Goal: Task Accomplishment & Management: Manage account settings

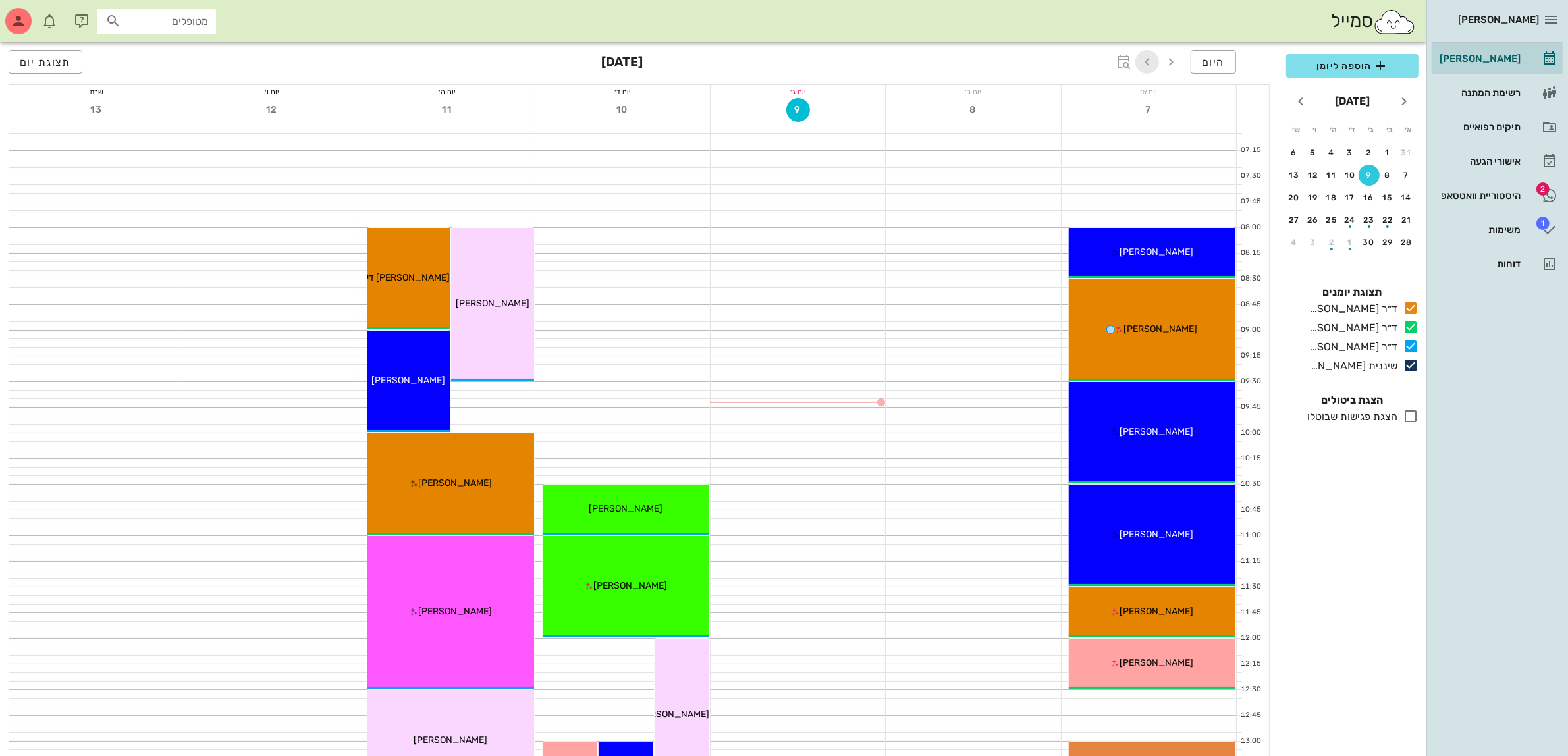
click at [1150, 60] on icon "button" at bounding box center [1147, 61] width 16 height 15
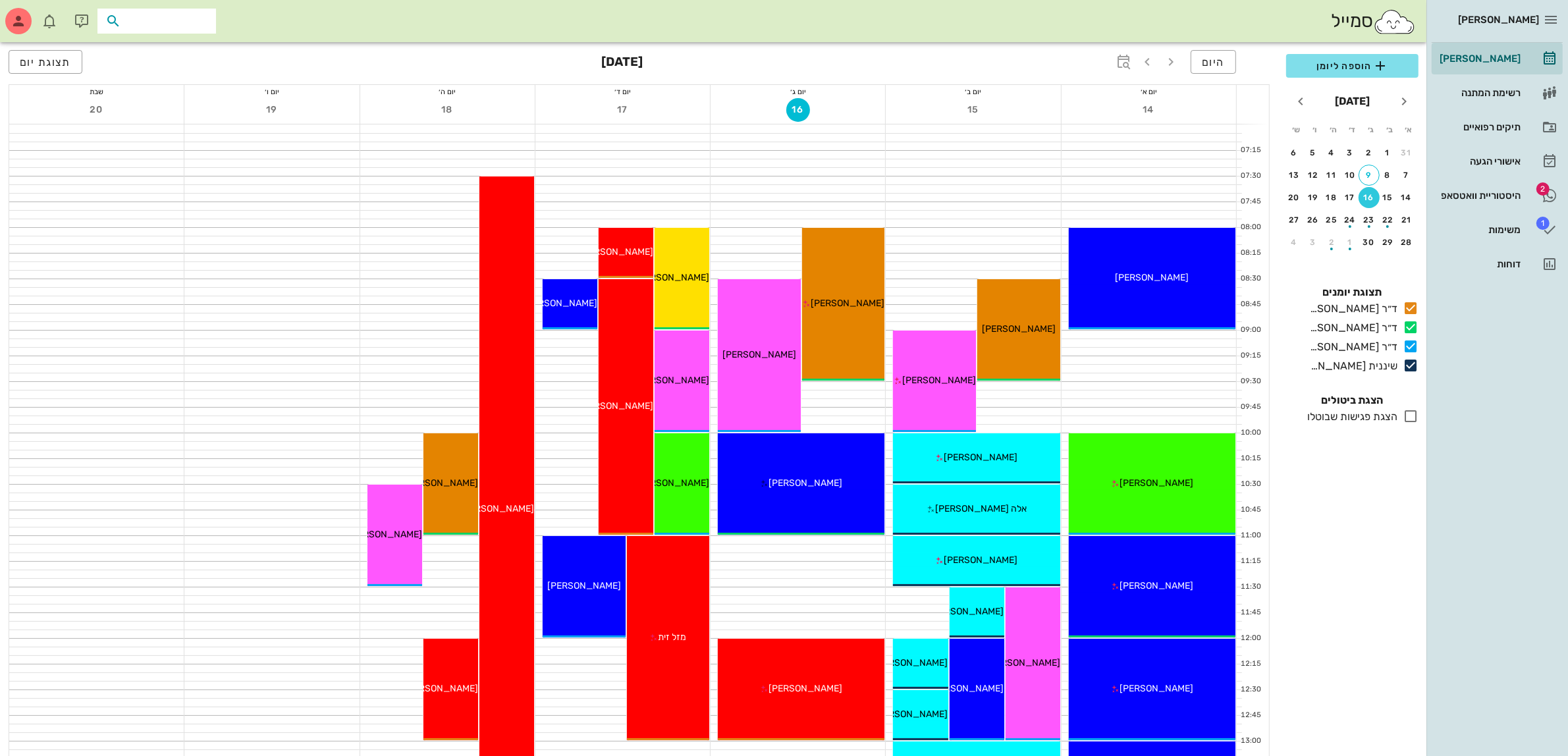
click at [156, 17] on input "text" at bounding box center [166, 20] width 84 height 17
type input "מלי בן"
drag, startPoint x: 148, startPoint y: 16, endPoint x: 258, endPoint y: 50, distance: 115.1
click at [1497, 192] on div "היסטוריית וואטסאפ" at bounding box center [1479, 195] width 84 height 11
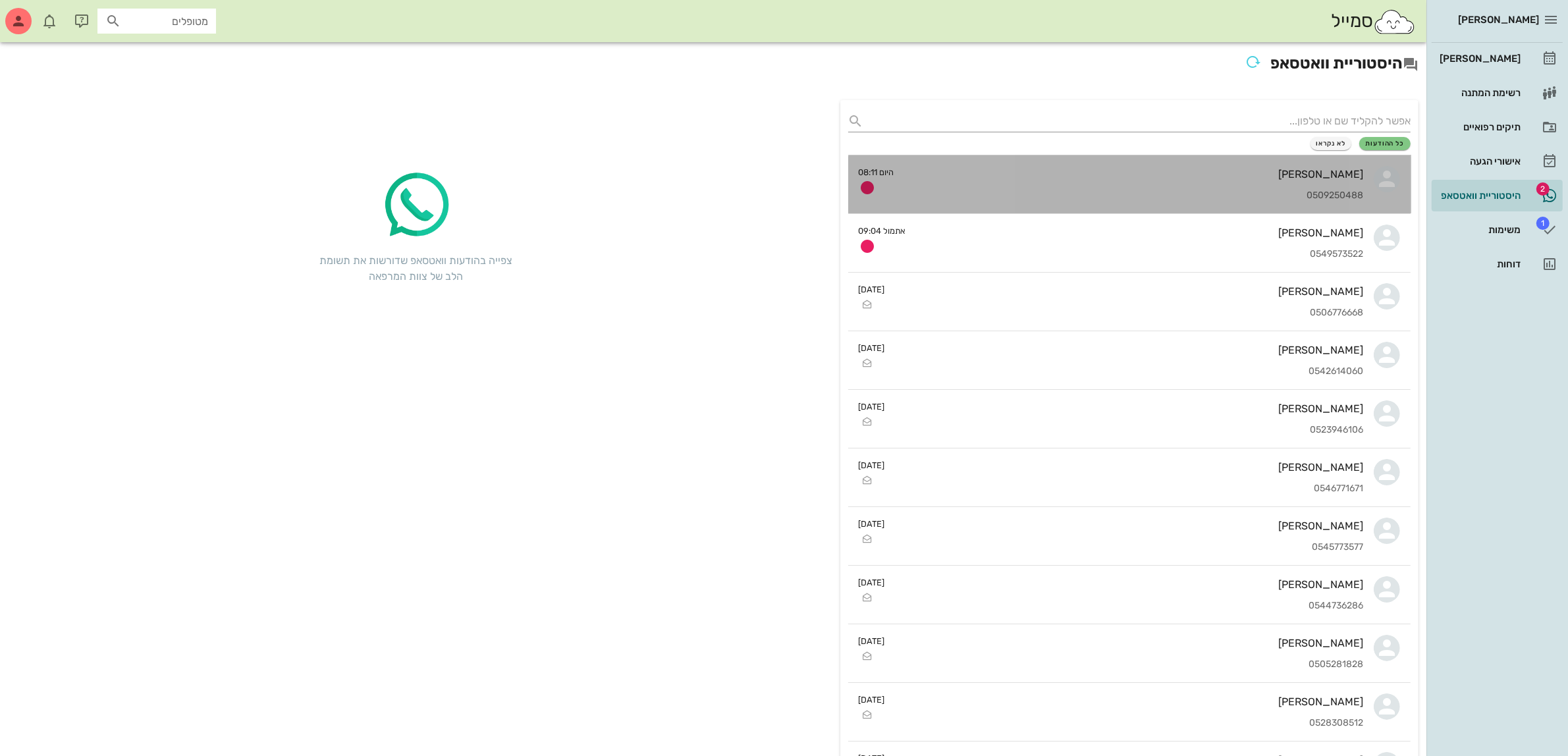
click at [1105, 183] on div "ציפי סלע 0509250488" at bounding box center [1134, 184] width 459 height 58
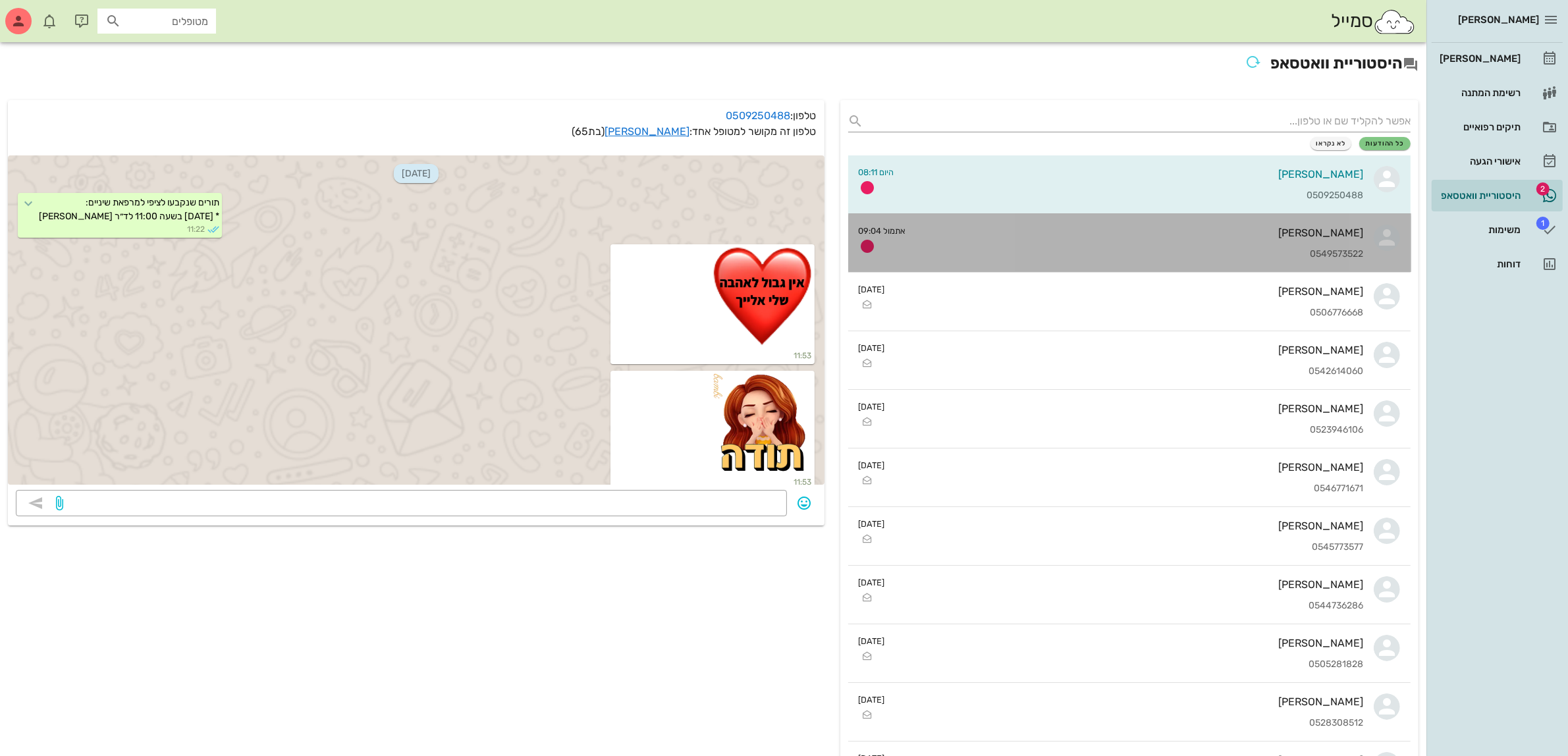
click at [1082, 245] on div "שלומי אלימלך 0549573522" at bounding box center [1141, 242] width 447 height 58
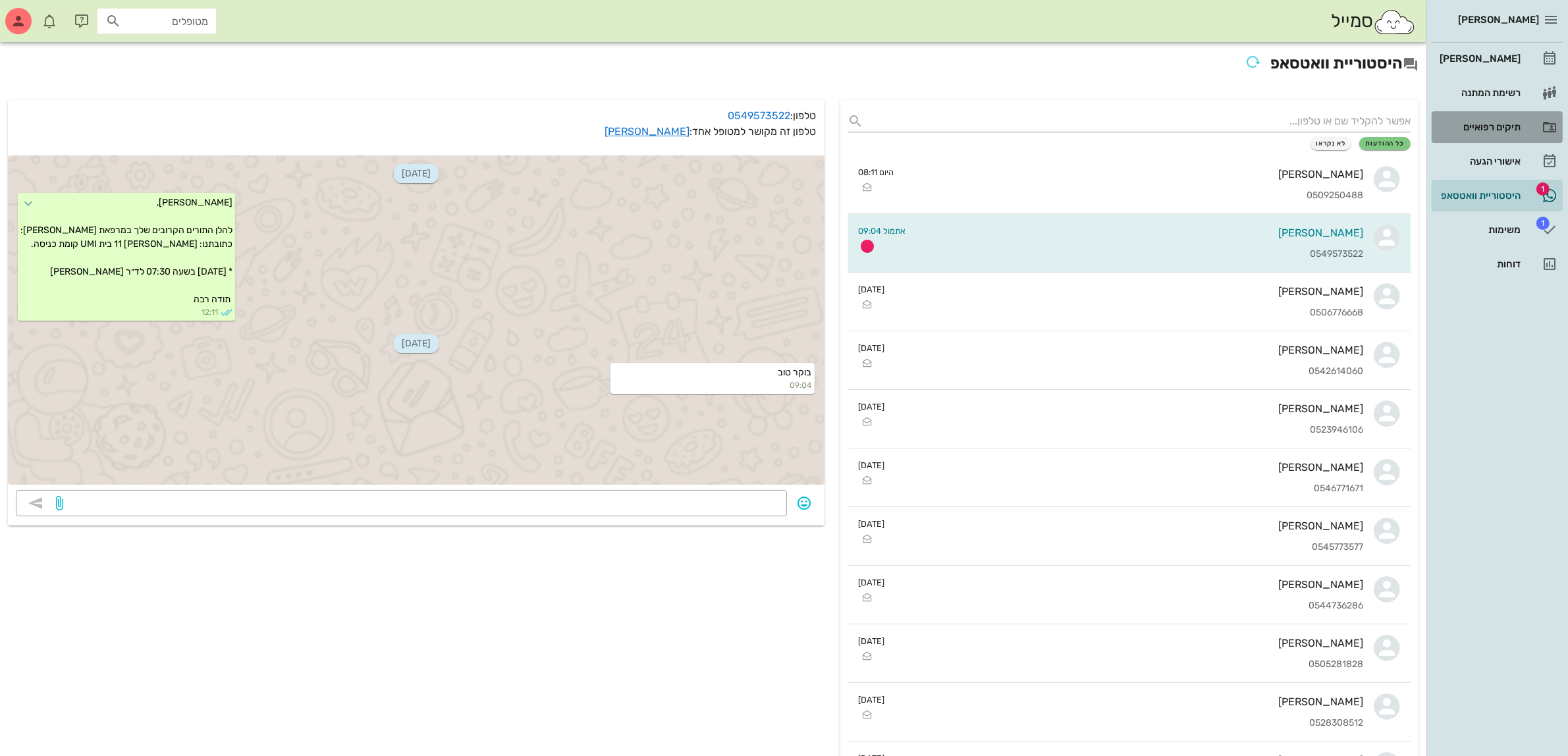
click at [1489, 119] on div "תיקים רפואיים" at bounding box center [1479, 127] width 84 height 21
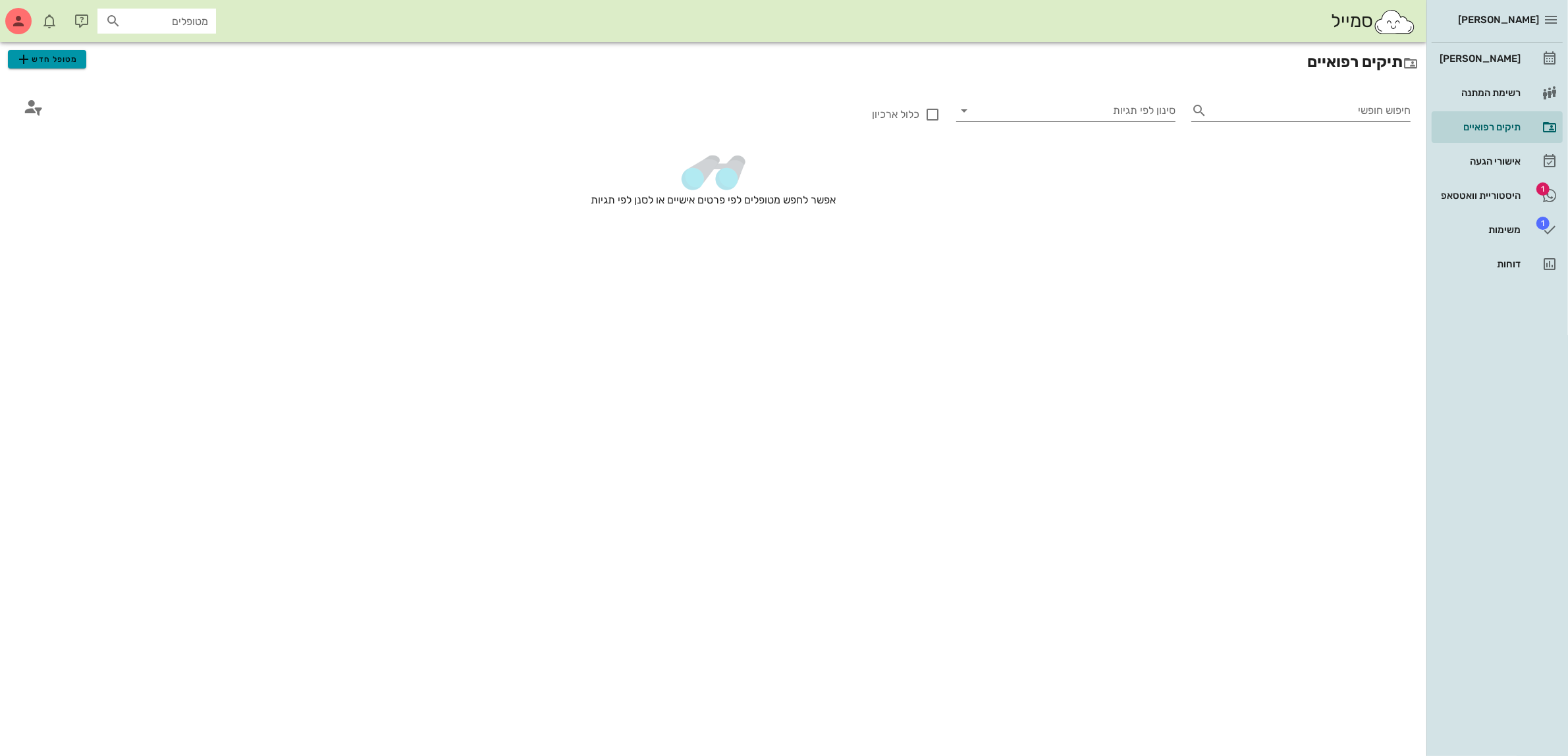
click at [78, 57] on button "מטופל חדש" at bounding box center [47, 59] width 78 height 19
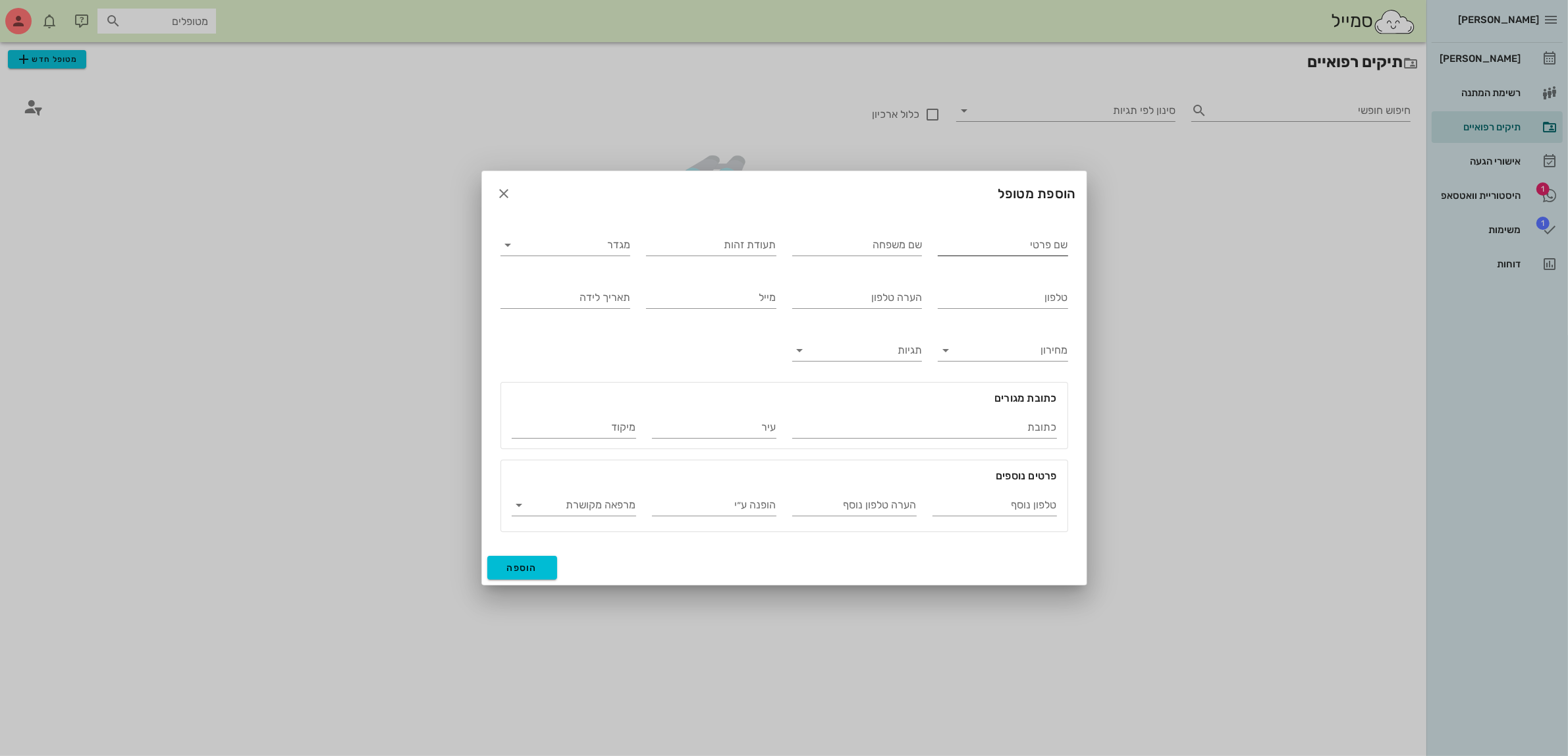
click at [1008, 251] on input "שם פרטי" at bounding box center [1003, 245] width 131 height 21
type input "מלי"
type input "בן דוד"
click at [627, 242] on input "מגדר" at bounding box center [576, 245] width 109 height 21
click at [610, 281] on div "נקבה" at bounding box center [565, 286] width 109 height 12
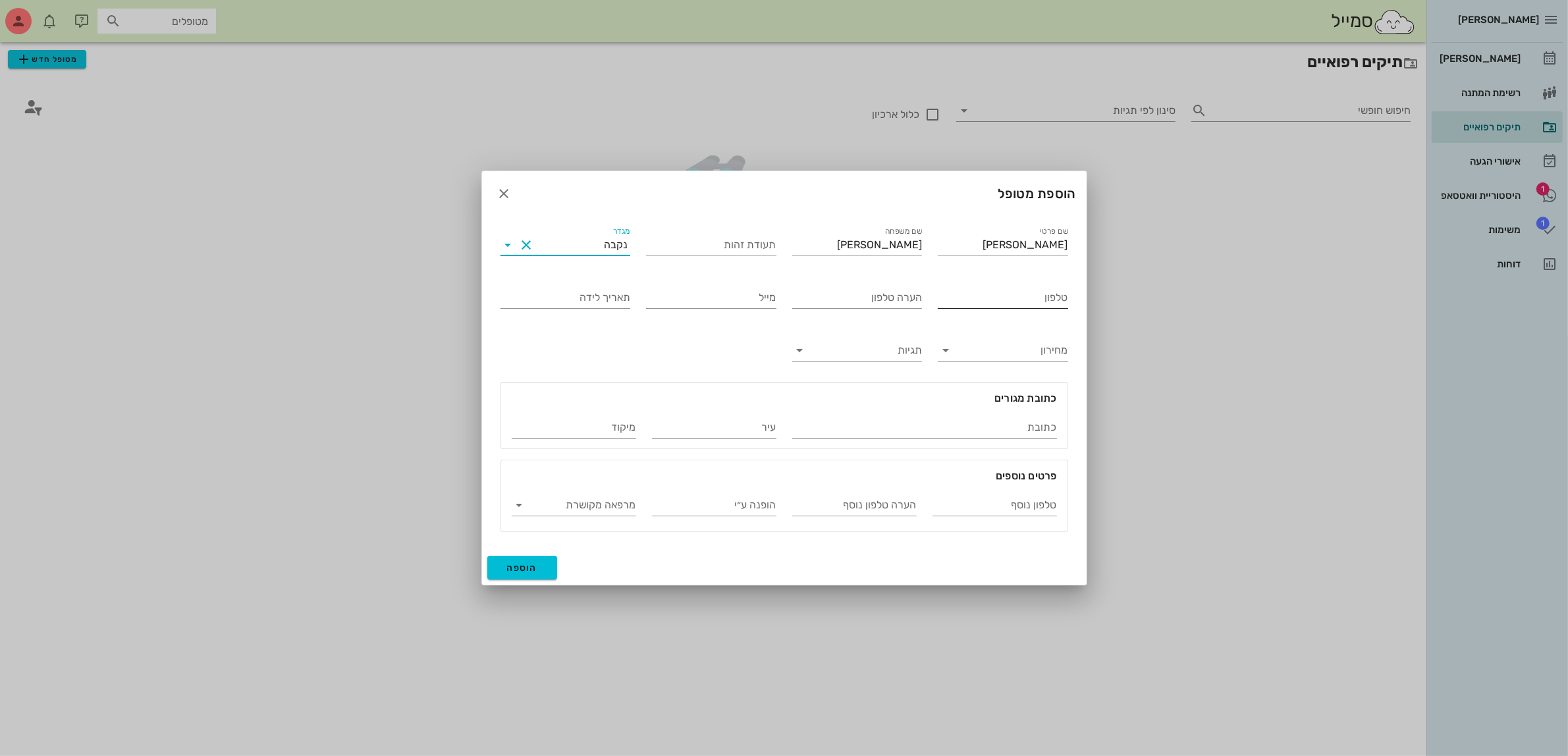
click at [1008, 295] on input "טלפון" at bounding box center [1003, 298] width 131 height 21
type input "052-7865011"
click at [521, 568] on span "הוספה" at bounding box center [523, 568] width 31 height 11
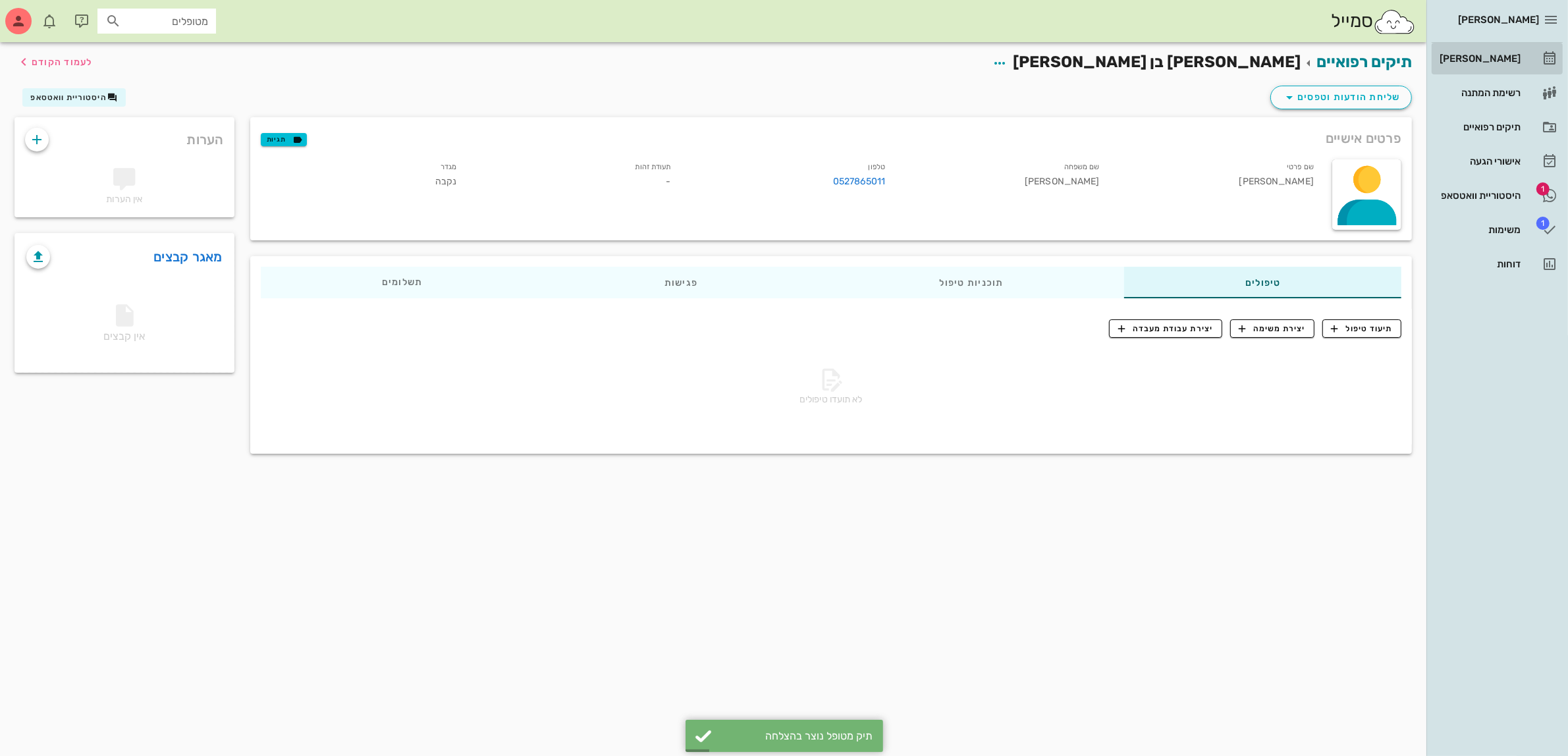
click at [1488, 54] on div "[PERSON_NAME]" at bounding box center [1479, 58] width 84 height 11
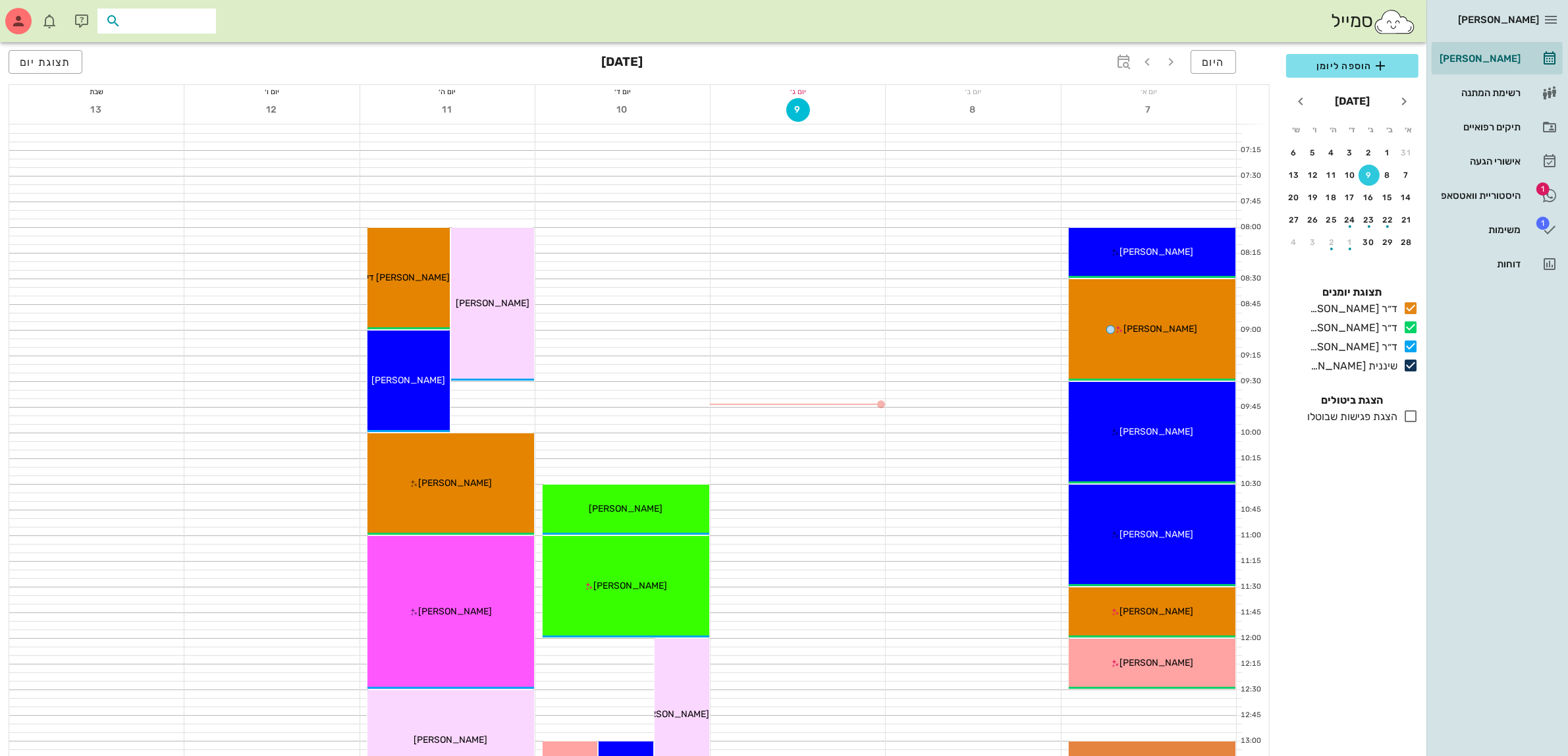
click at [147, 16] on input "text" at bounding box center [166, 20] width 84 height 17
type input "מלי בן"
click at [245, 59] on icon at bounding box center [249, 63] width 8 height 8
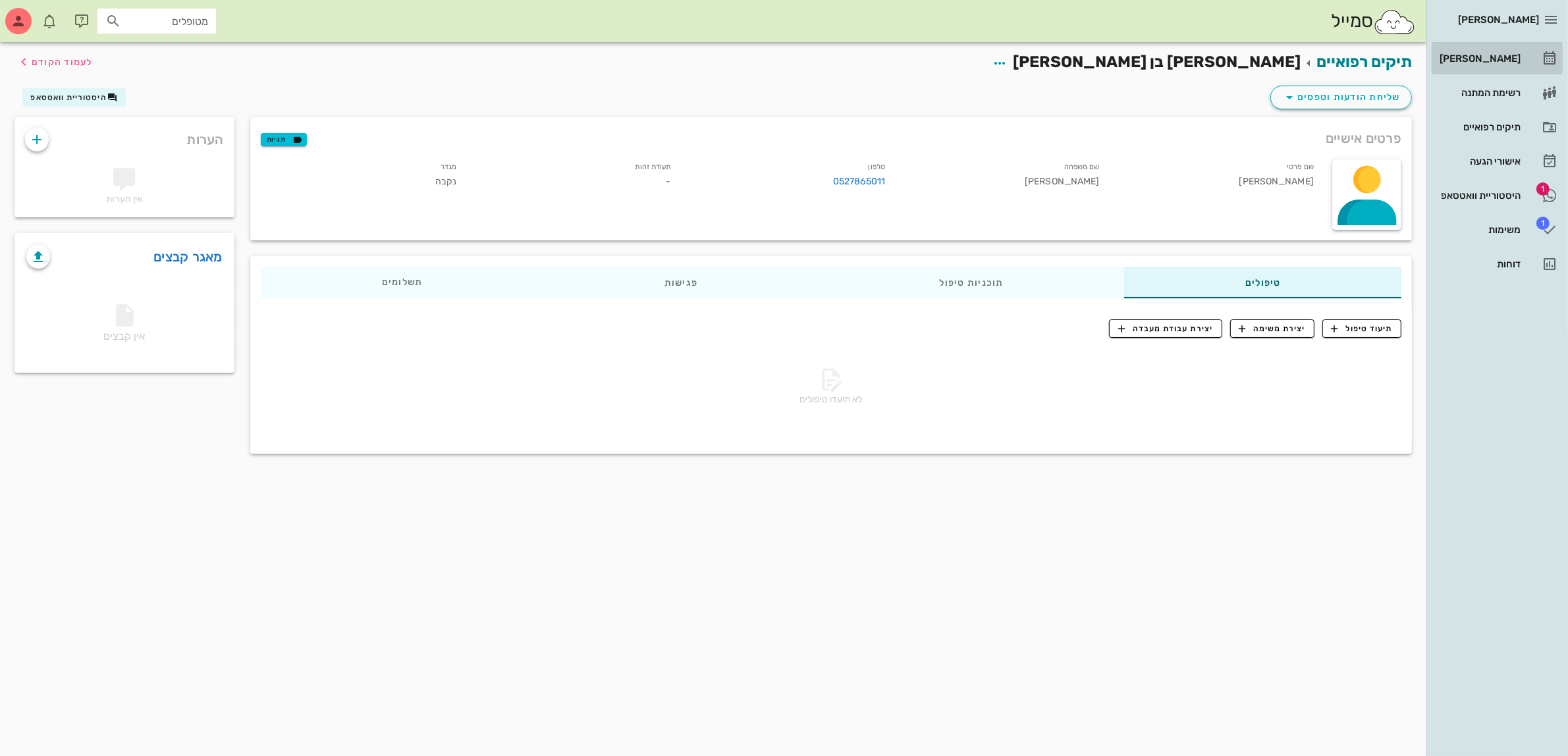
click at [1490, 58] on div "[PERSON_NAME]" at bounding box center [1479, 58] width 84 height 11
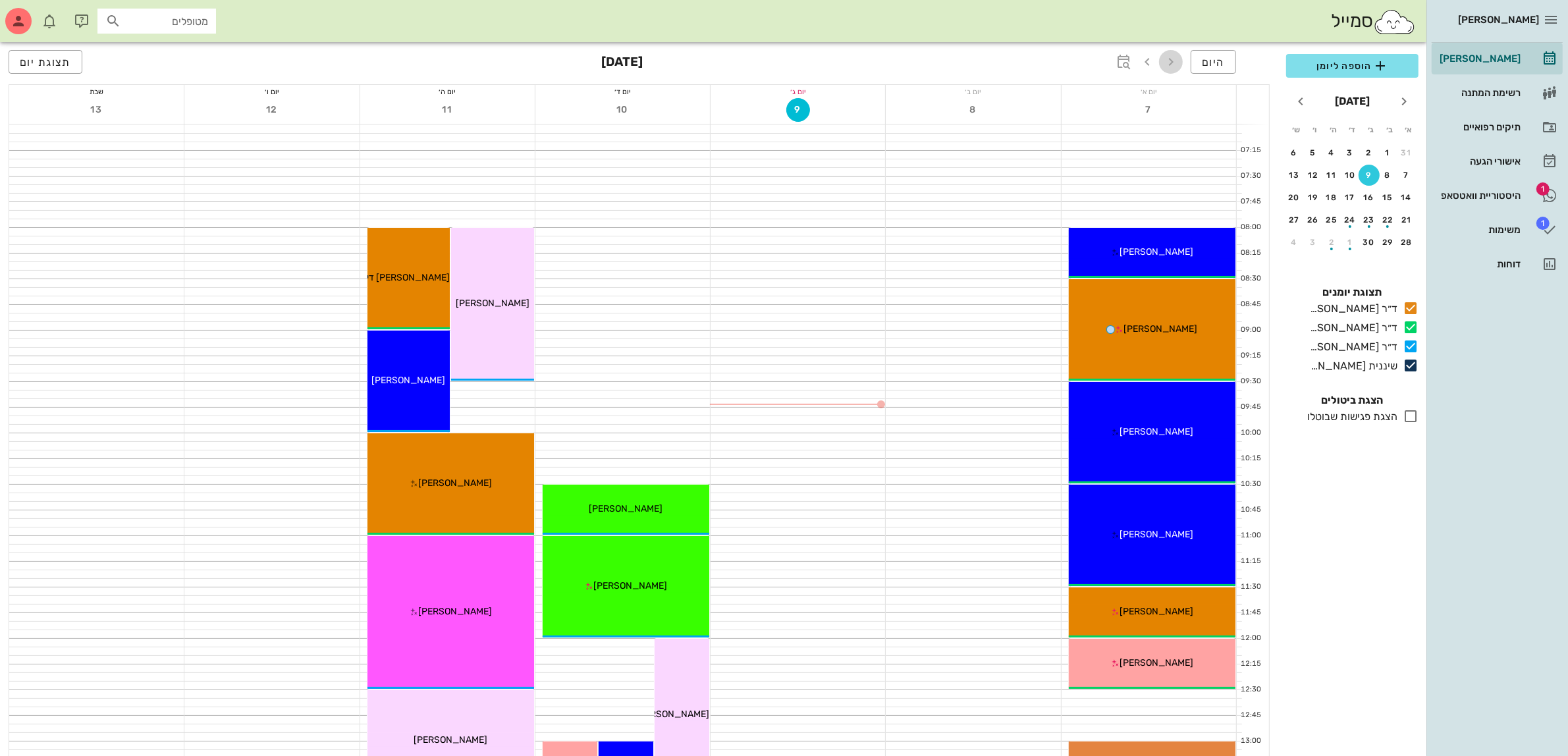
click at [1174, 64] on icon "button" at bounding box center [1171, 61] width 16 height 15
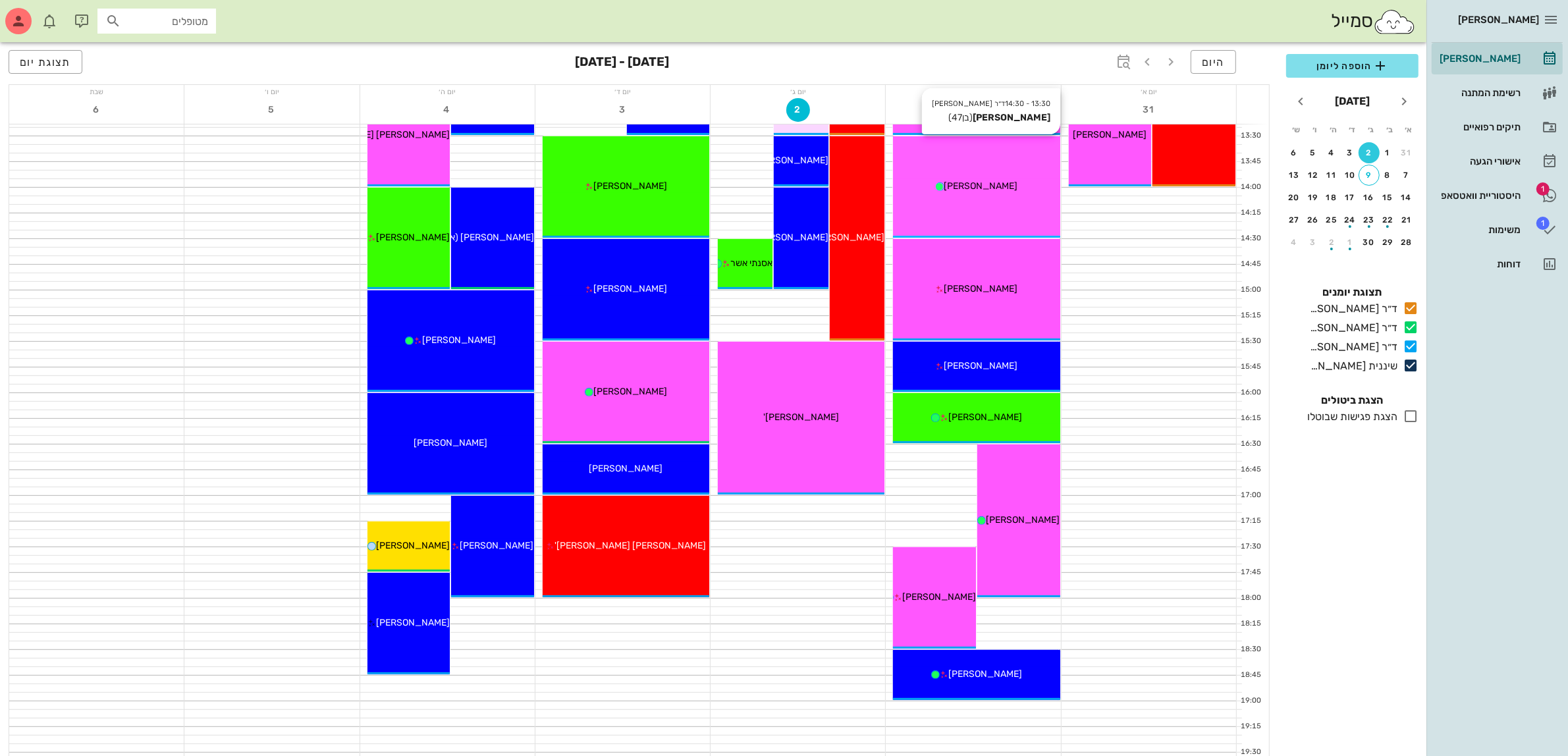
scroll to position [658, 0]
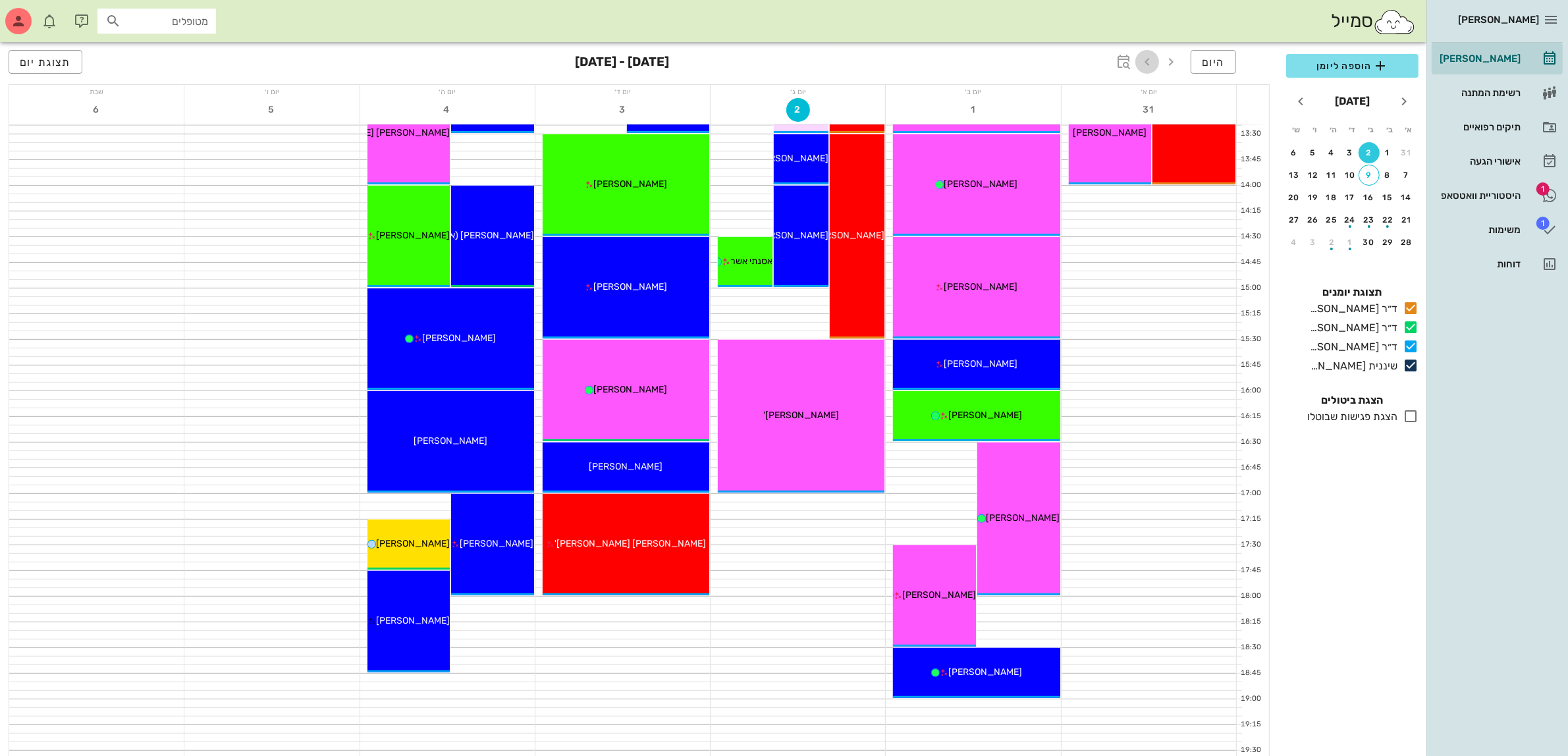
click at [1146, 58] on icon "button" at bounding box center [1147, 61] width 16 height 15
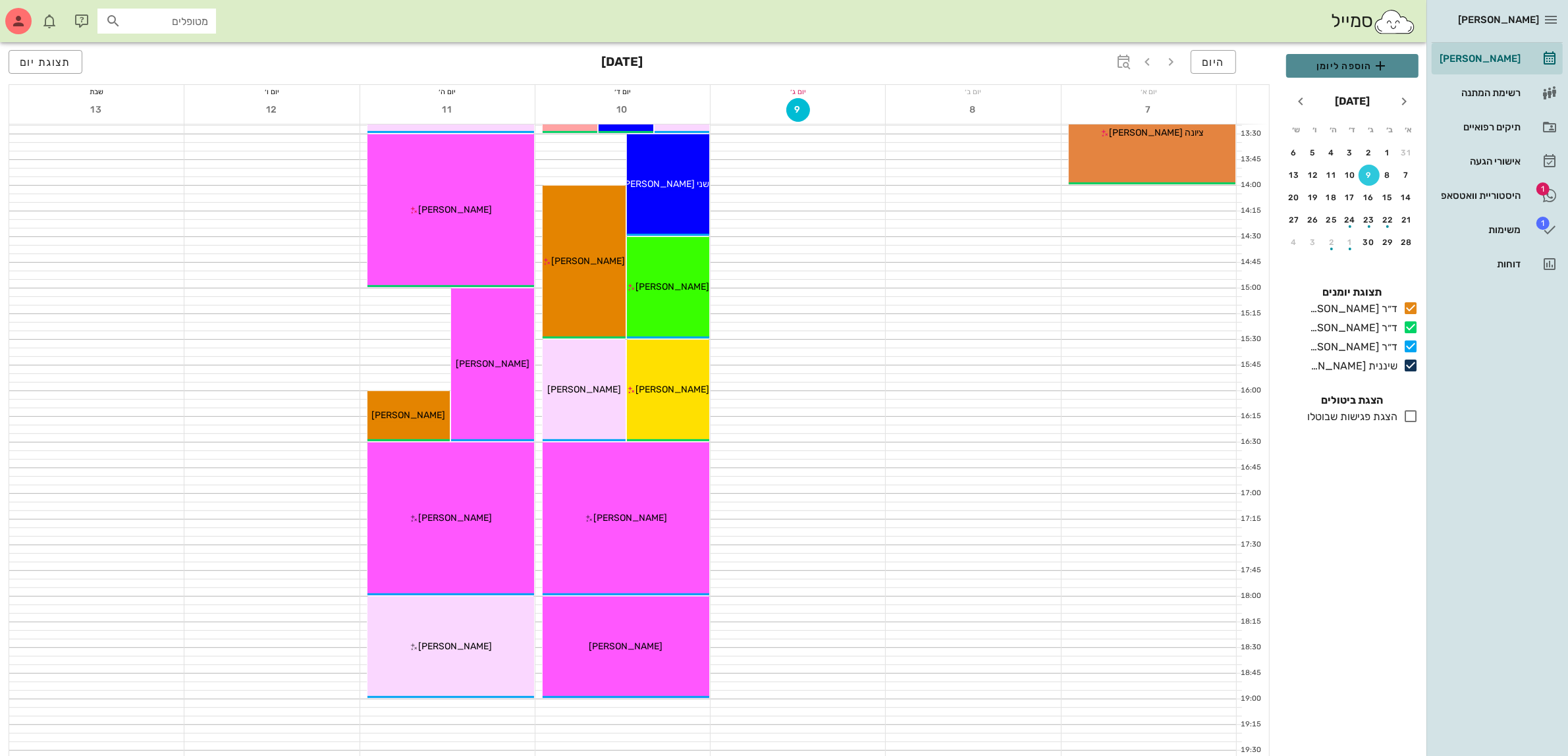
click at [1350, 68] on span "הוספה ליומן" at bounding box center [1353, 65] width 111 height 15
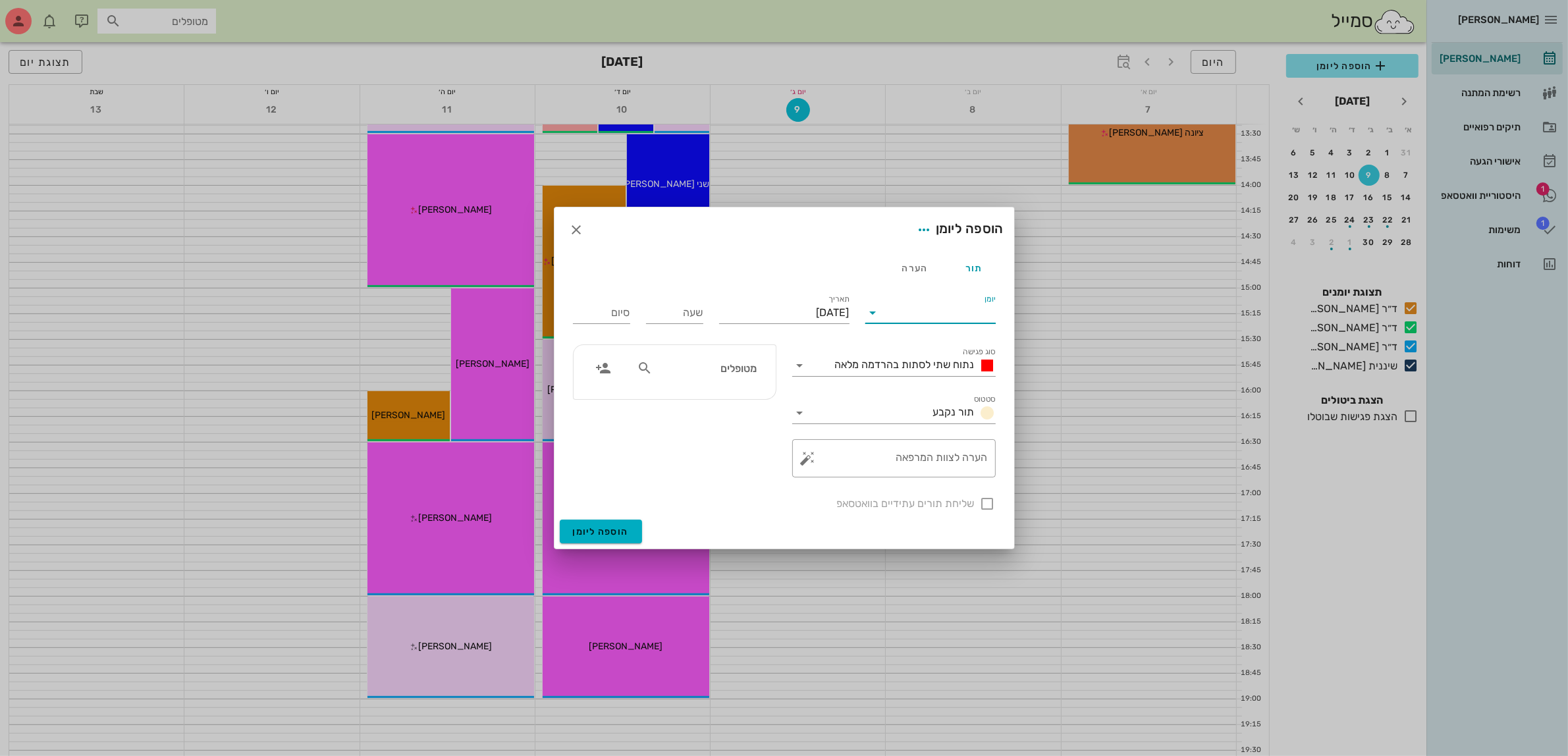
click at [925, 313] on input "יומן" at bounding box center [939, 313] width 112 height 21
click at [932, 381] on div "ד״ר [PERSON_NAME]" at bounding box center [934, 386] width 117 height 12
click at [901, 366] on span "נתוח שתי לסתות בהרדמה מלאה" at bounding box center [905, 364] width 140 height 12
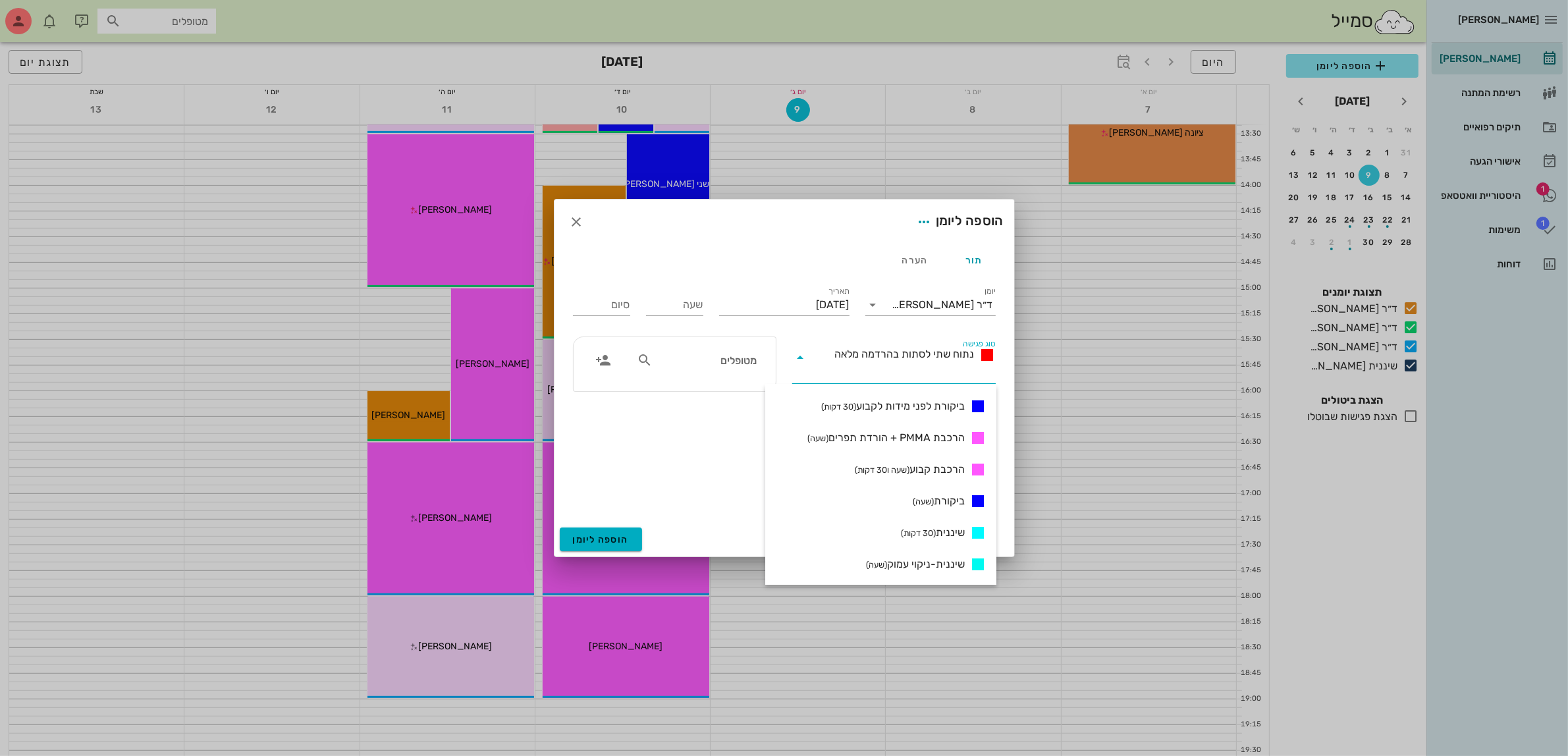
scroll to position [493, 0]
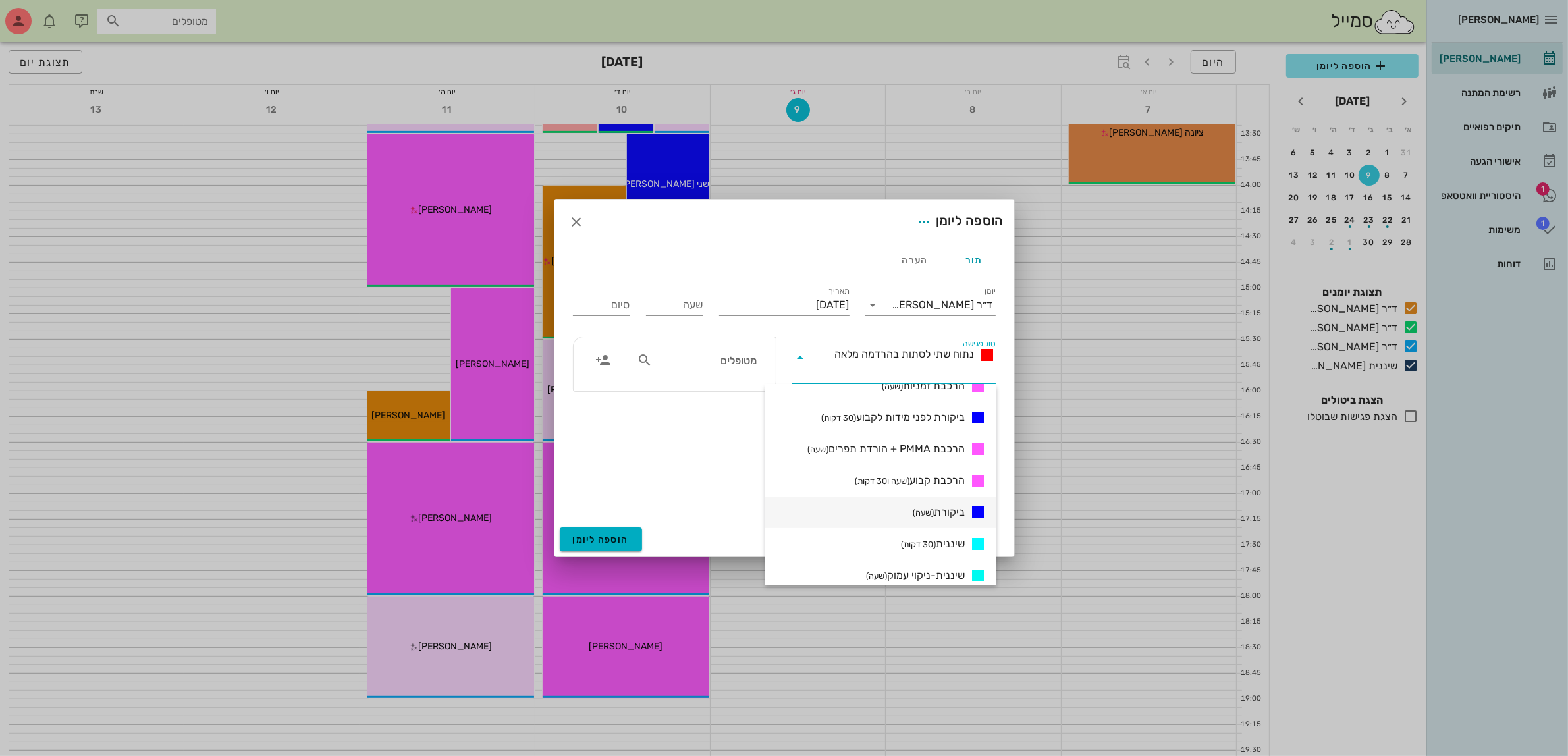
click at [937, 509] on span "ביקורת (שעה)" at bounding box center [939, 511] width 52 height 15
type input "01:00"
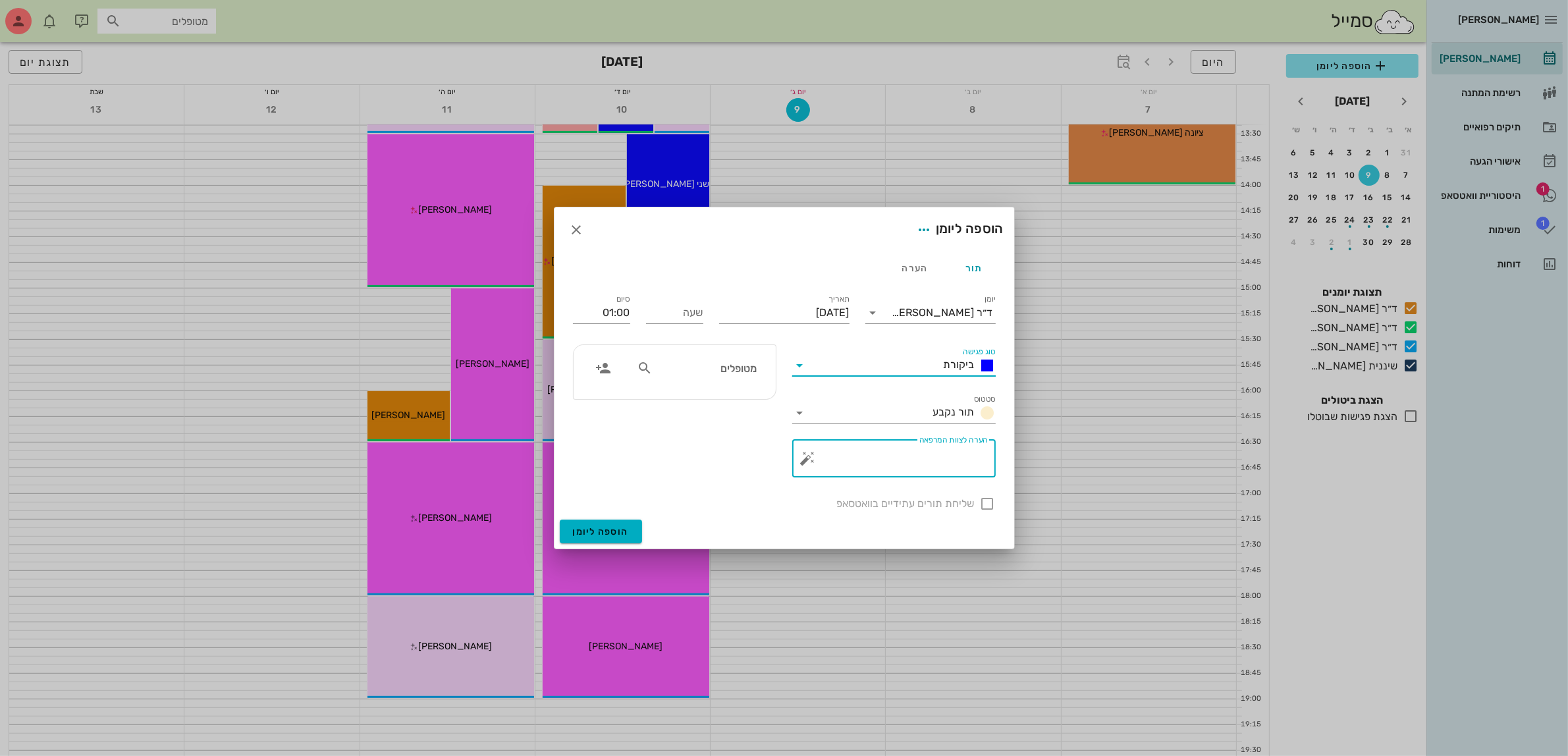
click at [913, 459] on textarea "הערה לצוות המרפאה" at bounding box center [899, 462] width 177 height 32
type textarea "מתנדנדת שן"
click at [684, 312] on div "שעה" at bounding box center [675, 313] width 57 height 21
type input "11:00"
type input "12:00"
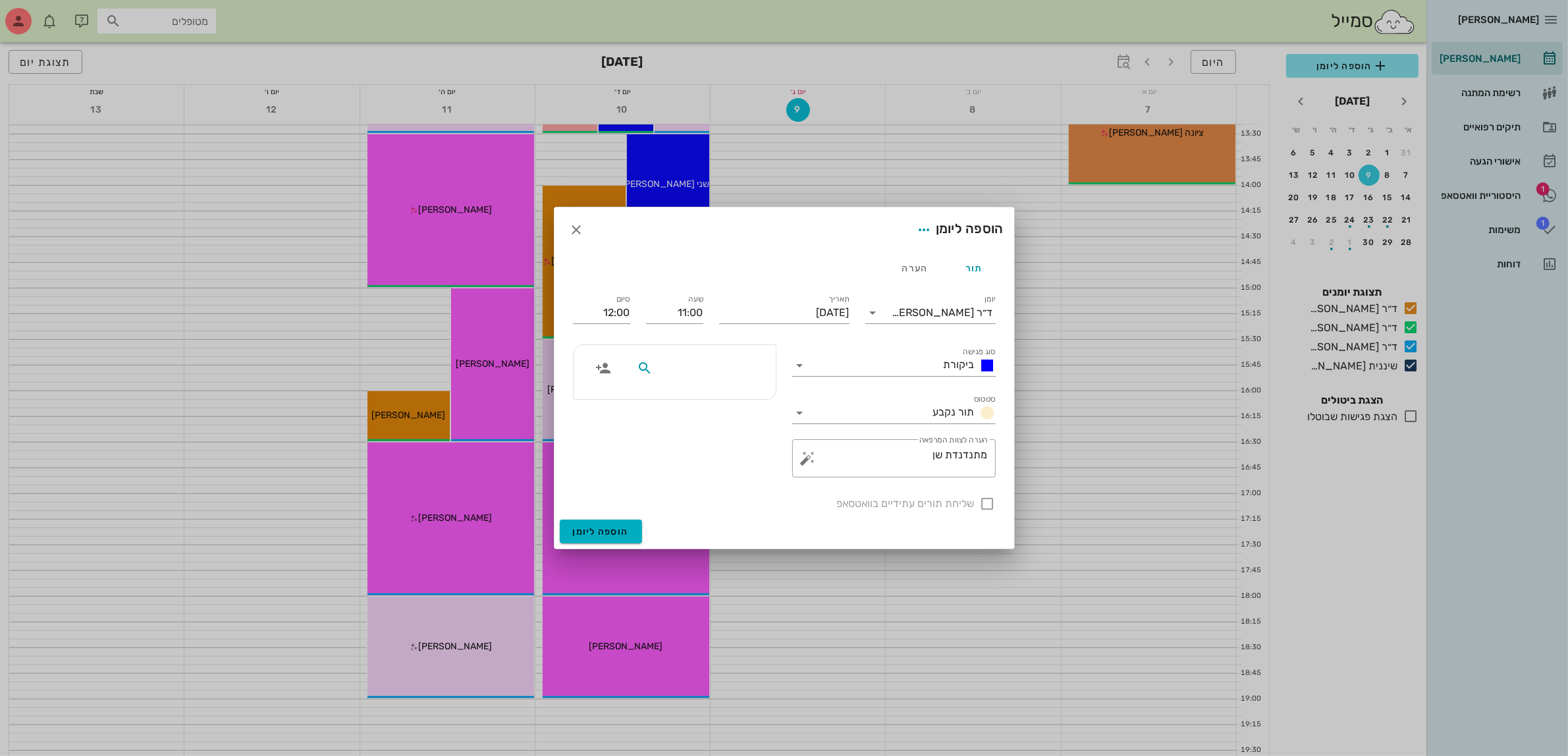
click at [733, 369] on input "text" at bounding box center [706, 368] width 101 height 17
type input "מלי"
click at [724, 409] on div "0527865011" at bounding box center [713, 409] width 145 height 11
click at [794, 317] on input "יום שלישי, 9 בספטמבר 2025" at bounding box center [785, 313] width 131 height 21
click at [781, 415] on div "10" at bounding box center [781, 418] width 21 height 9
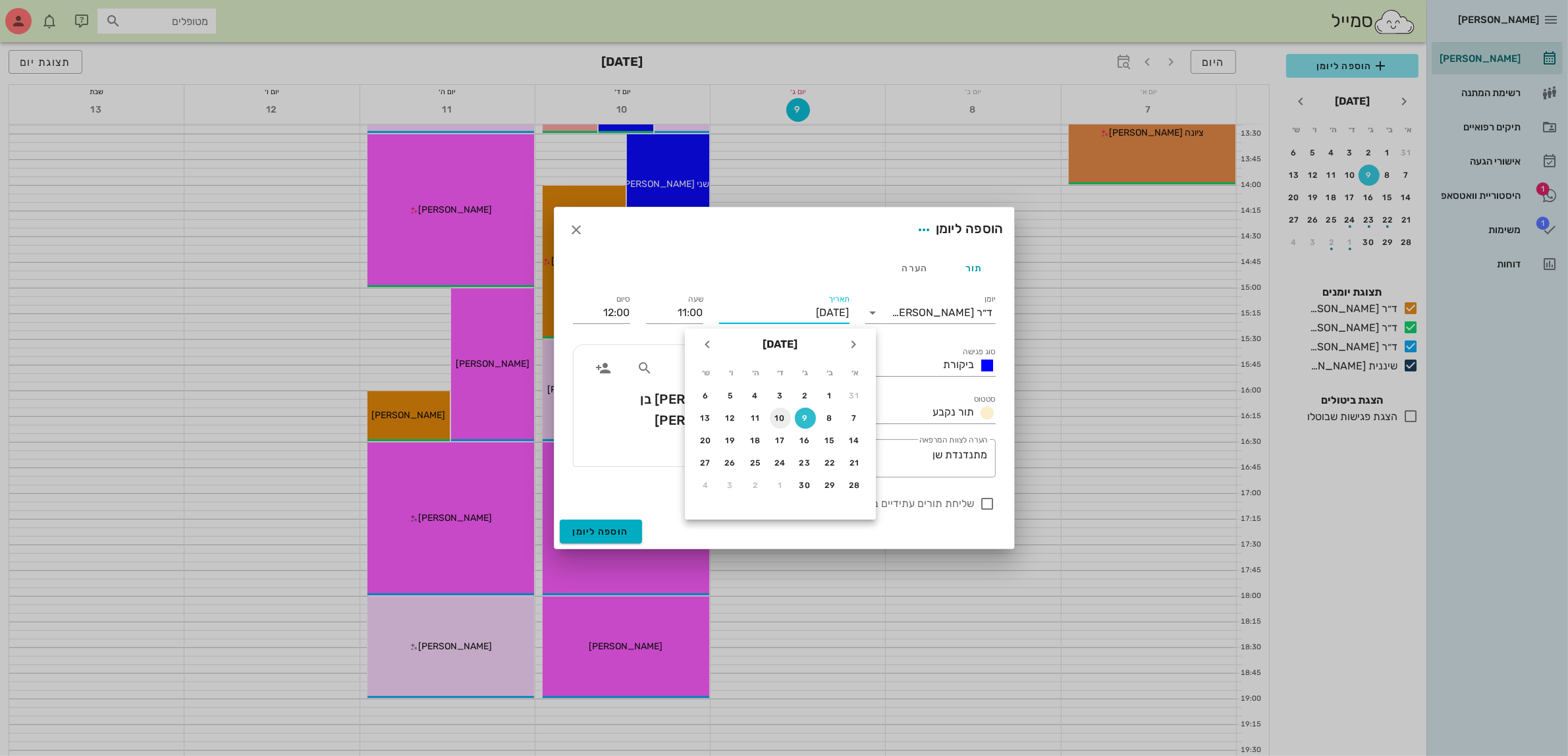
type input "יום רביעי, 10 בספטמבר 2025"
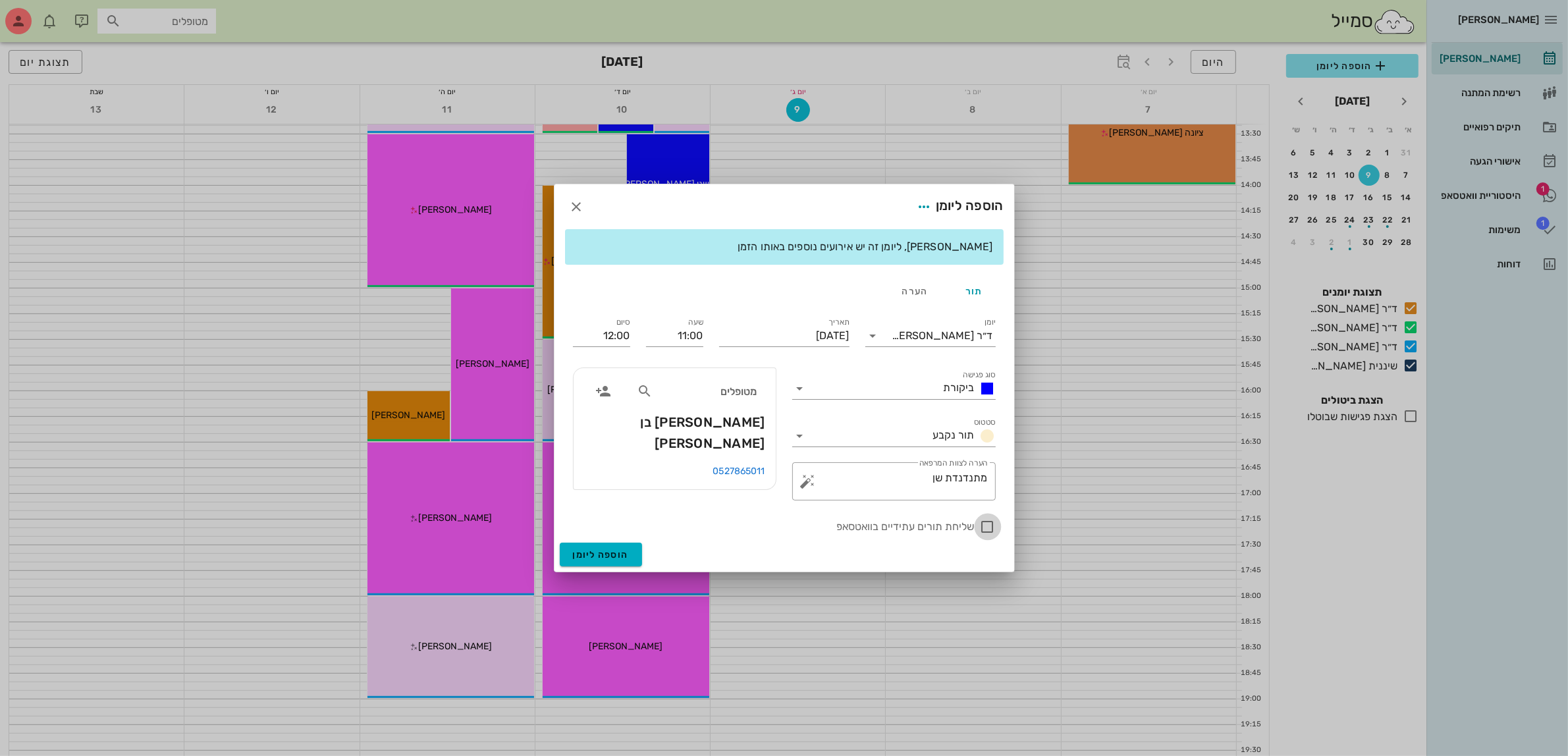
click at [986, 527] on div at bounding box center [987, 526] width 22 height 22
checkbox input "true"
click at [606, 549] on span "הוספה ליומן" at bounding box center [600, 555] width 56 height 11
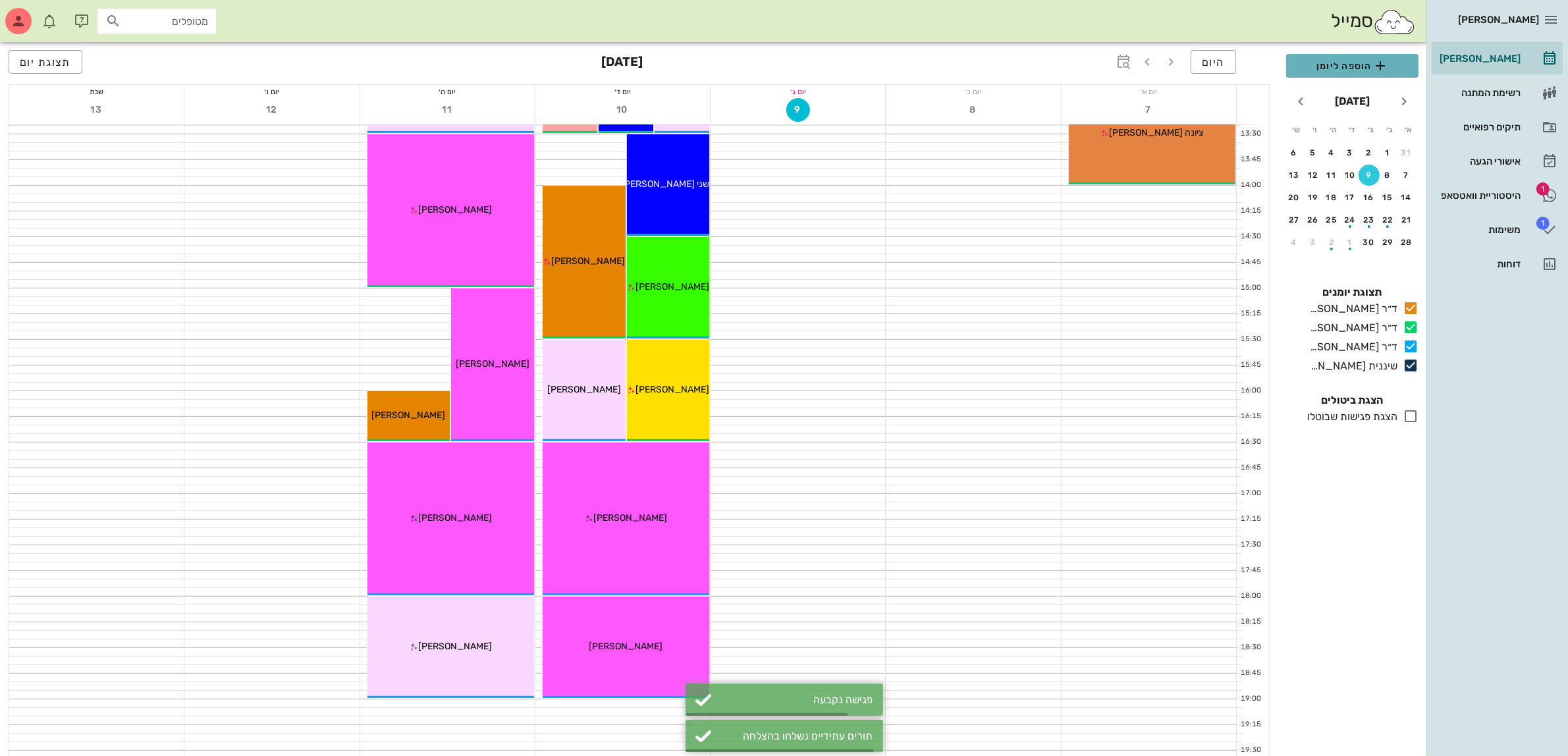
click at [1325, 64] on span "הוספה ליומן" at bounding box center [1353, 65] width 111 height 15
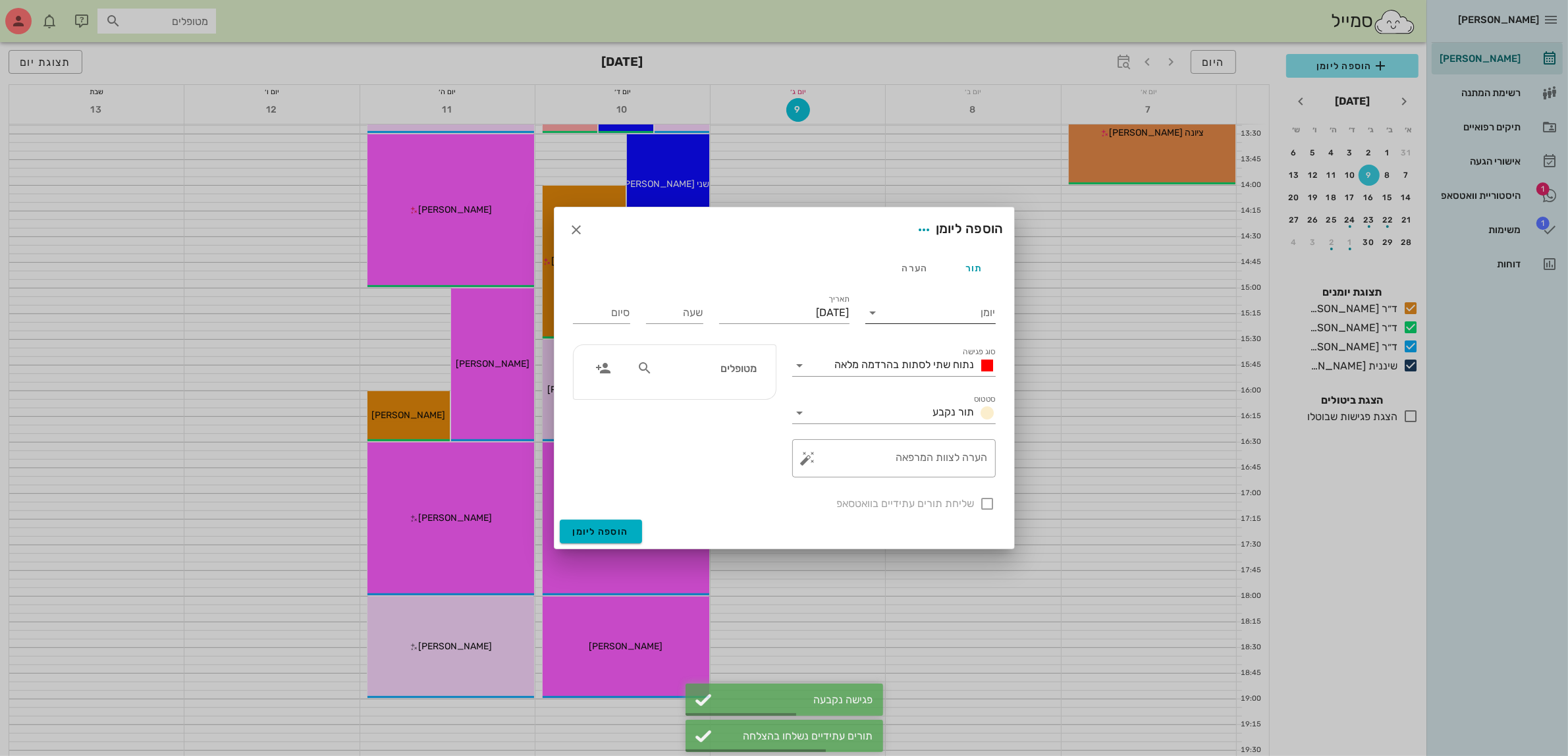
click at [924, 317] on input "יומן" at bounding box center [939, 313] width 112 height 21
click at [924, 350] on div "ד״ר [PERSON_NAME]" at bounding box center [934, 354] width 117 height 12
click at [924, 356] on div "נתוח שתי לסתות בהרדמה מלאה" at bounding box center [903, 365] width 185 height 21
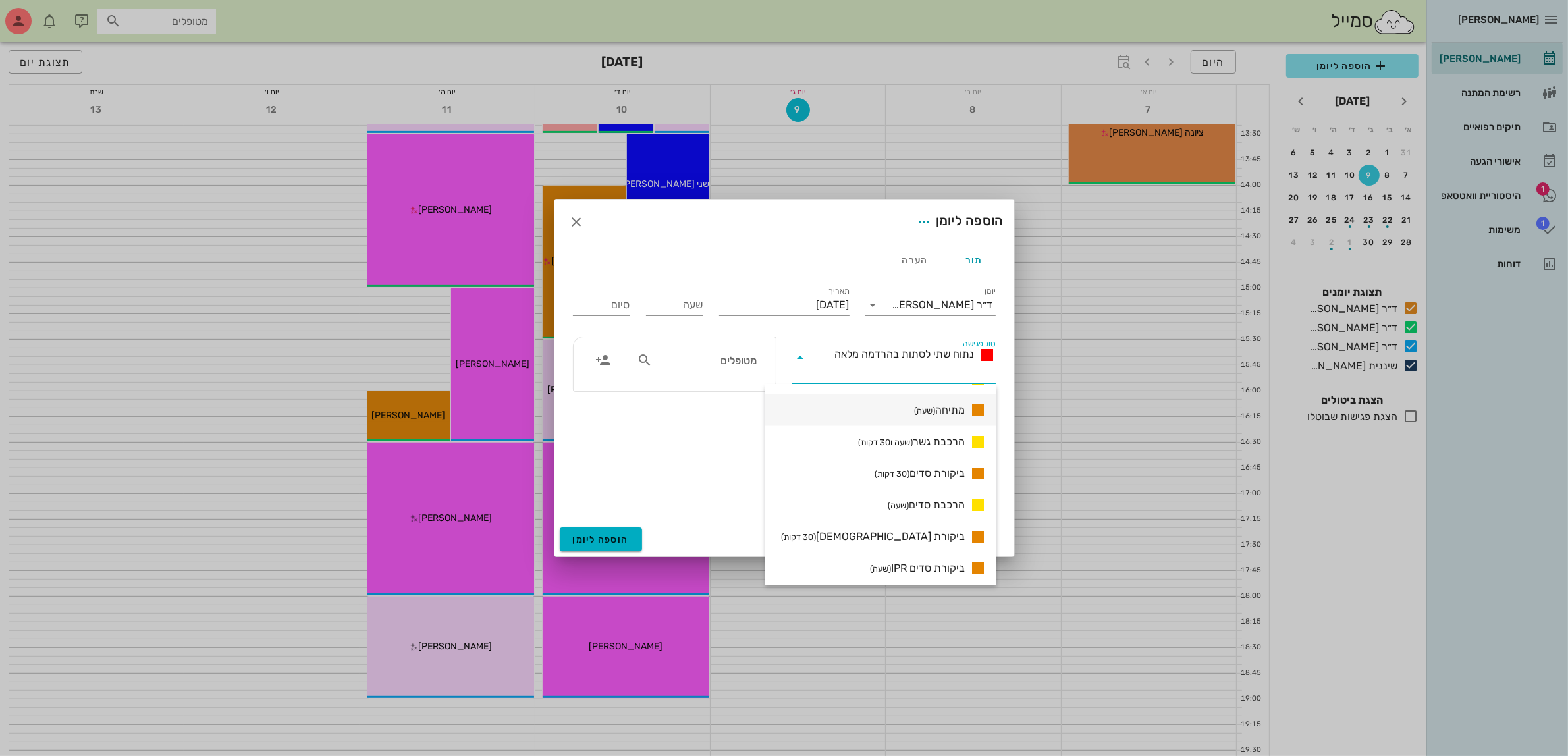
scroll to position [988, 0]
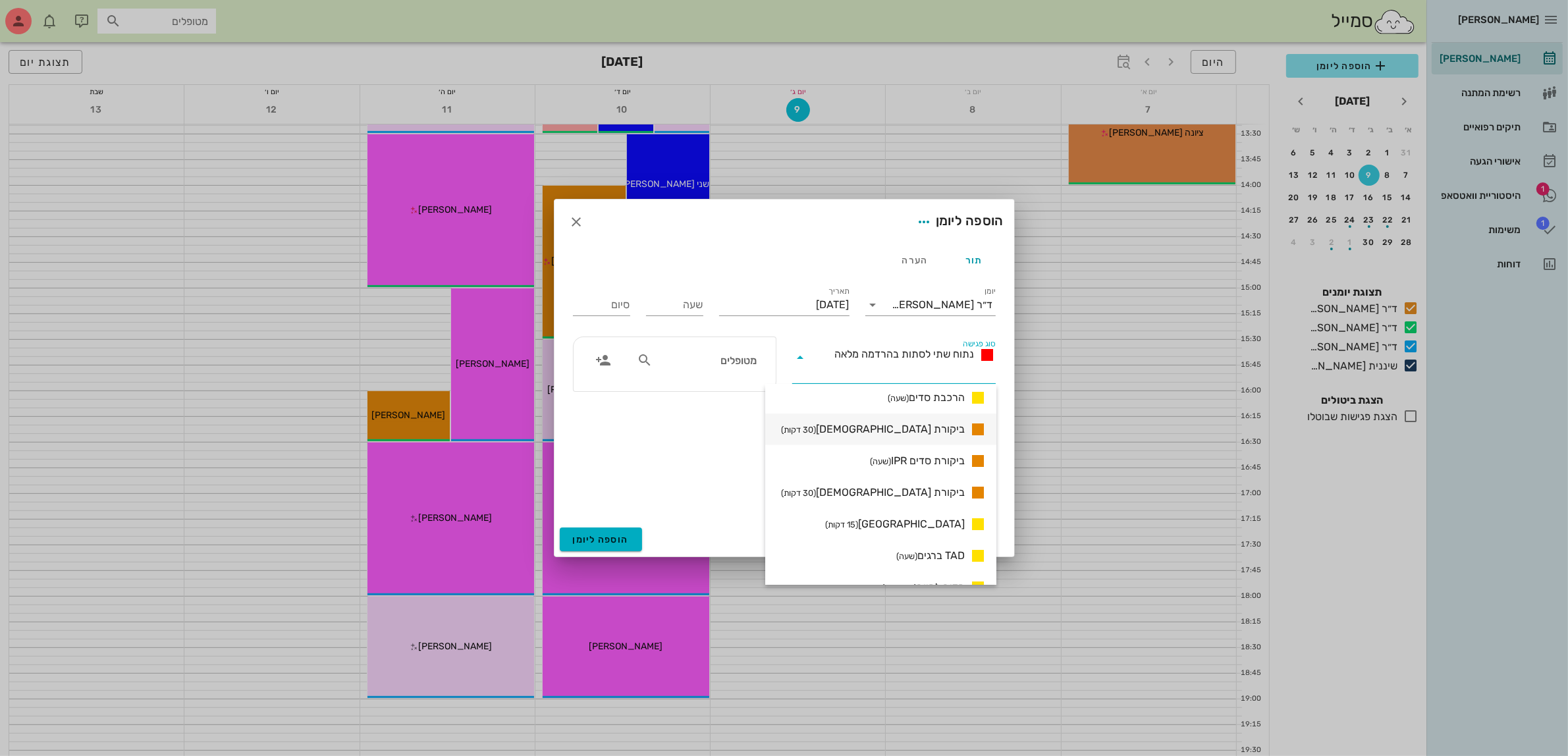
click at [937, 427] on span "ביקורת אורתו (30 דקות)" at bounding box center [872, 429] width 184 height 15
type input "00:30"
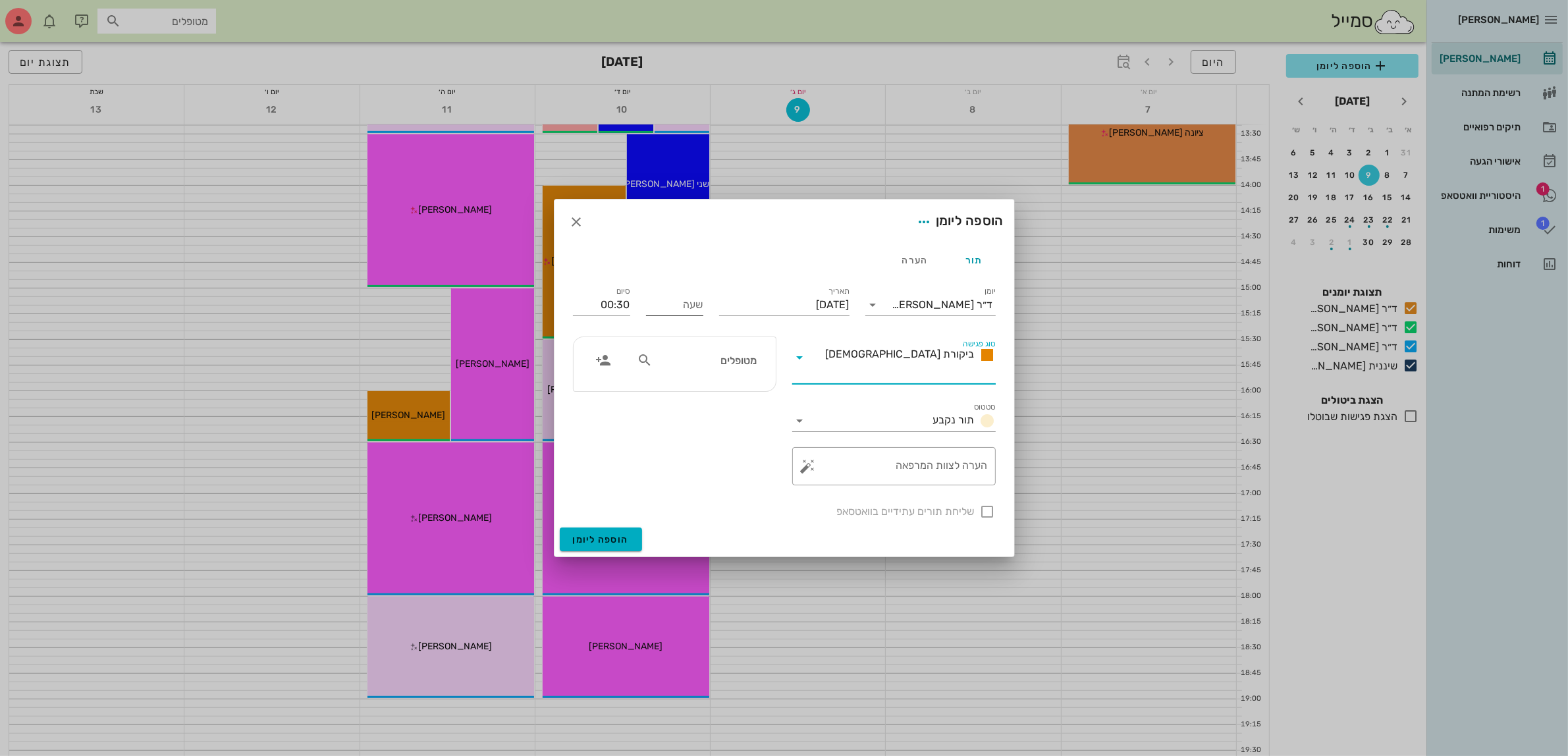
click at [660, 312] on input "שעה" at bounding box center [675, 305] width 57 height 21
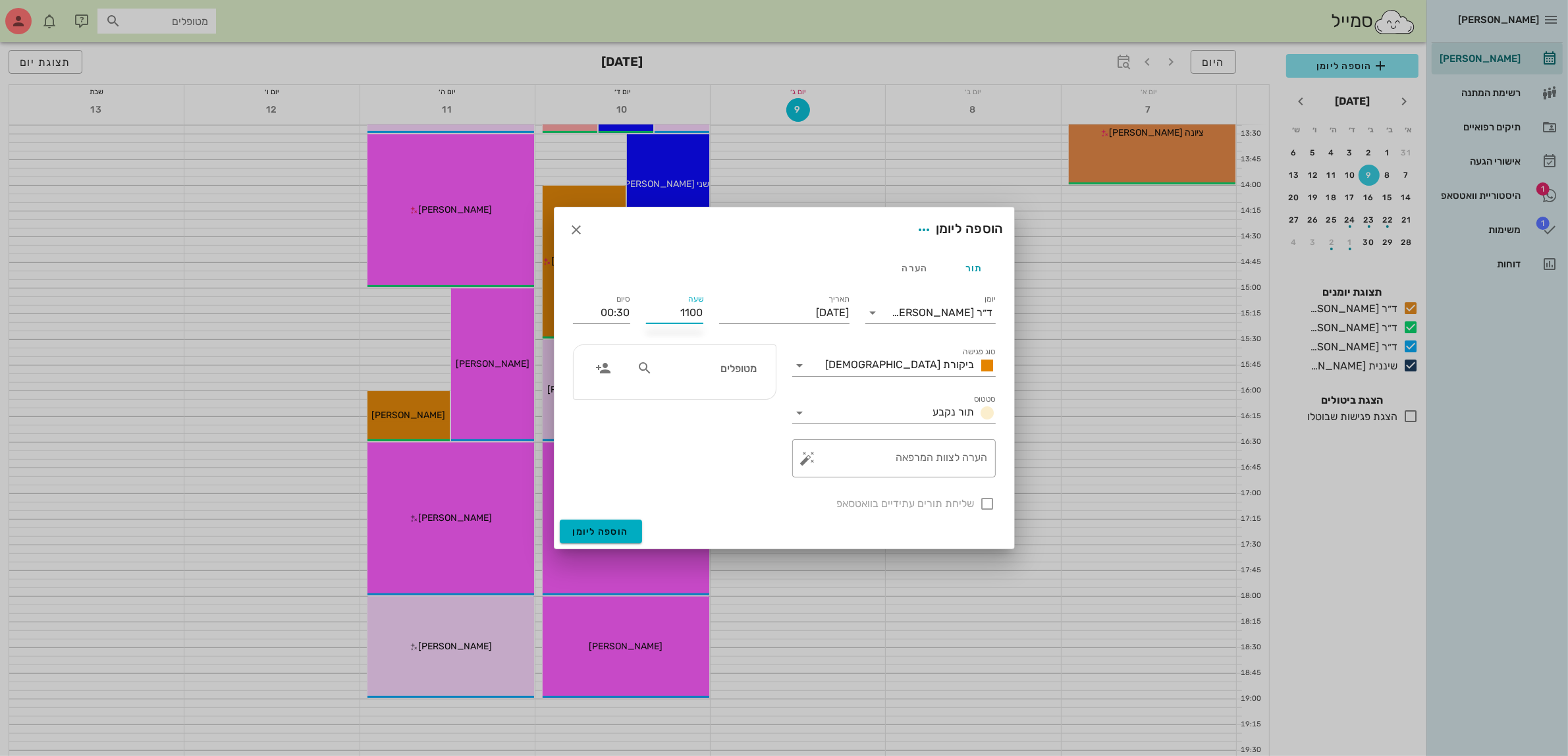
type input "11:00"
click at [631, 311] on div "סיום 11:30" at bounding box center [602, 310] width 73 height 53
click at [613, 316] on input "11:30" at bounding box center [601, 313] width 57 height 21
click at [607, 396] on div "12:00 (שעה)" at bounding box center [567, 398] width 80 height 11
type input "12:00"
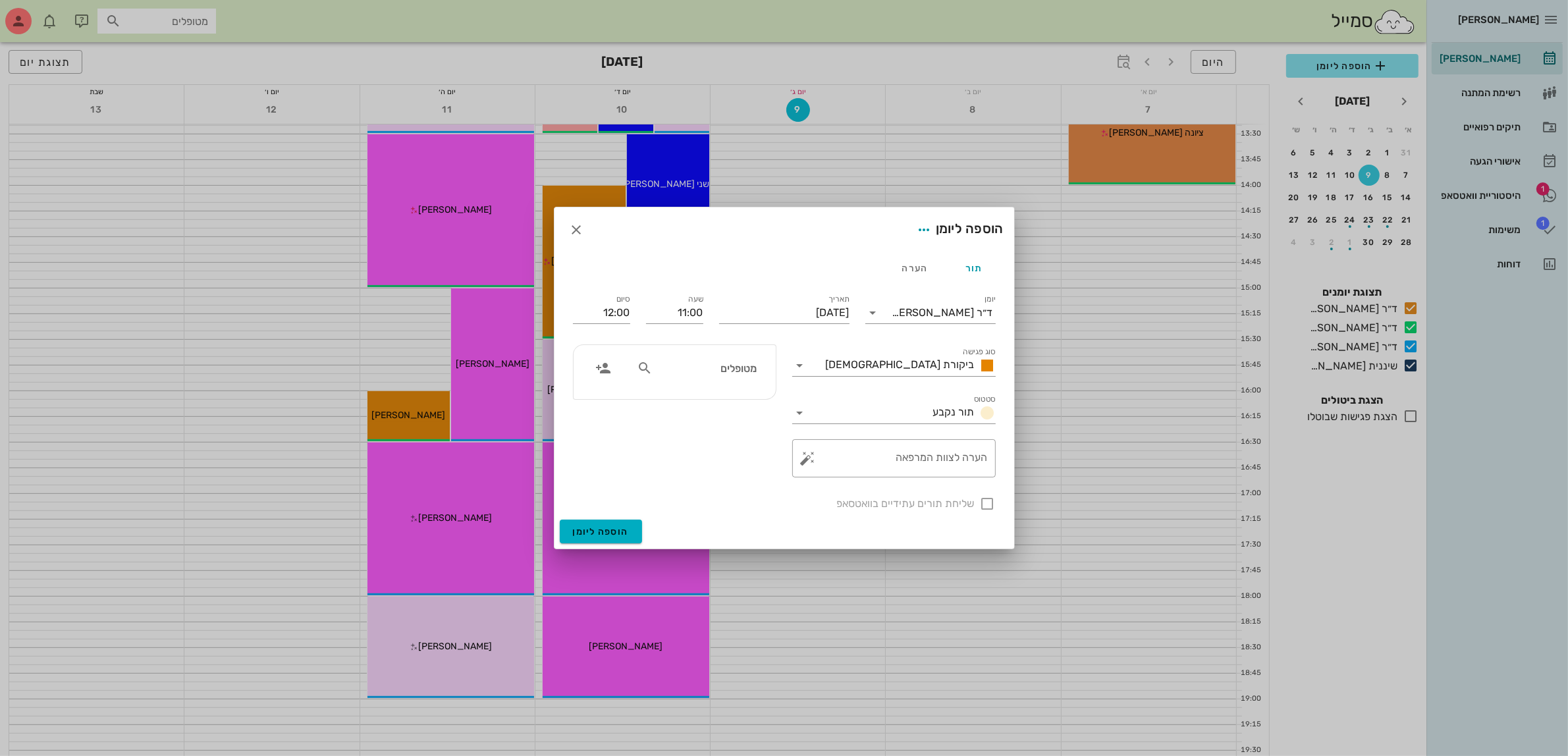
click at [697, 367] on input "מטופלים" at bounding box center [706, 368] width 101 height 17
type input "ריף"
click at [734, 406] on div "0532767440" at bounding box center [683, 409] width 145 height 11
click at [786, 304] on input "יום שלישי, 9 בספטמבר 2025" at bounding box center [785, 313] width 131 height 21
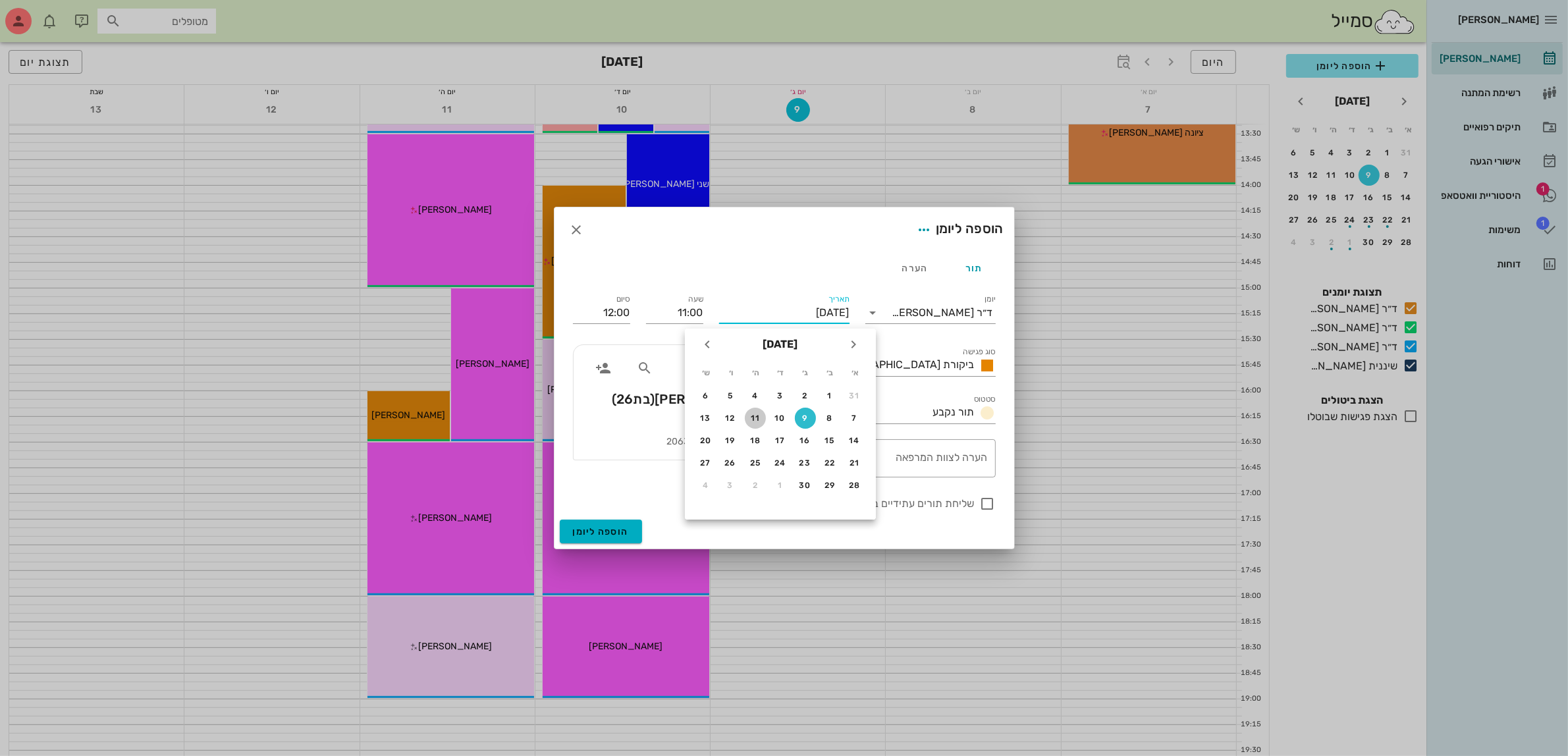
click at [754, 413] on div "11" at bounding box center [755, 418] width 21 height 9
type input "יום חמישי, 11 בספטמבר 2025"
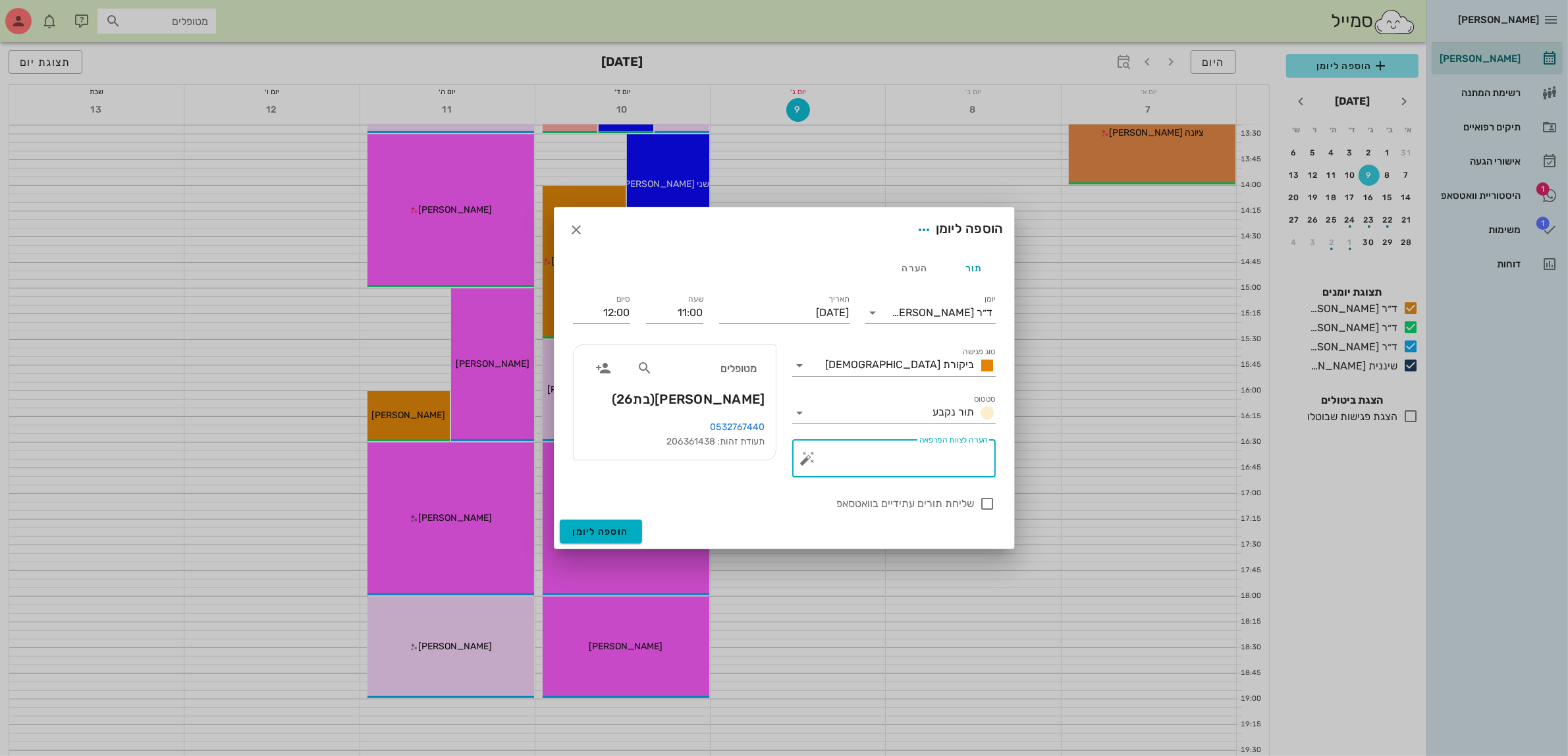
click at [959, 463] on textarea "הערה לצוות המרפאה" at bounding box center [899, 462] width 177 height 32
type textarea "נפלה קוביה"
click at [986, 504] on div at bounding box center [987, 503] width 22 height 22
checkbox input "true"
click at [613, 526] on span "הוספה ליומן" at bounding box center [600, 532] width 56 height 11
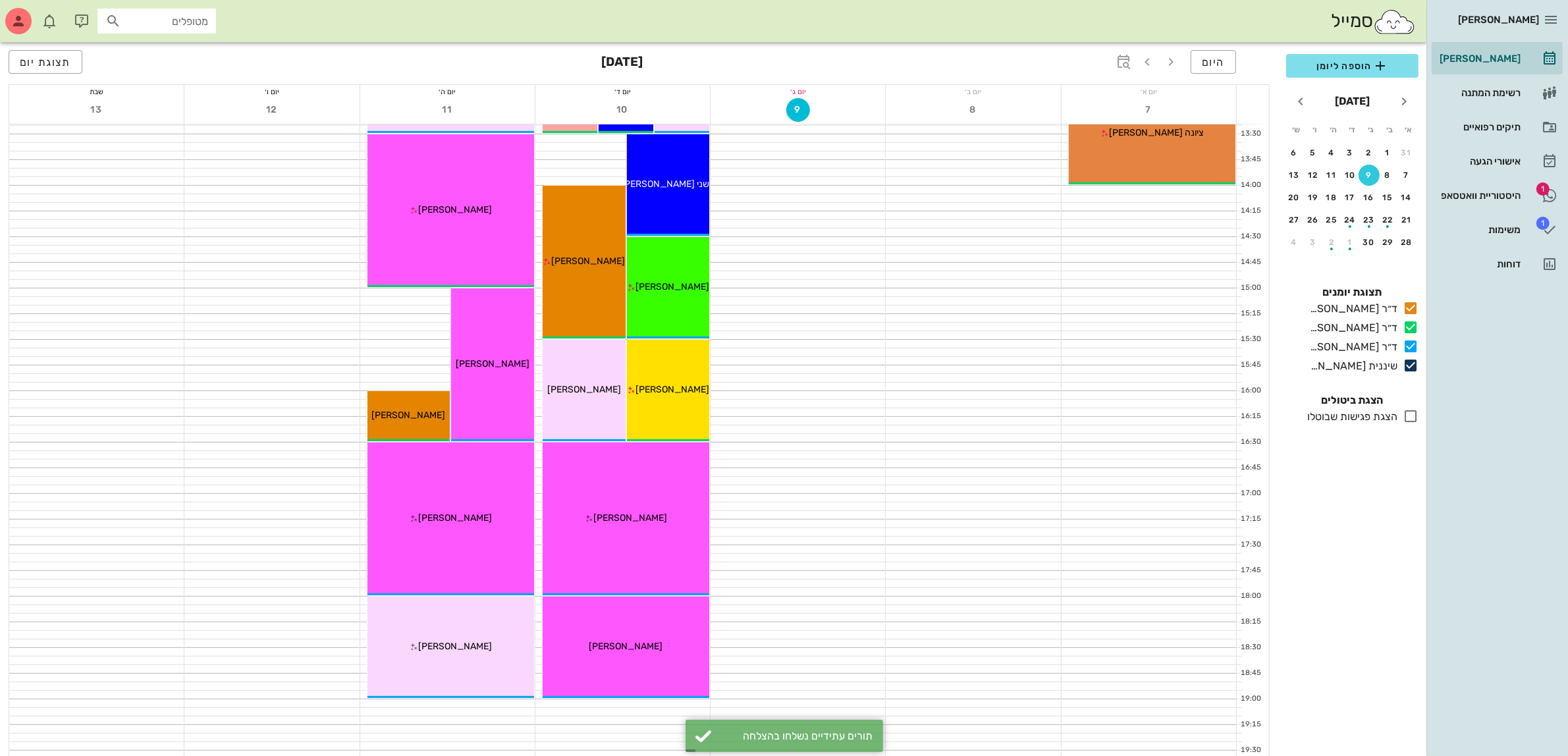
click at [158, 19] on input "מטופלים" at bounding box center [166, 20] width 84 height 17
type input "שירא"
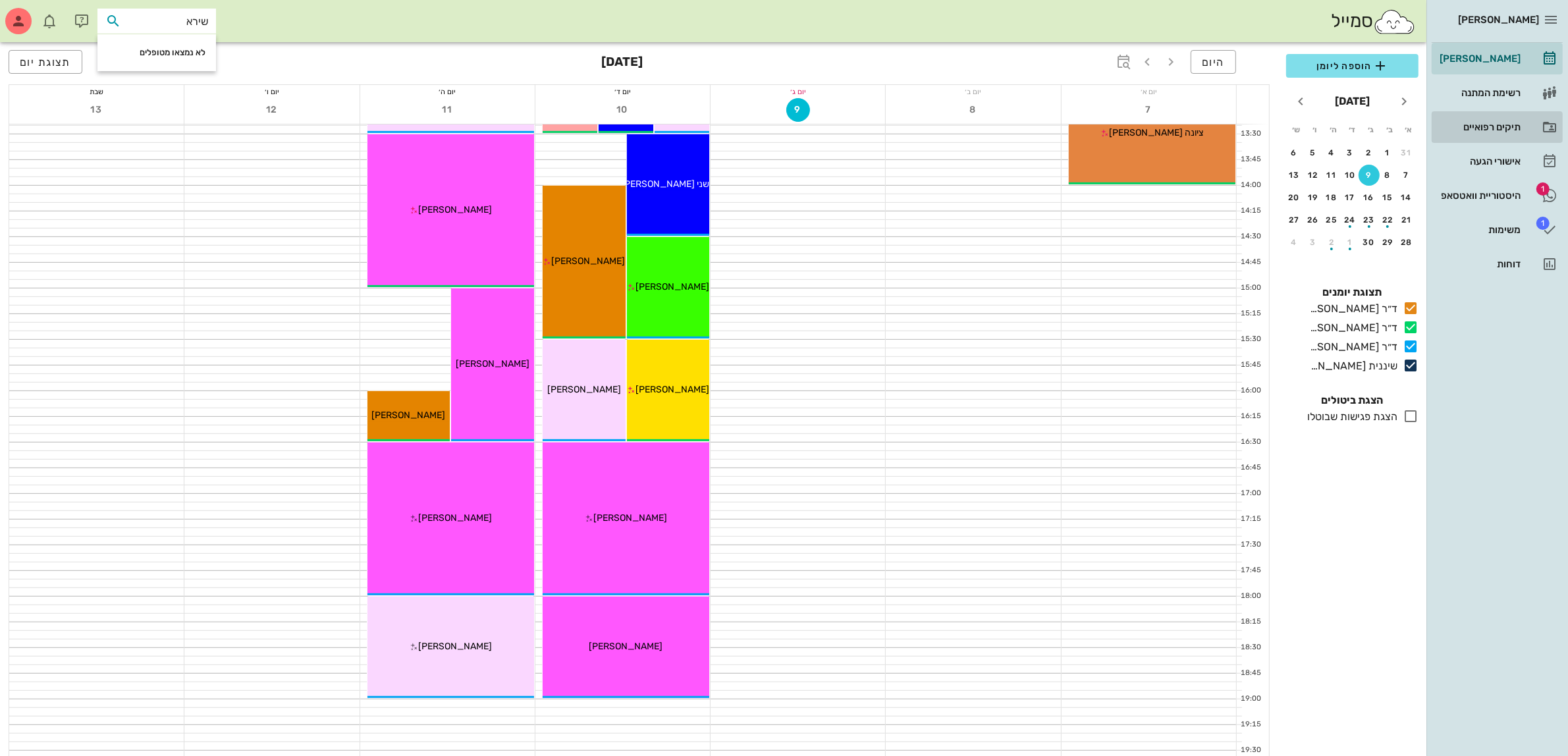
click at [1492, 127] on div "תיקים רפואיים" at bounding box center [1479, 126] width 84 height 11
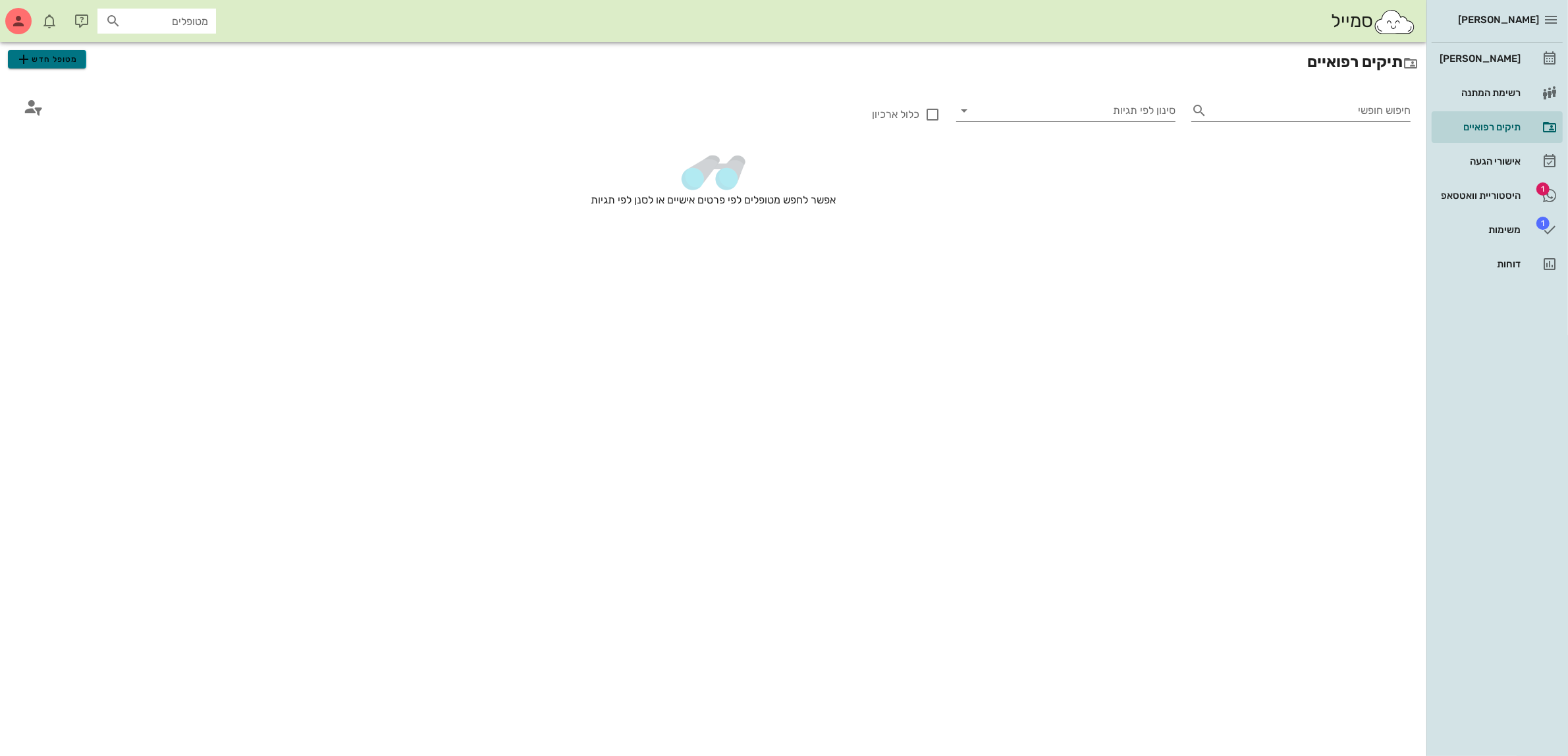
click at [32, 58] on span "מטופל חדש" at bounding box center [47, 59] width 62 height 15
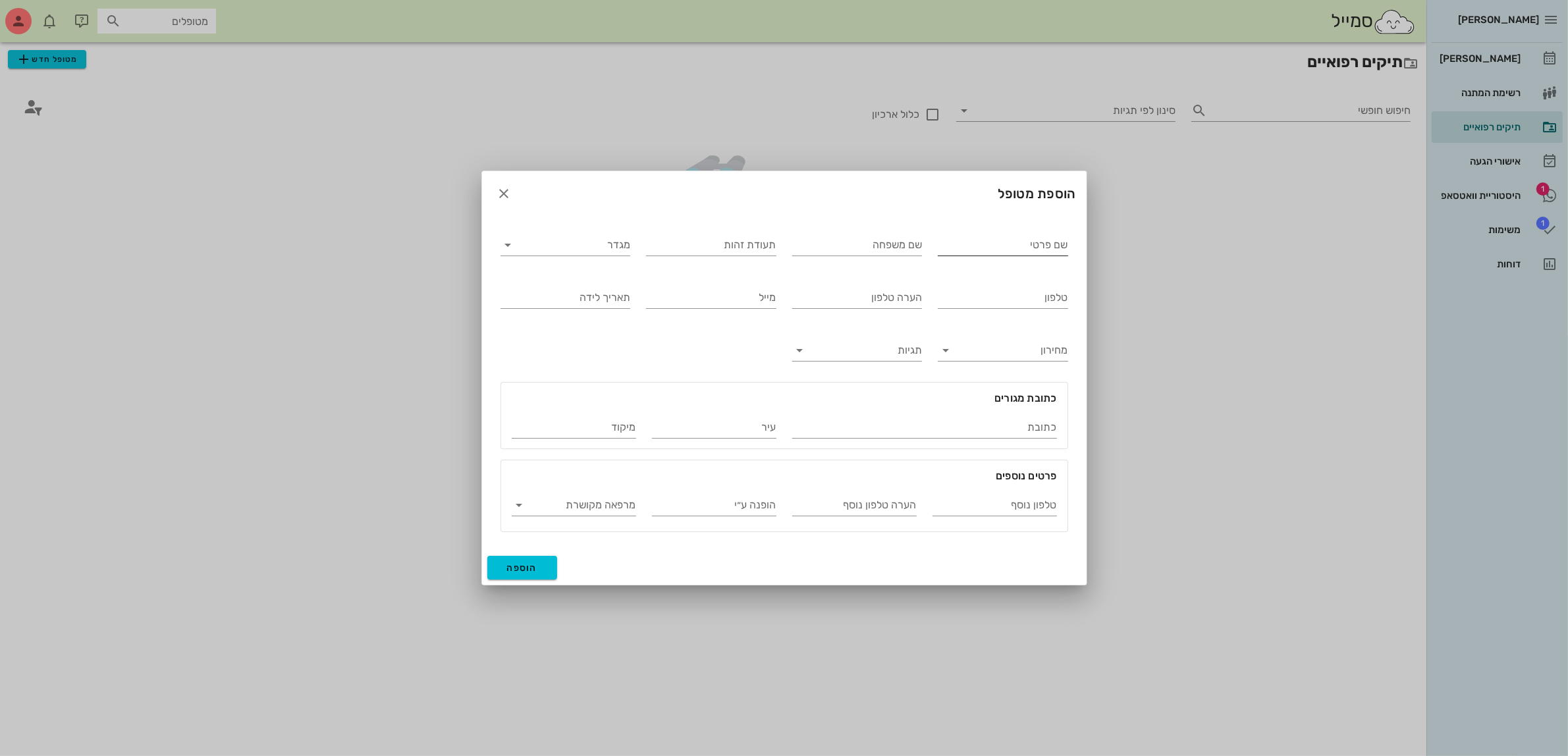
click at [982, 241] on input "שם פרטי" at bounding box center [1003, 245] width 131 height 21
type input "ד"
type input "שיראל"
type input "עבודי"
click at [574, 254] on input "מגדר" at bounding box center [576, 245] width 109 height 21
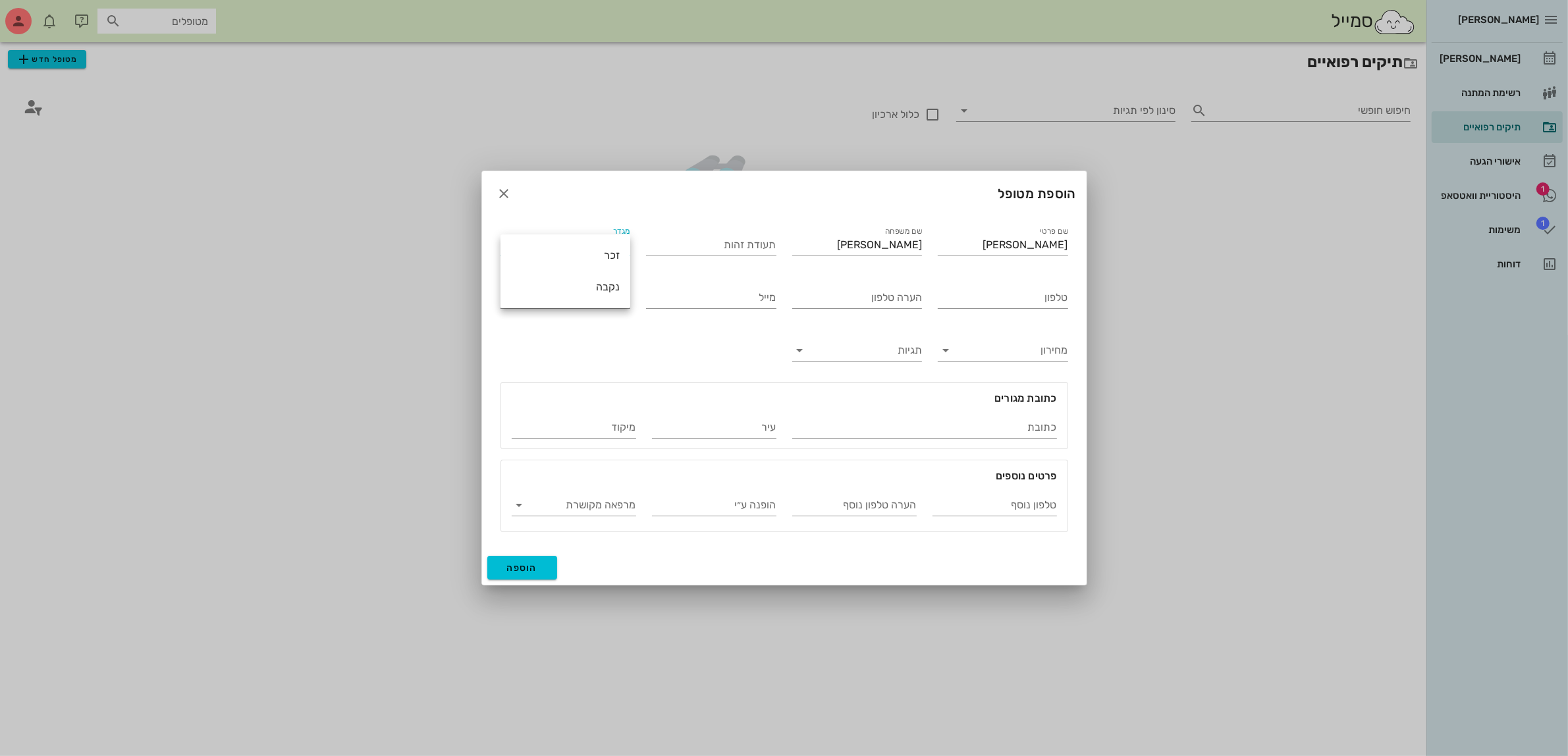
drag, startPoint x: 609, startPoint y: 285, endPoint x: 870, endPoint y: 313, distance: 262.5
click at [609, 284] on div "נקבה" at bounding box center [565, 286] width 109 height 12
click at [1008, 299] on input "טלפון" at bounding box center [1003, 298] width 131 height 21
type input "050-2567129"
click at [525, 570] on span "הוספה" at bounding box center [523, 568] width 31 height 11
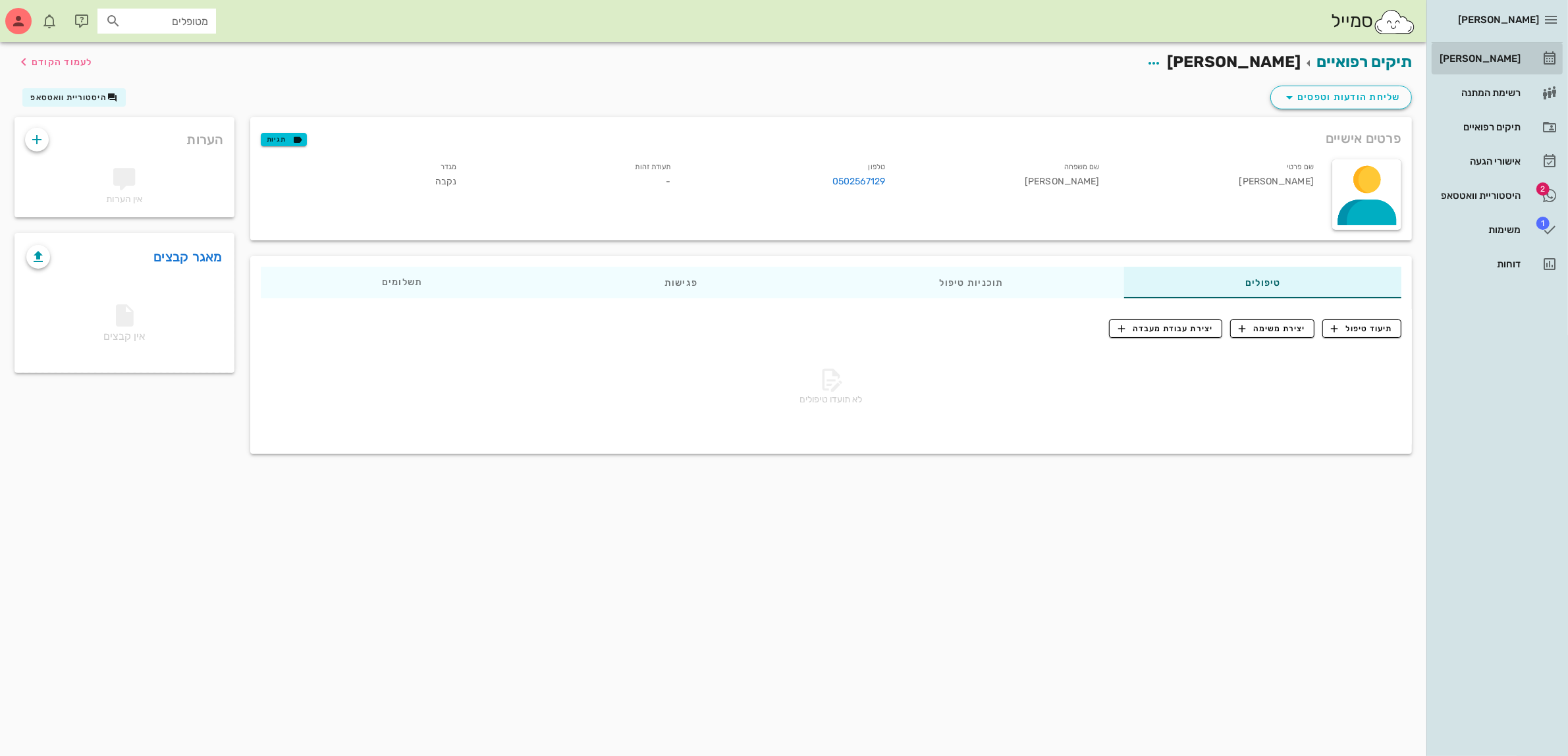
click at [1499, 63] on div "[PERSON_NAME]" at bounding box center [1479, 58] width 84 height 11
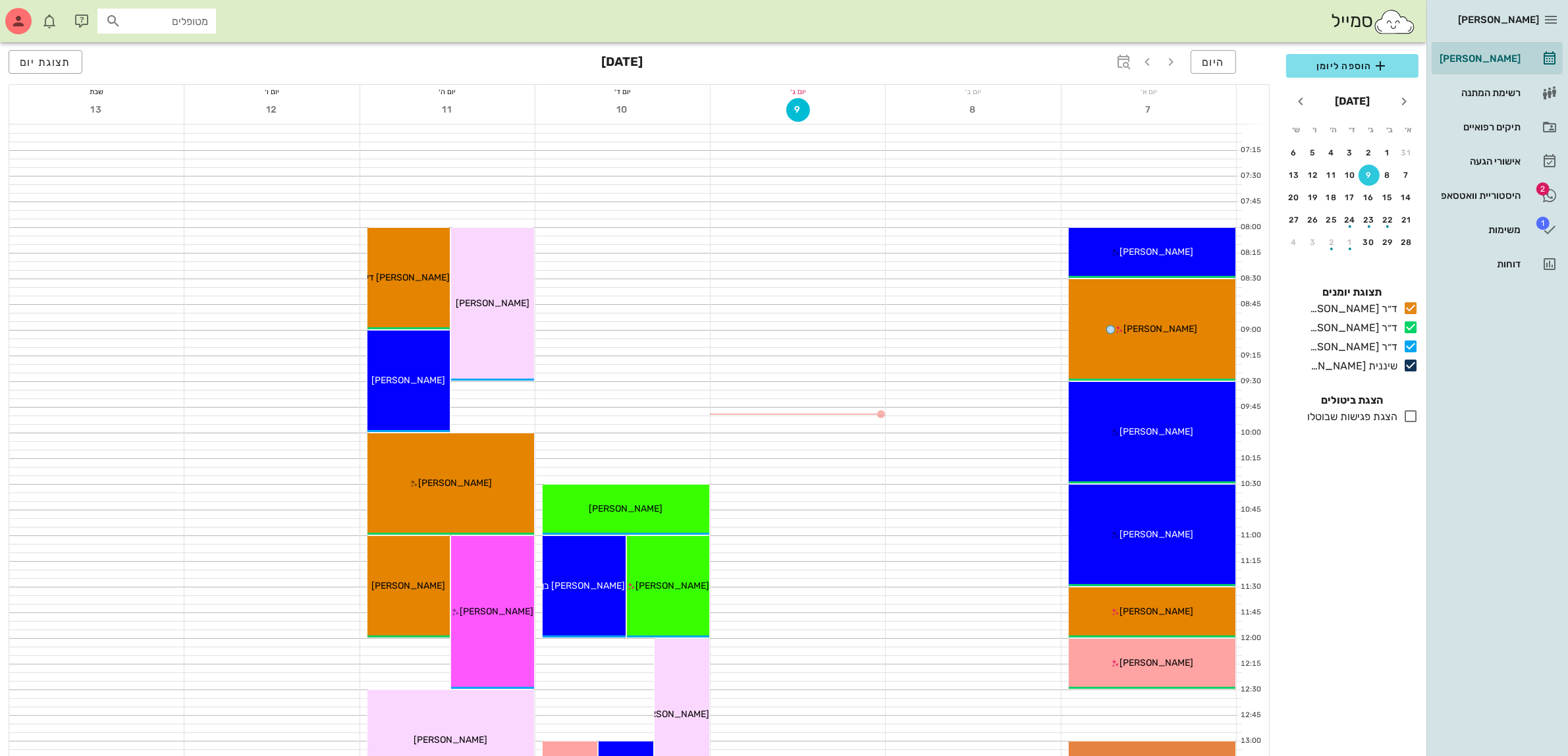
click at [163, 15] on input "מטופלים" at bounding box center [166, 20] width 84 height 17
type input "דיר"
click at [1328, 64] on span "הוספה ליומן" at bounding box center [1353, 65] width 111 height 15
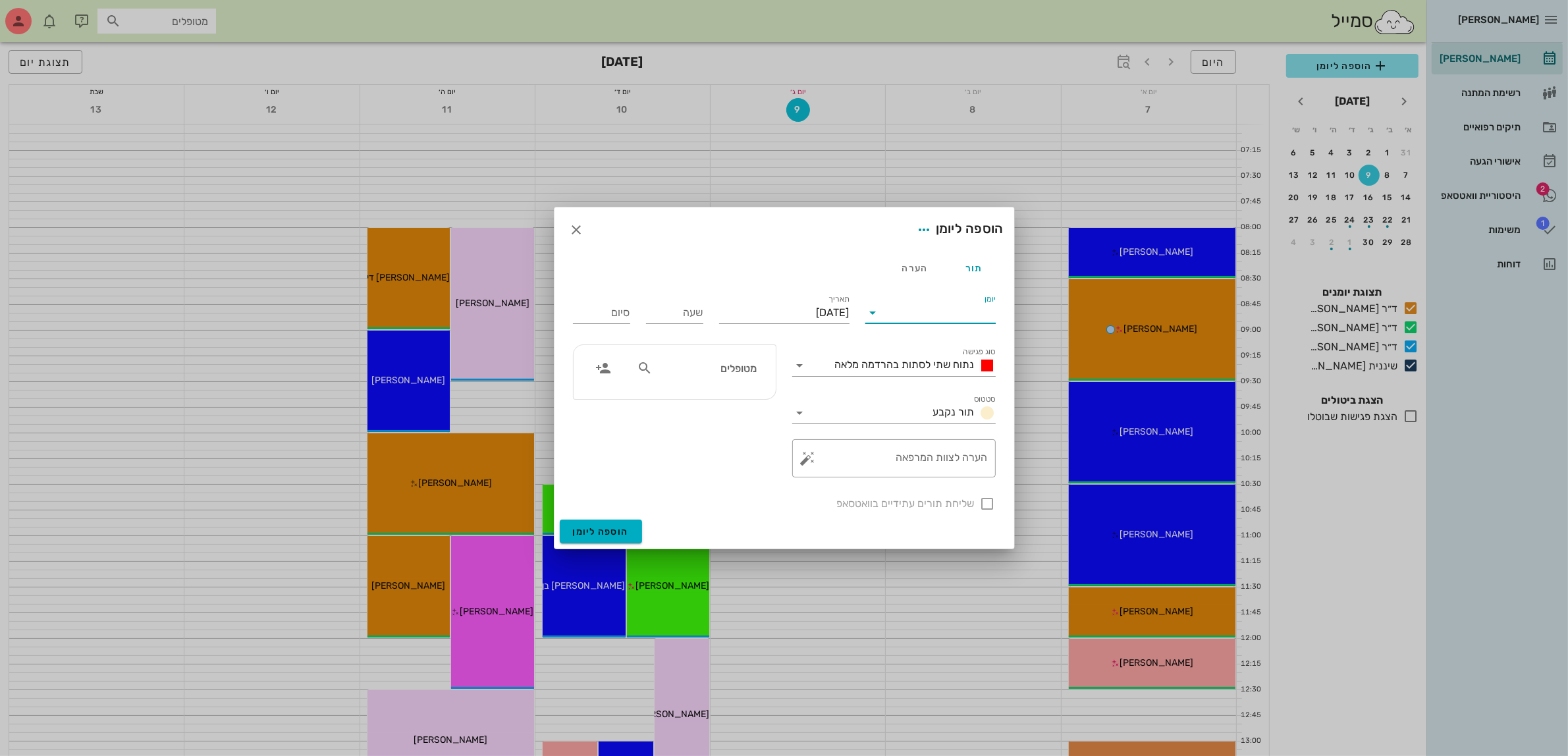
click at [887, 306] on input "יומן" at bounding box center [939, 313] width 112 height 21
click at [918, 353] on div "ד״ר [PERSON_NAME]" at bounding box center [934, 354] width 117 height 12
click at [924, 360] on span "נתוח שתי לסתות בהרדמה מלאה" at bounding box center [905, 364] width 140 height 12
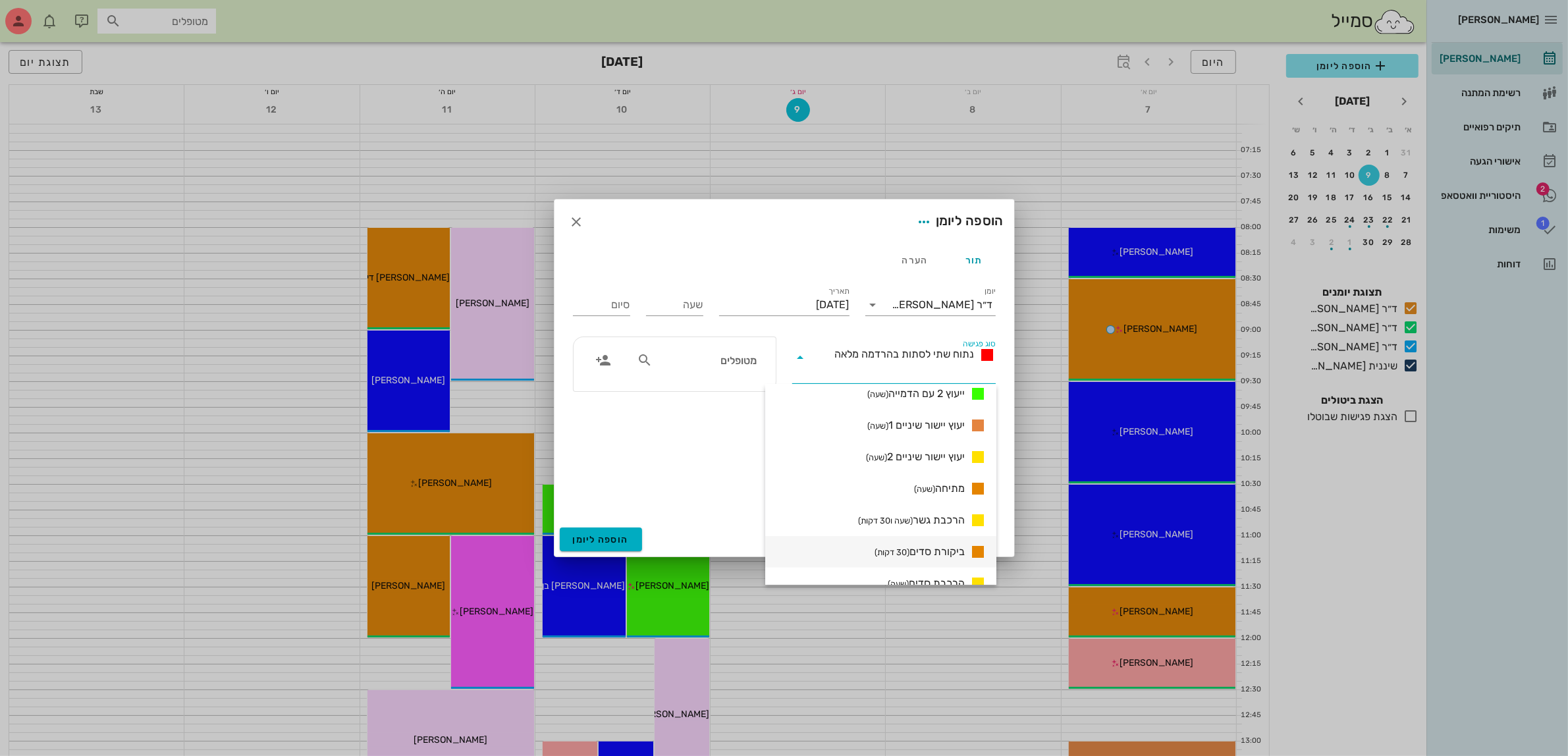
scroll to position [905, 0]
click at [923, 448] on span "ביקורת סדים (30 דקות)" at bounding box center [919, 448] width 91 height 15
type input "00:30"
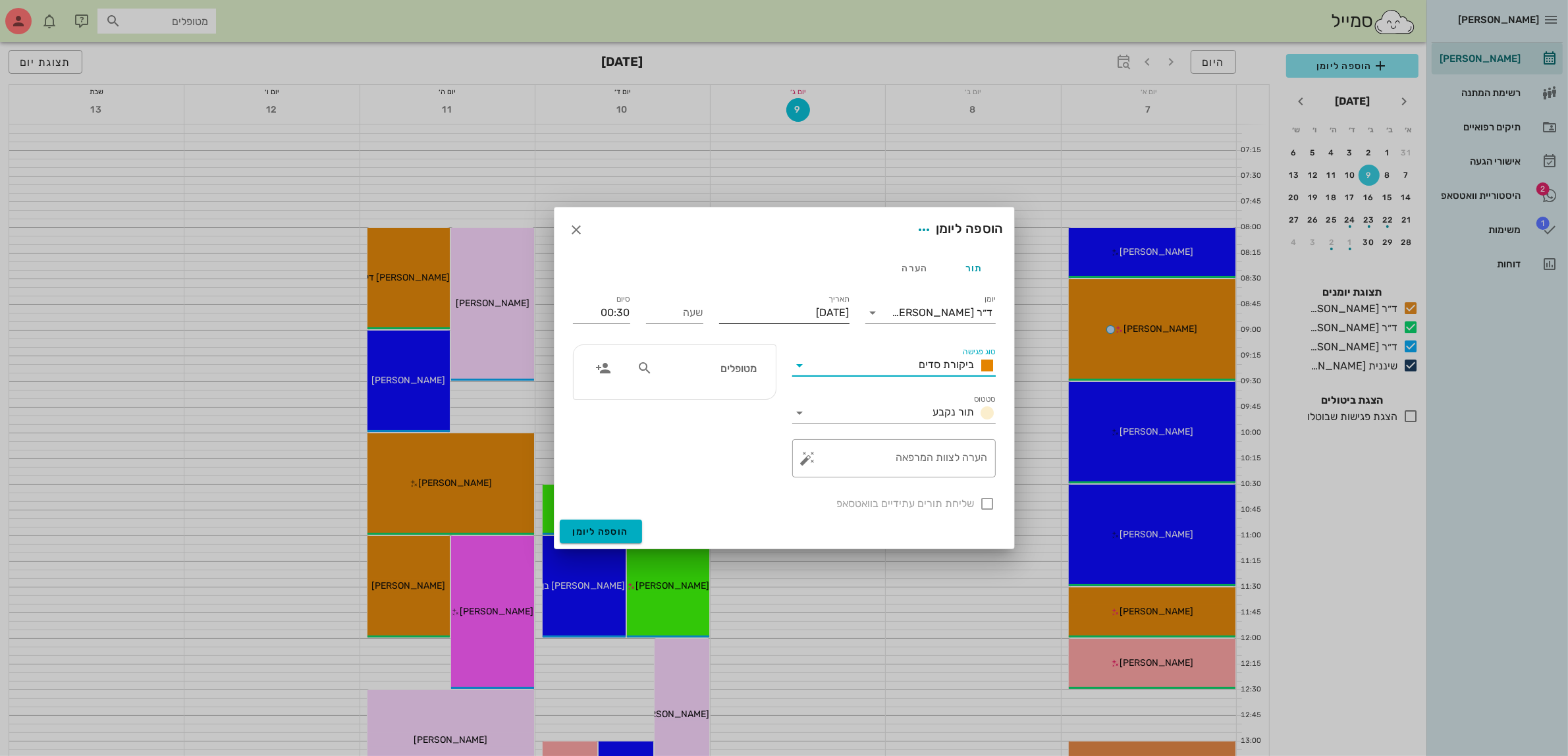
click at [787, 311] on input "יום שלישי, 9 בספטמבר 2025" at bounding box center [785, 313] width 131 height 21
click at [802, 445] on button "16" at bounding box center [805, 440] width 21 height 21
type input "יום שלישי, 16 בספטמבר 2025"
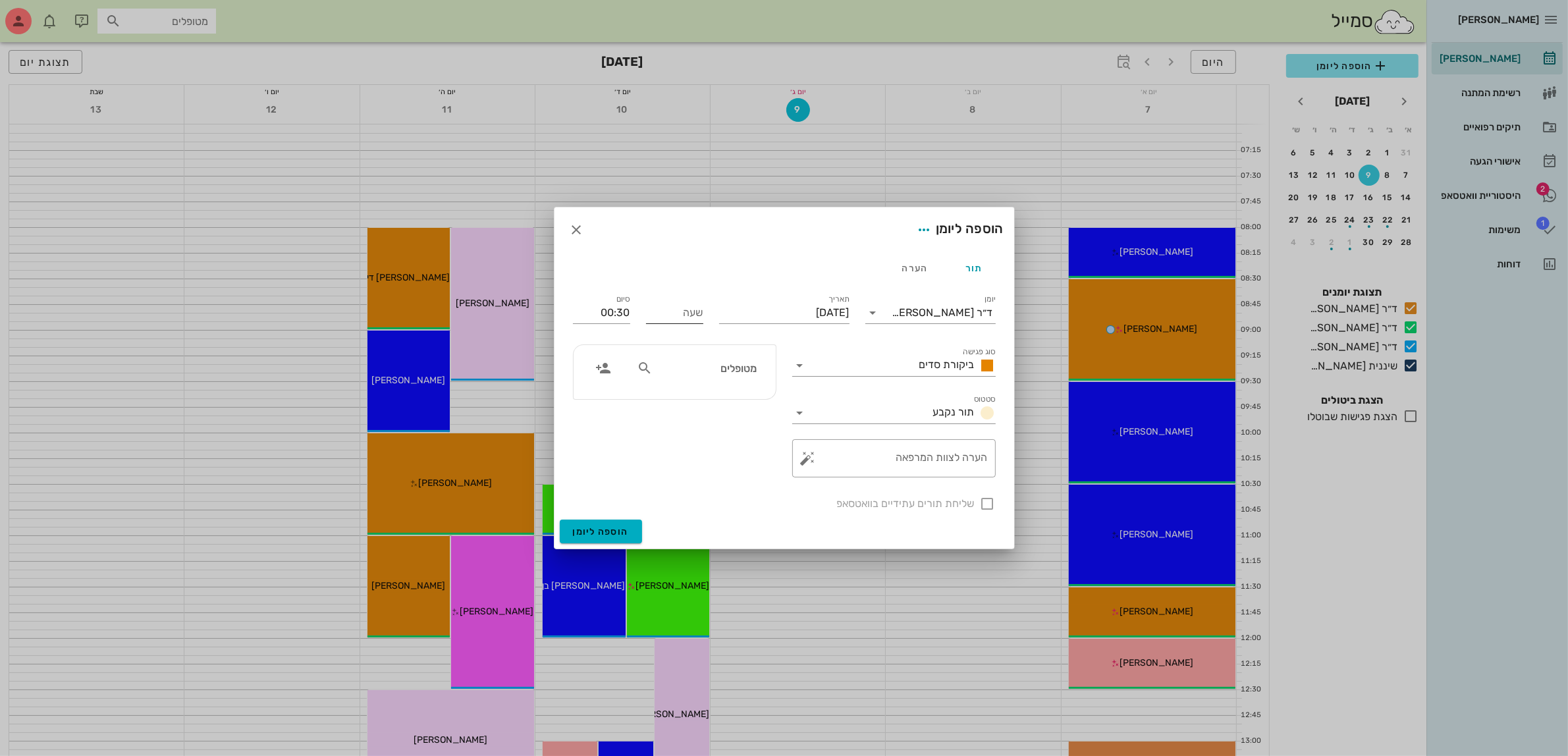
click at [683, 310] on input "שעה" at bounding box center [675, 313] width 57 height 21
type input "12:00"
click at [621, 310] on input "12:30" at bounding box center [601, 313] width 57 height 21
click at [607, 398] on div "13:00 (שעה)" at bounding box center [567, 398] width 80 height 11
type input "13:00"
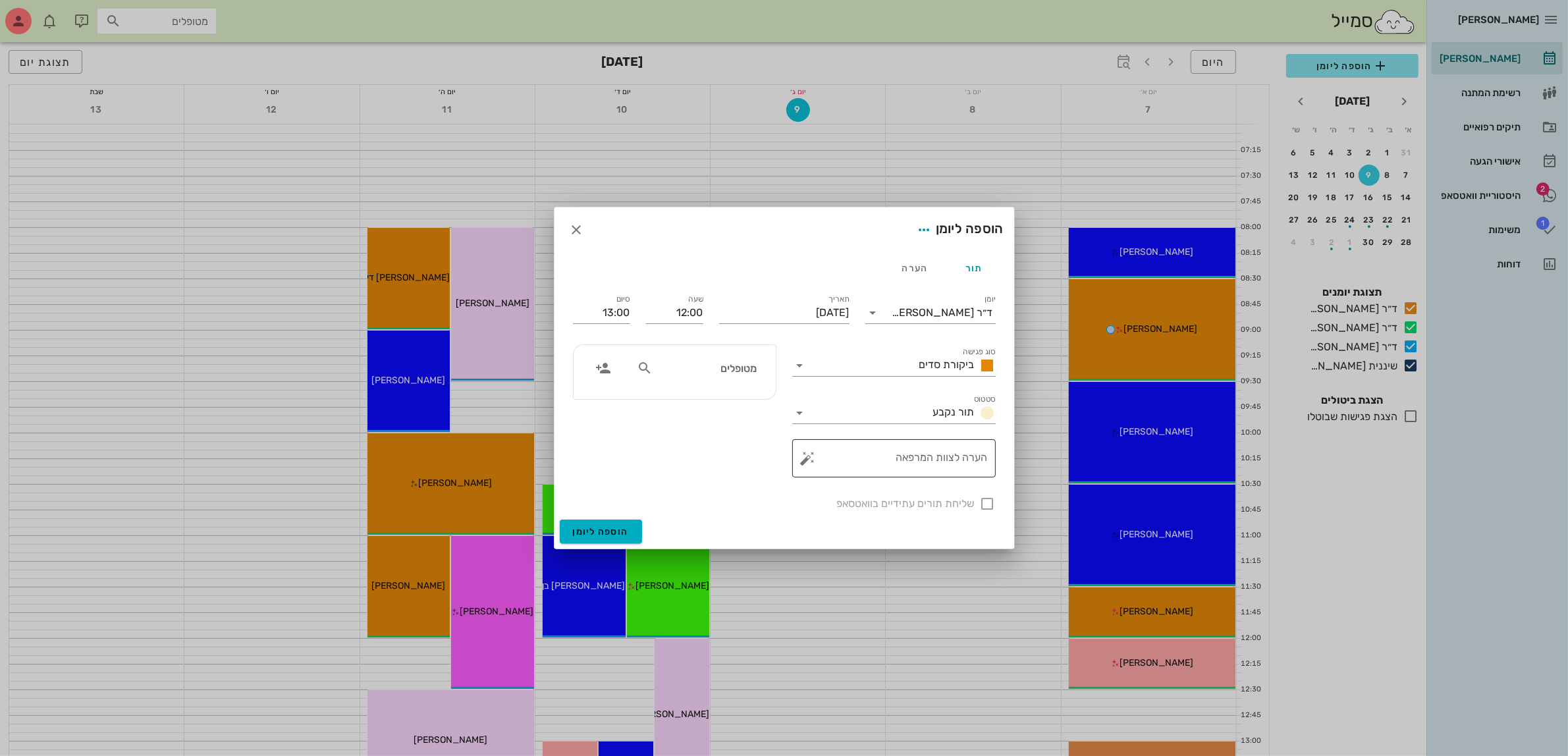
click at [915, 456] on textarea "הערה לצוות המרפאה" at bounding box center [899, 462] width 177 height 32
click at [741, 371] on input "מטופלים" at bounding box center [706, 368] width 101 height 17
type input "שיר"
click at [729, 398] on div "שיראל עבודי" at bounding box center [707, 397] width 135 height 11
click at [992, 505] on div at bounding box center [987, 503] width 22 height 22
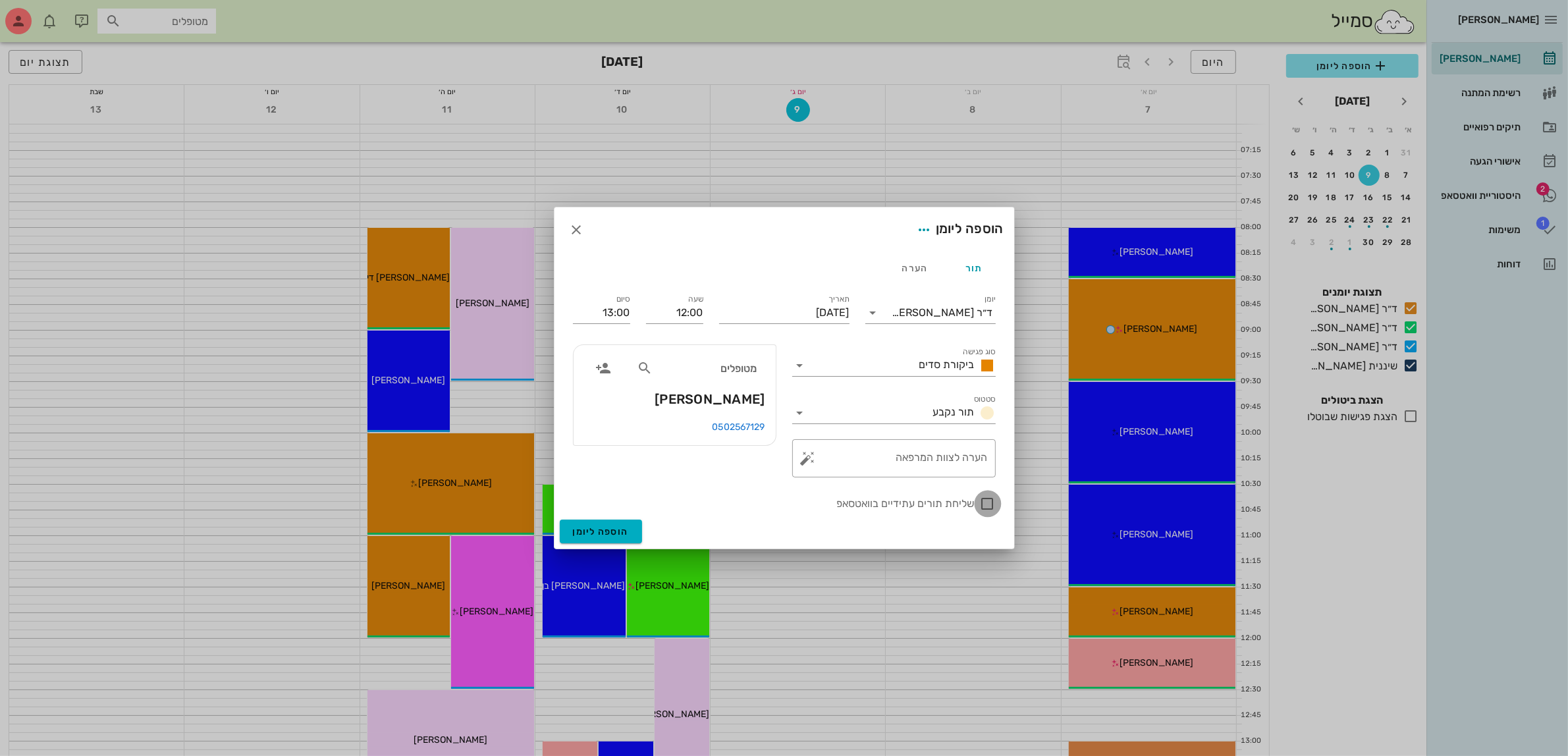
checkbox input "true"
click at [582, 528] on span "הוספה ליומן" at bounding box center [600, 532] width 56 height 11
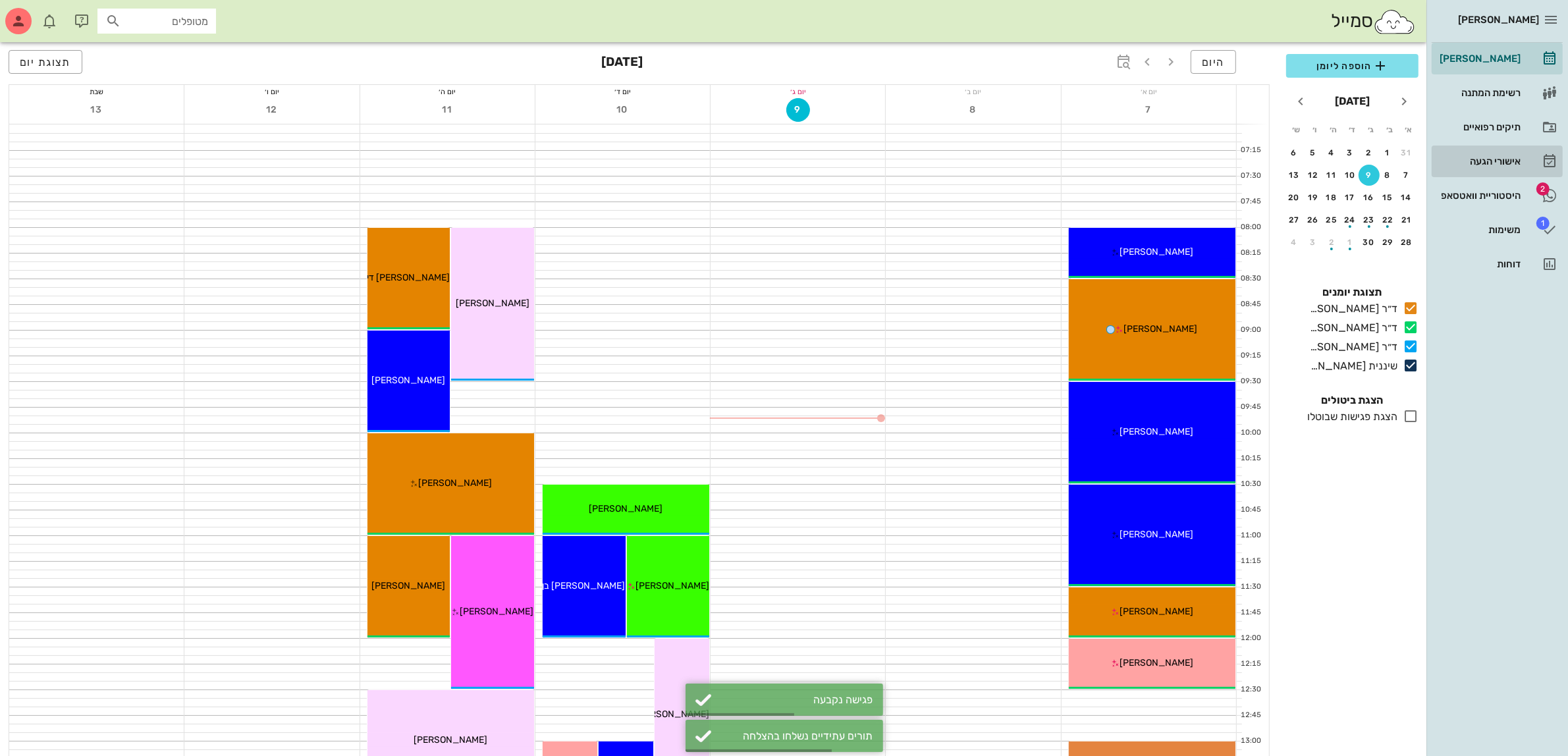
click at [1482, 158] on div "אישורי הגעה" at bounding box center [1479, 161] width 84 height 11
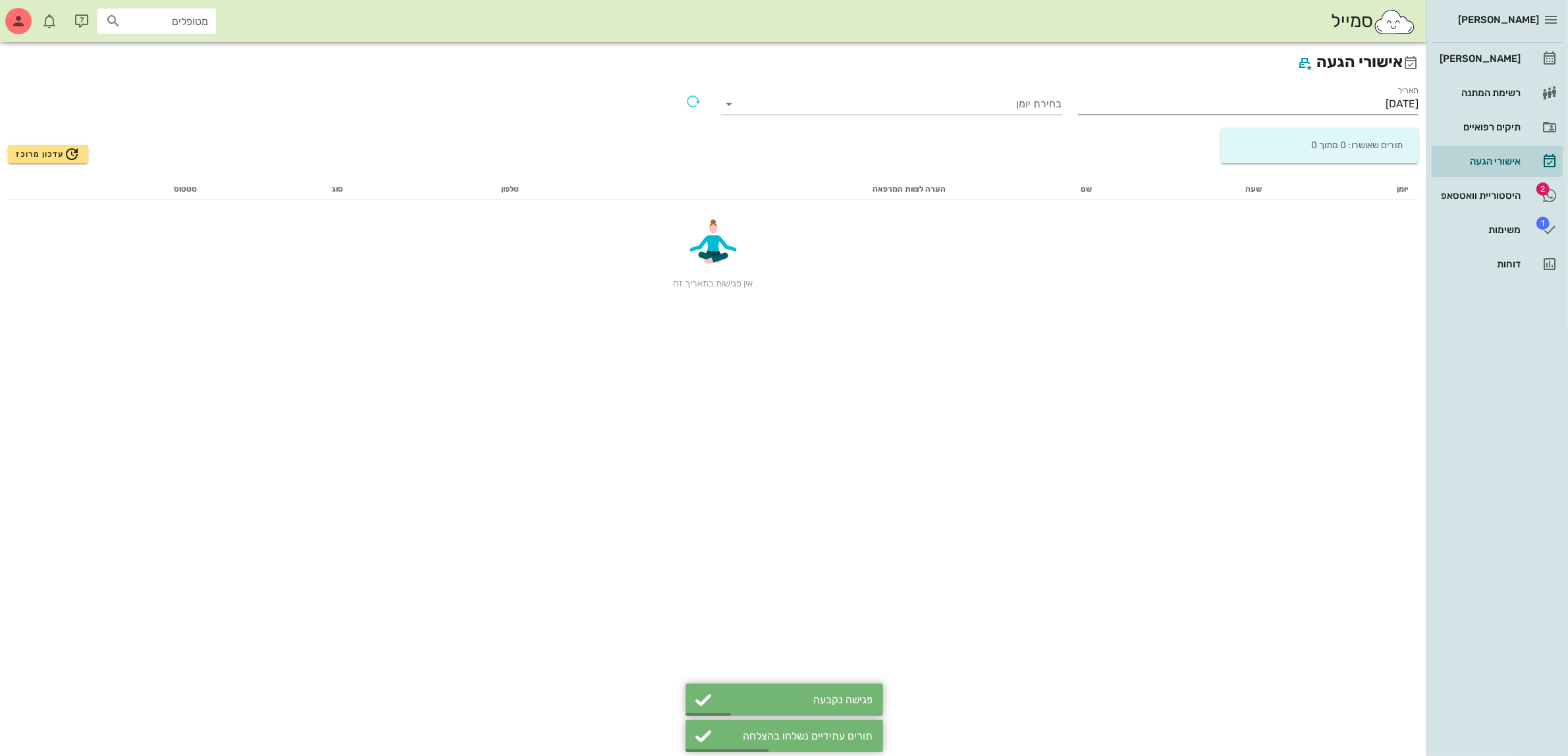
click at [1370, 99] on input "09/09/2025" at bounding box center [1249, 104] width 341 height 21
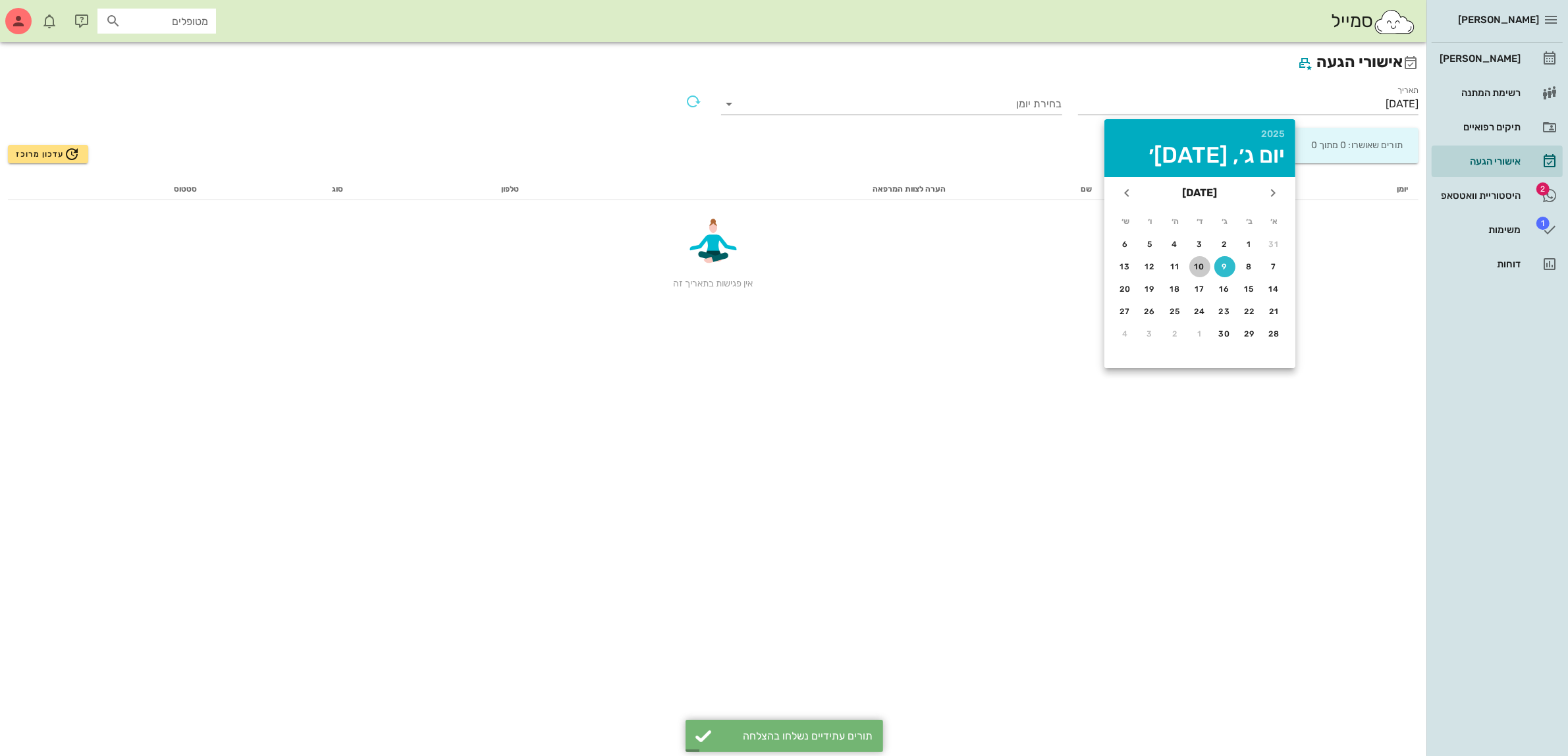
click at [1198, 268] on div "10" at bounding box center [1200, 266] width 21 height 9
type input "10/09/2025"
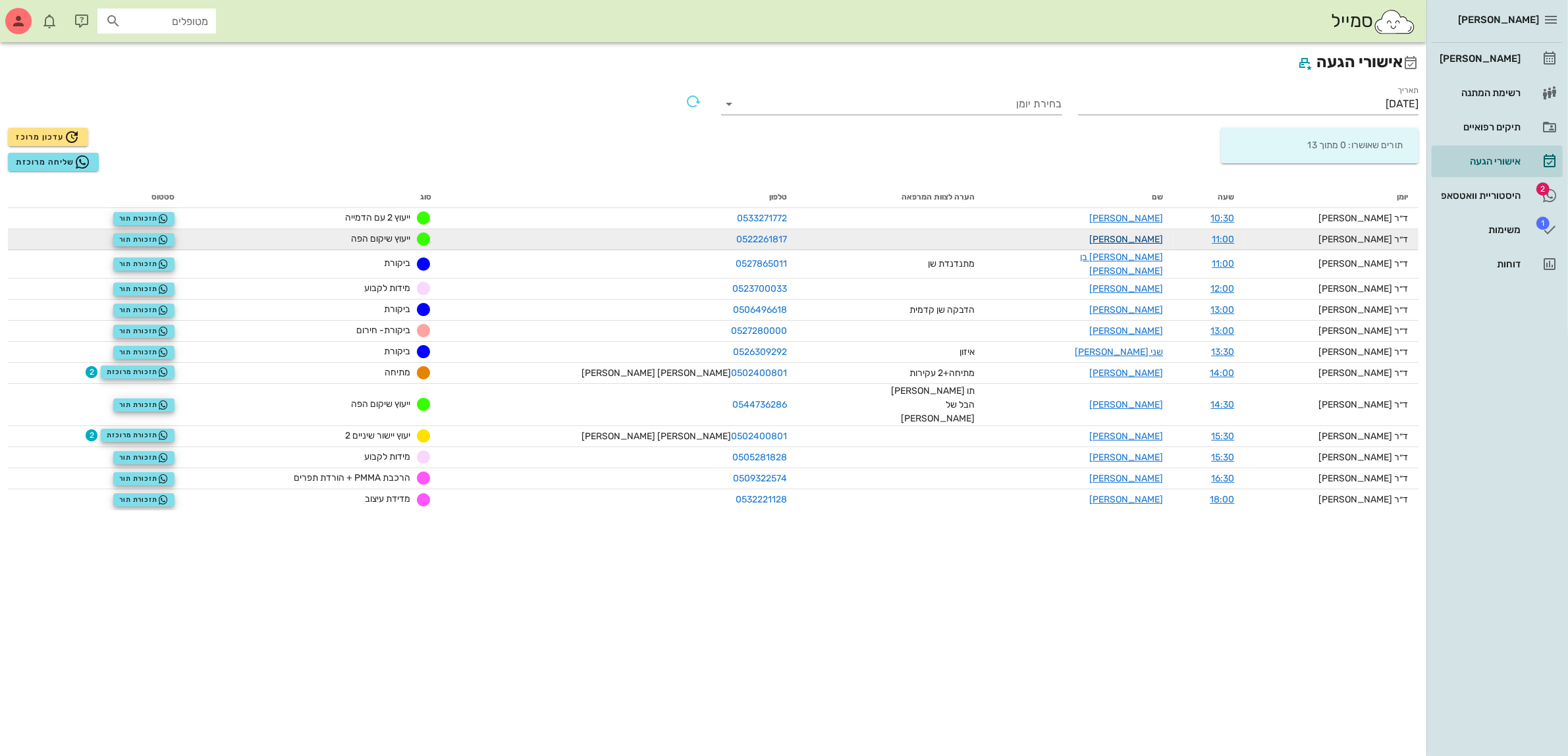
click at [1118, 237] on link "קורל סמברנו" at bounding box center [1126, 240] width 73 height 11
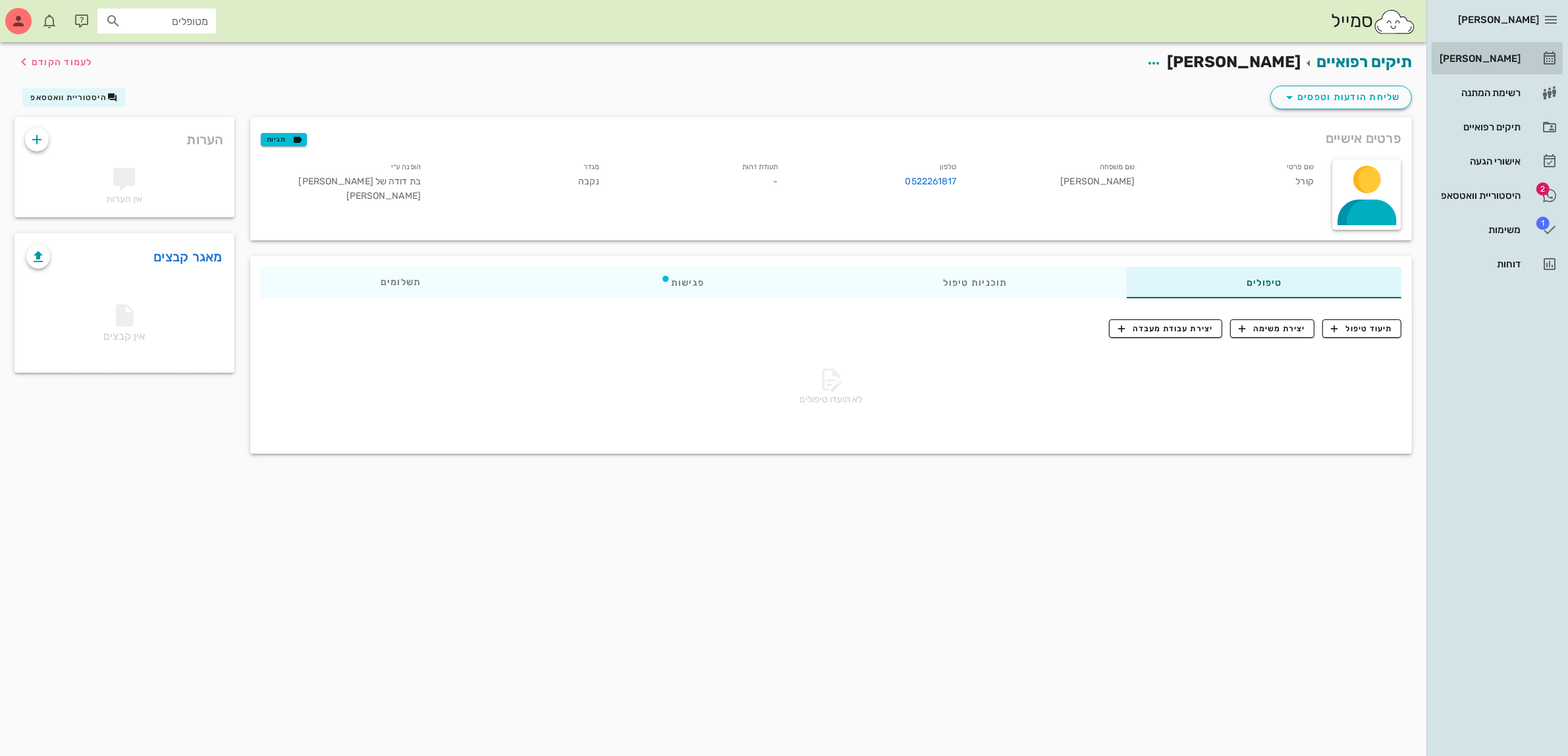
click at [1496, 60] on div "[PERSON_NAME]" at bounding box center [1479, 58] width 84 height 11
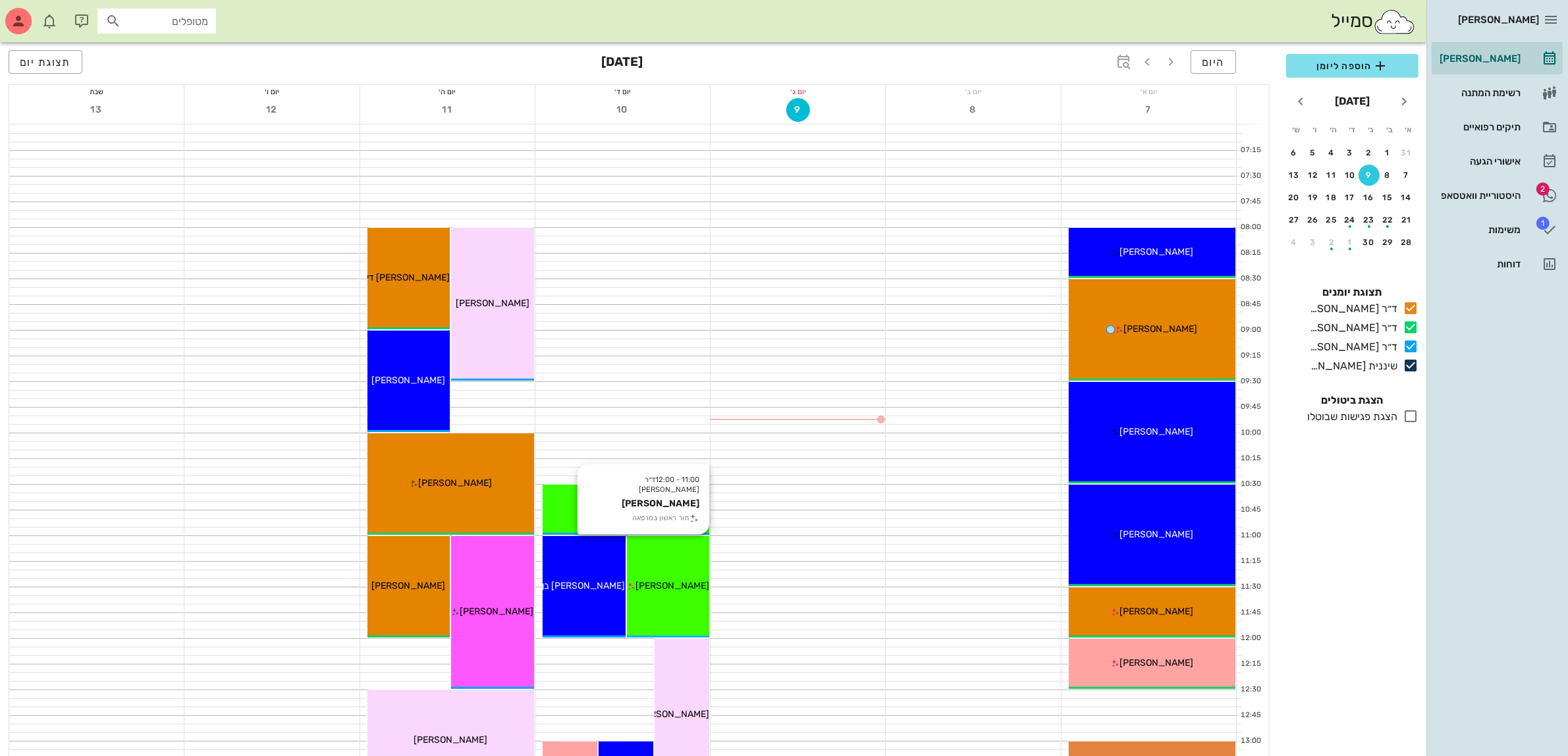
click at [679, 576] on div "11:00 - 12:00 ד״ר עמראן ביאדסה קורל סמברנו תור ראשון במרפאה קורל סמברנו" at bounding box center [669, 586] width 83 height 101
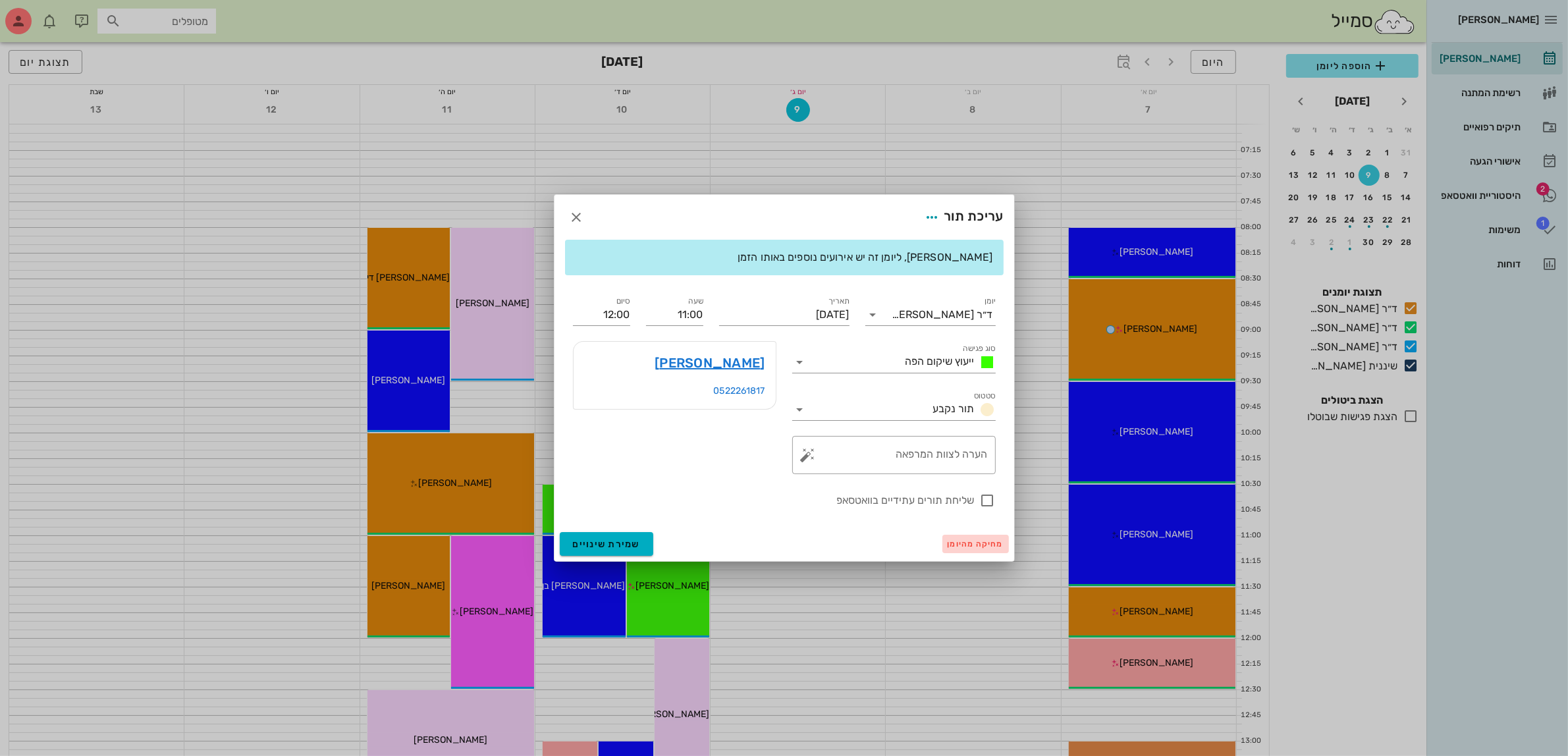
click at [970, 542] on span "מחיקה מהיומן" at bounding box center [976, 543] width 56 height 9
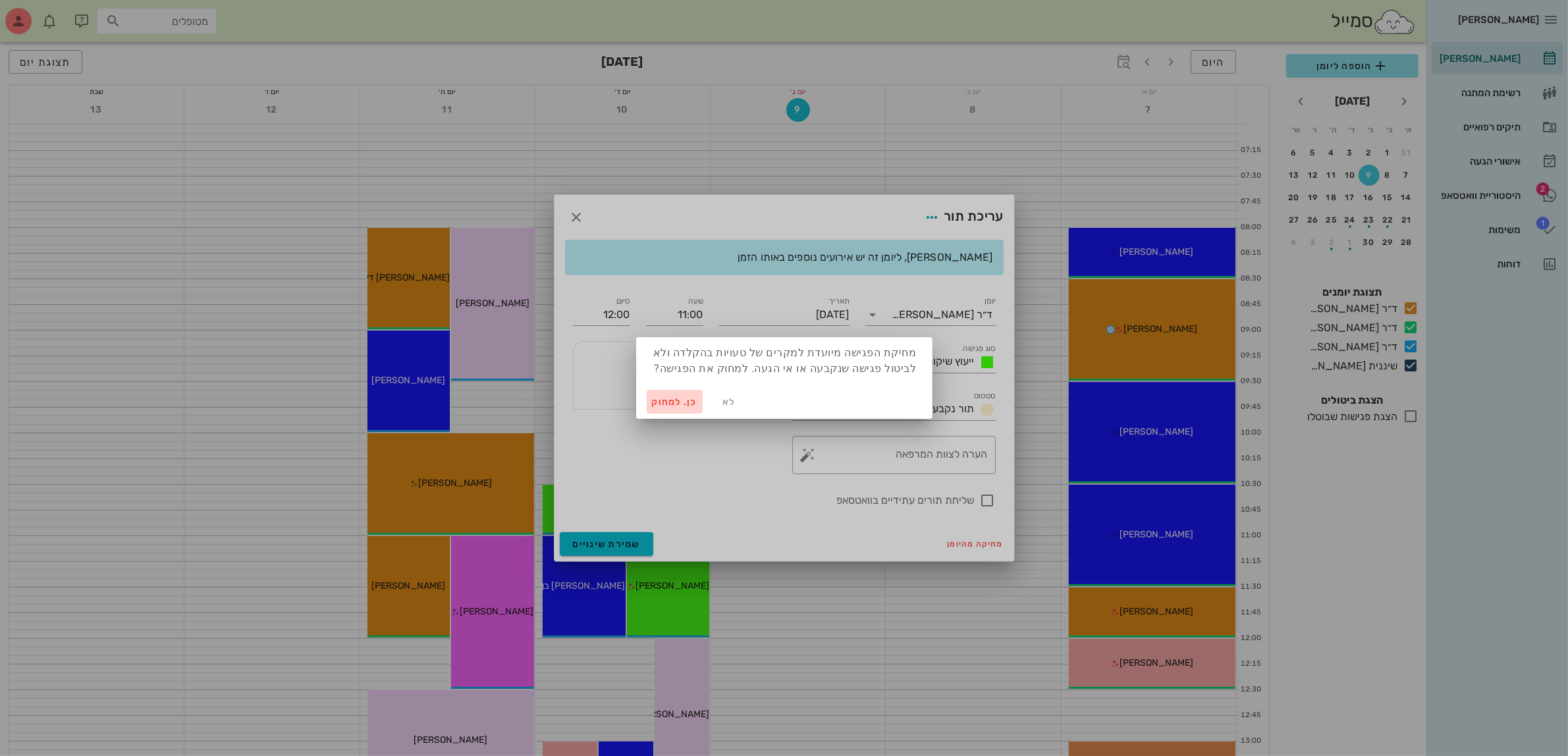
click at [665, 399] on span "כן. למחוק" at bounding box center [675, 402] width 47 height 11
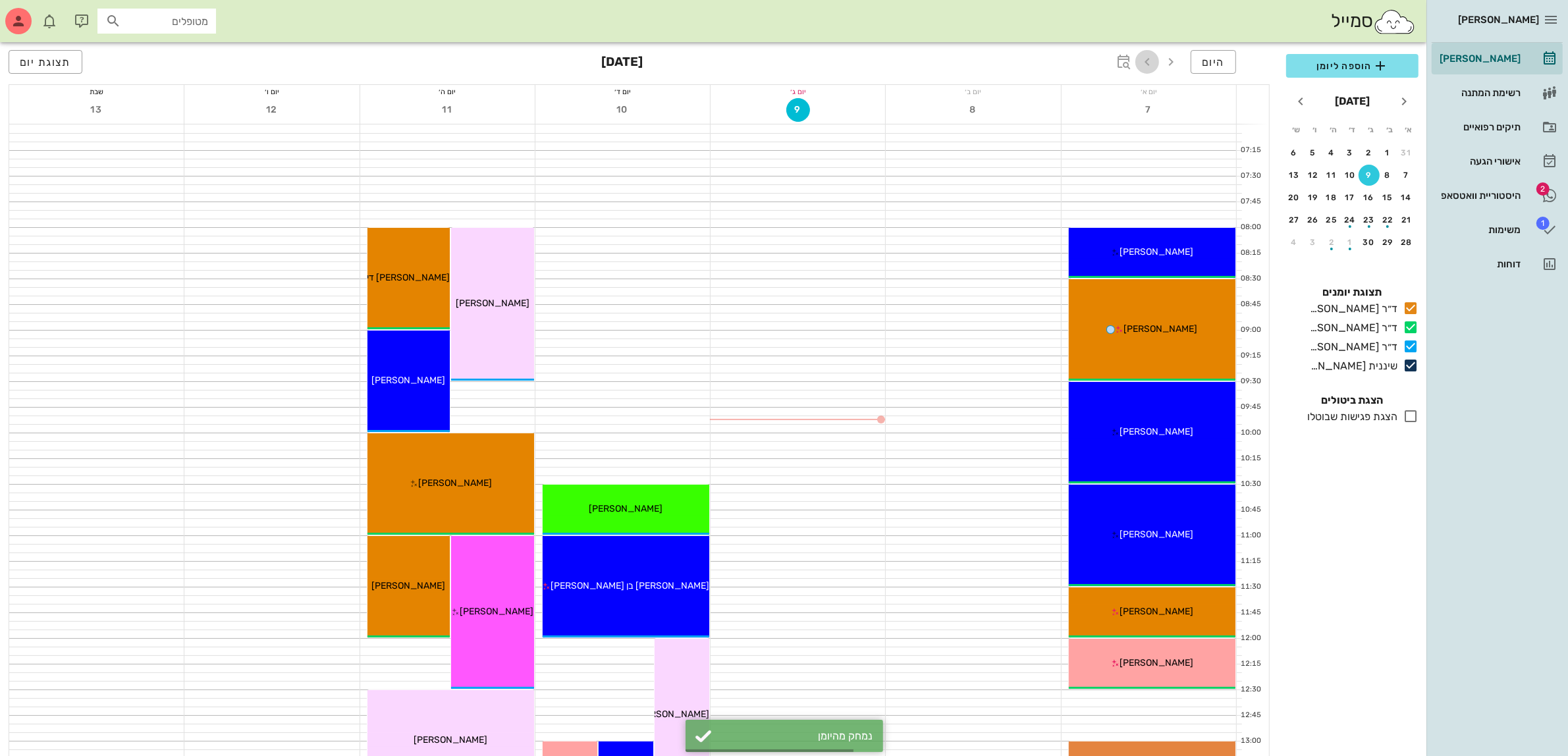
click at [1151, 60] on icon "button" at bounding box center [1147, 61] width 16 height 15
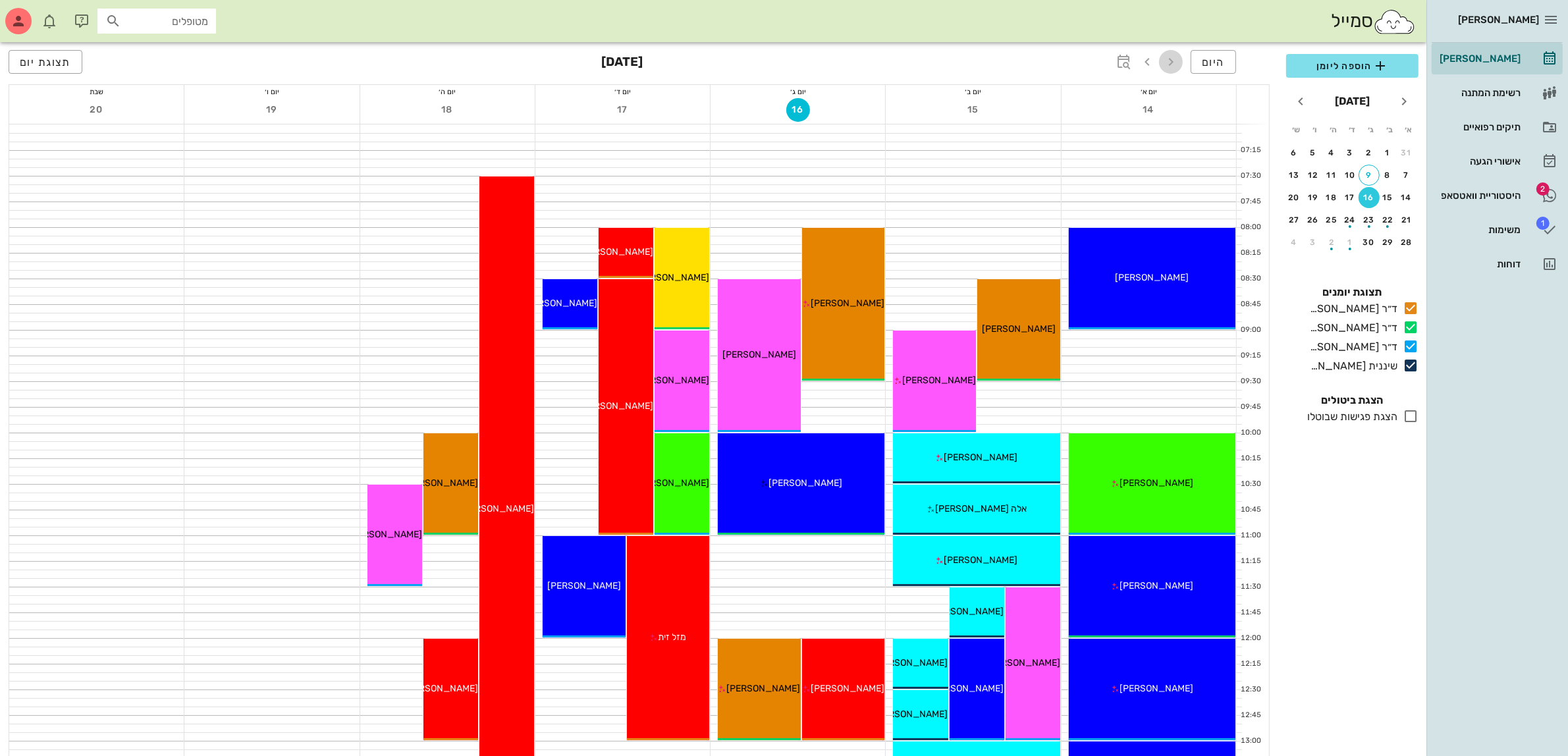
click at [1167, 58] on icon "button" at bounding box center [1171, 61] width 16 height 15
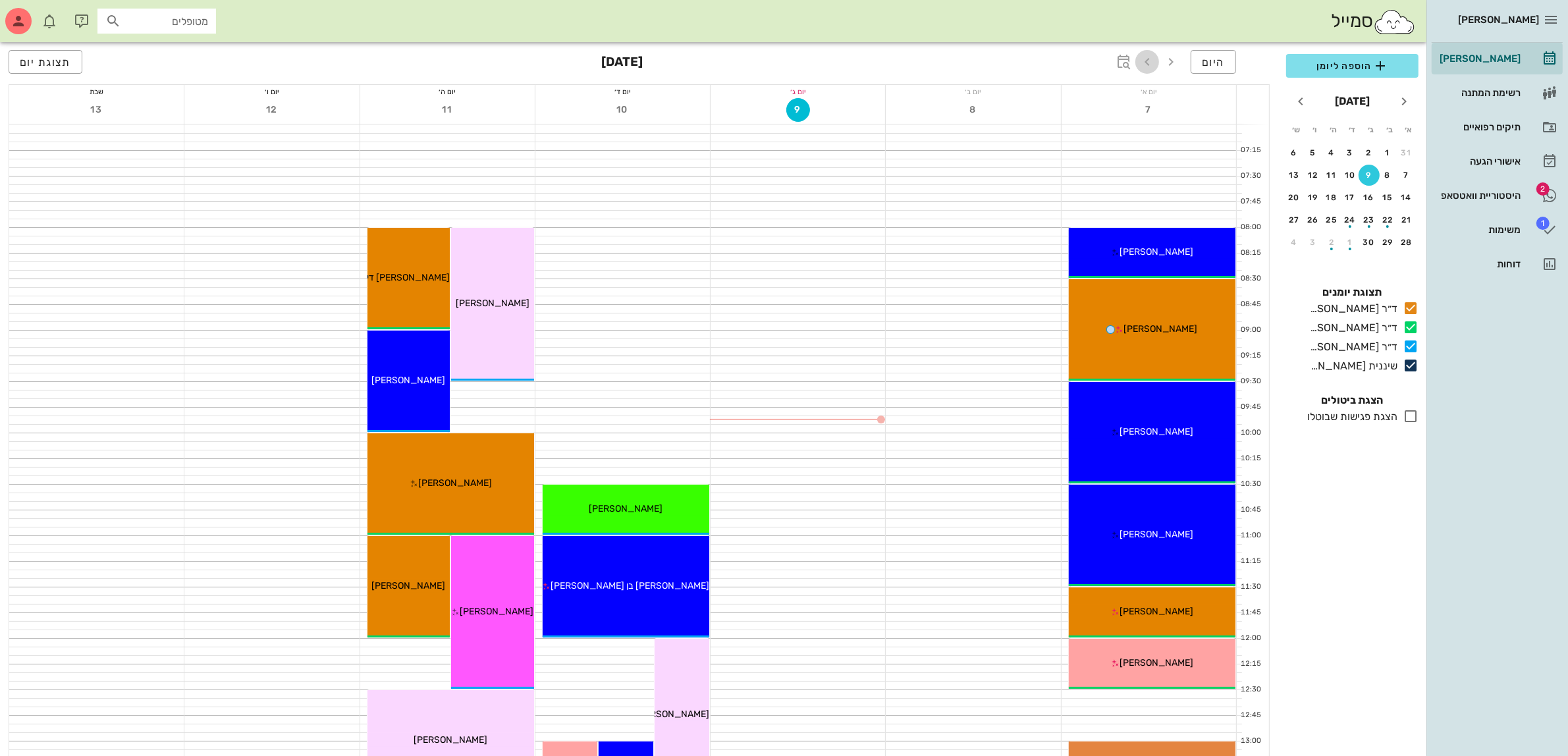
click at [1154, 60] on icon "button" at bounding box center [1147, 61] width 16 height 15
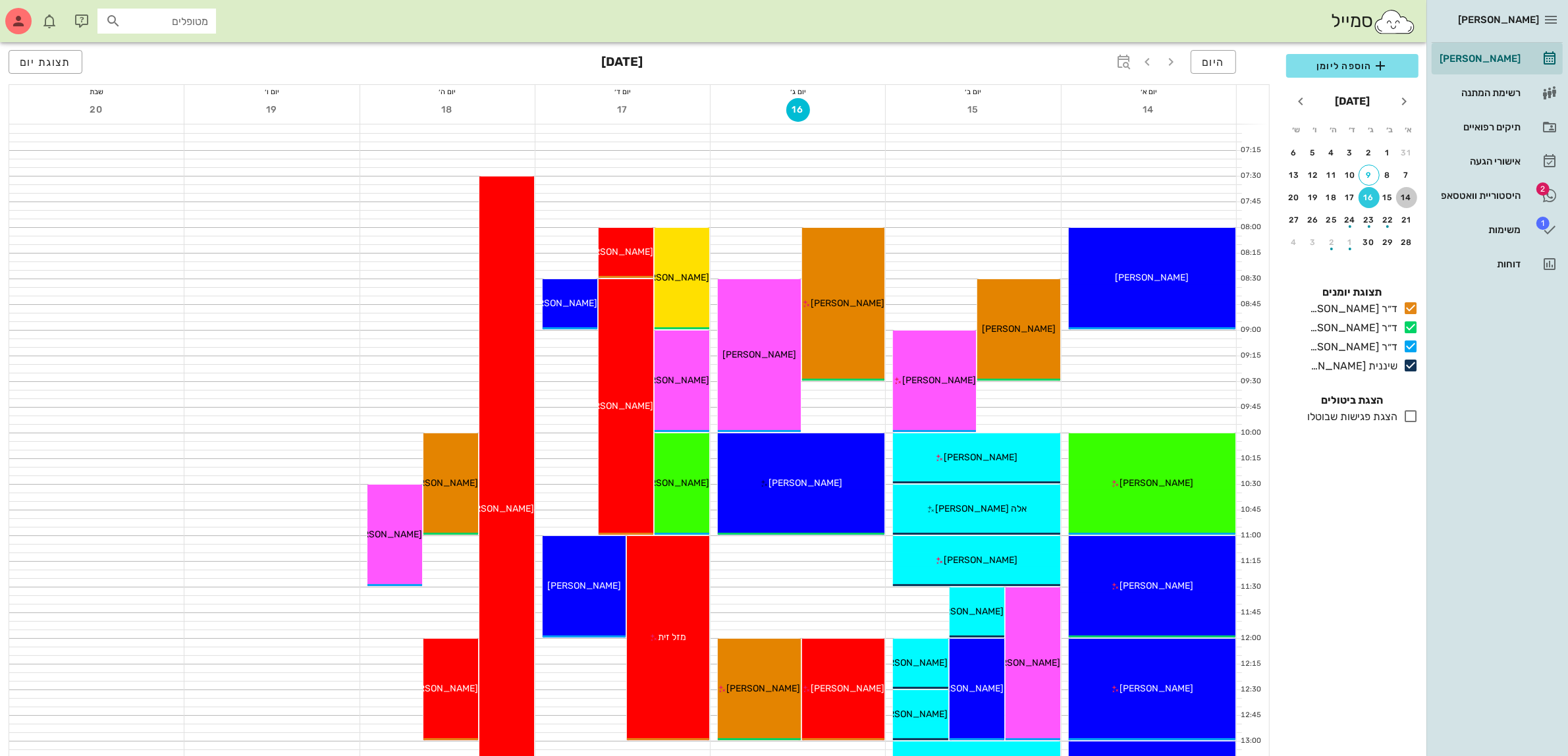
click at [1407, 193] on div "14" at bounding box center [1406, 197] width 21 height 9
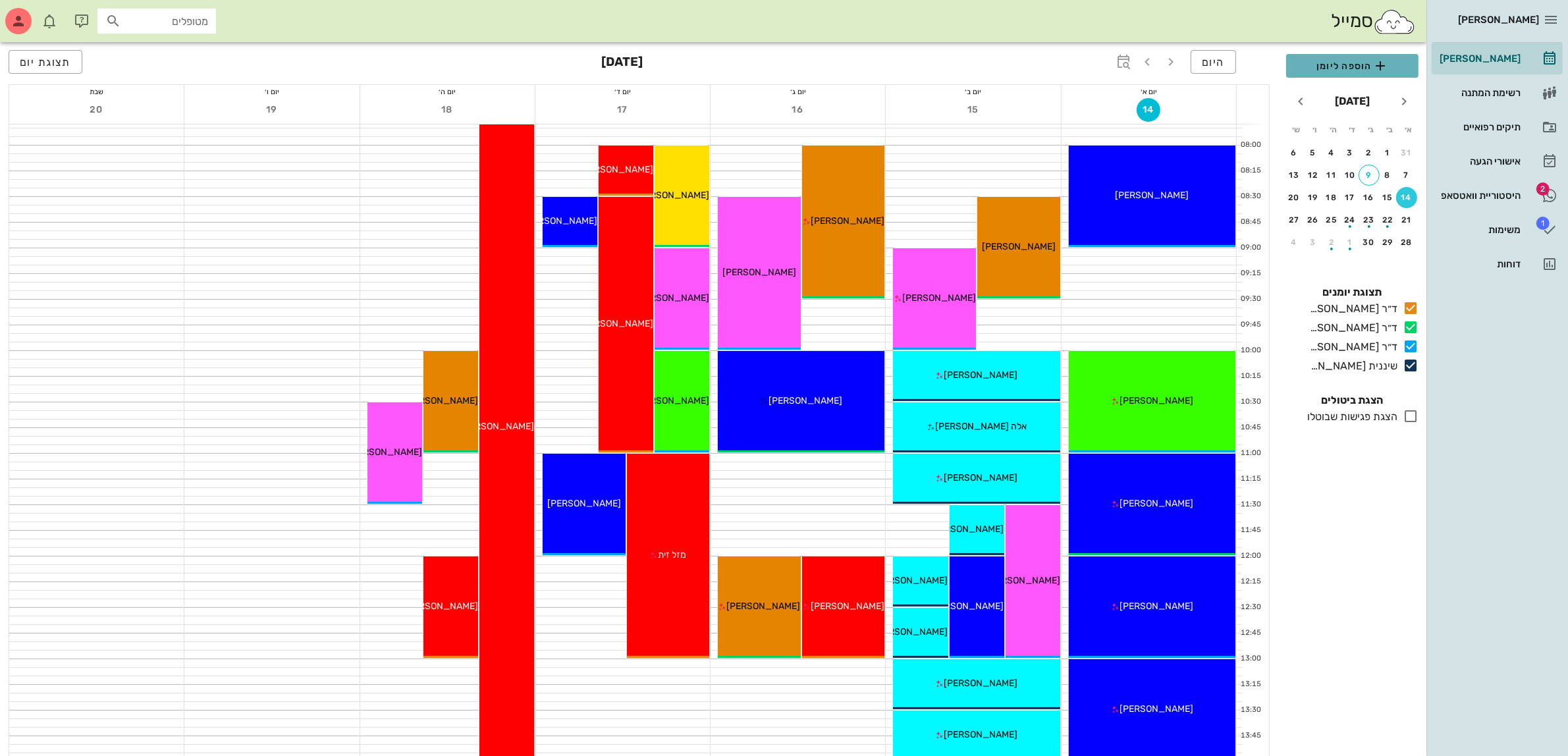
click at [1341, 67] on span "הוספה ליומן" at bounding box center [1353, 65] width 111 height 15
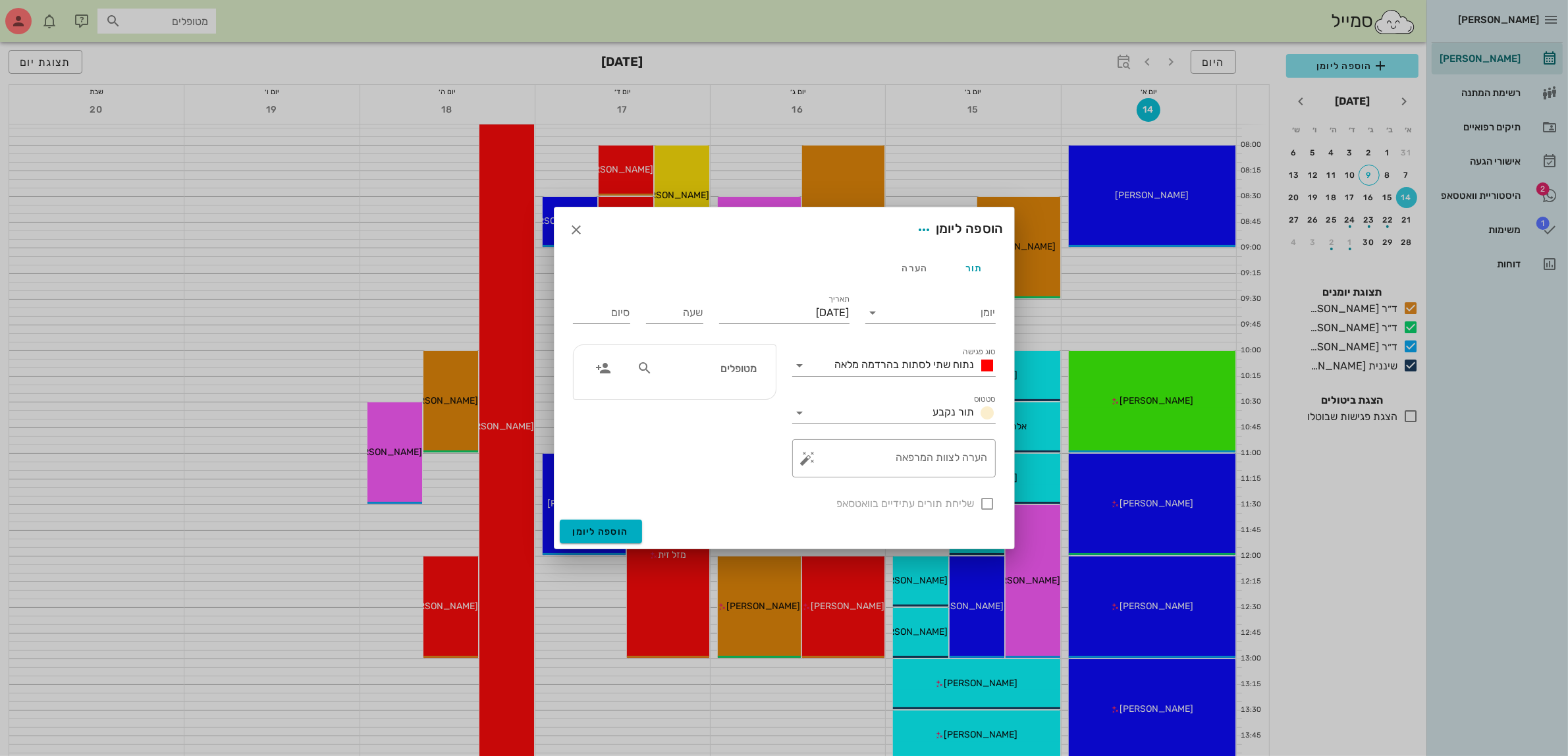
click at [746, 371] on input "מטופלים" at bounding box center [706, 368] width 101 height 17
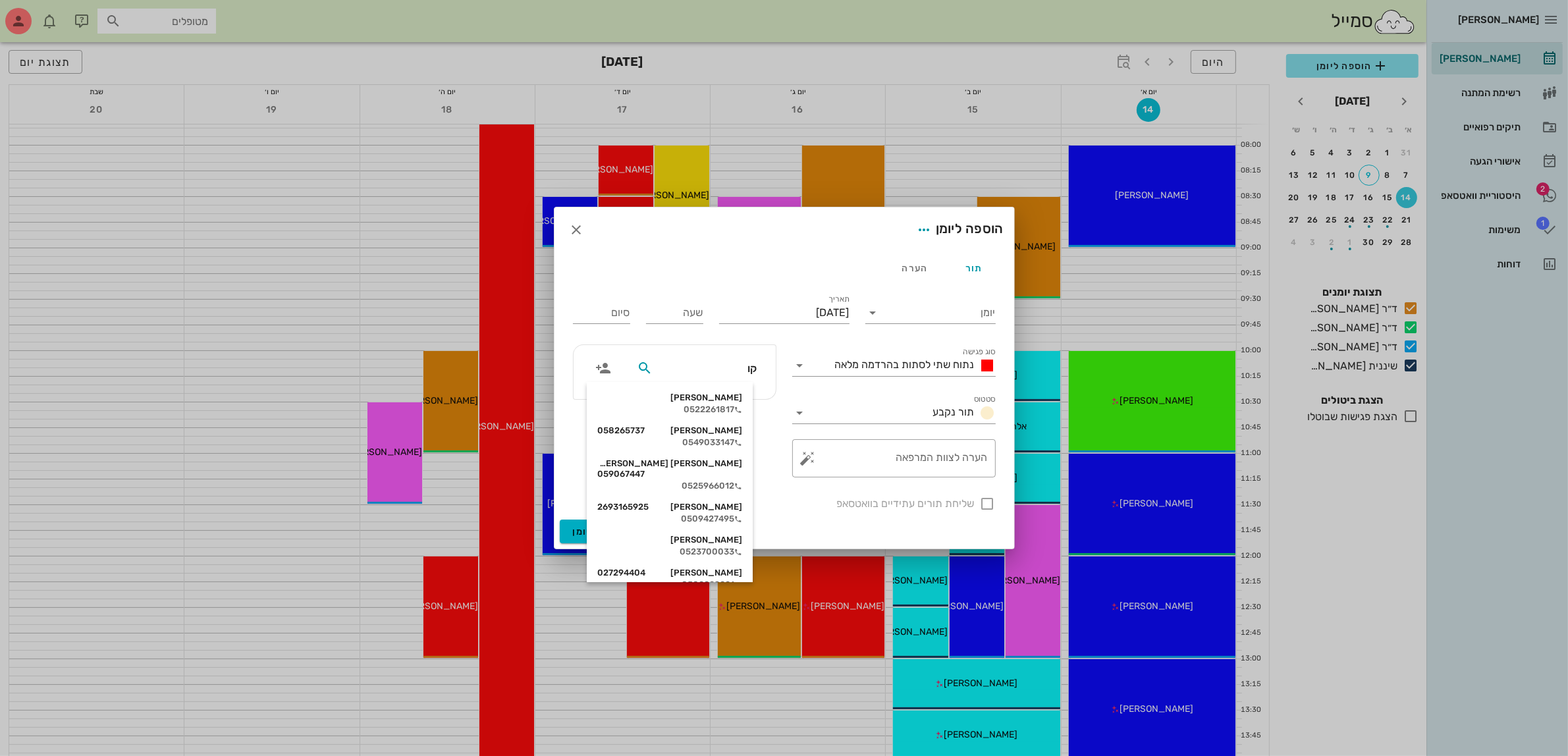
type input "קור"
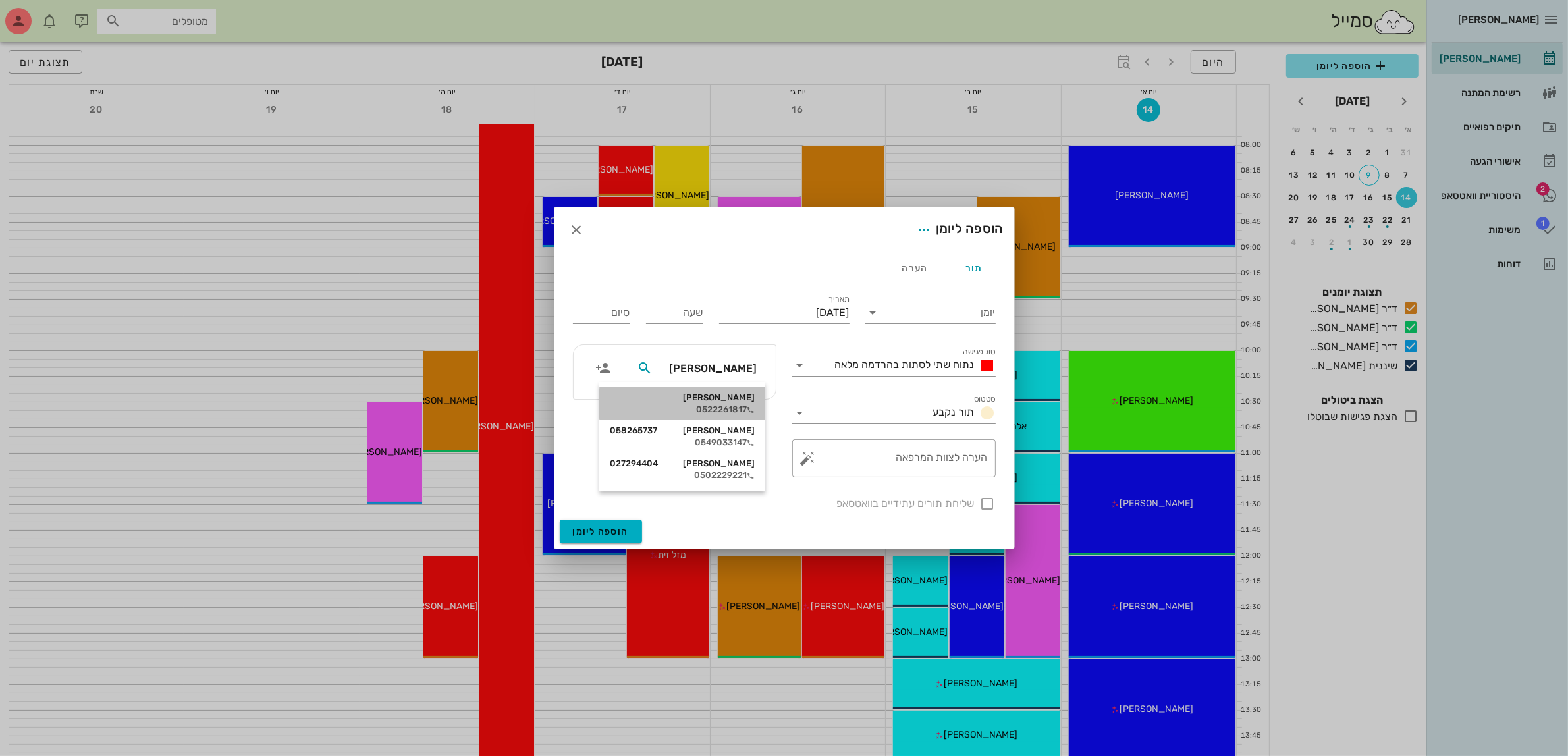
click at [733, 405] on div "0522261817" at bounding box center [683, 409] width 145 height 11
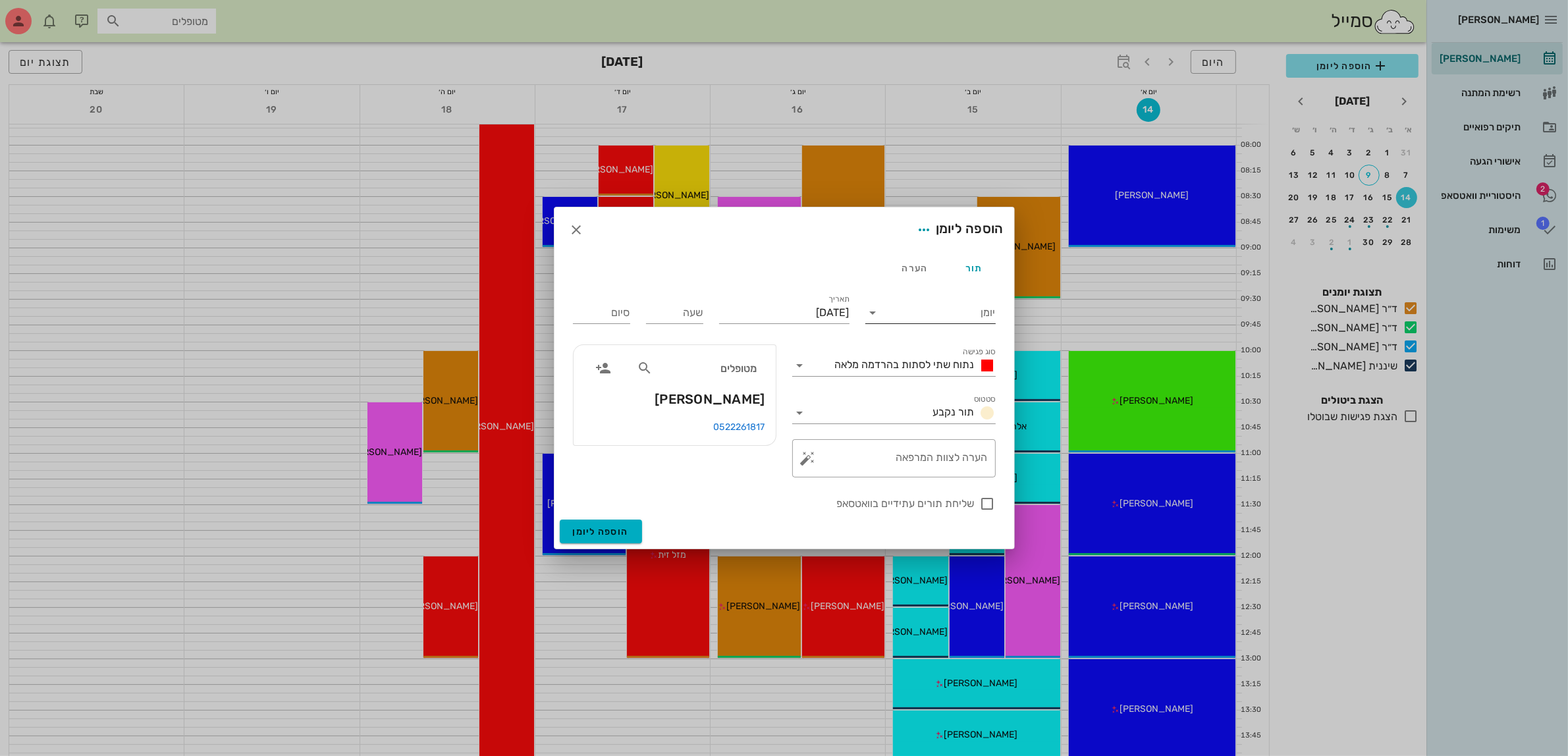
click at [927, 303] on input "יומן" at bounding box center [939, 313] width 112 height 21
click at [926, 383] on div "ד״ר [PERSON_NAME]" at bounding box center [934, 386] width 117 height 12
click at [666, 309] on input "שעה" at bounding box center [675, 313] width 57 height 21
type input "12:00"
click at [601, 316] on div "סיום 20:00" at bounding box center [601, 312] width 57 height 34
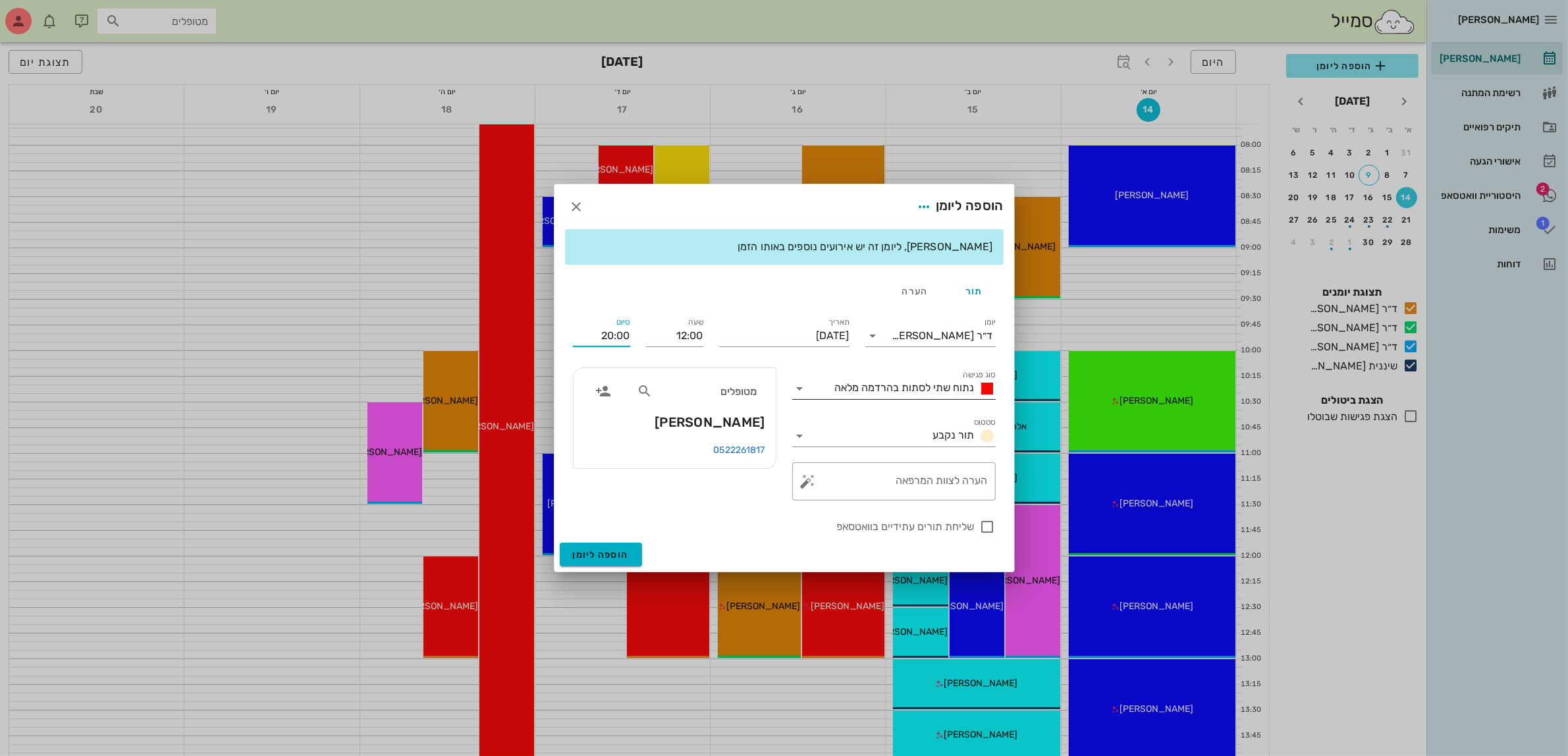
click at [930, 387] on span "נתוח שתי לסתות בהרדמה מלאה" at bounding box center [905, 387] width 140 height 12
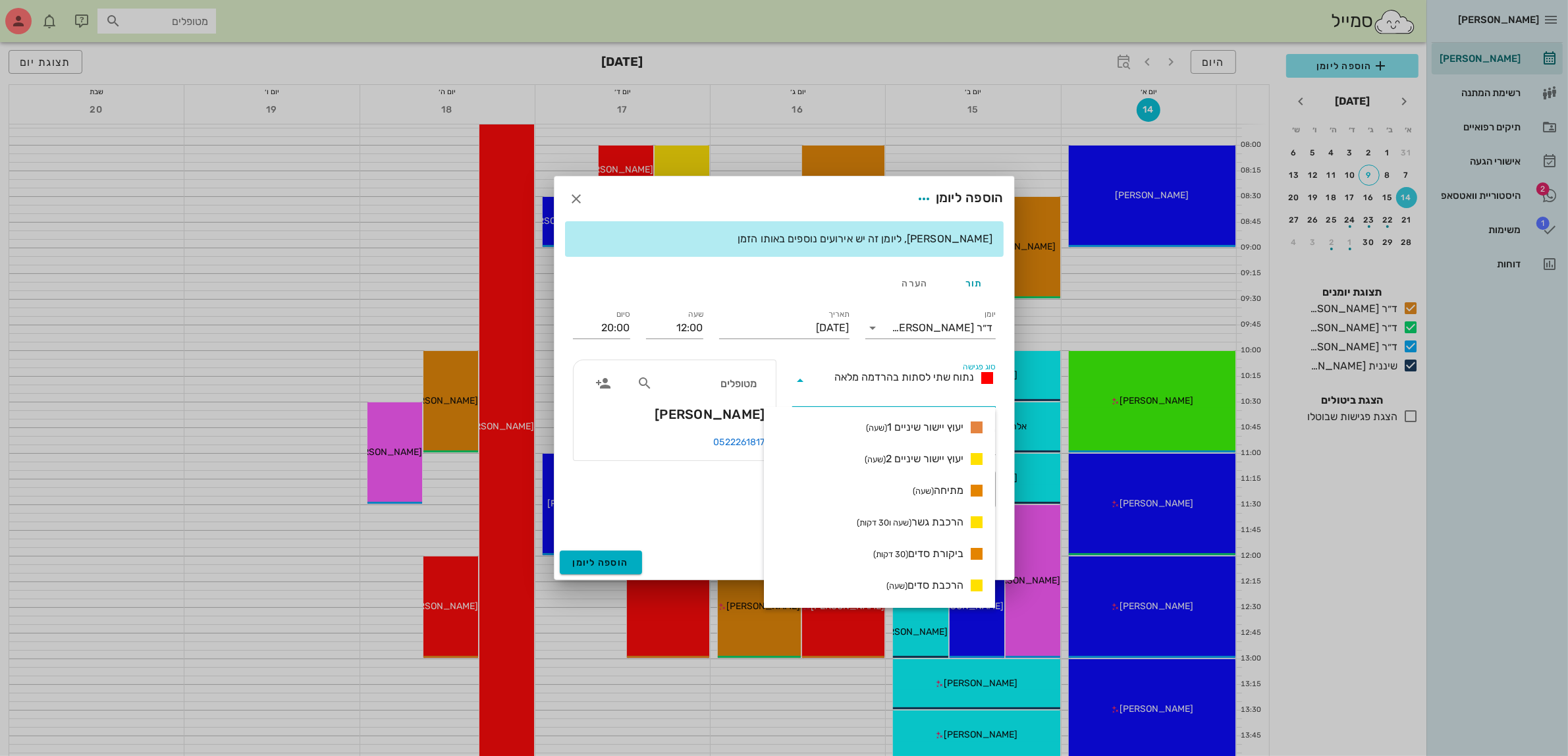
scroll to position [658, 0]
click at [937, 528] on span "ייעוץ שיקום הפה (שעה)" at bounding box center [918, 528] width 91 height 15
type input "13:00"
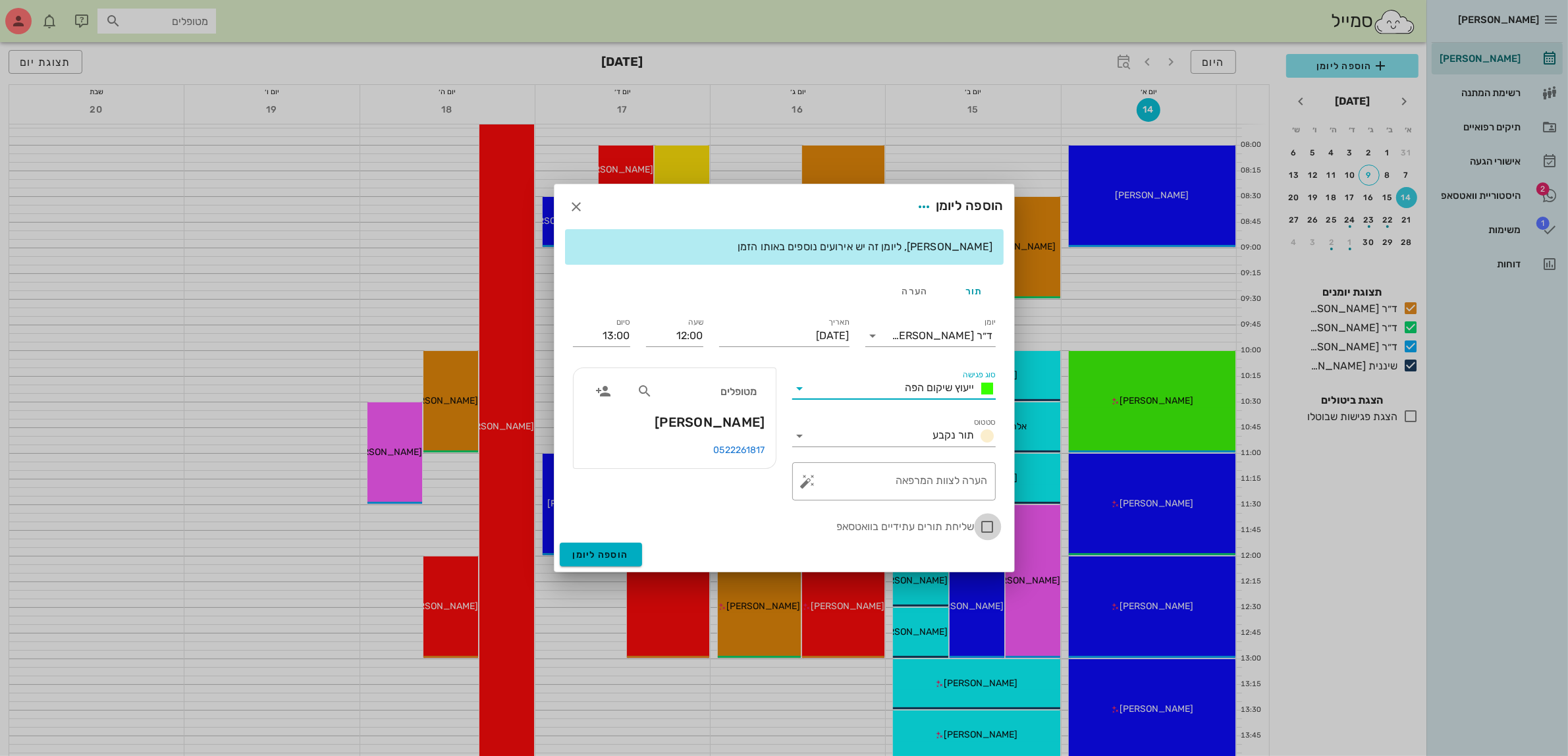
click at [986, 528] on div at bounding box center [987, 526] width 22 height 22
checkbox input "true"
click at [613, 550] on span "הוספה ליומן" at bounding box center [600, 555] width 56 height 11
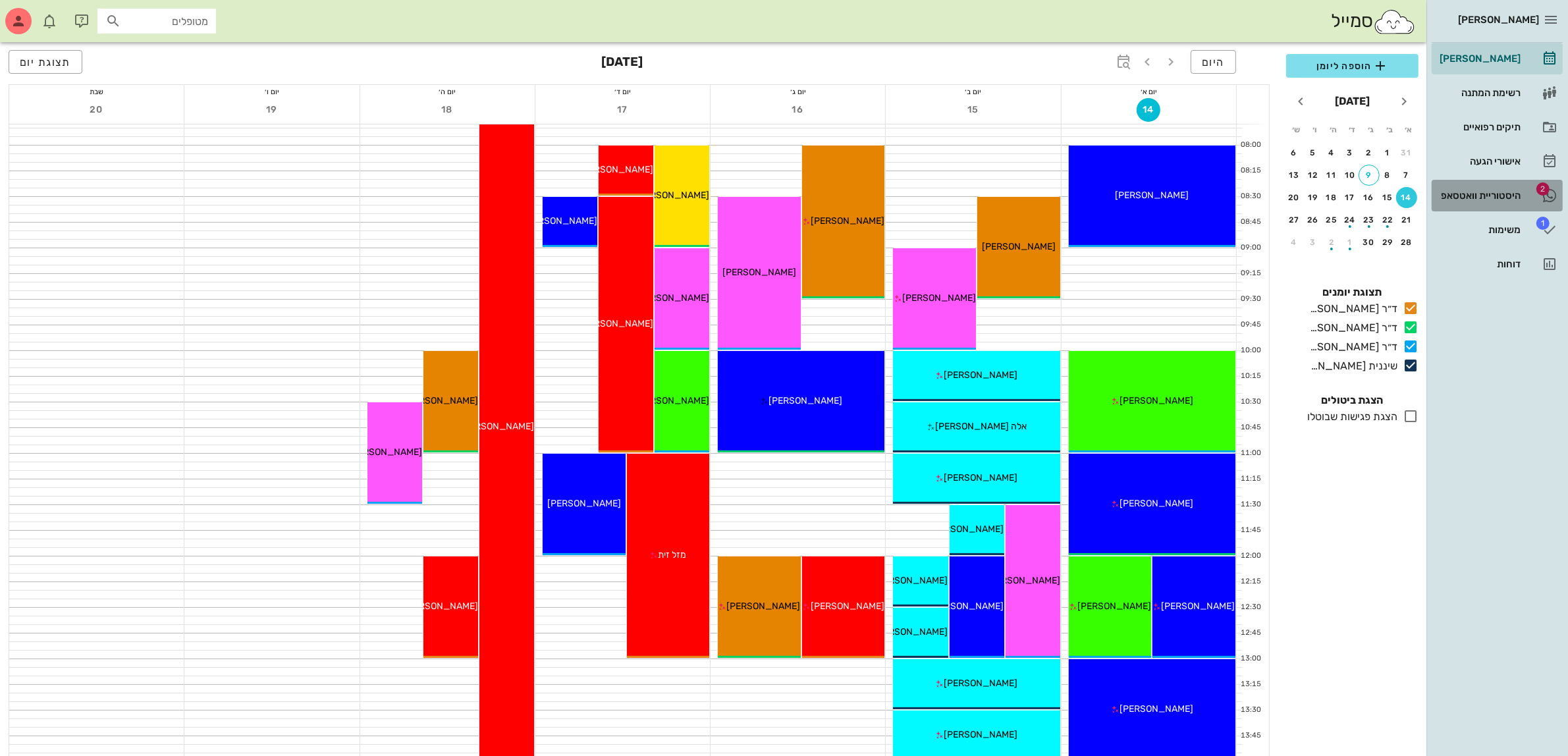
click at [1467, 198] on div "היסטוריית וואטסאפ" at bounding box center [1479, 195] width 84 height 11
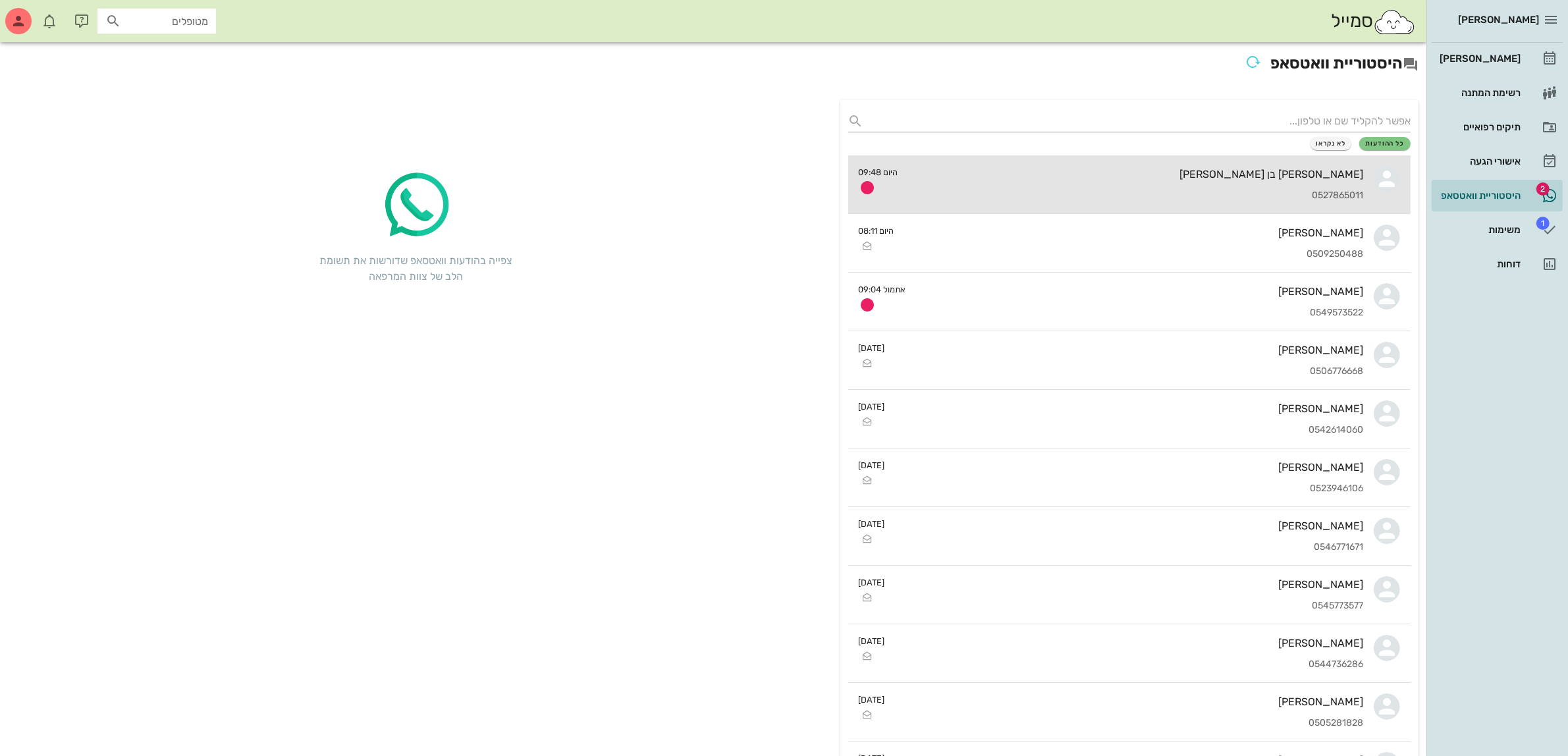
click at [1169, 185] on div "מלי בן דוד 0527865011" at bounding box center [1136, 184] width 455 height 58
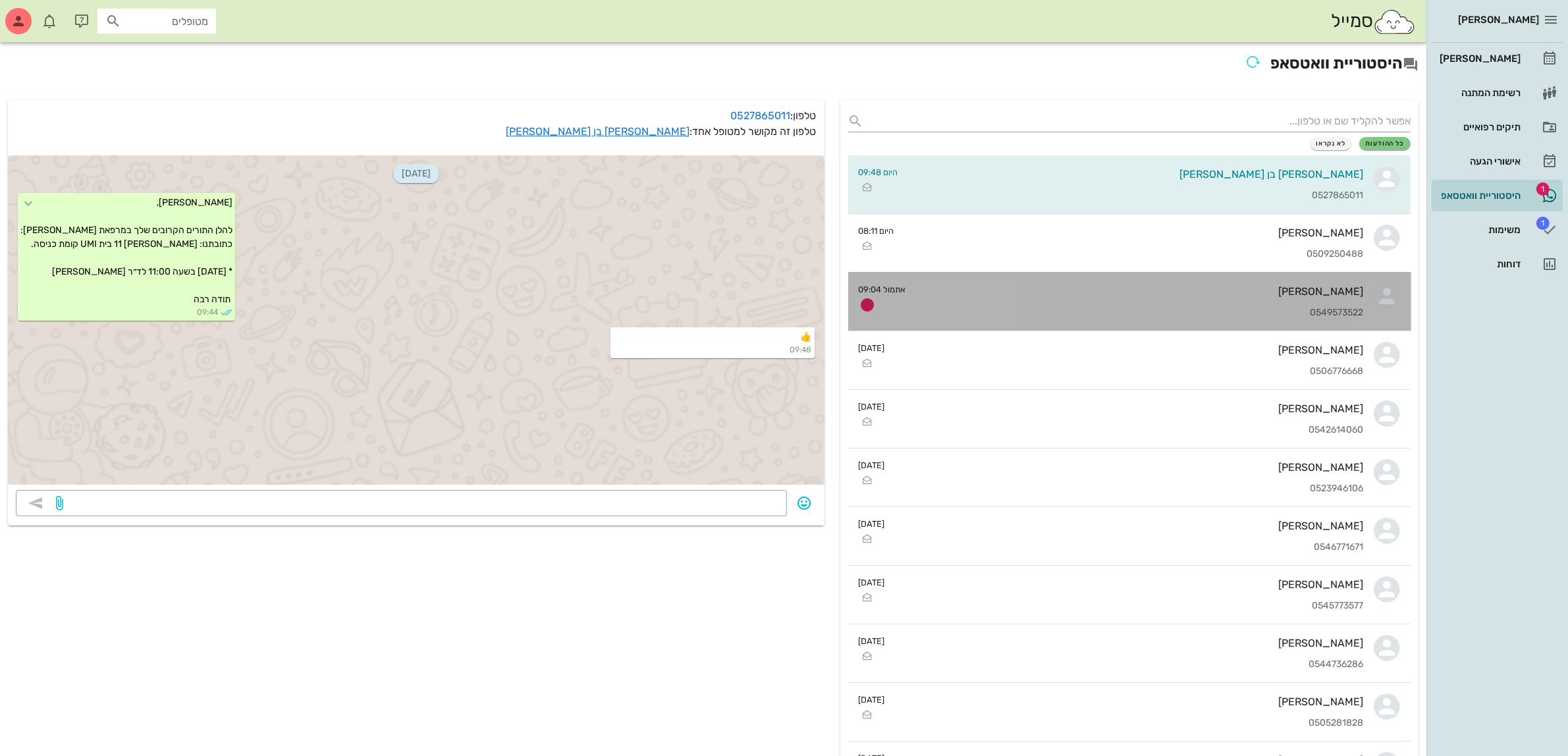
click at [1127, 303] on div "שלומי אלימלך 0549573522" at bounding box center [1141, 301] width 447 height 58
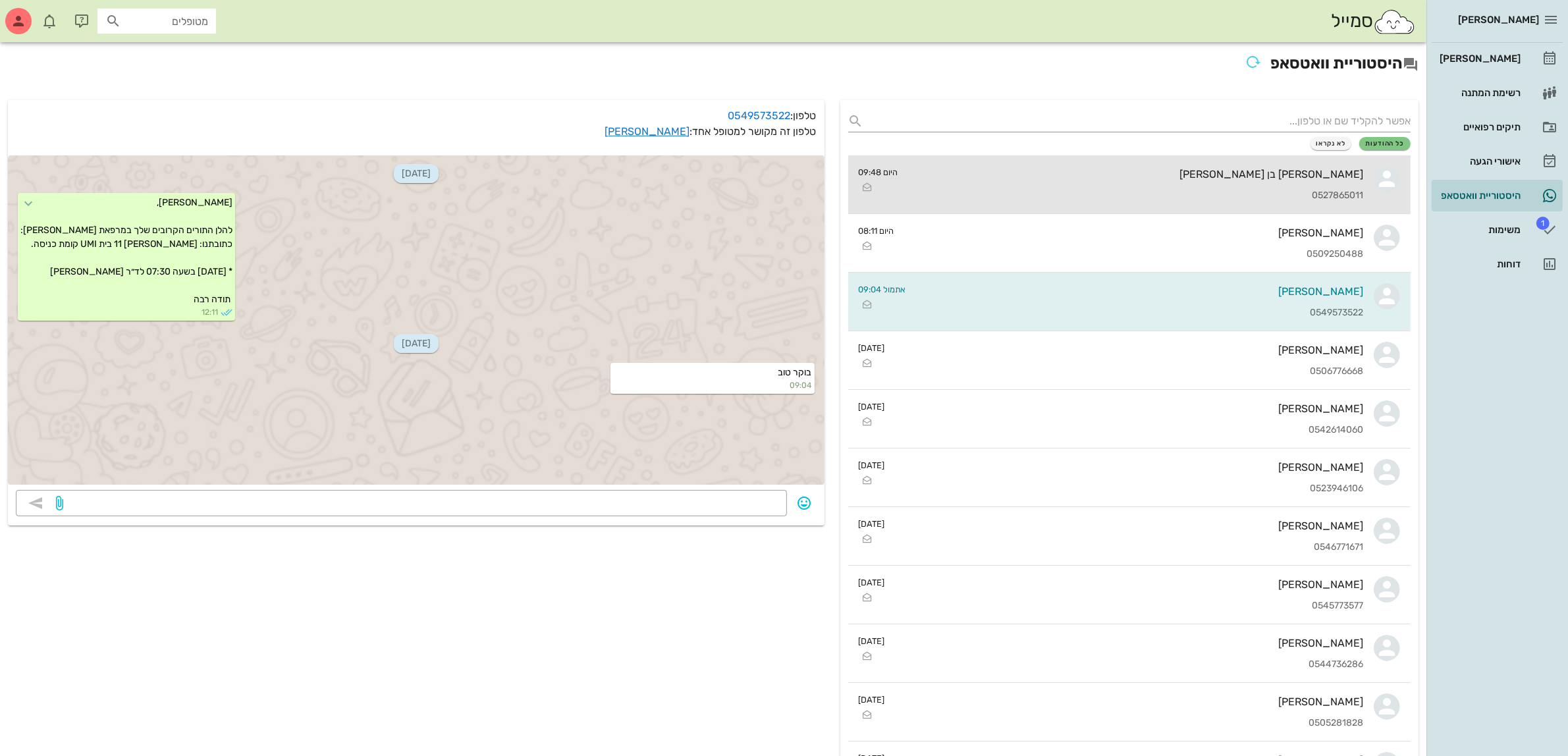
click at [1335, 170] on div "מלי בן דוד" at bounding box center [1136, 174] width 455 height 12
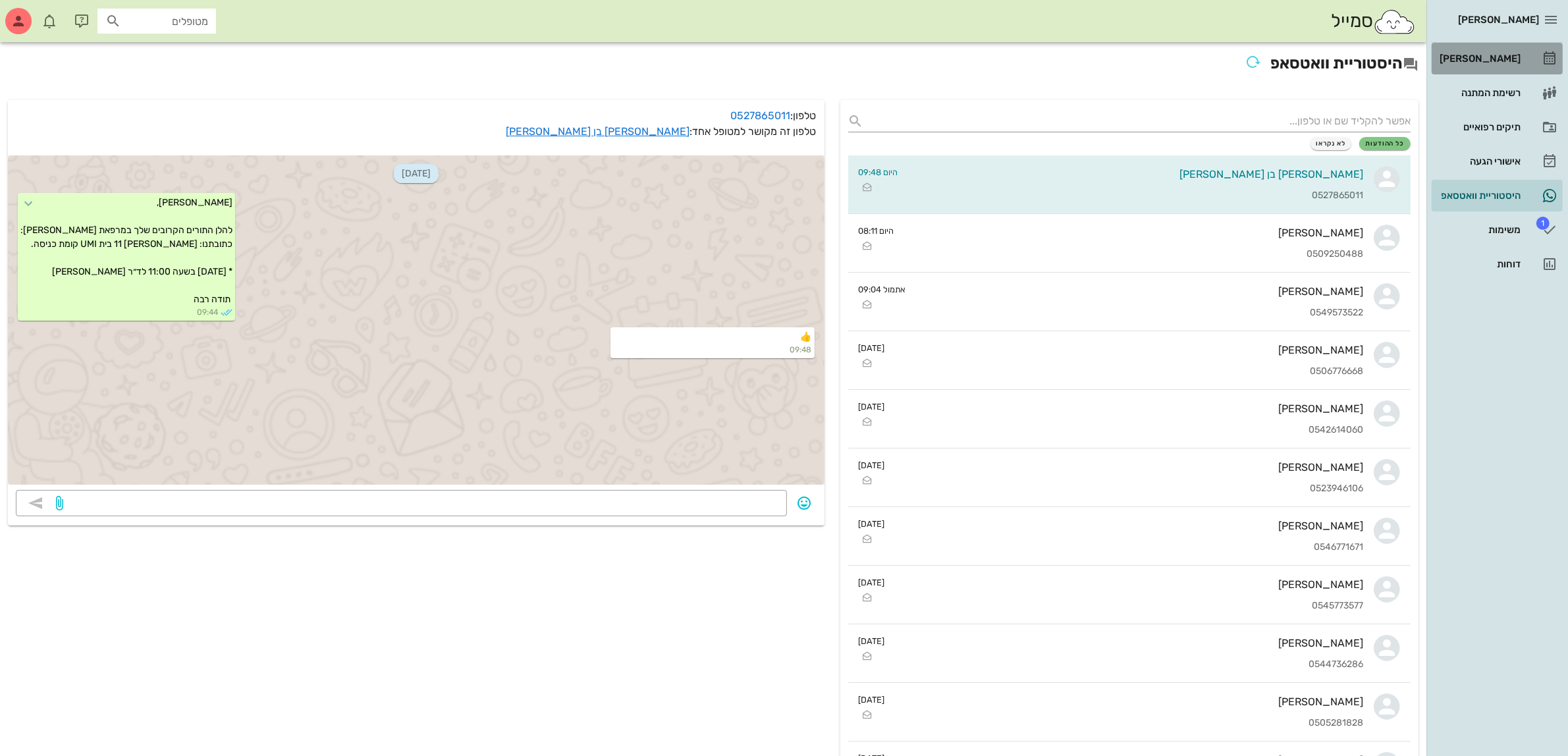
click at [1489, 57] on div "[PERSON_NAME]" at bounding box center [1479, 58] width 84 height 11
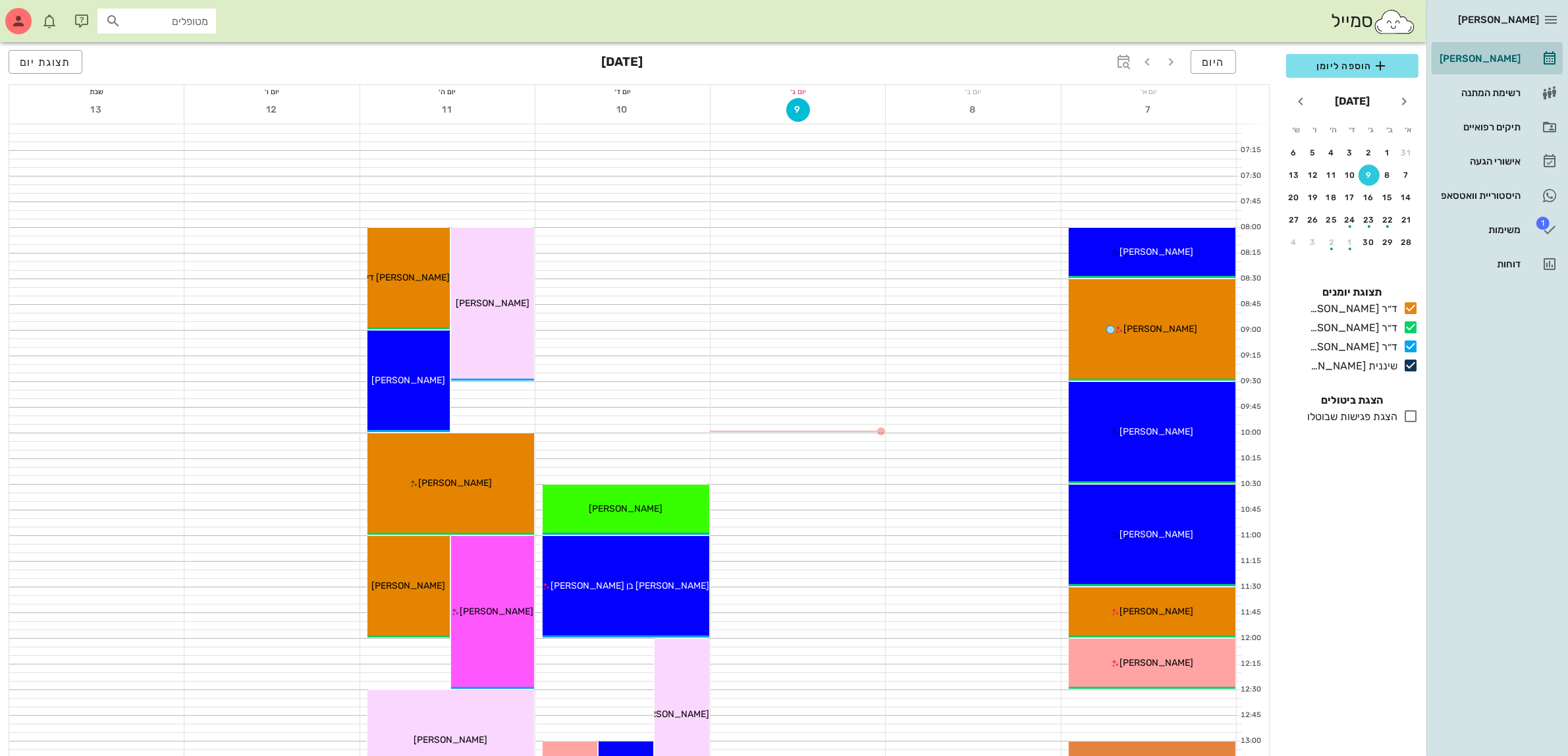
drag, startPoint x: 1499, startPoint y: 60, endPoint x: 1371, endPoint y: 50, distance: 128.4
click at [1499, 60] on div "[PERSON_NAME]" at bounding box center [1479, 58] width 84 height 11
click at [157, 29] on input "מטופלים" at bounding box center [166, 20] width 84 height 17
type input "שמע"
click at [1479, 129] on div "תיקים רפואיים" at bounding box center [1479, 126] width 84 height 11
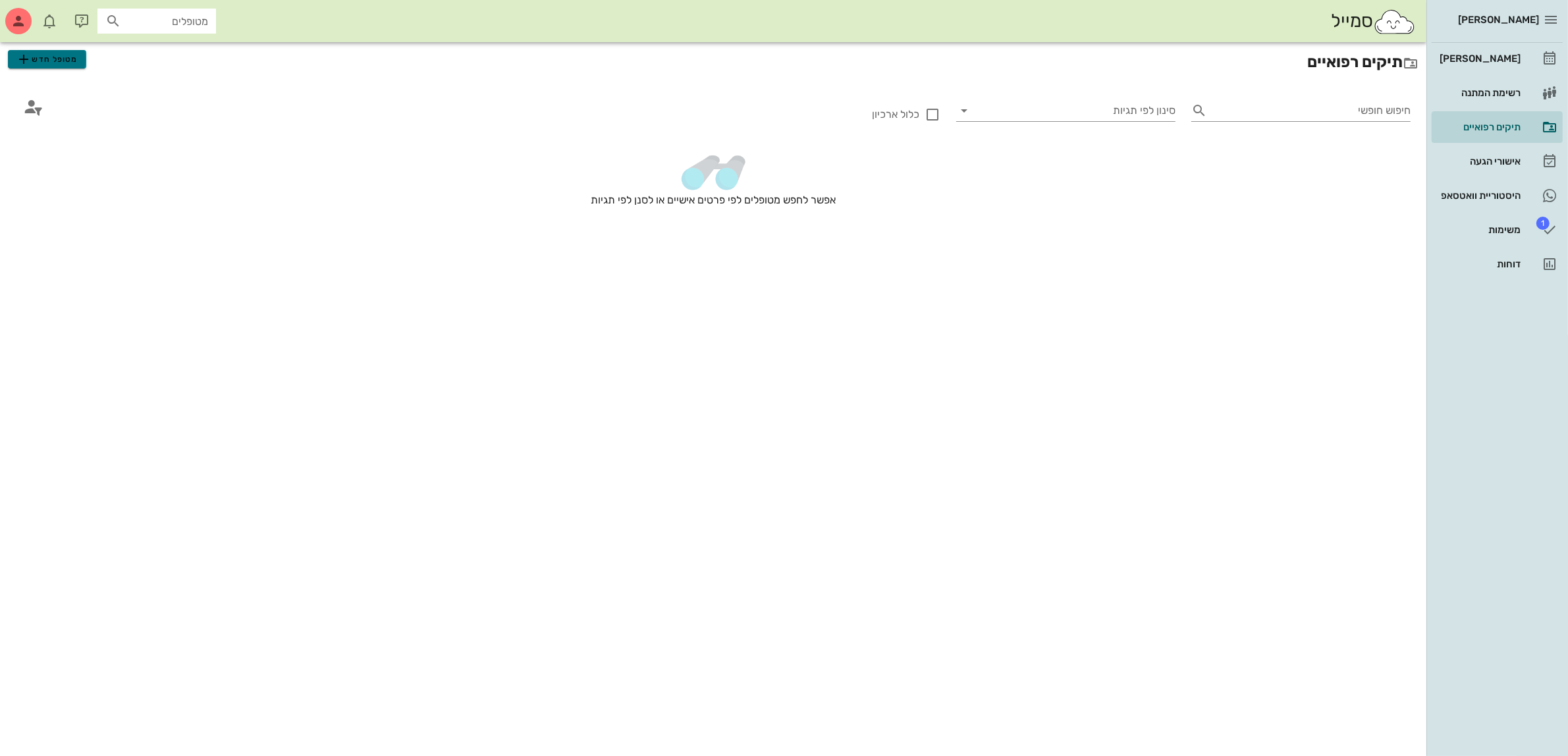
click at [38, 55] on span "מטופל חדש" at bounding box center [47, 59] width 62 height 15
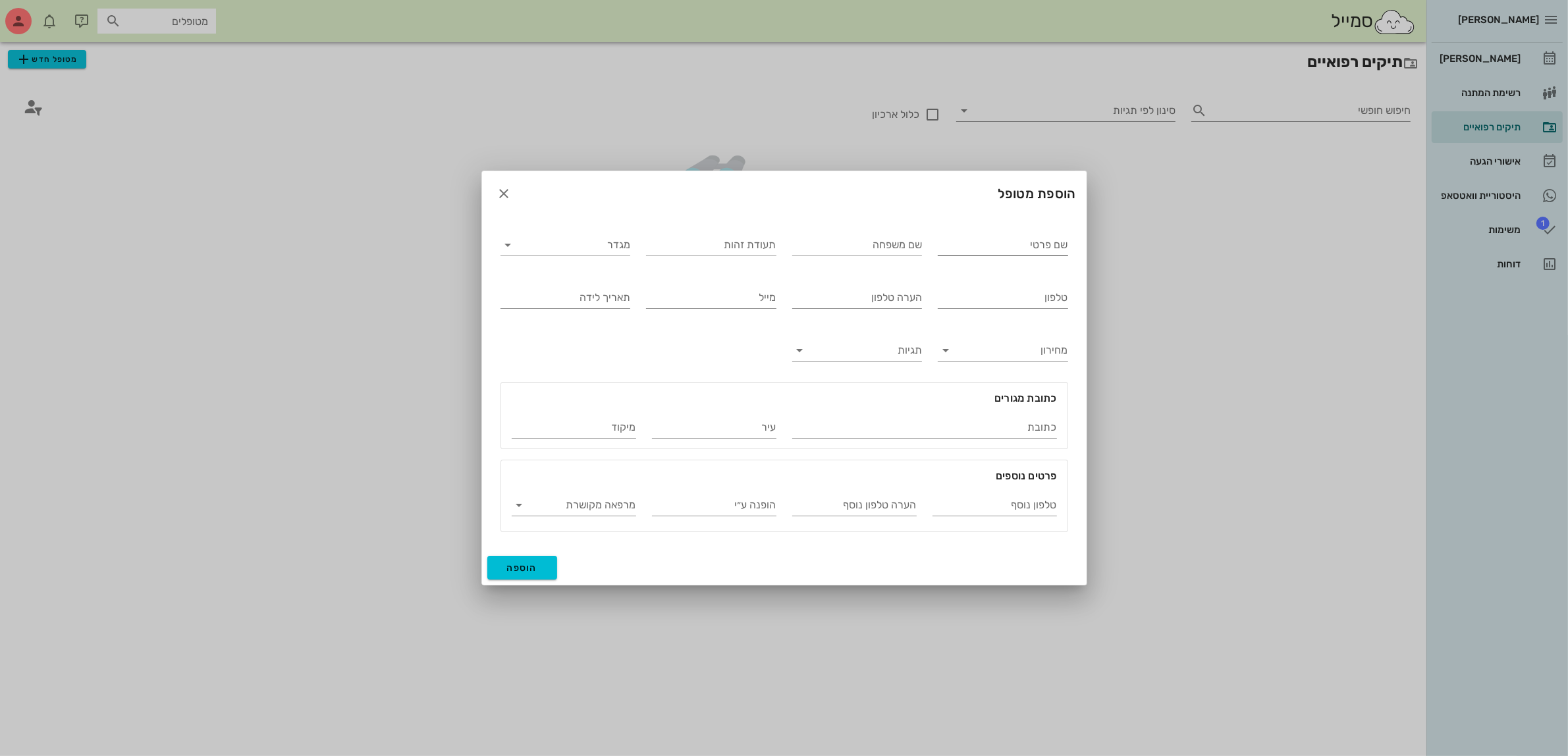
click at [979, 248] on input "שם פרטי" at bounding box center [1003, 245] width 131 height 21
type input "שמעון"
type input "אמויאל"
click at [603, 248] on input "מגדר" at bounding box center [576, 245] width 109 height 21
click at [613, 291] on div "נקבה" at bounding box center [565, 286] width 109 height 12
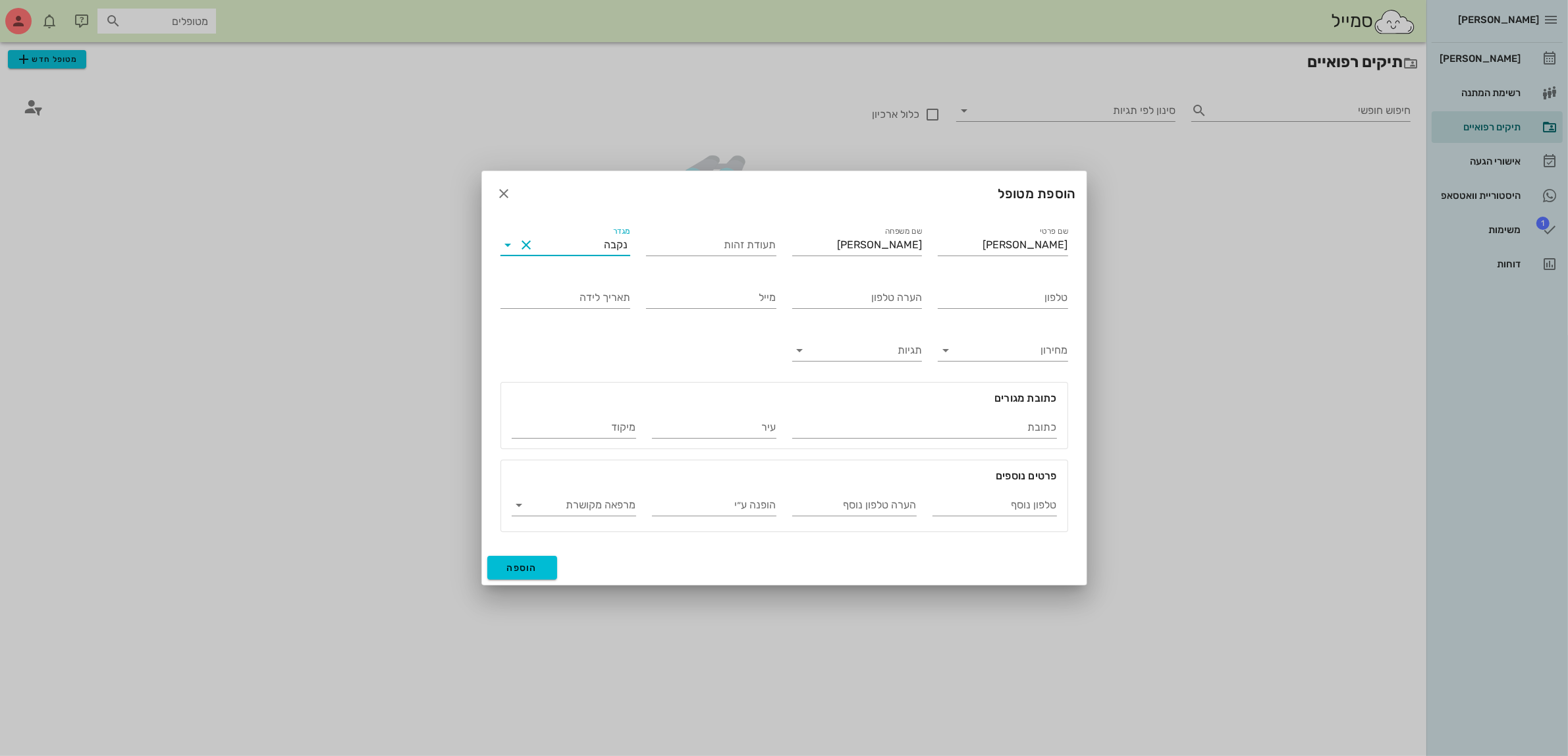
click at [1041, 309] on div "טלפון" at bounding box center [1003, 294] width 146 height 53
click at [1022, 297] on input "טלפון" at bounding box center [1003, 298] width 131 height 21
click at [954, 300] on input "0503331425" at bounding box center [1003, 298] width 131 height 21
type input "050-3331425"
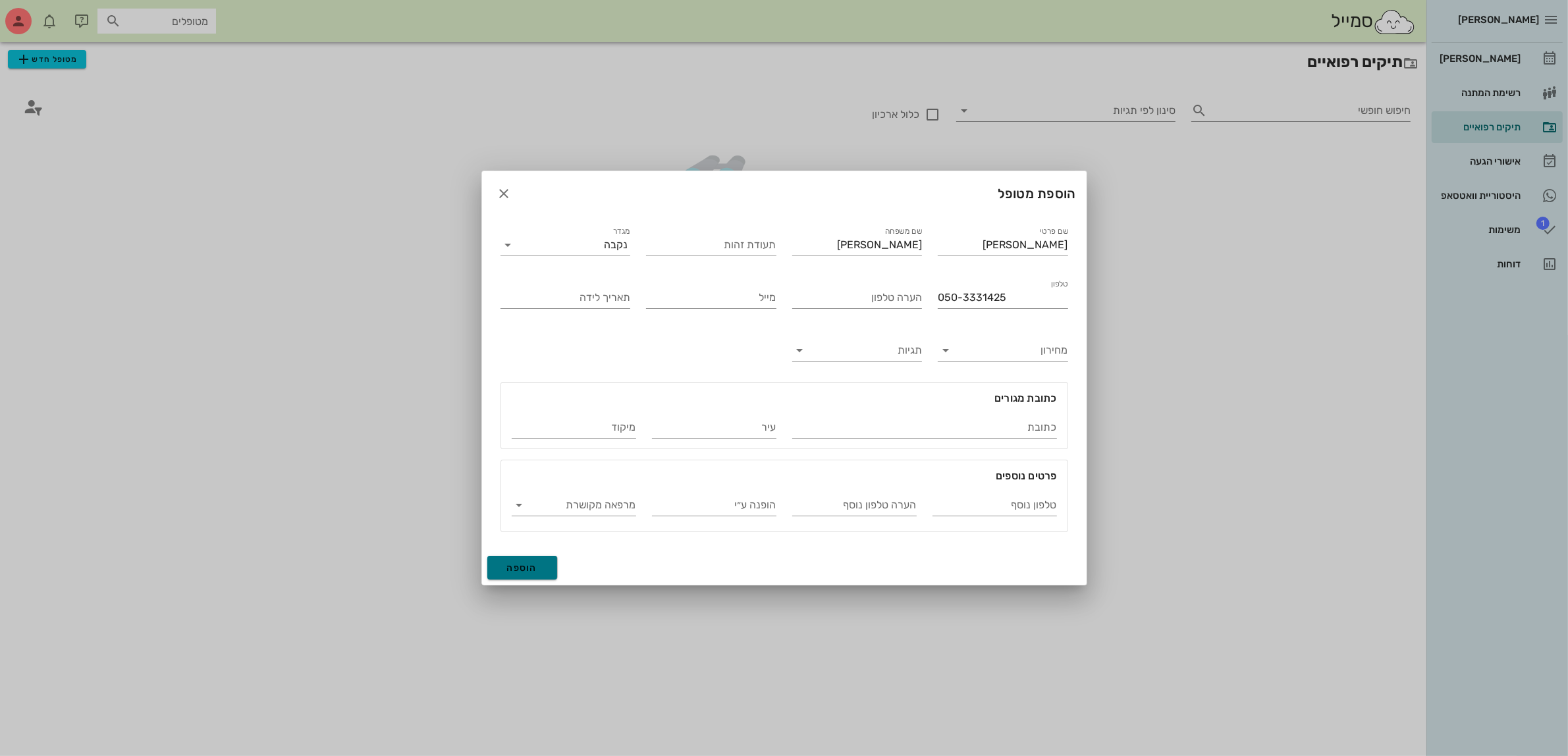
click at [516, 567] on span "הוספה" at bounding box center [523, 568] width 31 height 11
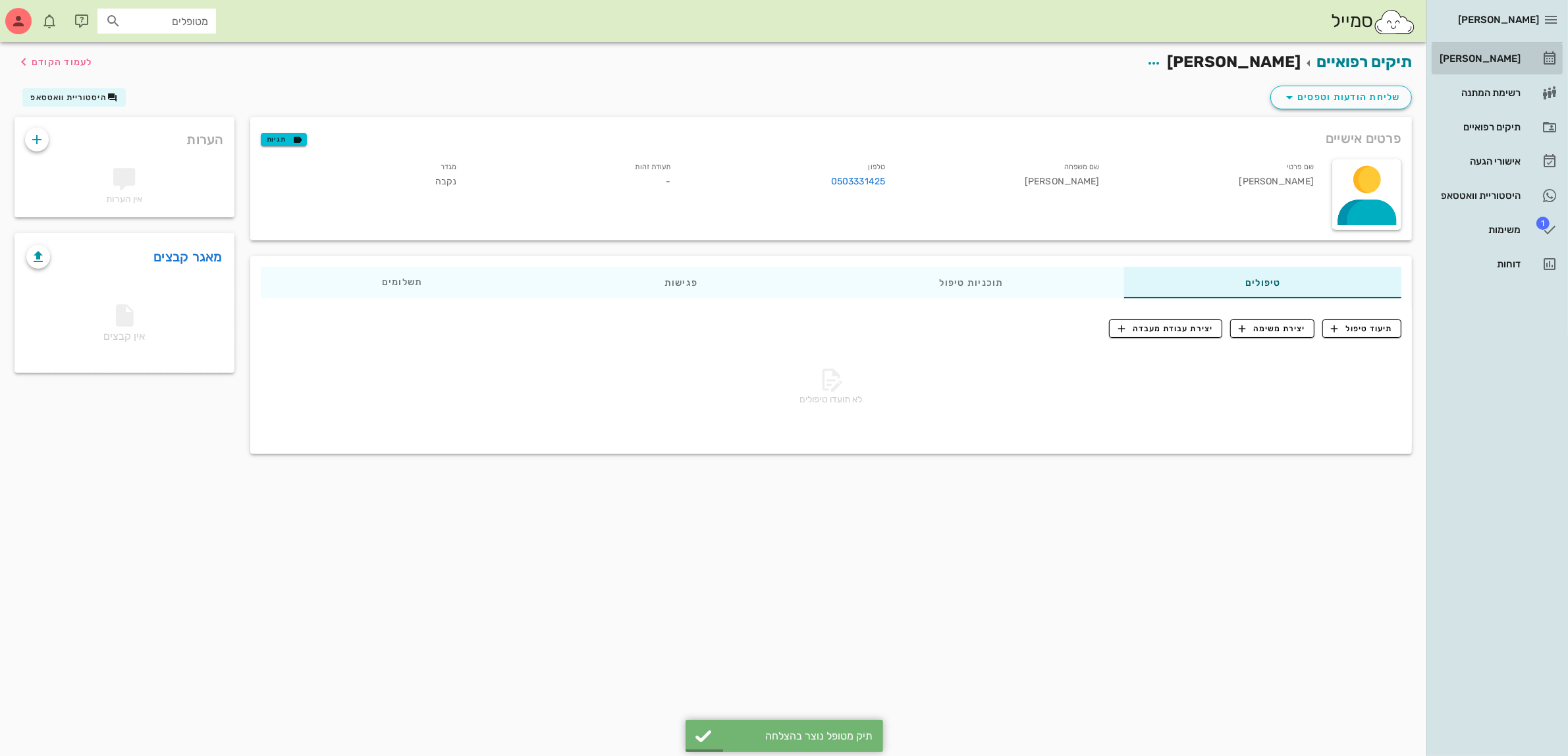
click at [1502, 56] on div "[PERSON_NAME]" at bounding box center [1479, 58] width 84 height 11
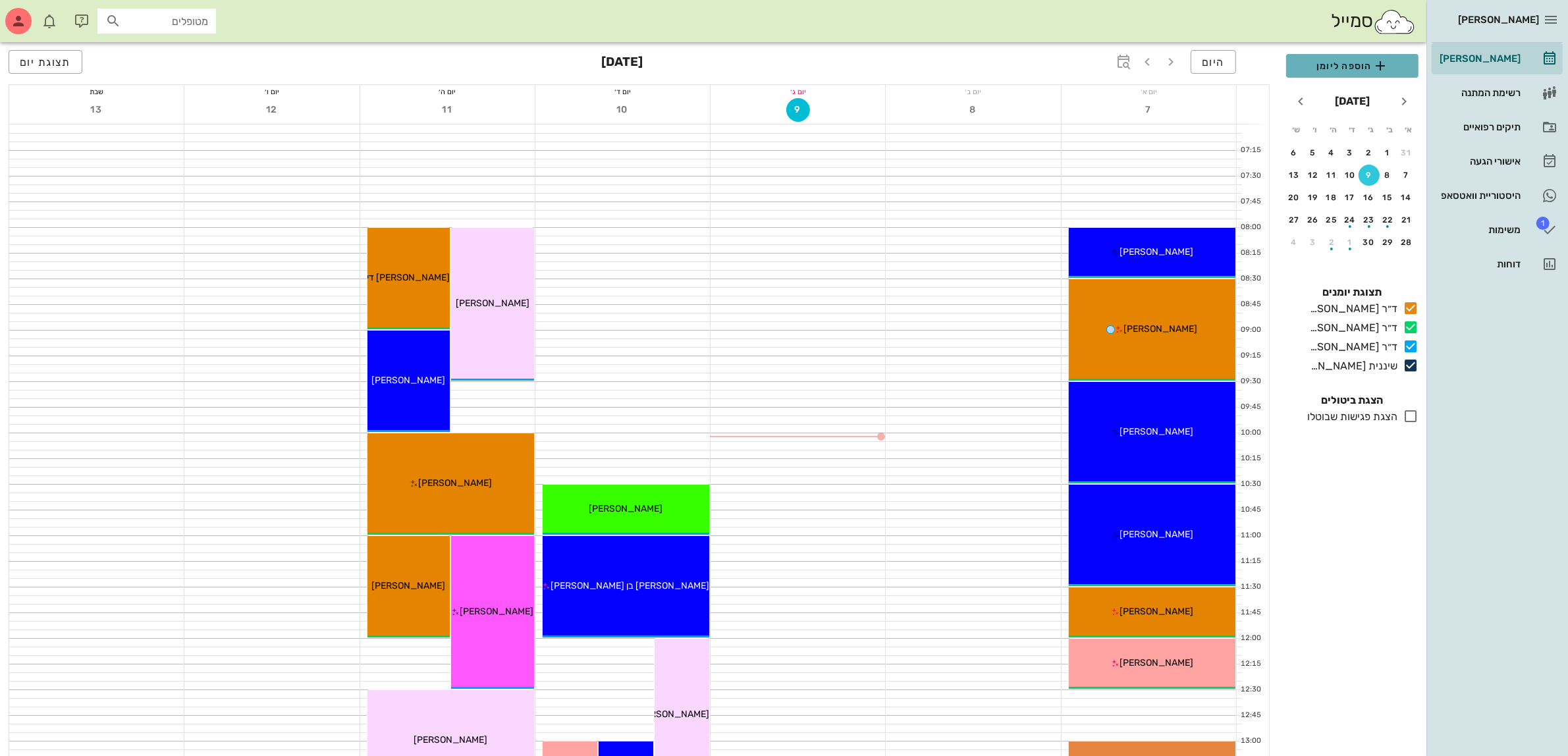
click at [1328, 68] on span "הוספה ליומן" at bounding box center [1353, 65] width 111 height 15
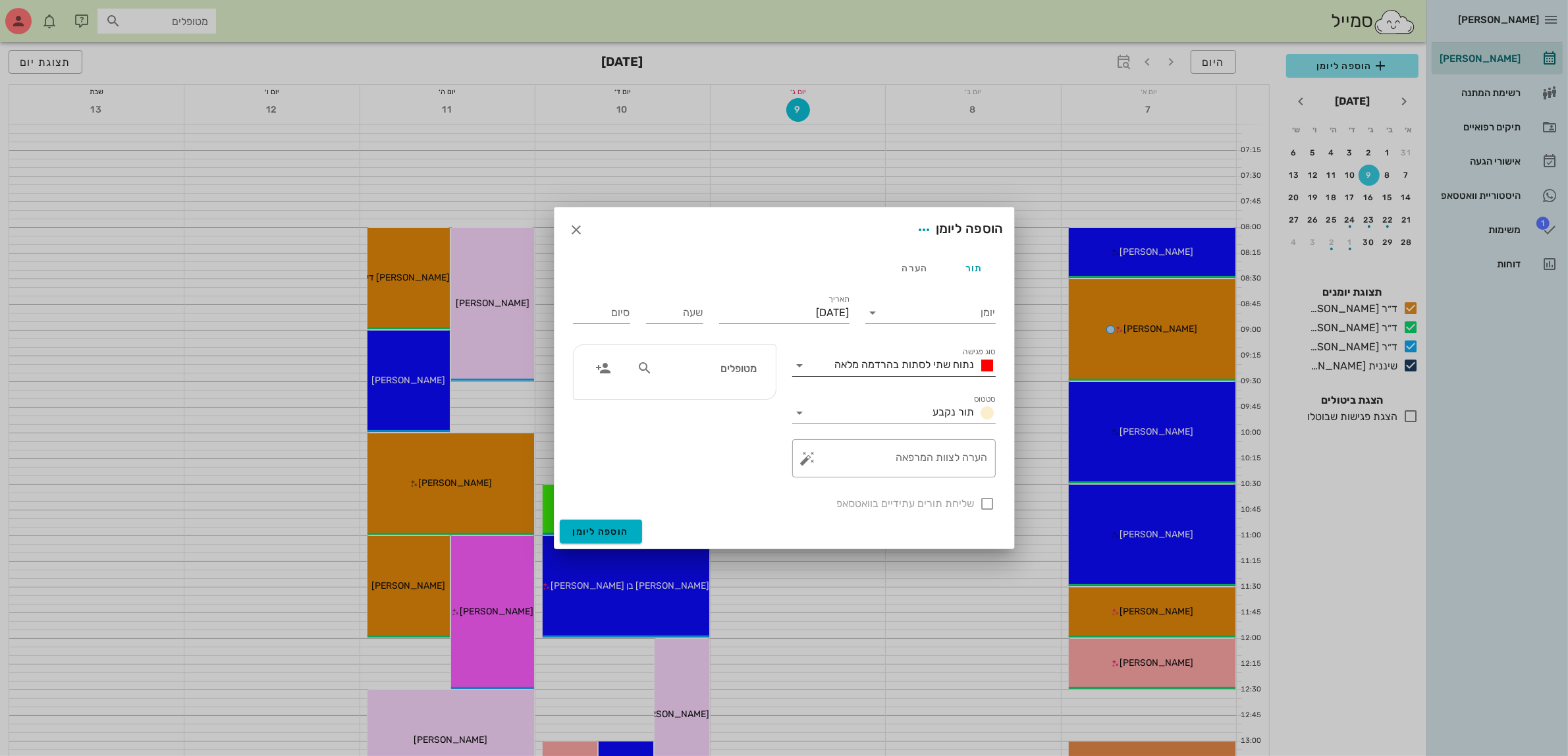
click at [915, 370] on span "נתוח שתי לסתות בהרדמה מלאה" at bounding box center [905, 364] width 140 height 12
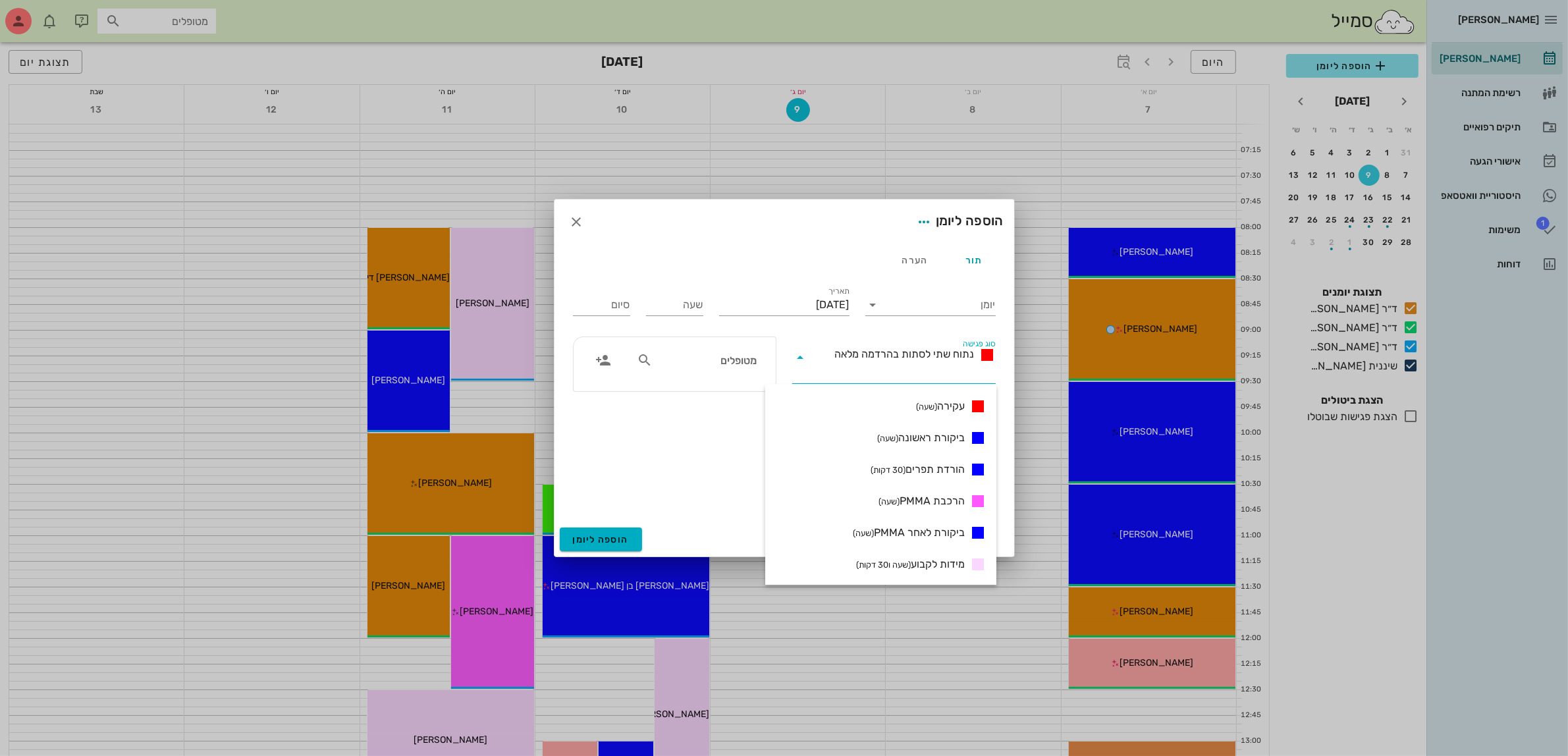
scroll to position [247, 0]
click at [940, 439] on span "ביקורת ראשונה (שעה)" at bounding box center [920, 443] width 87 height 15
type input "01:00"
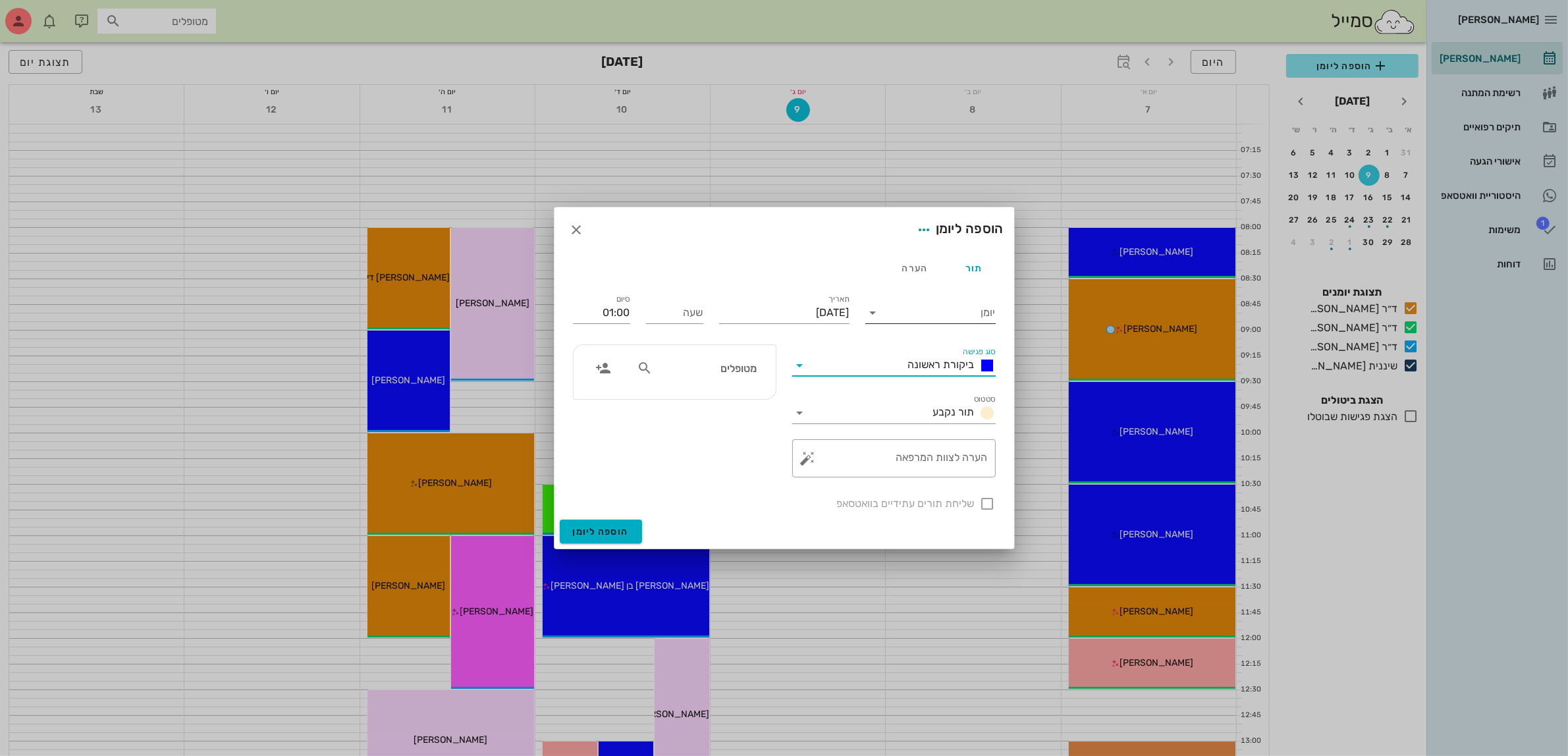
click at [956, 320] on input "יומן" at bounding box center [939, 313] width 112 height 21
click at [963, 356] on div "ד״ר [PERSON_NAME]" at bounding box center [934, 354] width 117 height 12
click at [792, 306] on input "יום שלישי, 9 בספטמבר 2025" at bounding box center [785, 313] width 131 height 21
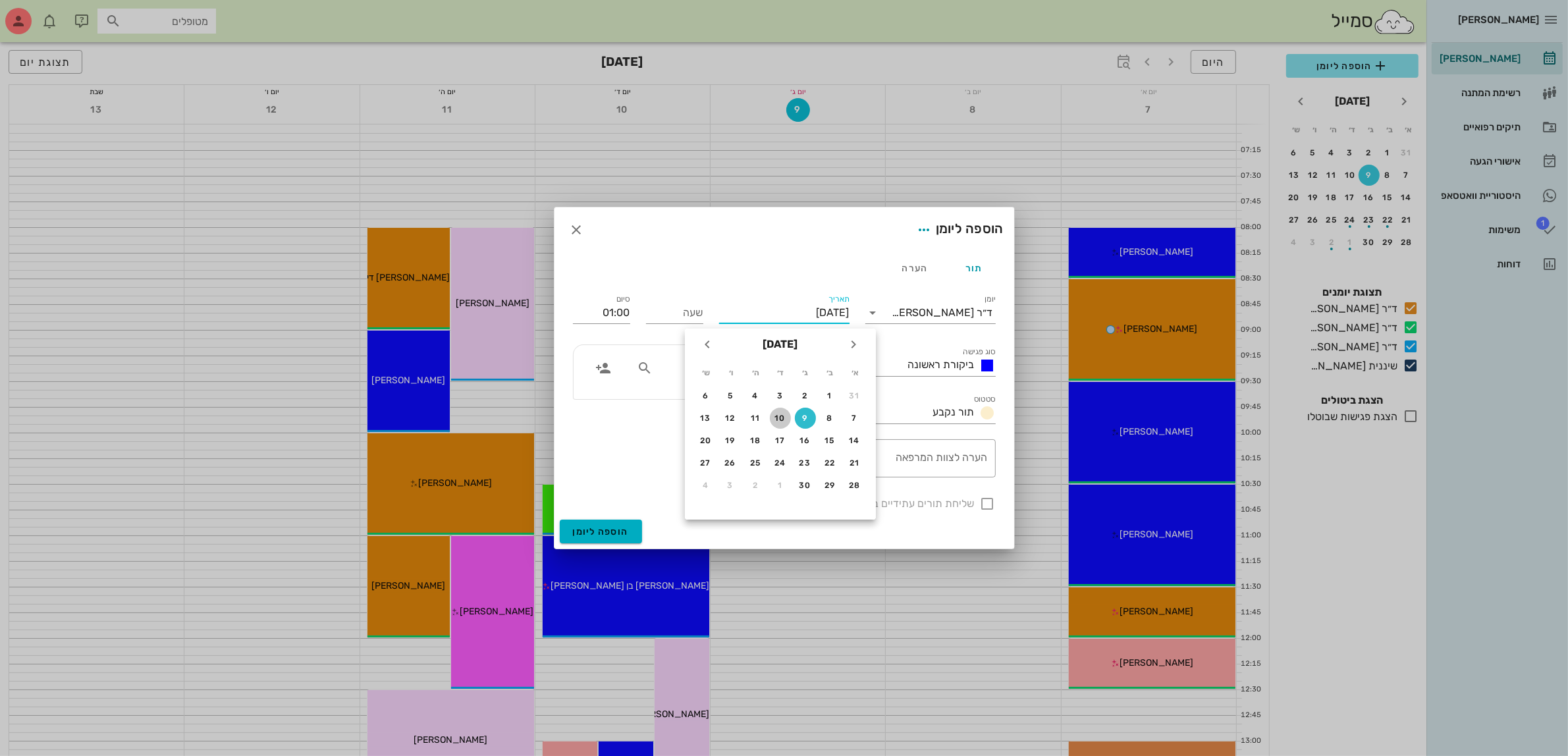
click at [782, 415] on div "10" at bounding box center [781, 418] width 21 height 9
type input "יום רביעי, 10 בספטמבר 2025"
click at [695, 315] on input "שעה" at bounding box center [675, 313] width 57 height 21
type input "10:00"
type input "11:00"
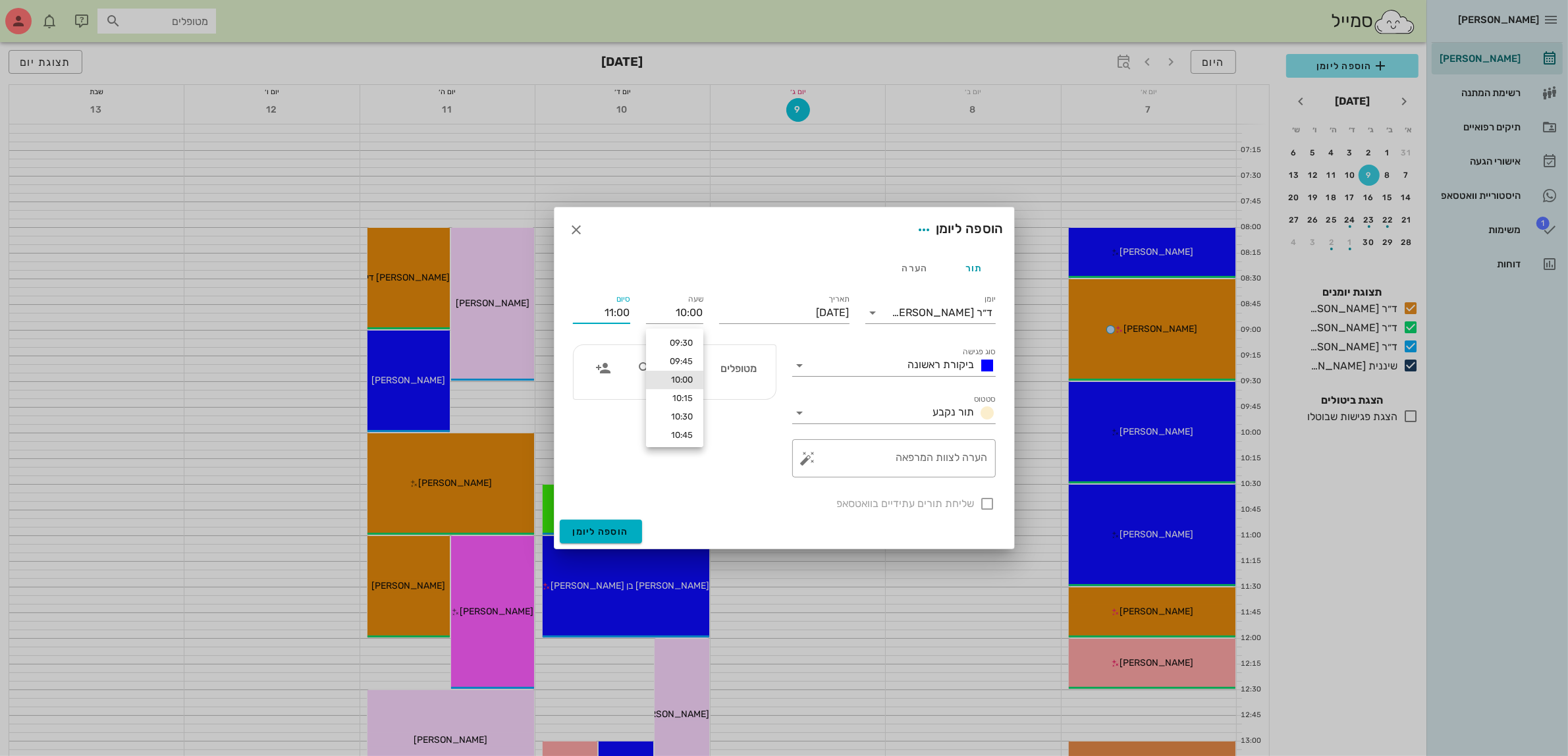
click at [627, 310] on input "11:00" at bounding box center [601, 313] width 57 height 21
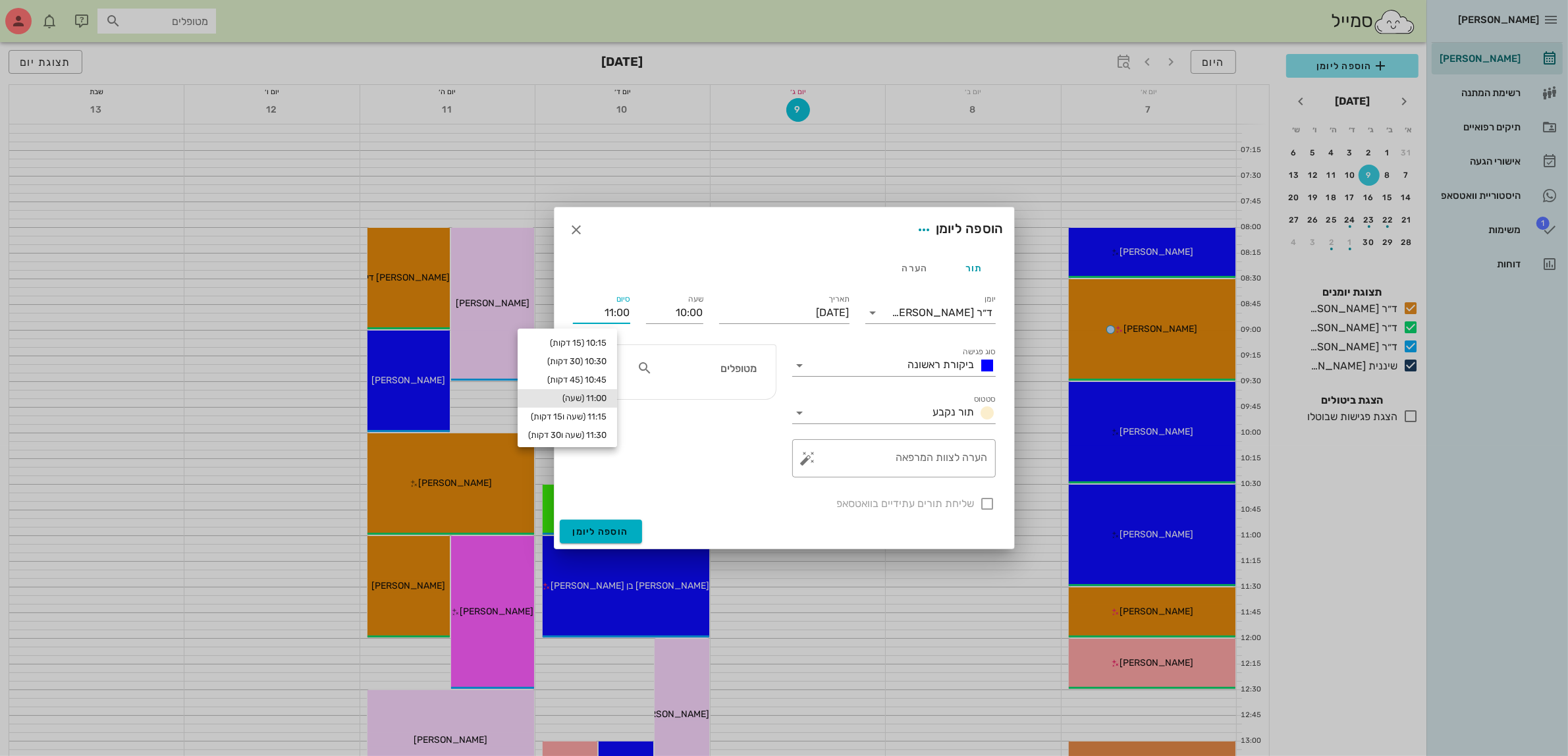
click at [720, 378] on div "מטופלים" at bounding box center [697, 368] width 135 height 25
type input "שמע"
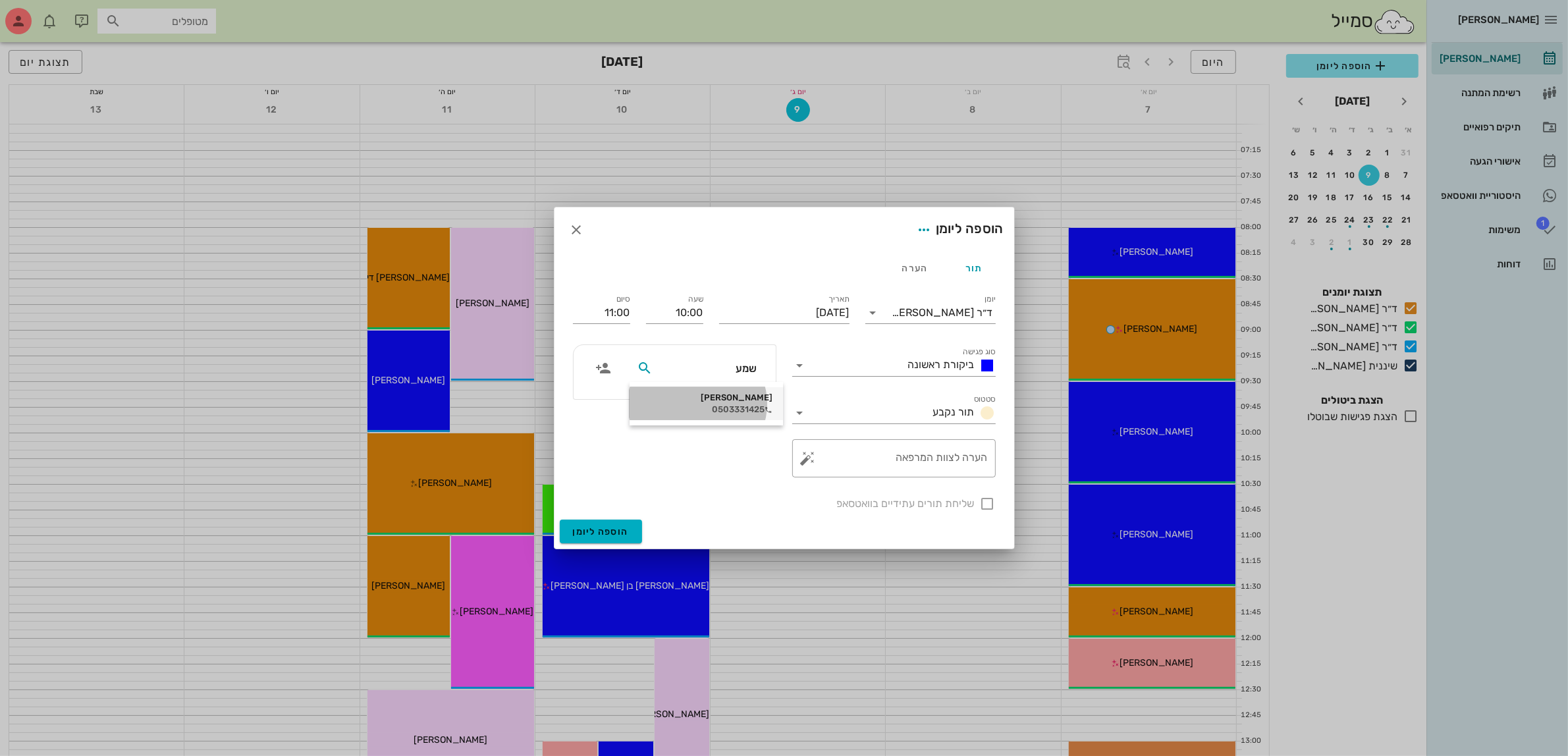
click at [724, 407] on div "0503331425" at bounding box center [706, 409] width 132 height 11
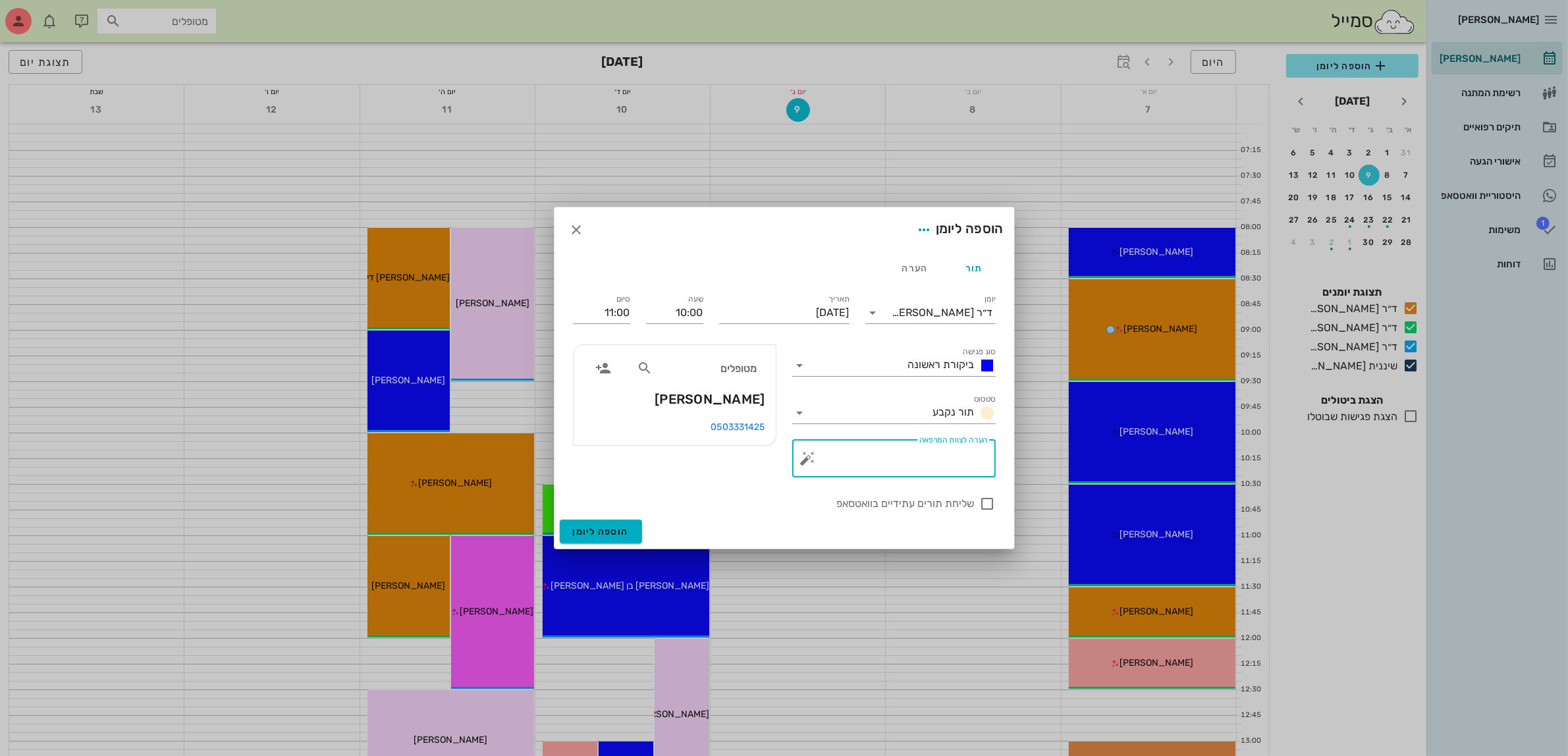
click at [894, 465] on textarea "הערה לצוות המרפאה" at bounding box center [899, 462] width 177 height 32
type textarea "תחתונה גשר השתחרר"
click at [603, 528] on span "הוספה ליומן" at bounding box center [600, 532] width 56 height 11
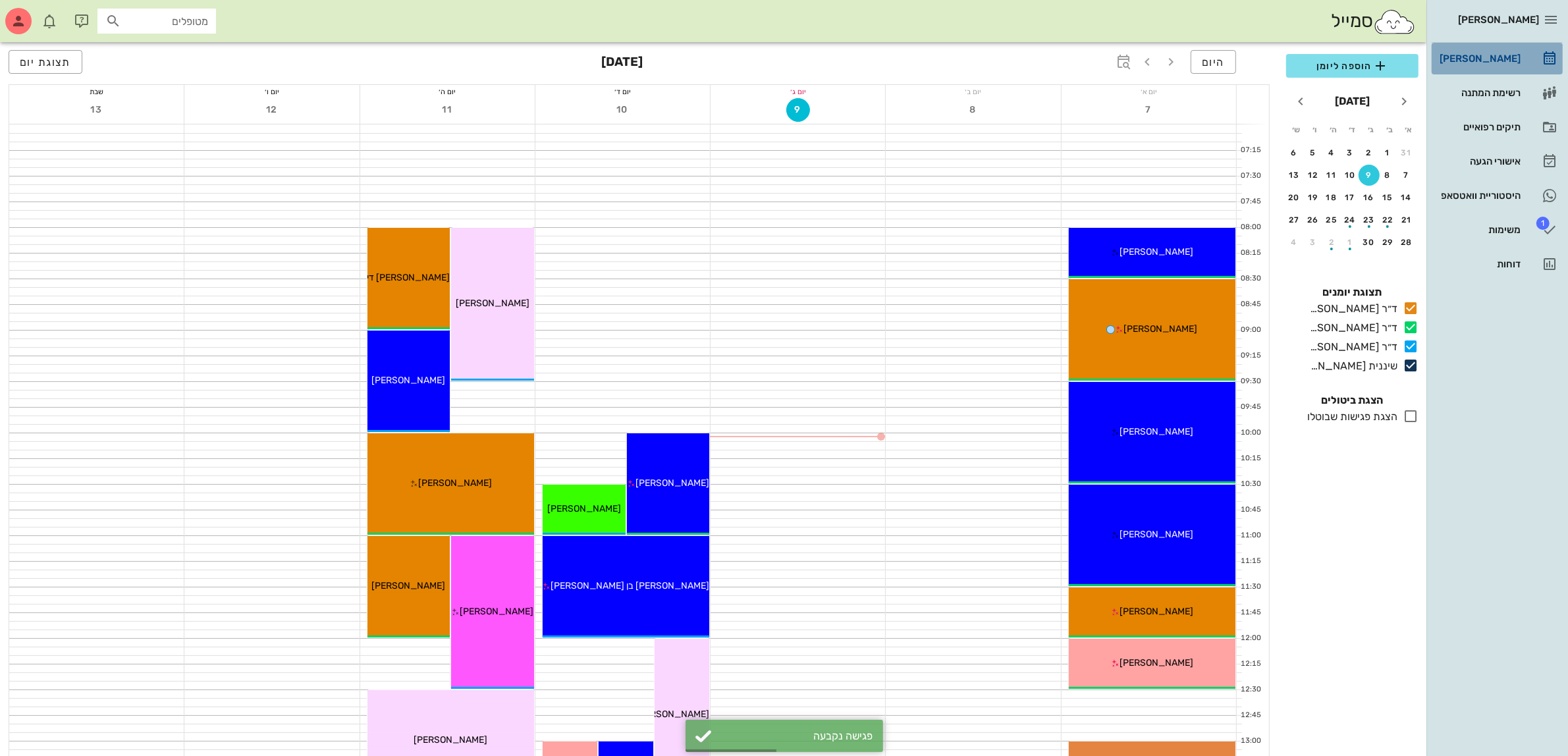
click at [1481, 50] on div "[PERSON_NAME]" at bounding box center [1479, 59] width 84 height 21
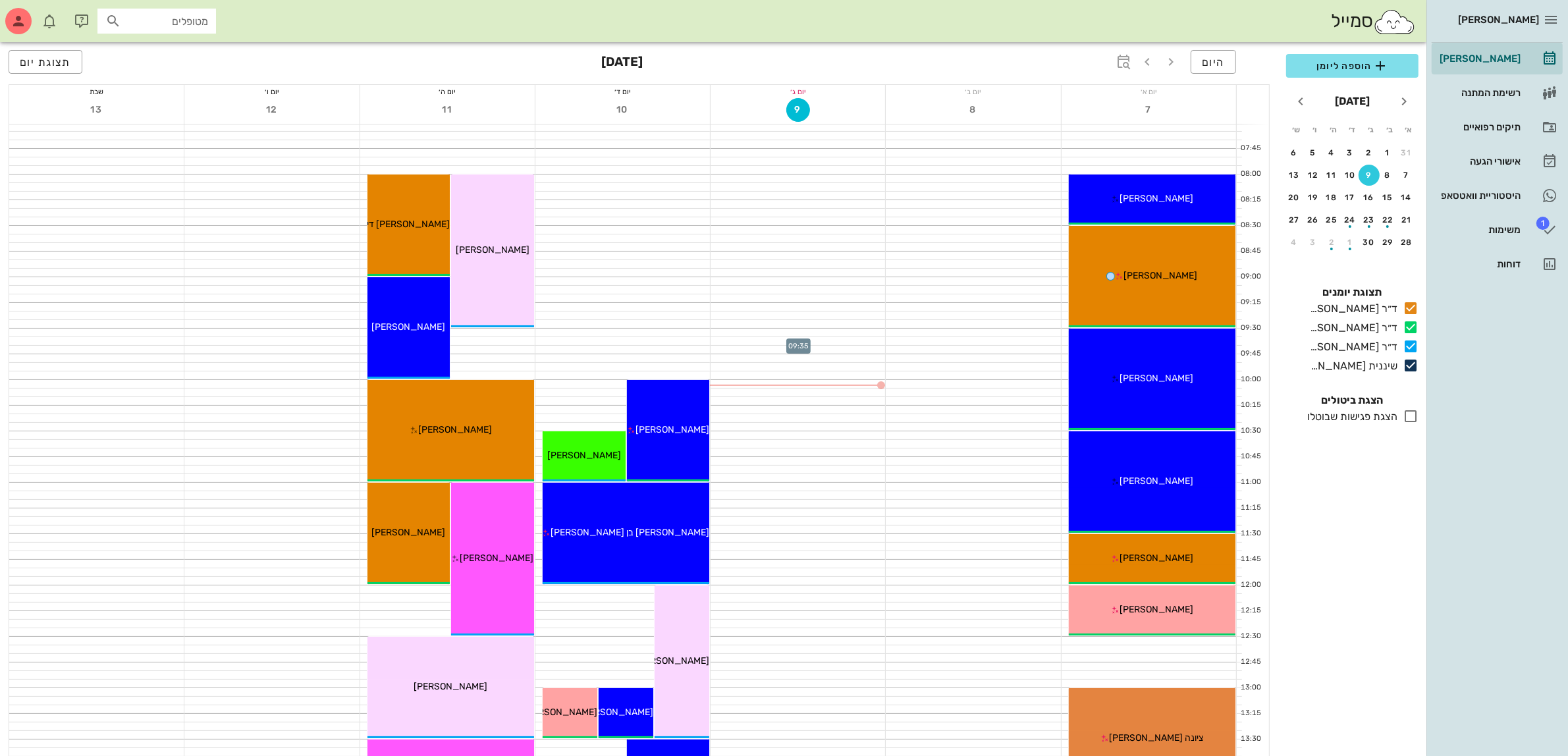
scroll to position [82, 0]
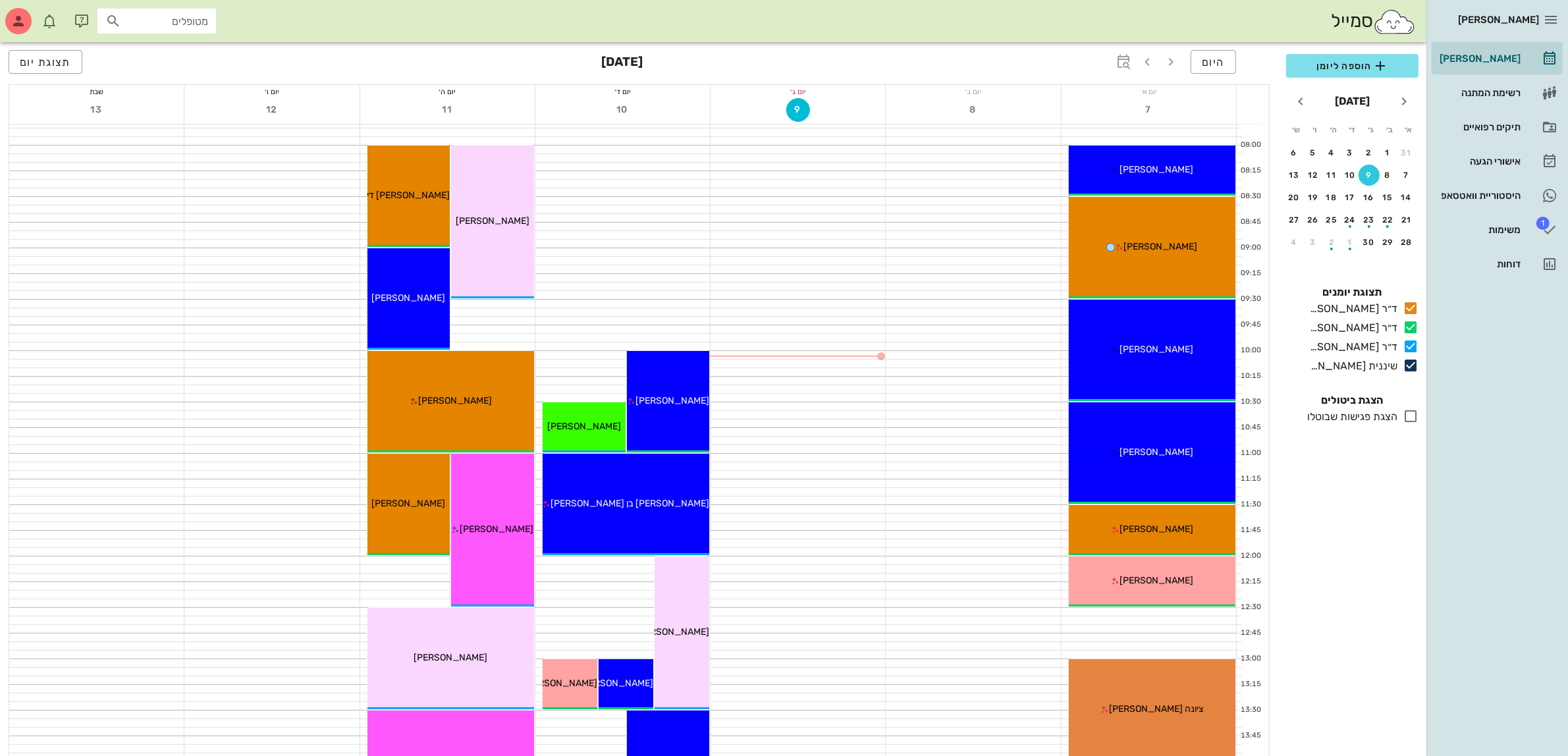
click at [884, 64] on div "היום ספטמבר 2025 תצוגת יום" at bounding box center [639, 64] width 1261 height 42
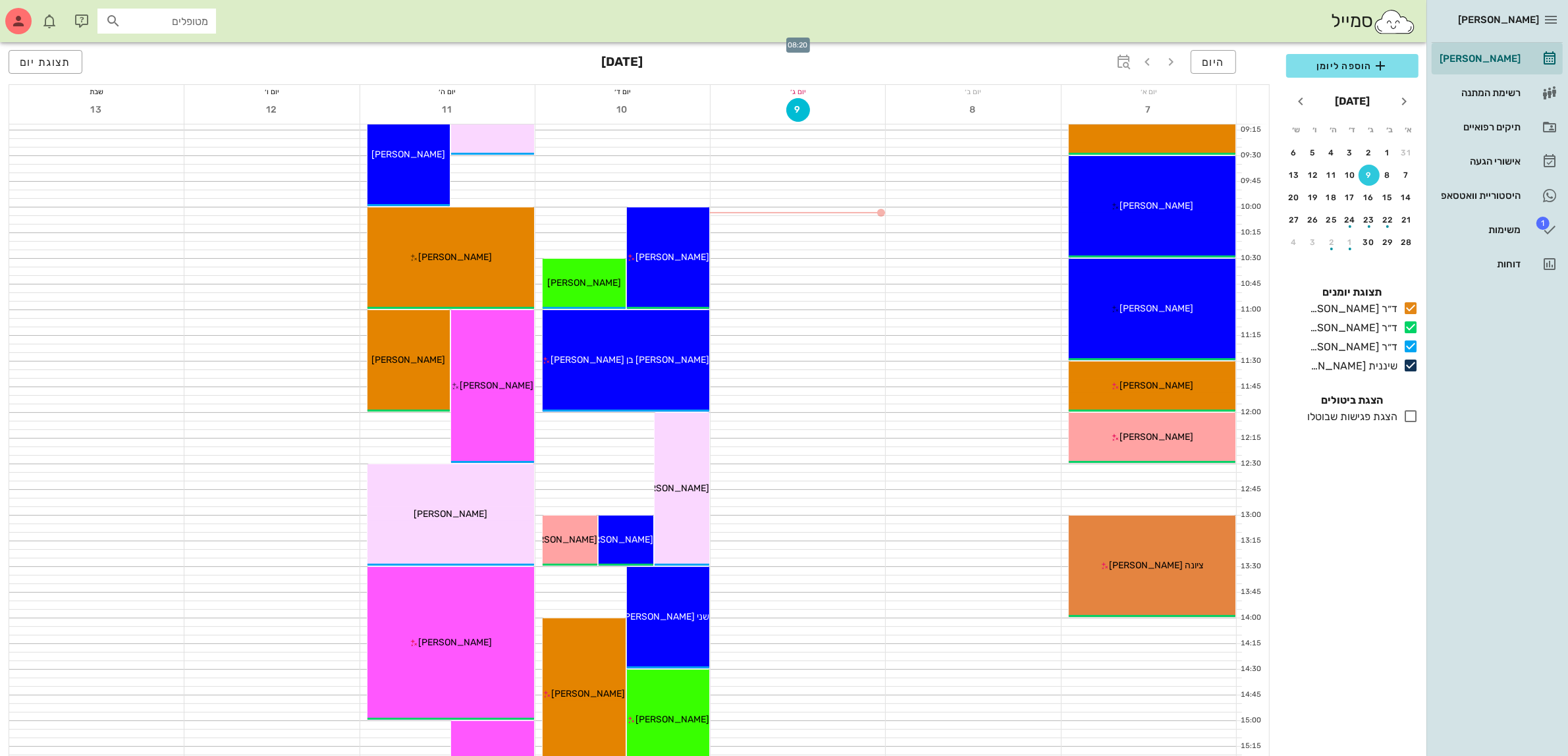
scroll to position [247, 0]
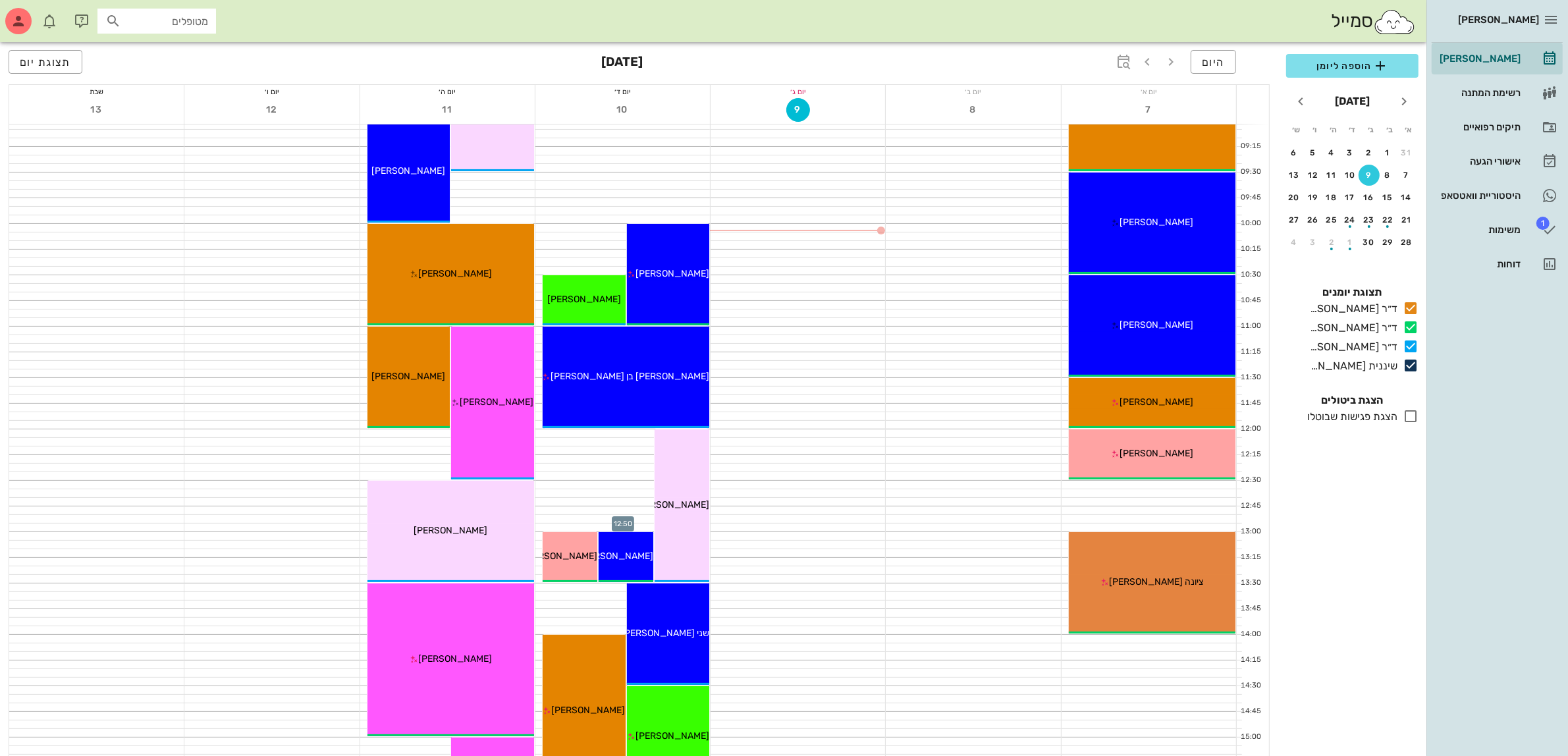
scroll to position [165, 0]
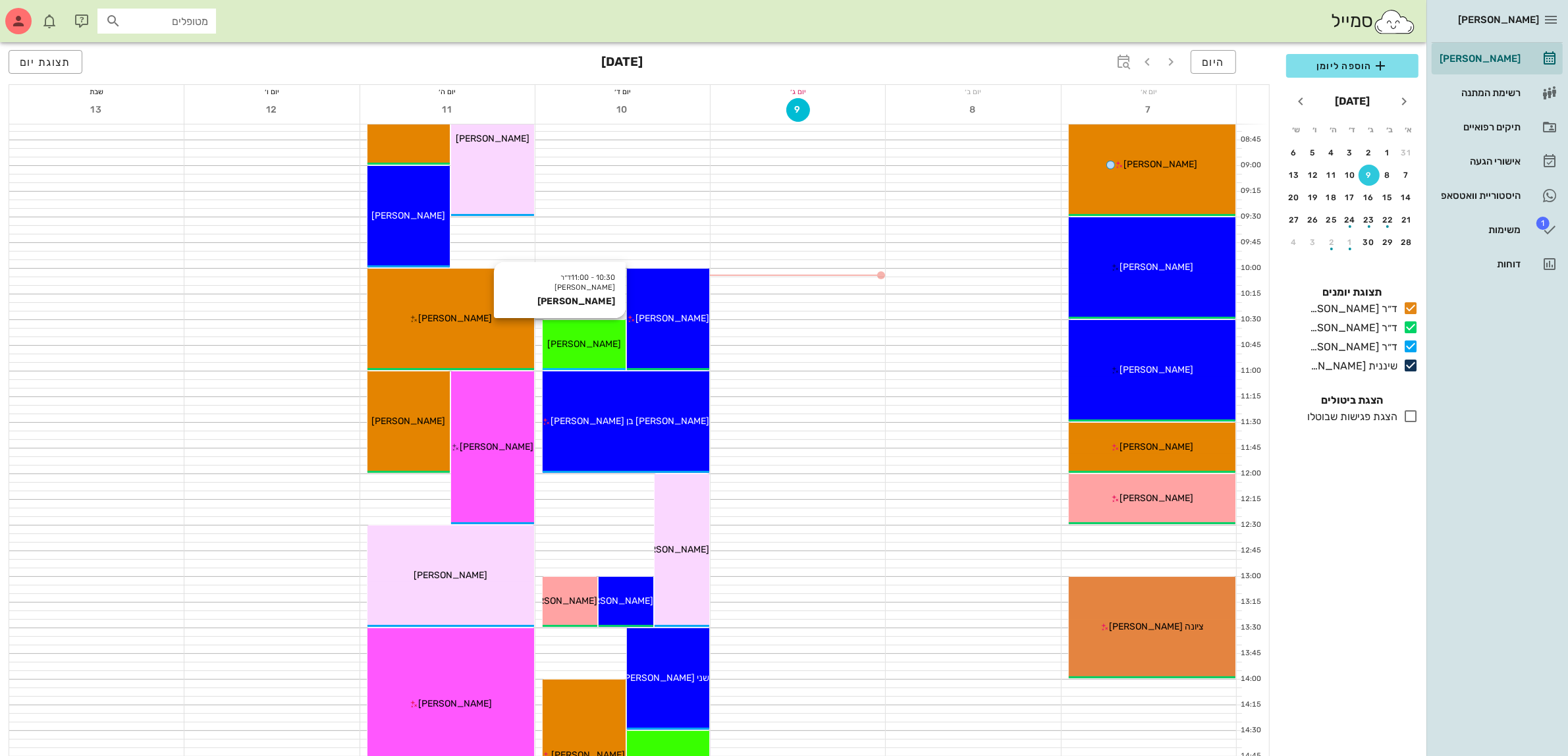
click at [573, 347] on span "[PERSON_NAME]" at bounding box center [584, 344] width 73 height 11
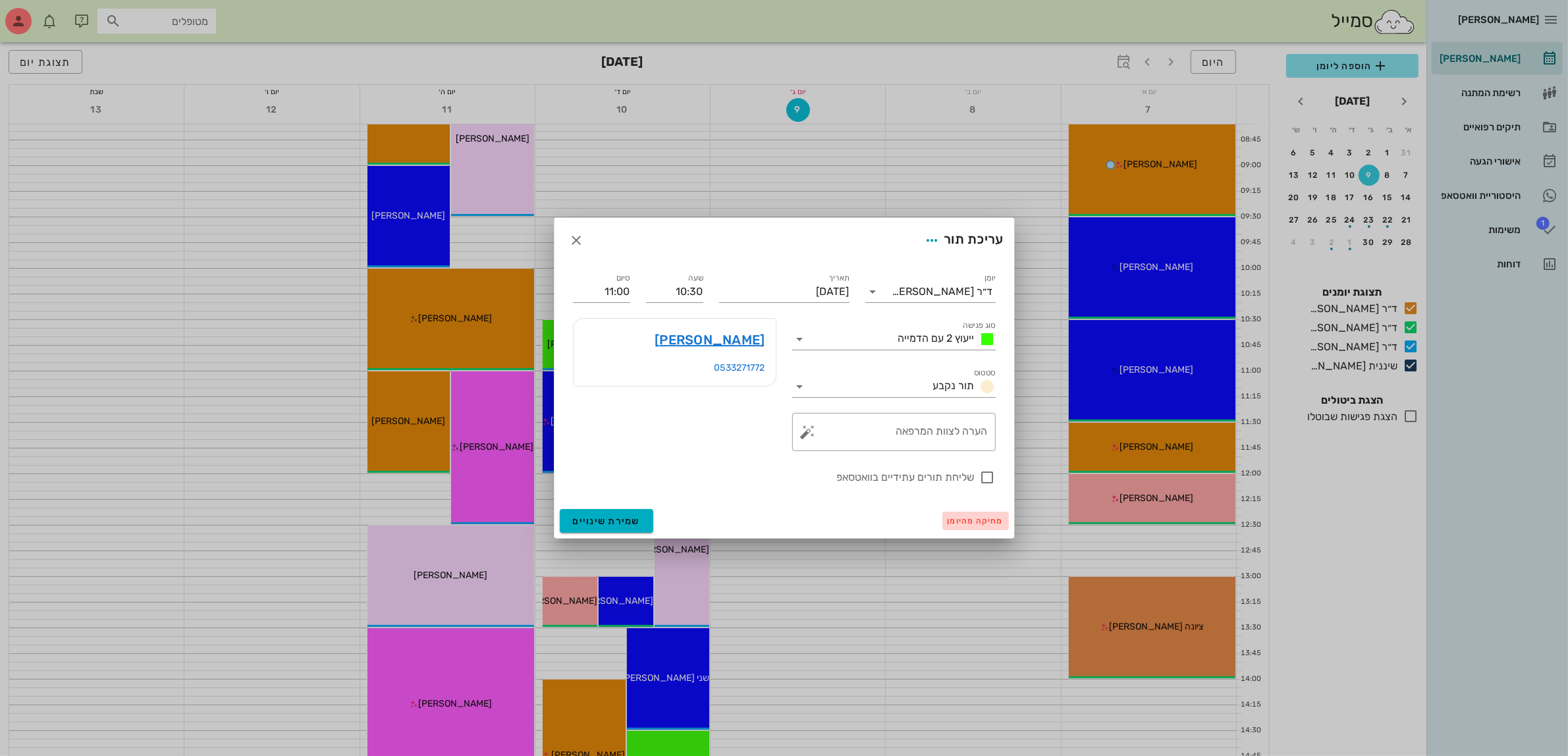
click at [969, 521] on span "מחיקה מהיומן" at bounding box center [976, 520] width 56 height 9
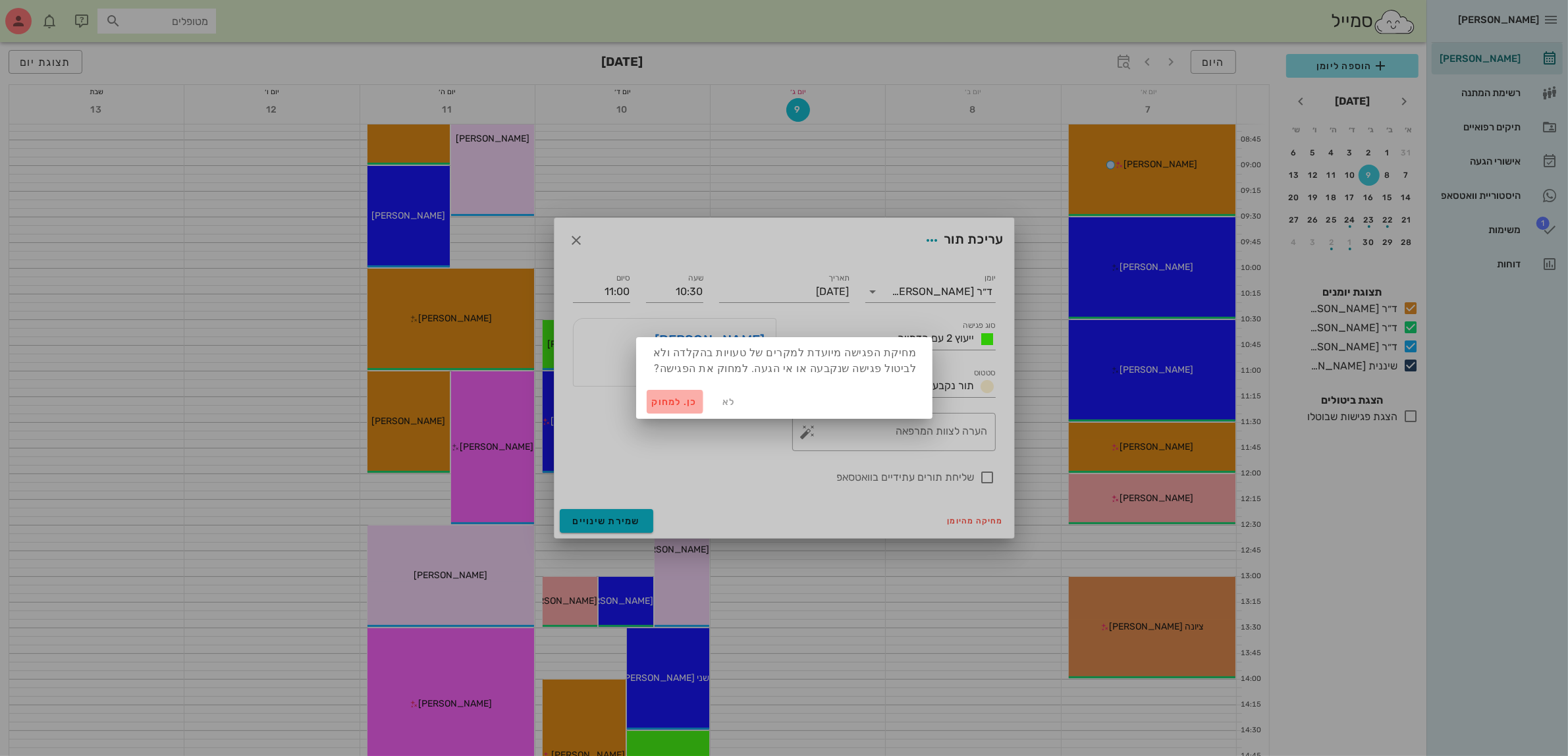
click at [668, 405] on span "כן. למחוק" at bounding box center [675, 402] width 47 height 11
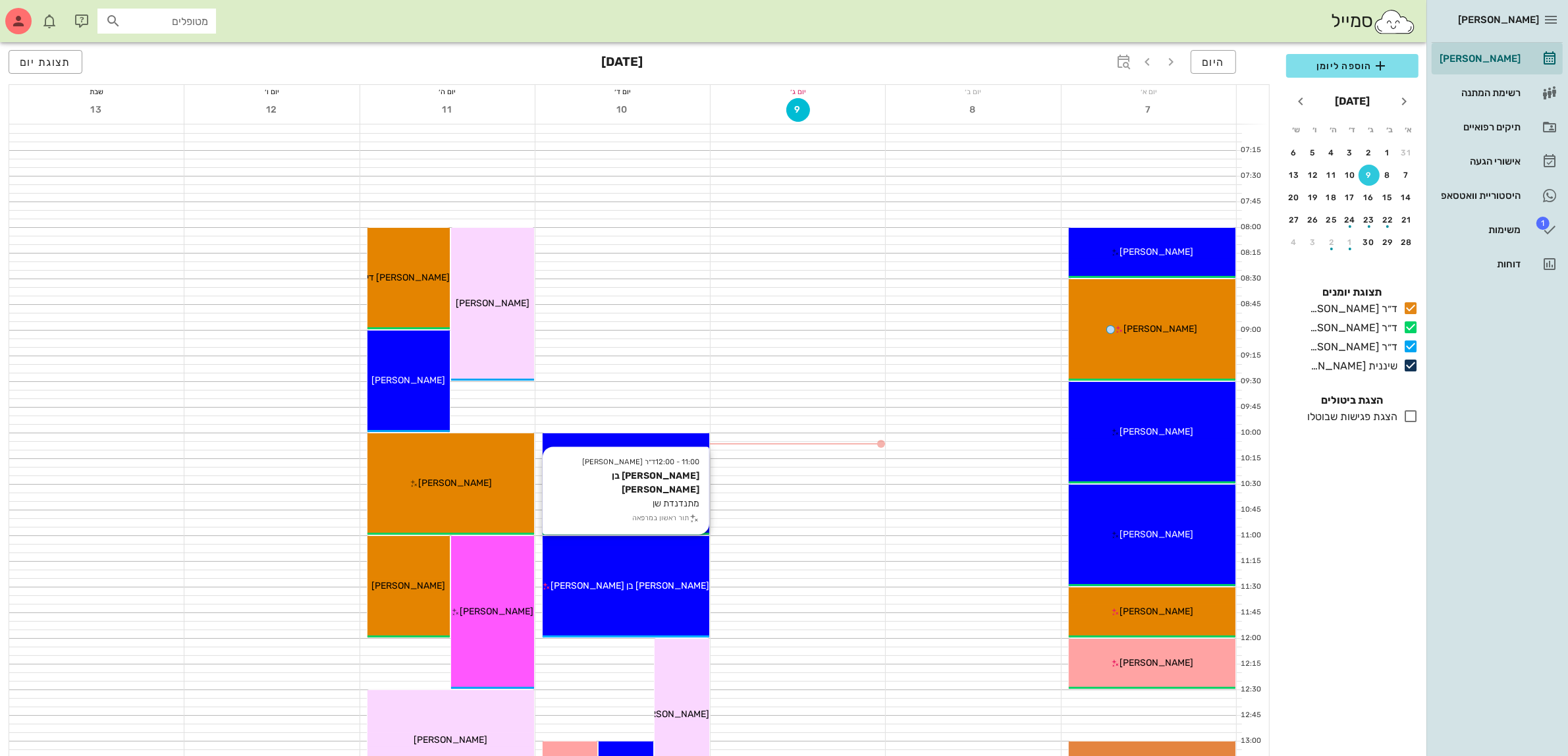
scroll to position [247, 0]
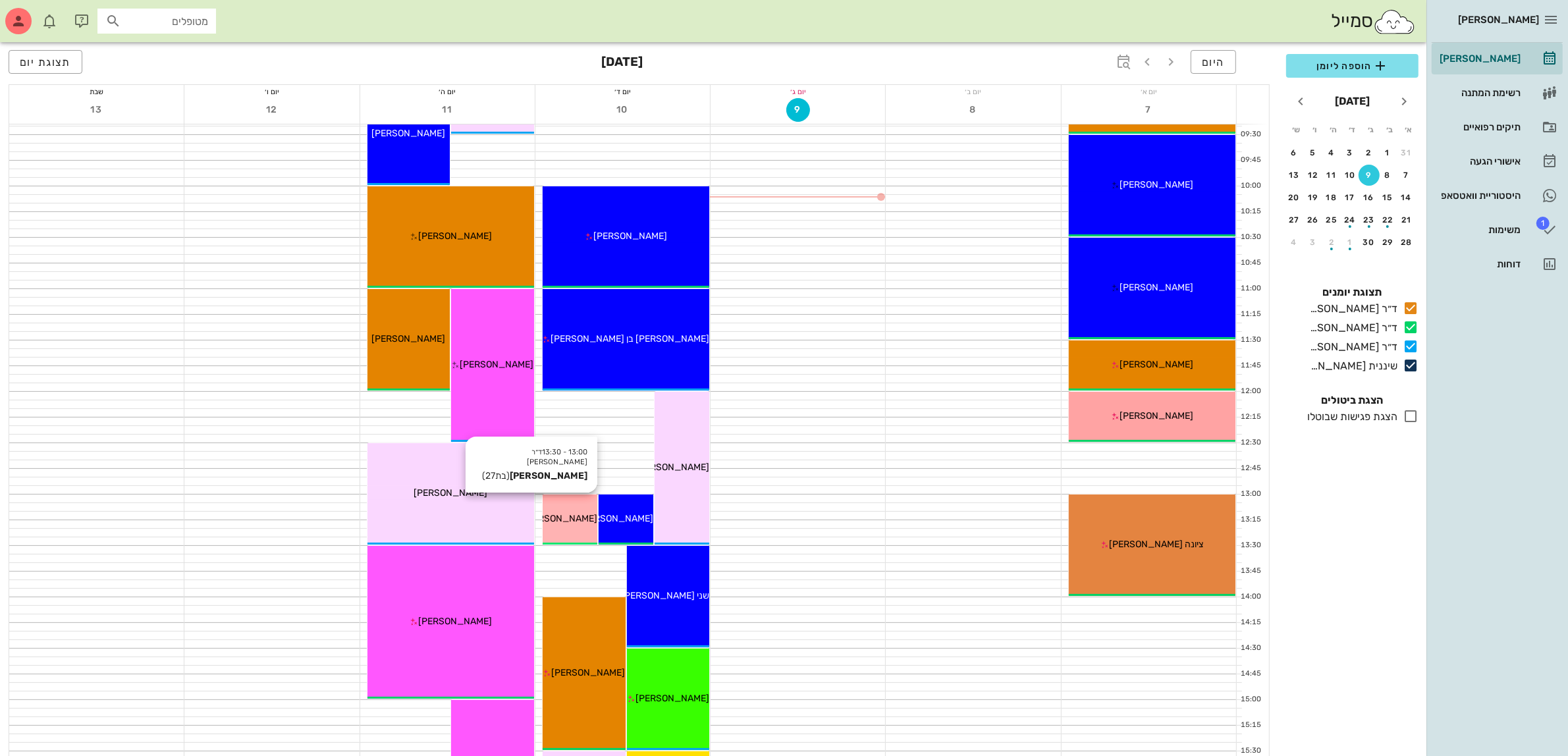
click at [574, 508] on div "13:00 - 13:30 ד״ר מוחמד ביאדסה דוריה בסטיקר (בת 27 ) דוריה בסטיקר" at bounding box center [569, 519] width 55 height 50
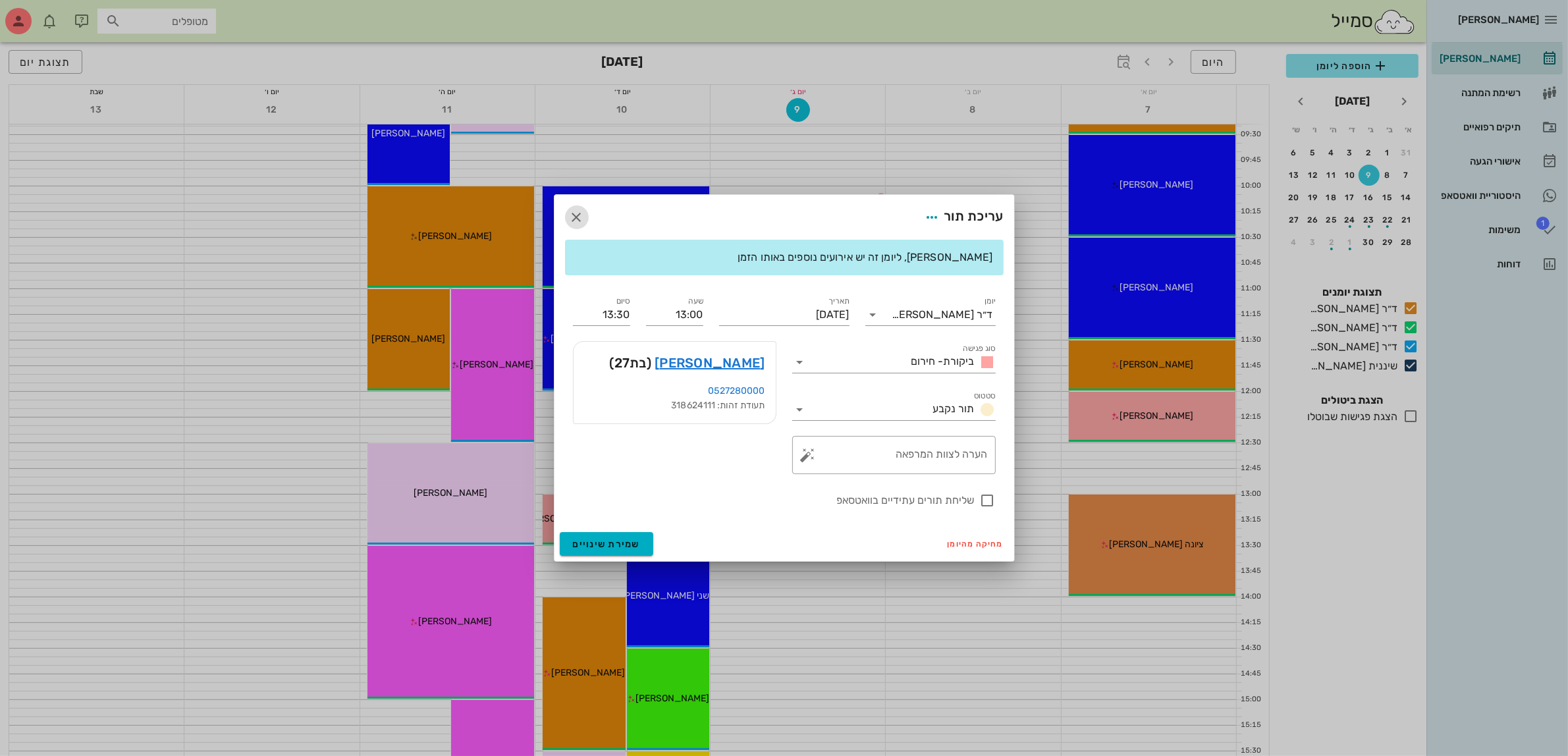
click at [575, 216] on icon "button" at bounding box center [577, 217] width 16 height 15
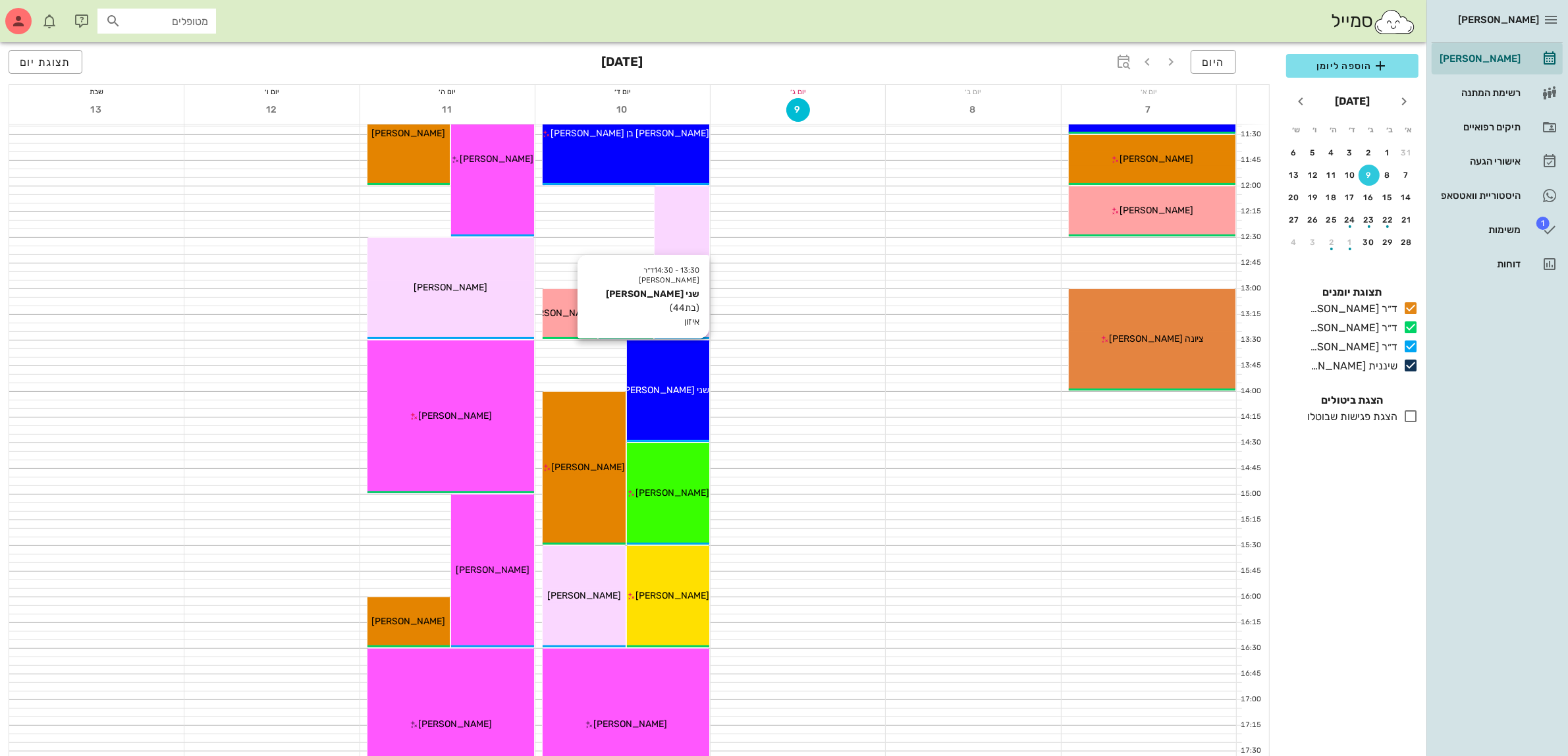
scroll to position [493, 0]
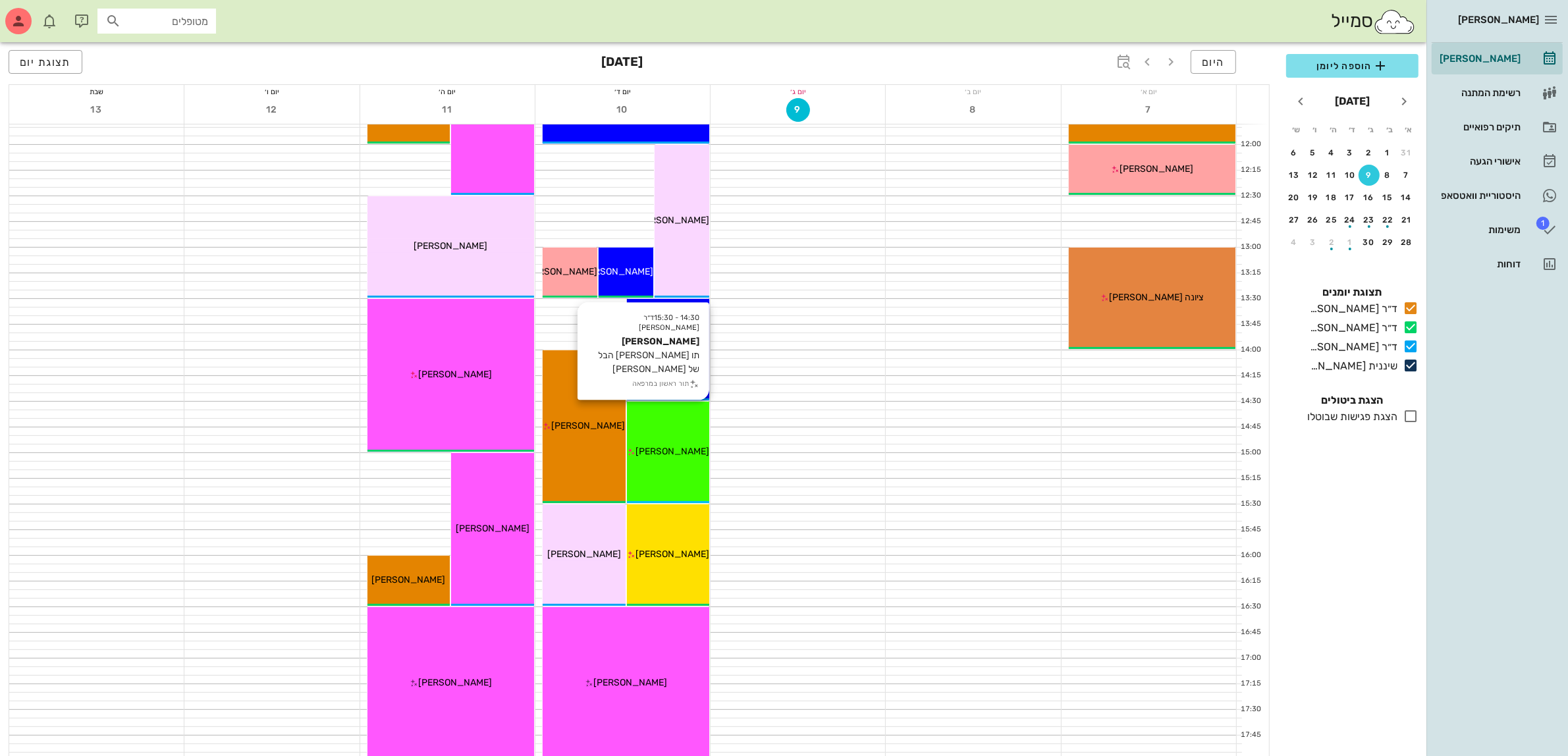
click at [675, 432] on div "14:30 - 15:30 ד״ר עמראן ביאדסה יאיר קופל תו קופל הבל של שרית תור ראשון במרפאה י…" at bounding box center [669, 452] width 83 height 101
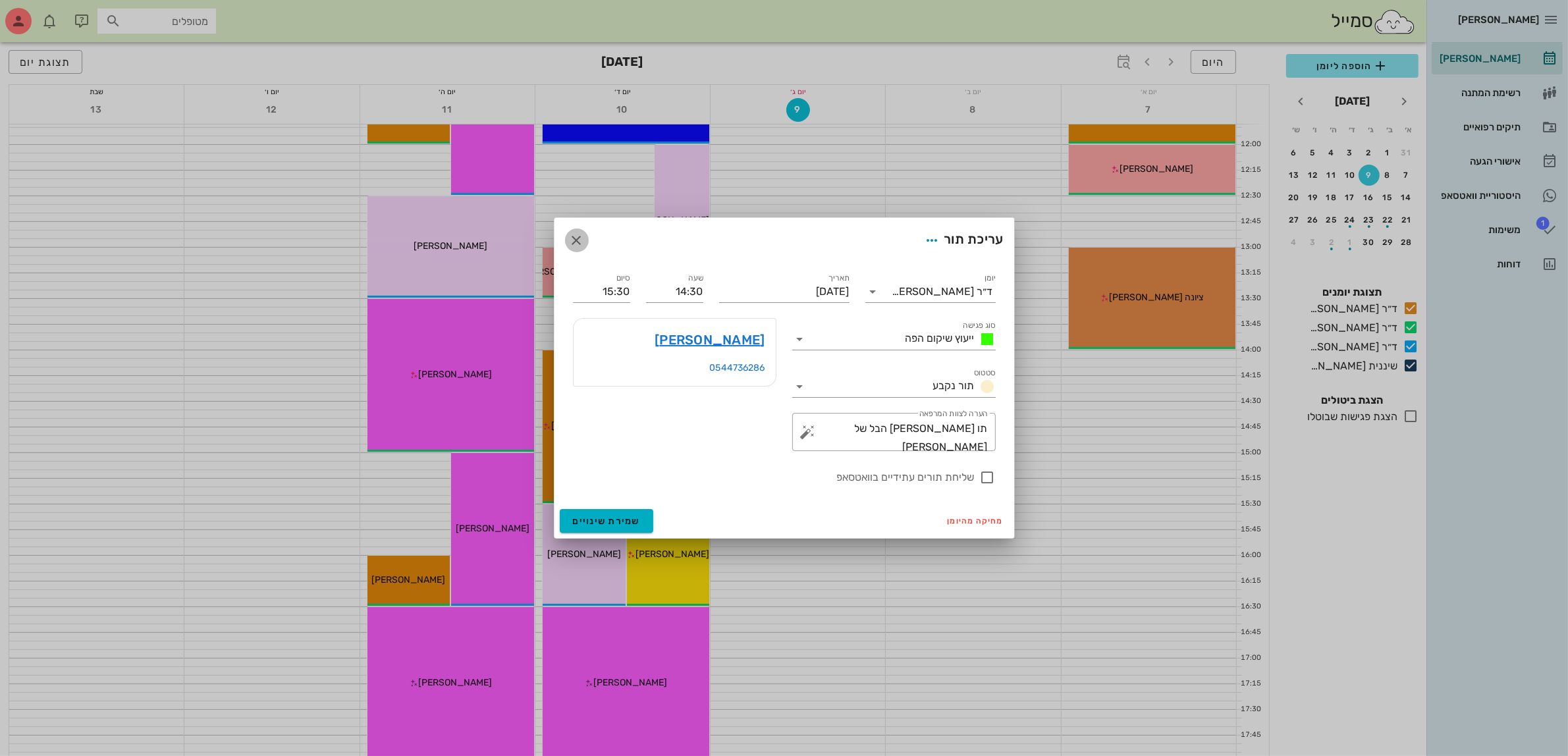
click at [574, 245] on icon "button" at bounding box center [577, 240] width 16 height 15
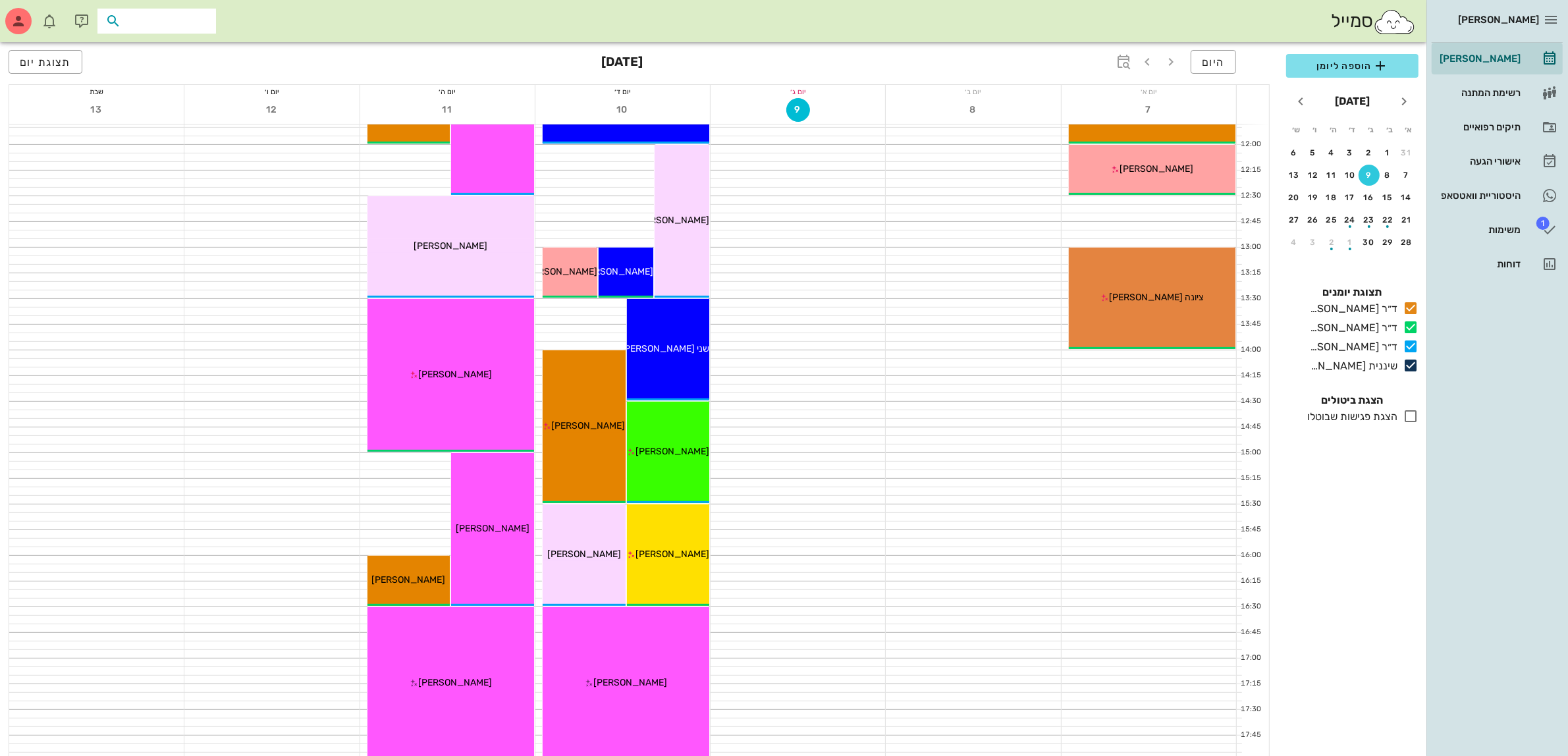
click at [193, 17] on input "text" at bounding box center [166, 20] width 84 height 17
type input "תו"
click at [1499, 121] on div "תיקים רפואיים" at bounding box center [1479, 127] width 84 height 21
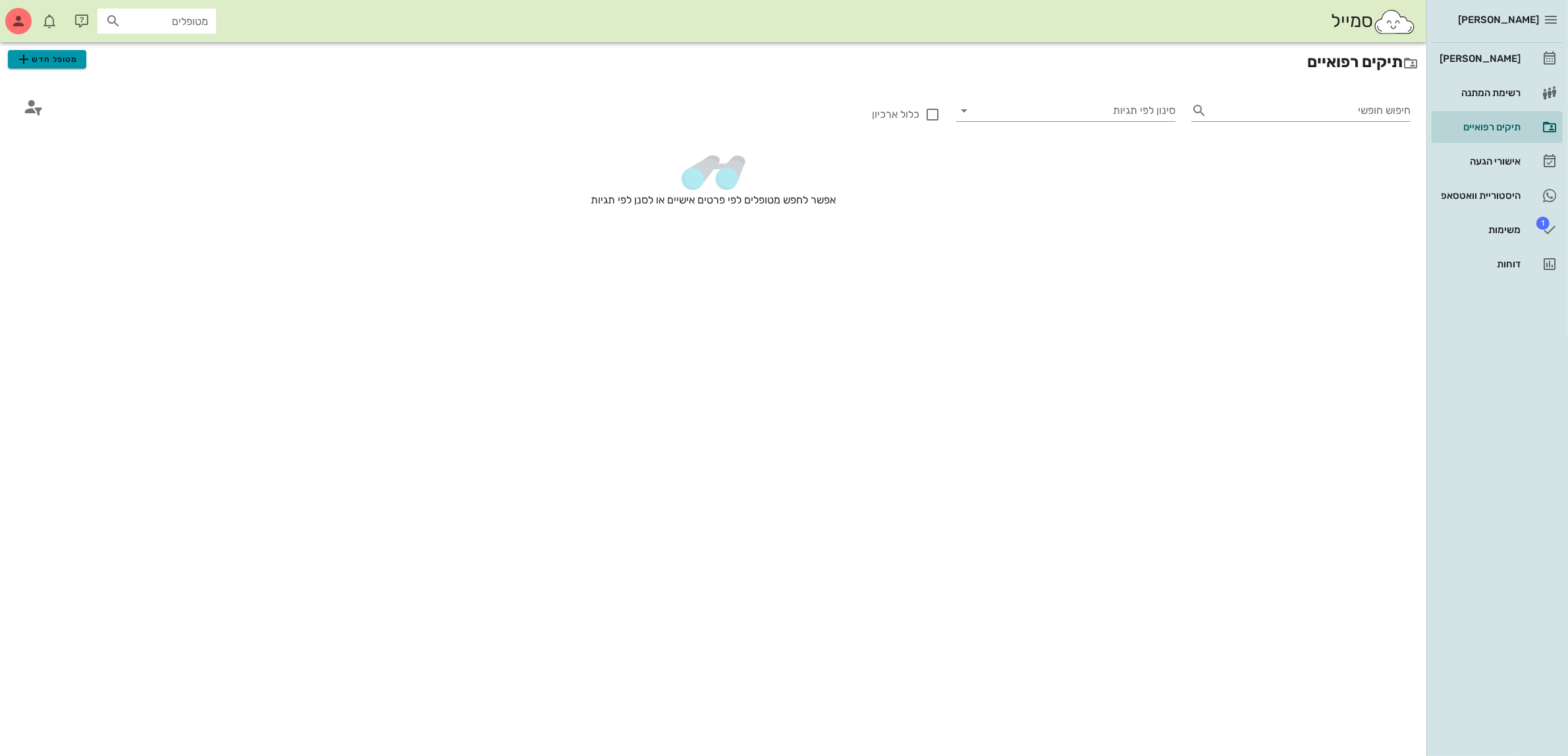
click at [34, 64] on span "מטופל חדש" at bounding box center [47, 59] width 62 height 15
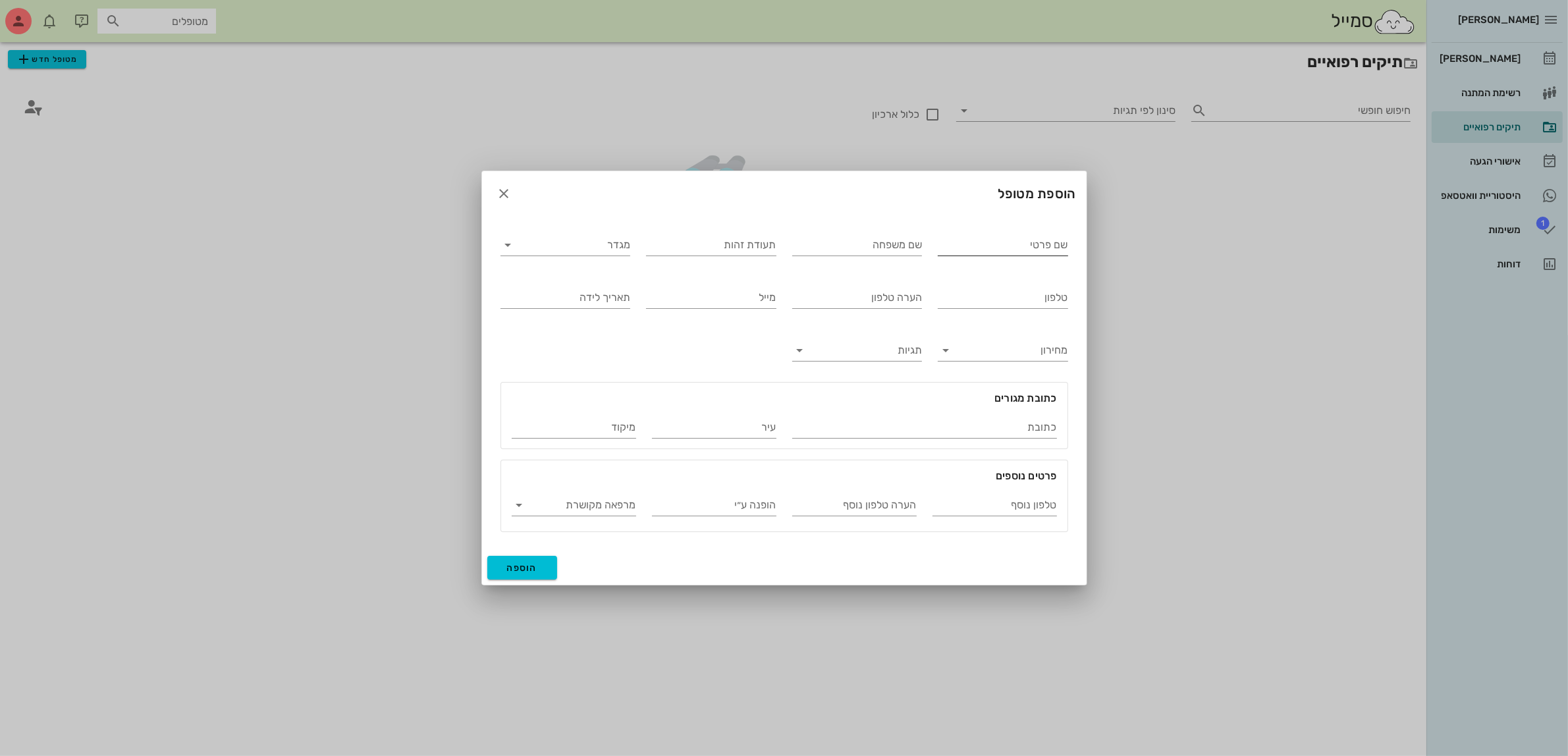
click at [991, 245] on input "שם פרטי" at bounding box center [1003, 245] width 131 height 21
type input "תו"
type input "קופל"
click at [627, 248] on input "מגדר" at bounding box center [576, 245] width 109 height 21
click at [613, 249] on div "זכר" at bounding box center [565, 254] width 109 height 12
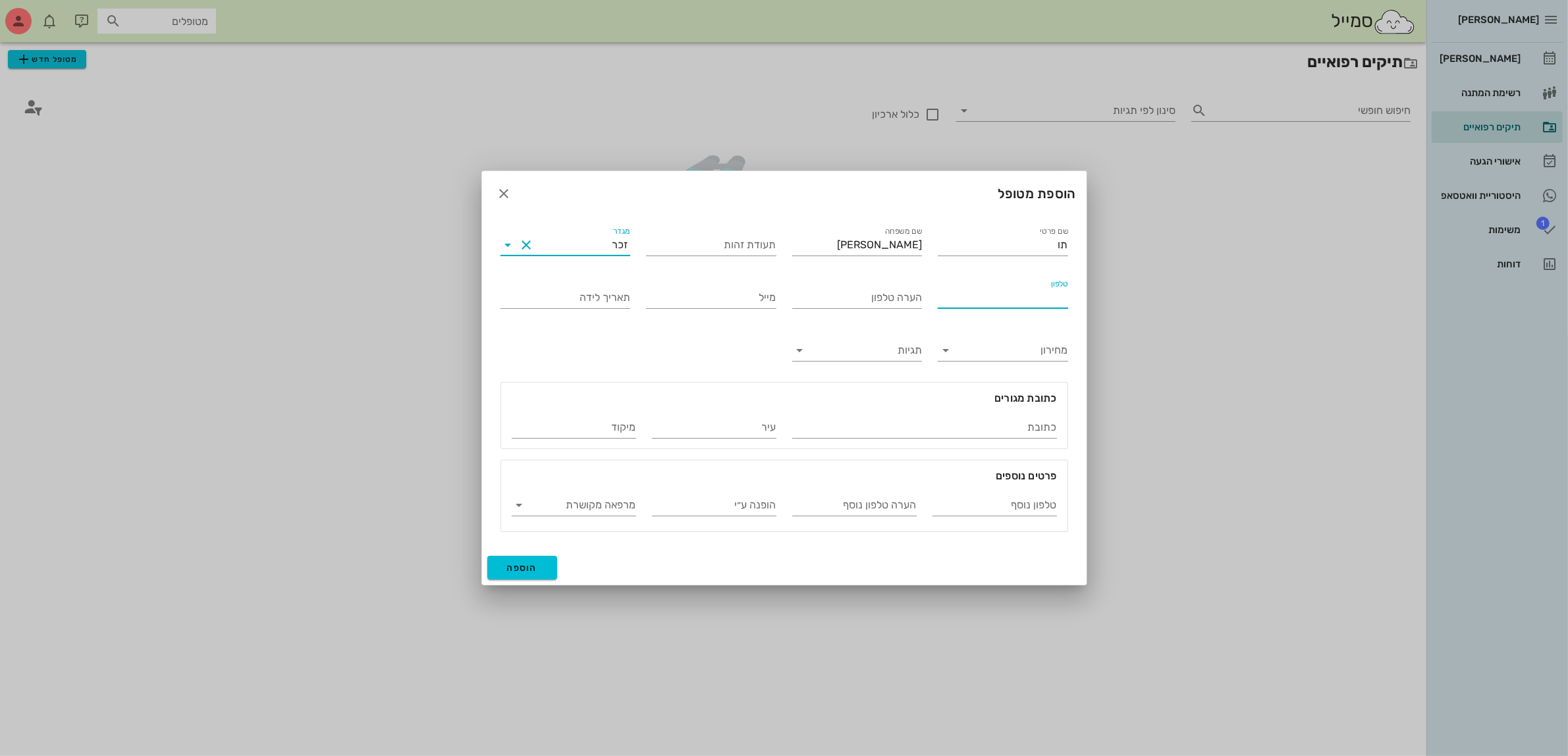
click at [969, 309] on div "טלפון" at bounding box center [1003, 294] width 146 height 53
click at [1048, 303] on input "טלפון" at bounding box center [1003, 298] width 131 height 21
type input "053-2213213"
click at [519, 571] on span "הוספה" at bounding box center [523, 568] width 31 height 11
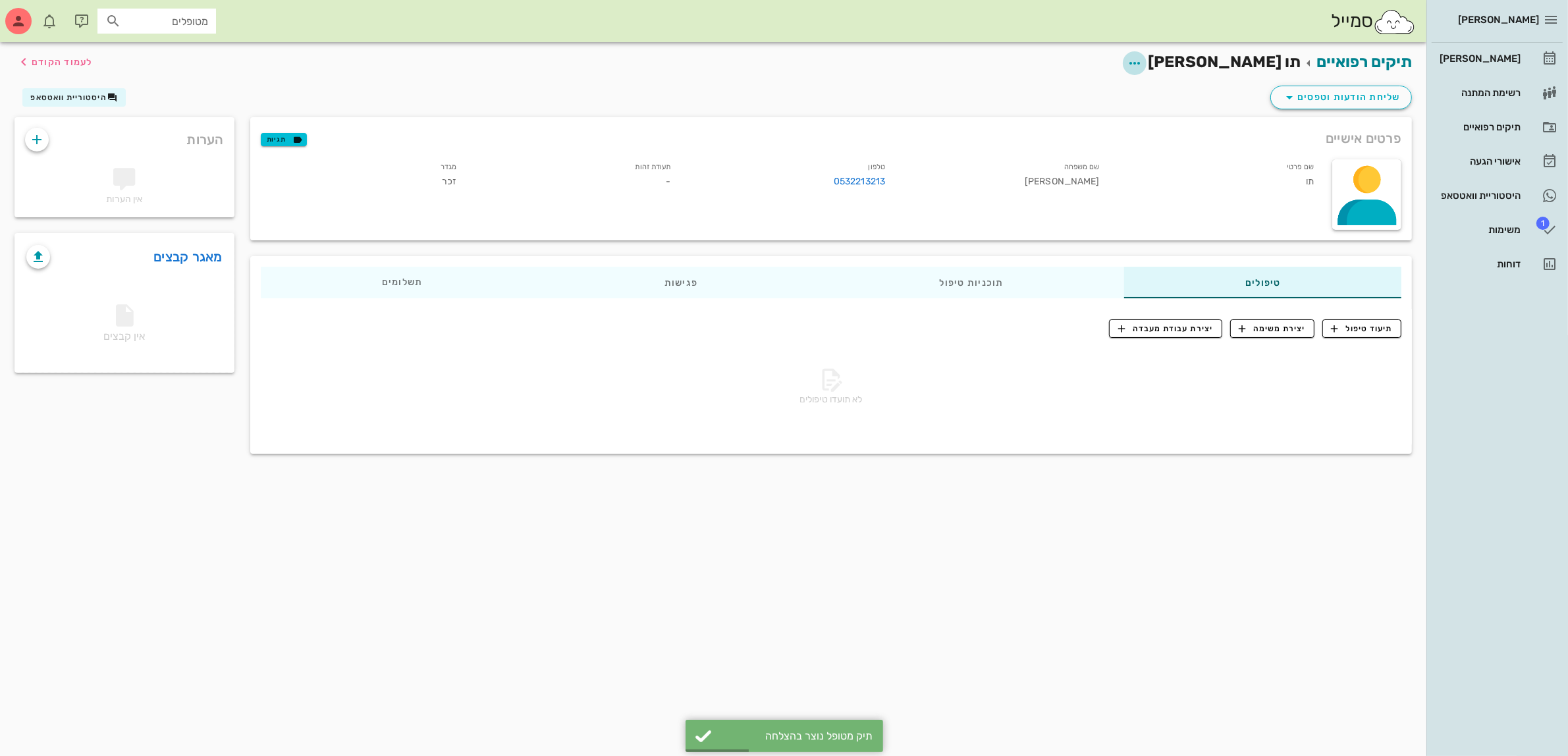
click at [1143, 60] on icon "button" at bounding box center [1134, 63] width 16 height 15
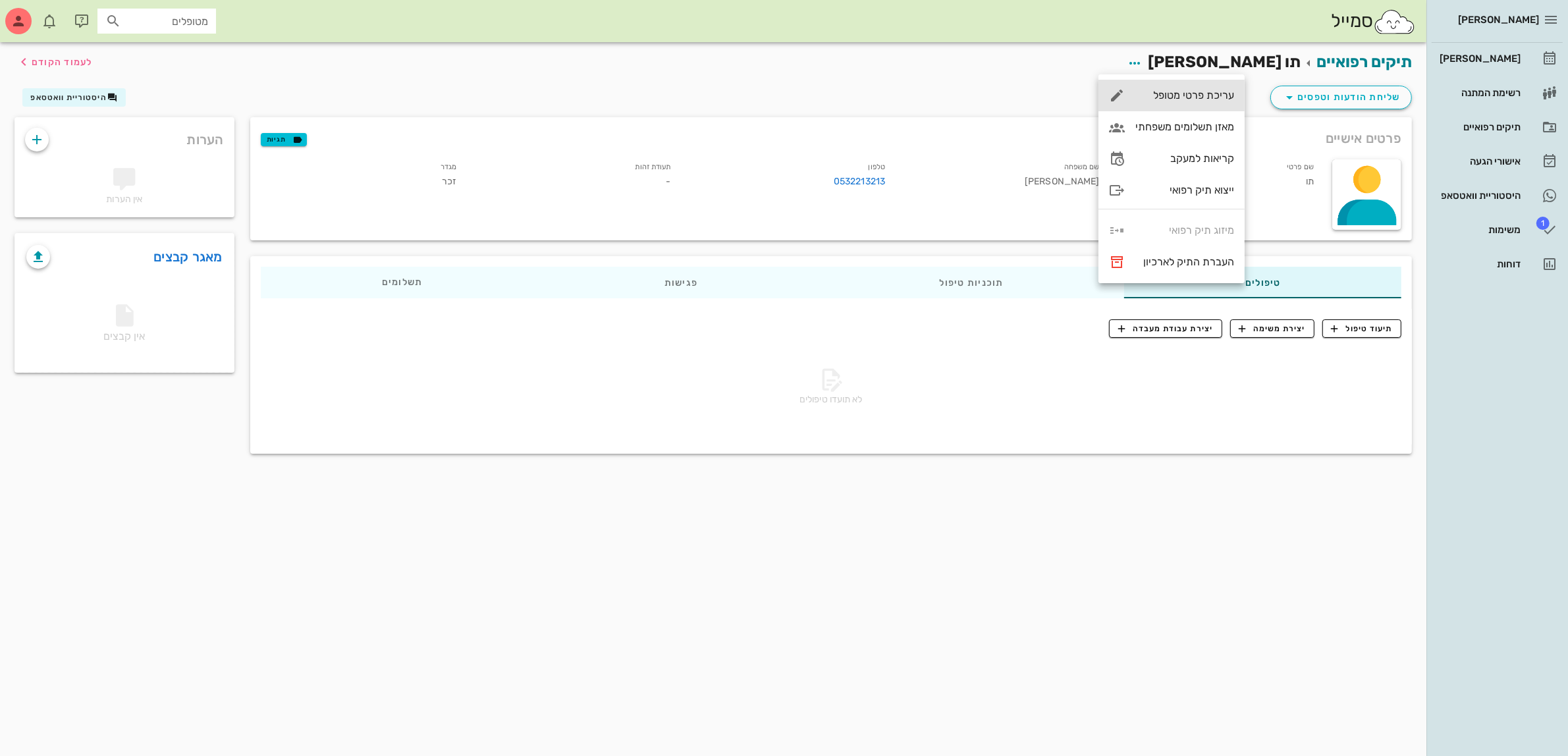
click at [1206, 95] on div "עריכת פרטי מטופל" at bounding box center [1185, 95] width 99 height 12
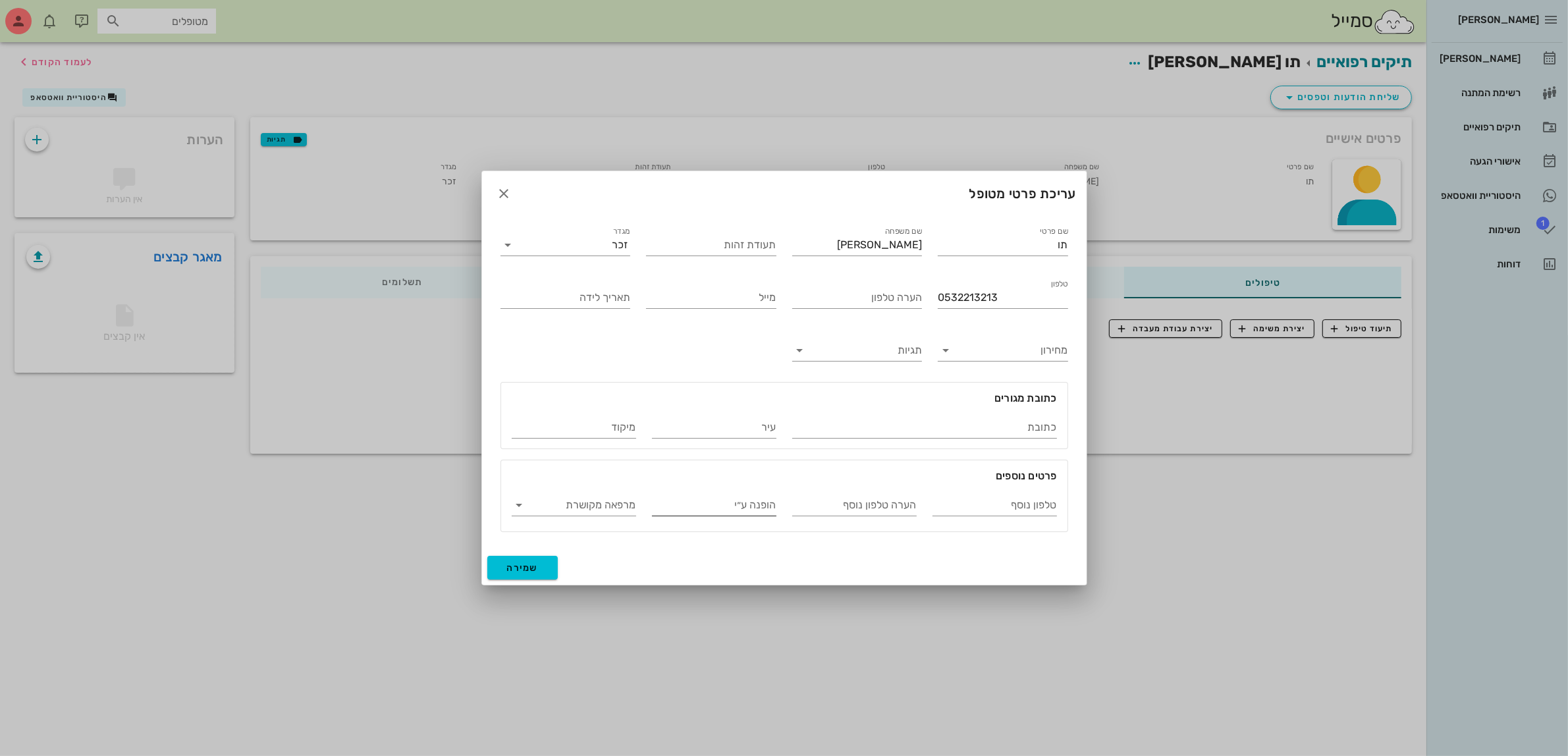
click at [733, 506] on input "הופנה ע״י" at bounding box center [714, 505] width 125 height 21
type input "הבן של שרית קופל"
click at [517, 570] on span "שמירה" at bounding box center [523, 568] width 32 height 11
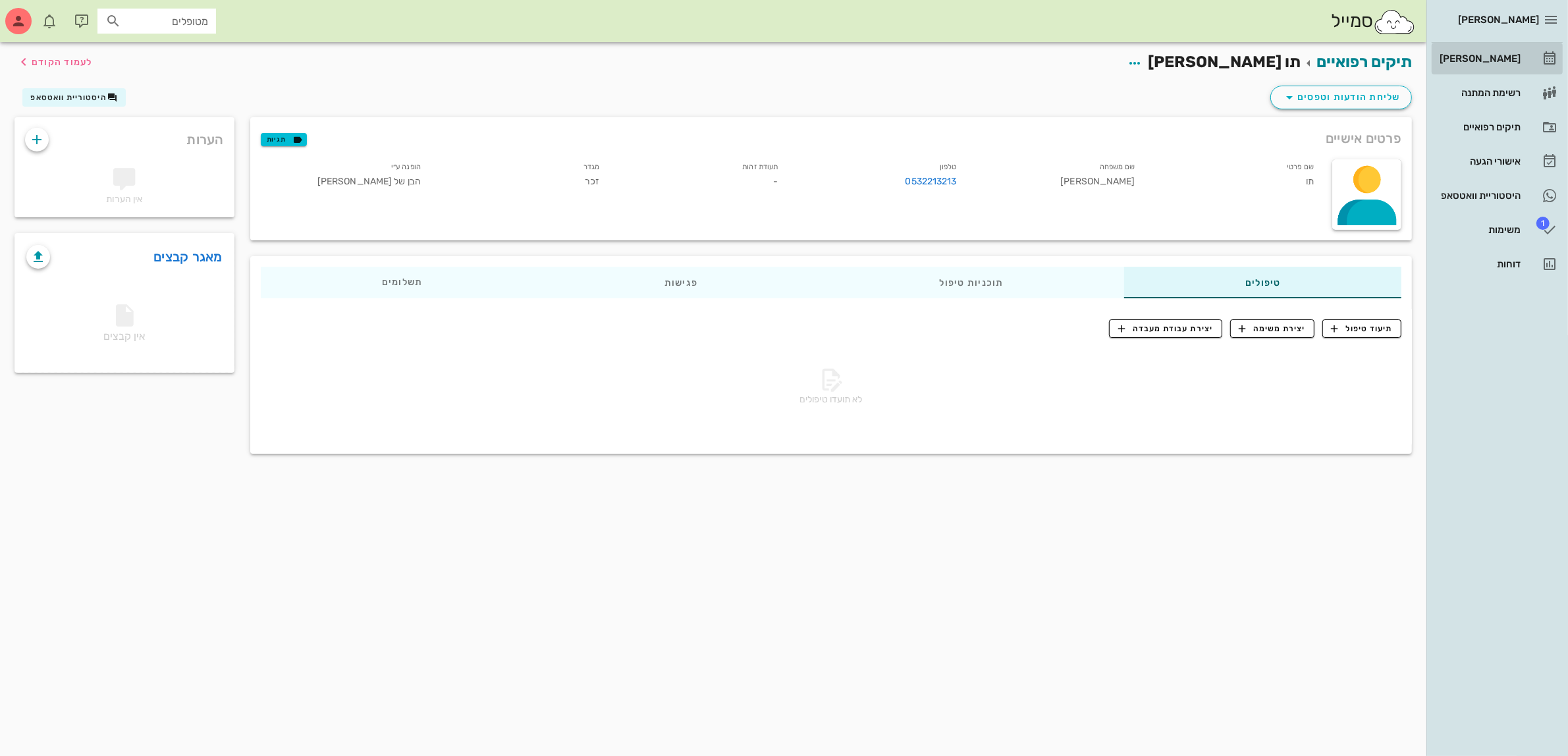
click at [1483, 50] on div "[PERSON_NAME]" at bounding box center [1479, 59] width 84 height 21
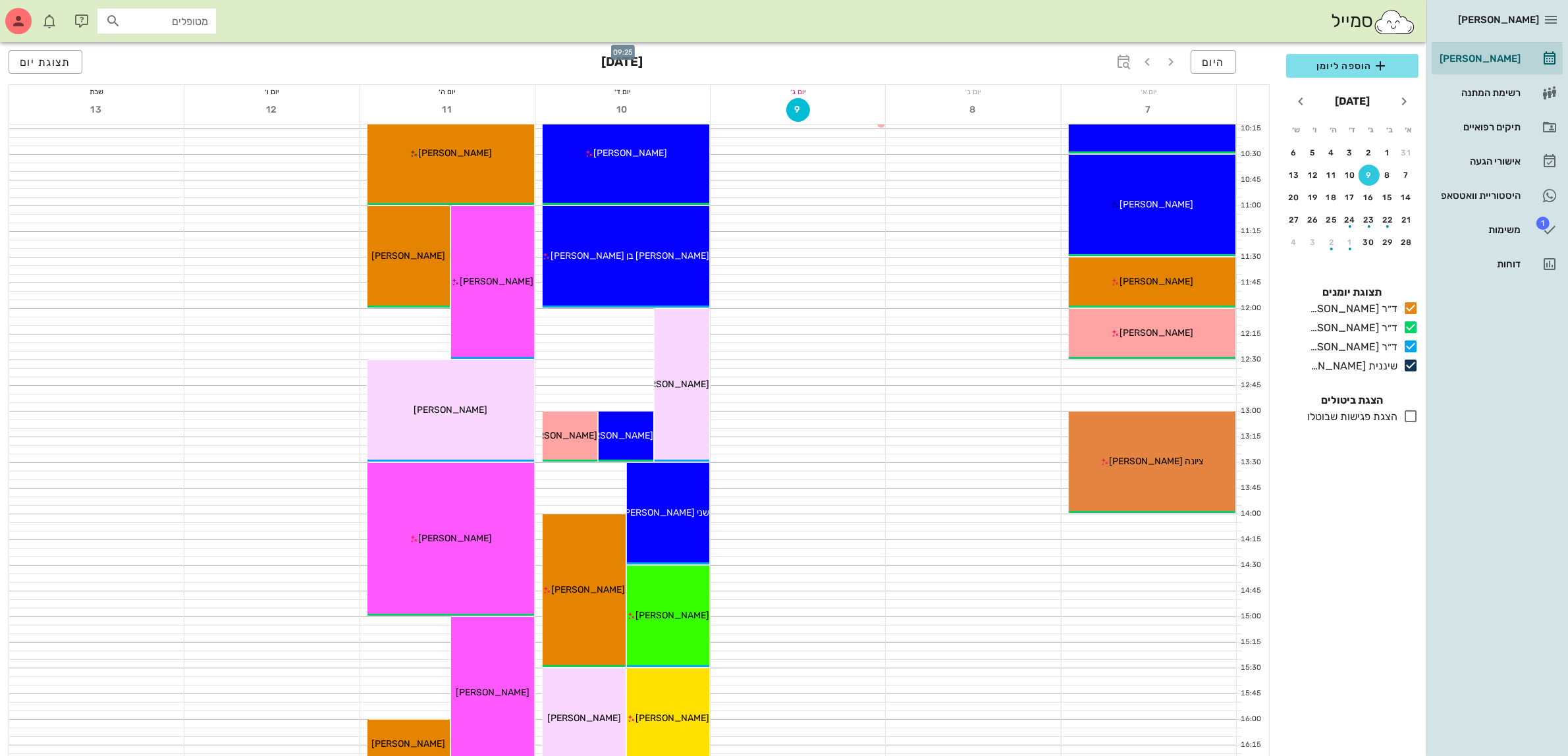
scroll to position [412, 0]
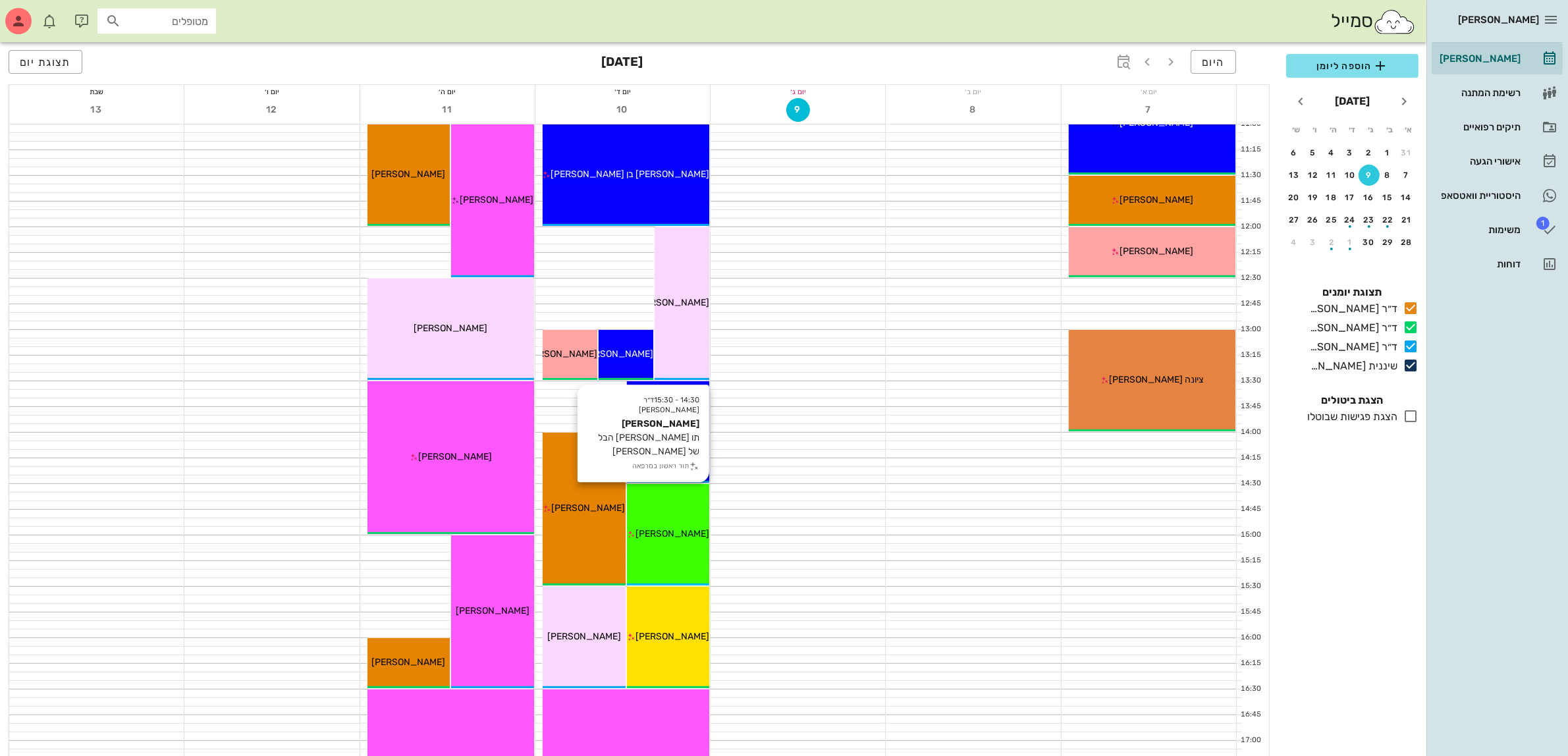
click at [677, 530] on span "[PERSON_NAME]" at bounding box center [672, 533] width 73 height 11
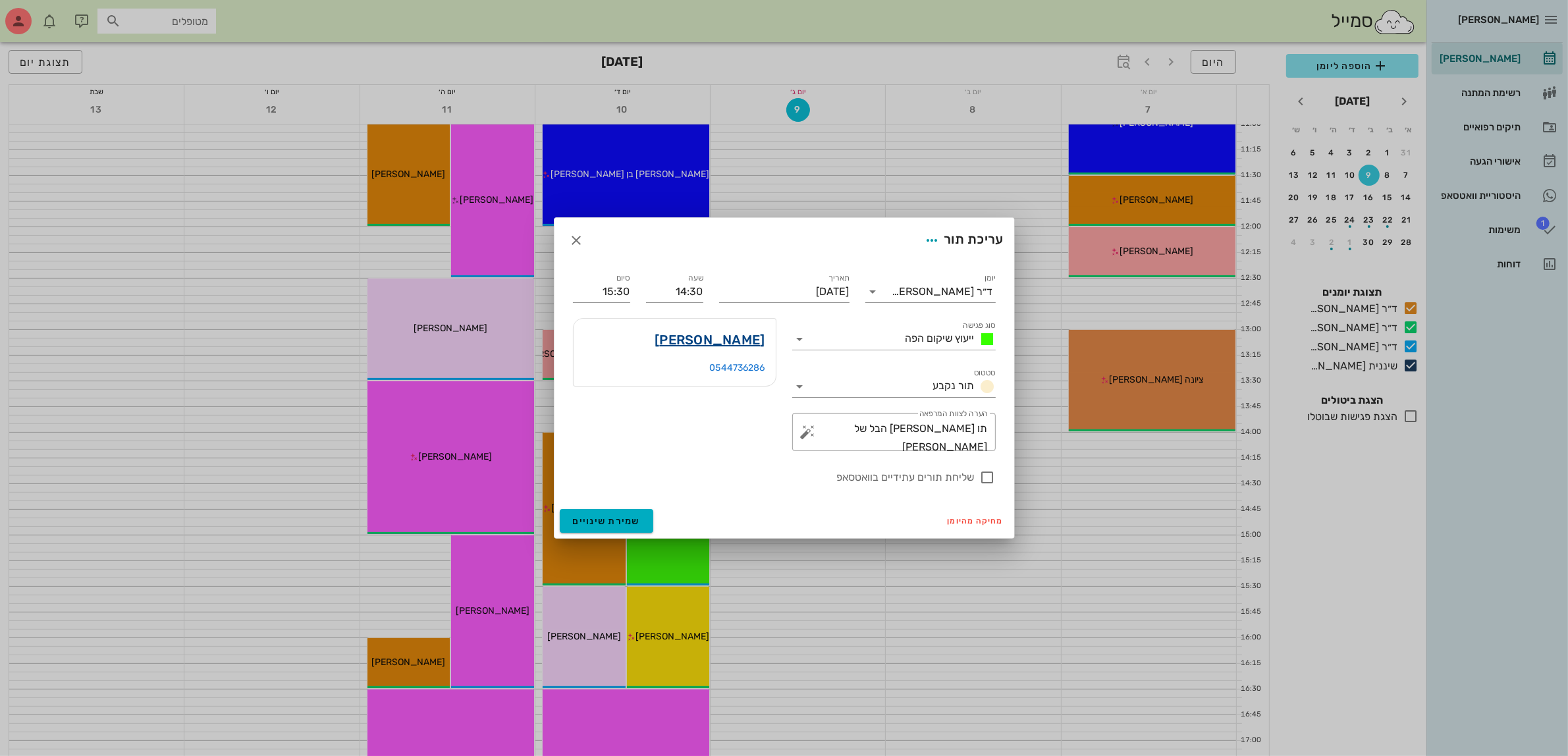
click at [736, 337] on link "יאיר קופל" at bounding box center [709, 340] width 110 height 21
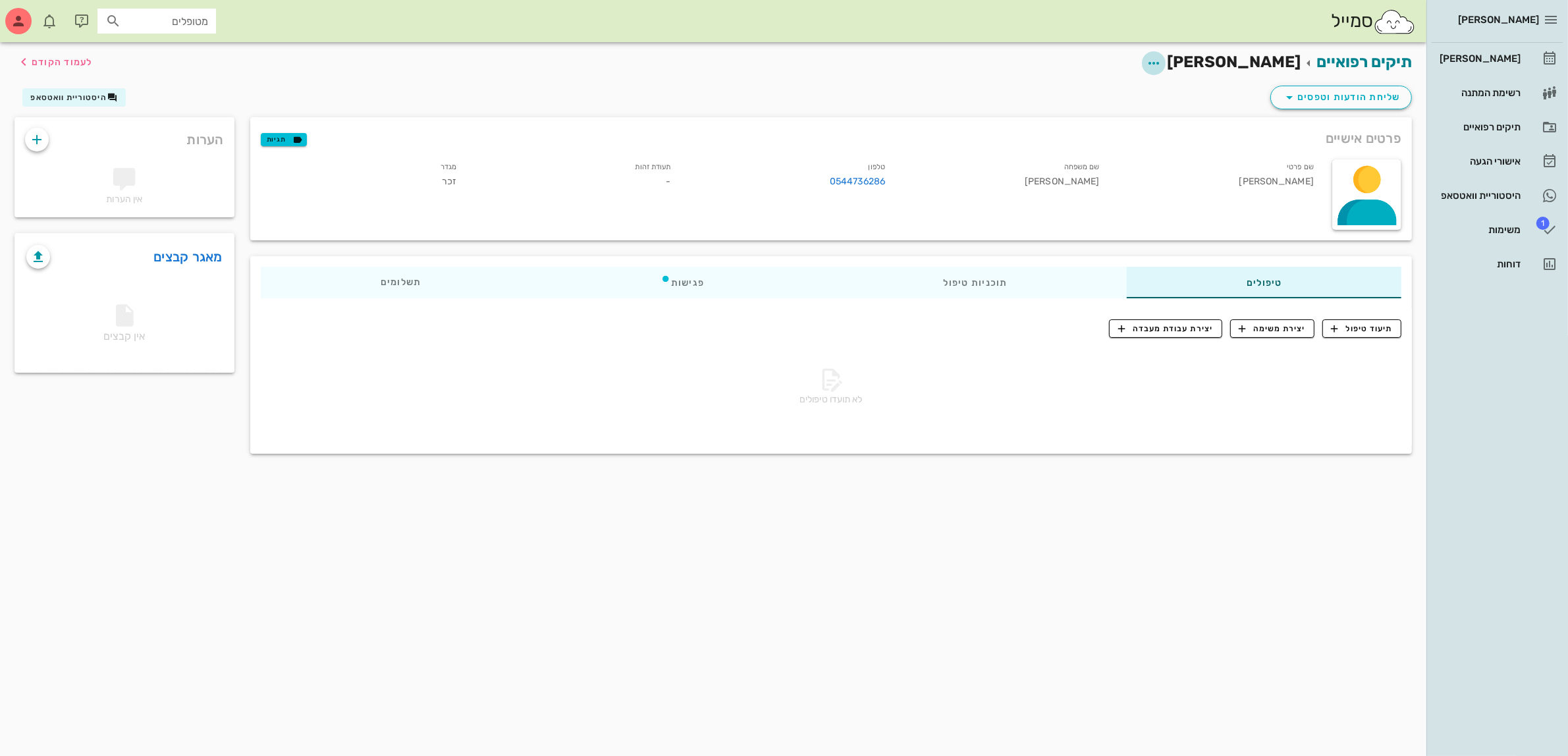
click at [1162, 61] on icon "button" at bounding box center [1154, 63] width 16 height 15
click at [1201, 96] on div "עריכת פרטי מטופל" at bounding box center [1172, 95] width 99 height 12
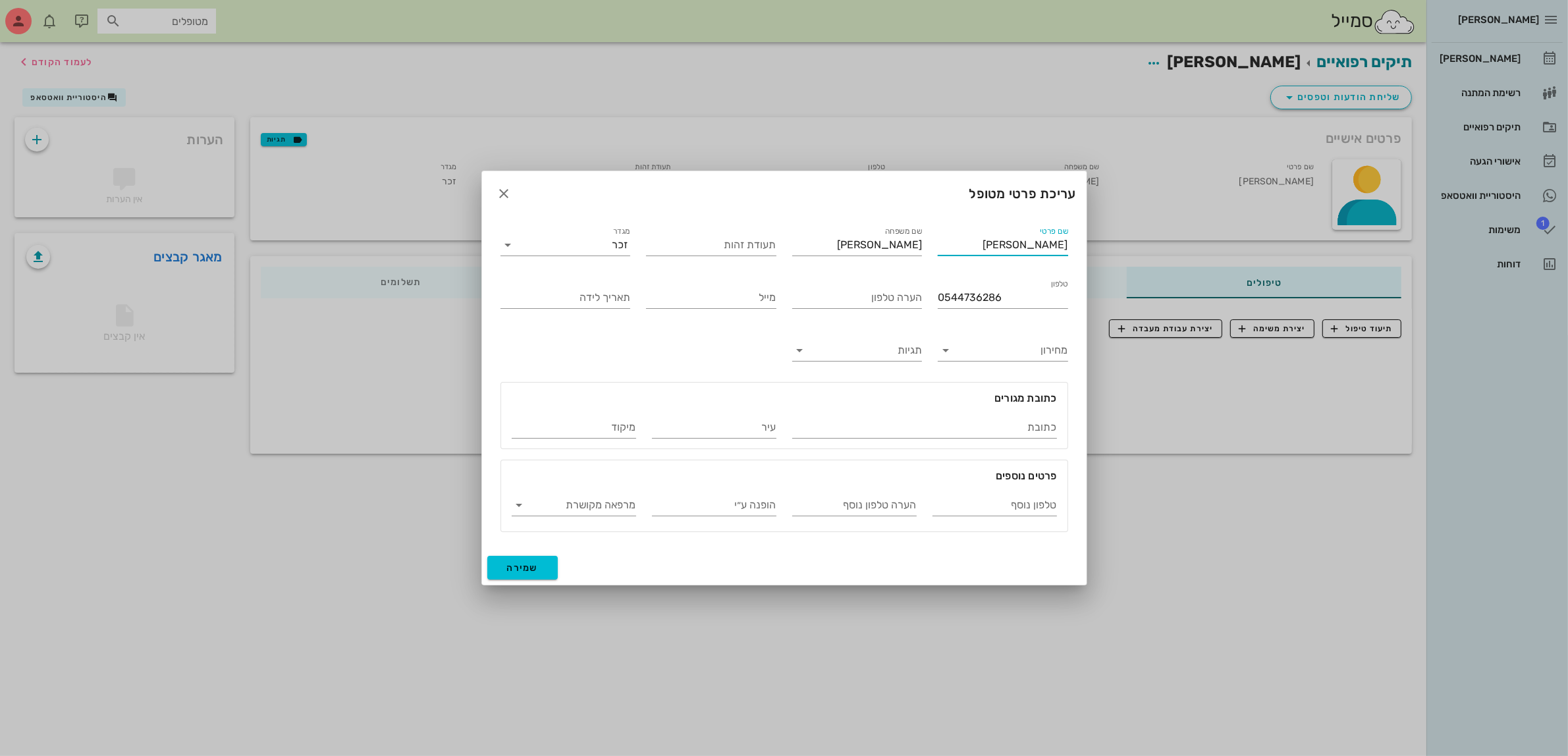
drag, startPoint x: 1031, startPoint y: 241, endPoint x: 1133, endPoint y: 242, distance: 102.0
click at [1133, 242] on div "ביאדסה דנט יומן מרפאה רשימת המתנה תיקים רפואיים אישורי הגעה היסטוריית וואטסאפ 1…" at bounding box center [784, 378] width 1568 height 756
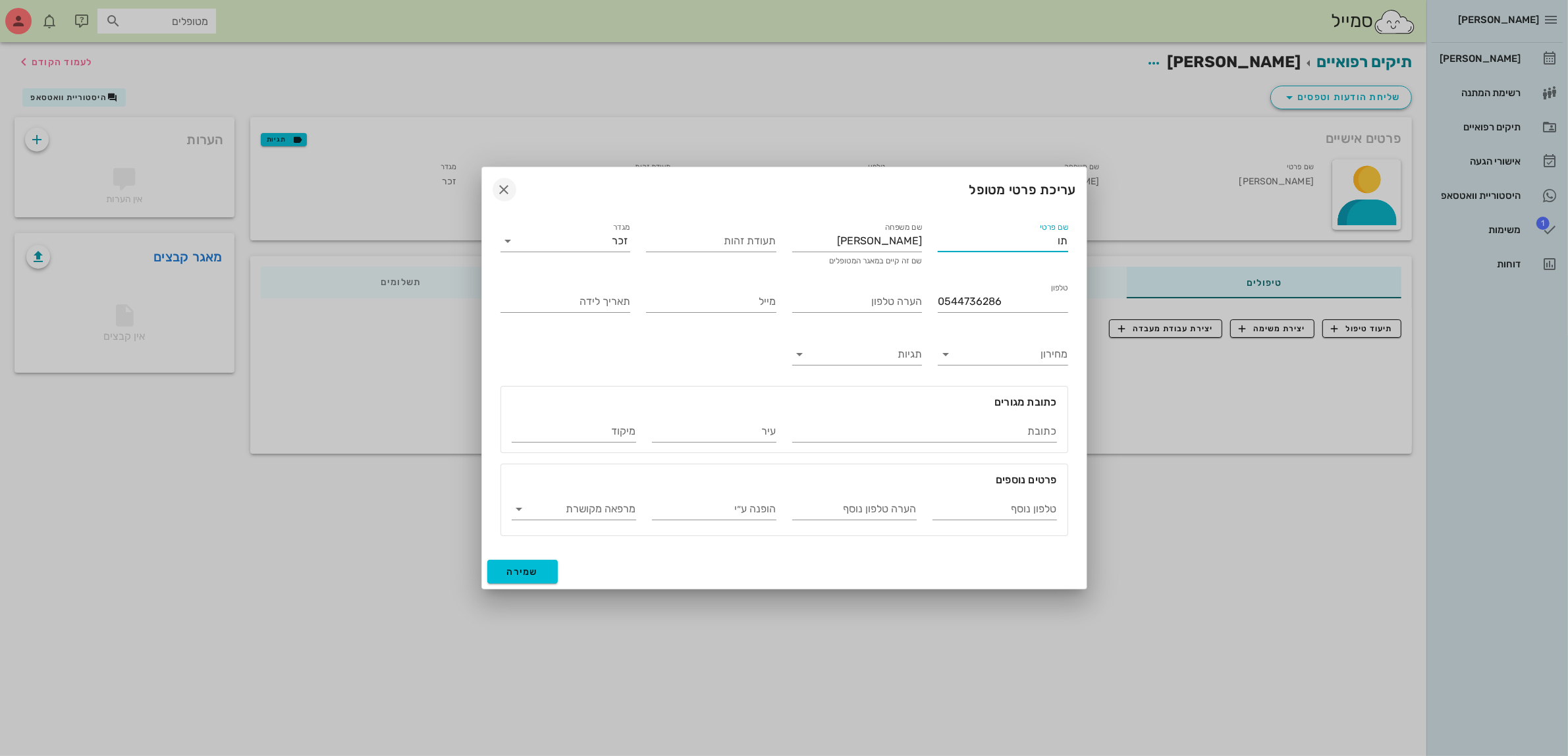
type input "תו"
click at [507, 192] on icon "button" at bounding box center [504, 189] width 16 height 15
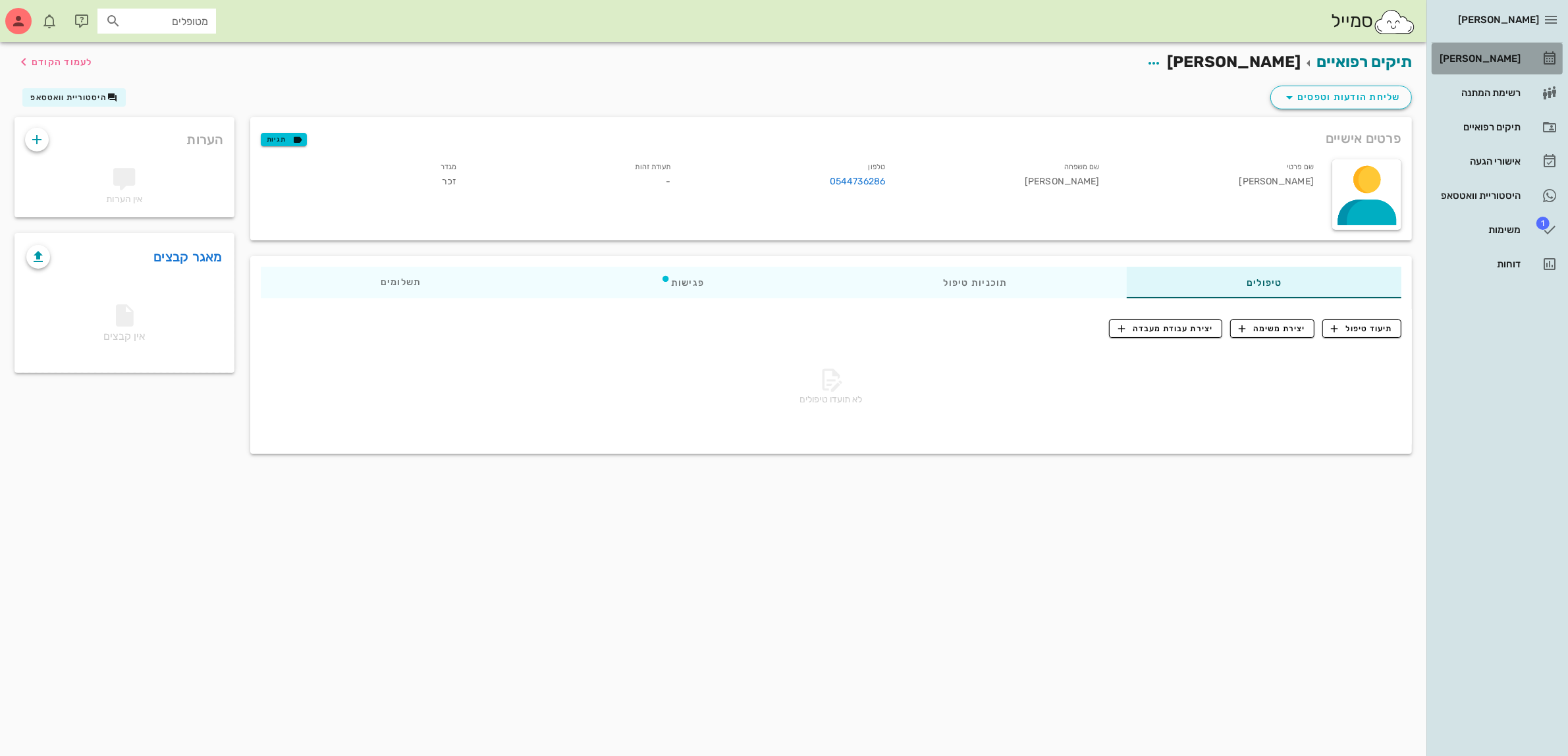
click at [1482, 54] on div "[PERSON_NAME]" at bounding box center [1479, 58] width 84 height 11
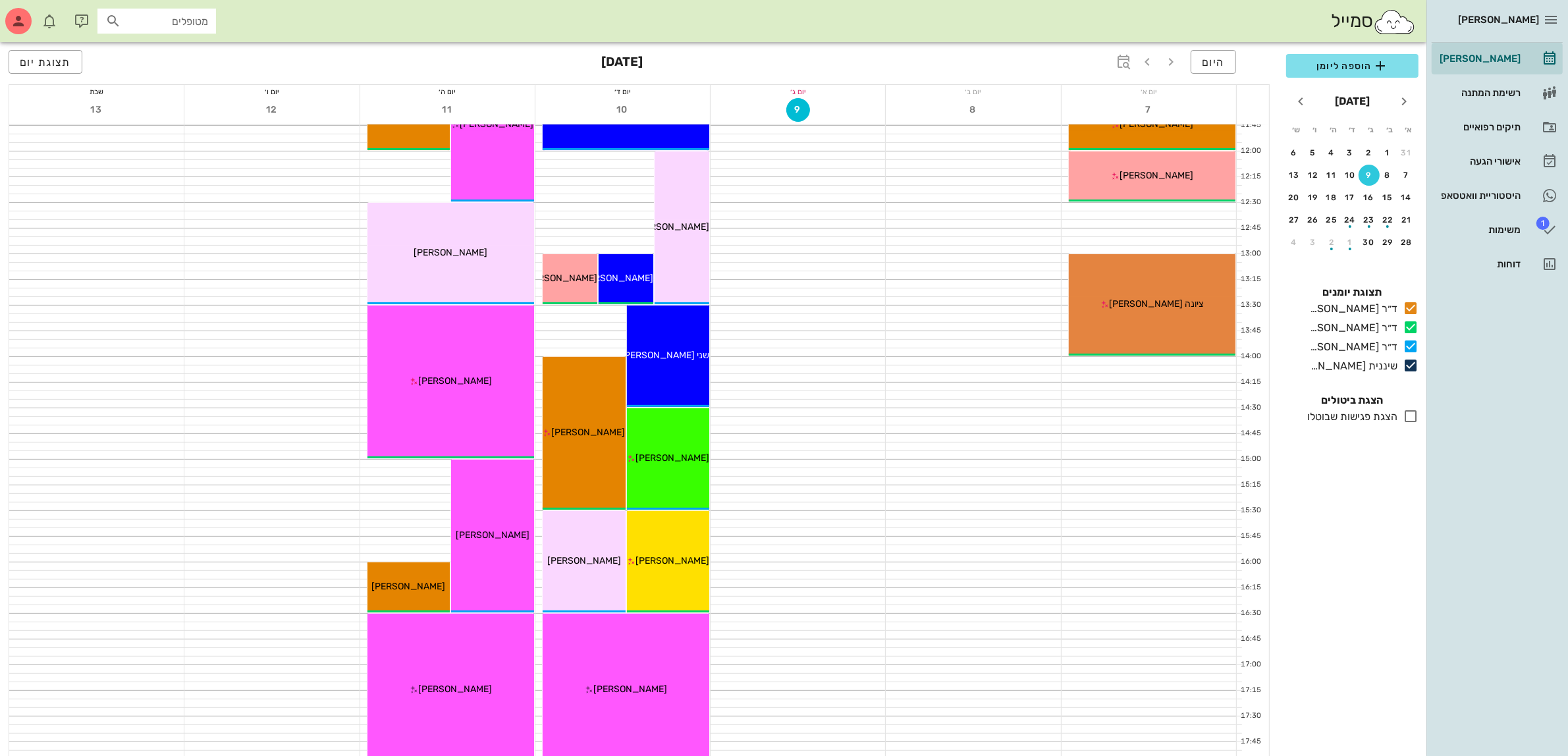
scroll to position [493, 0]
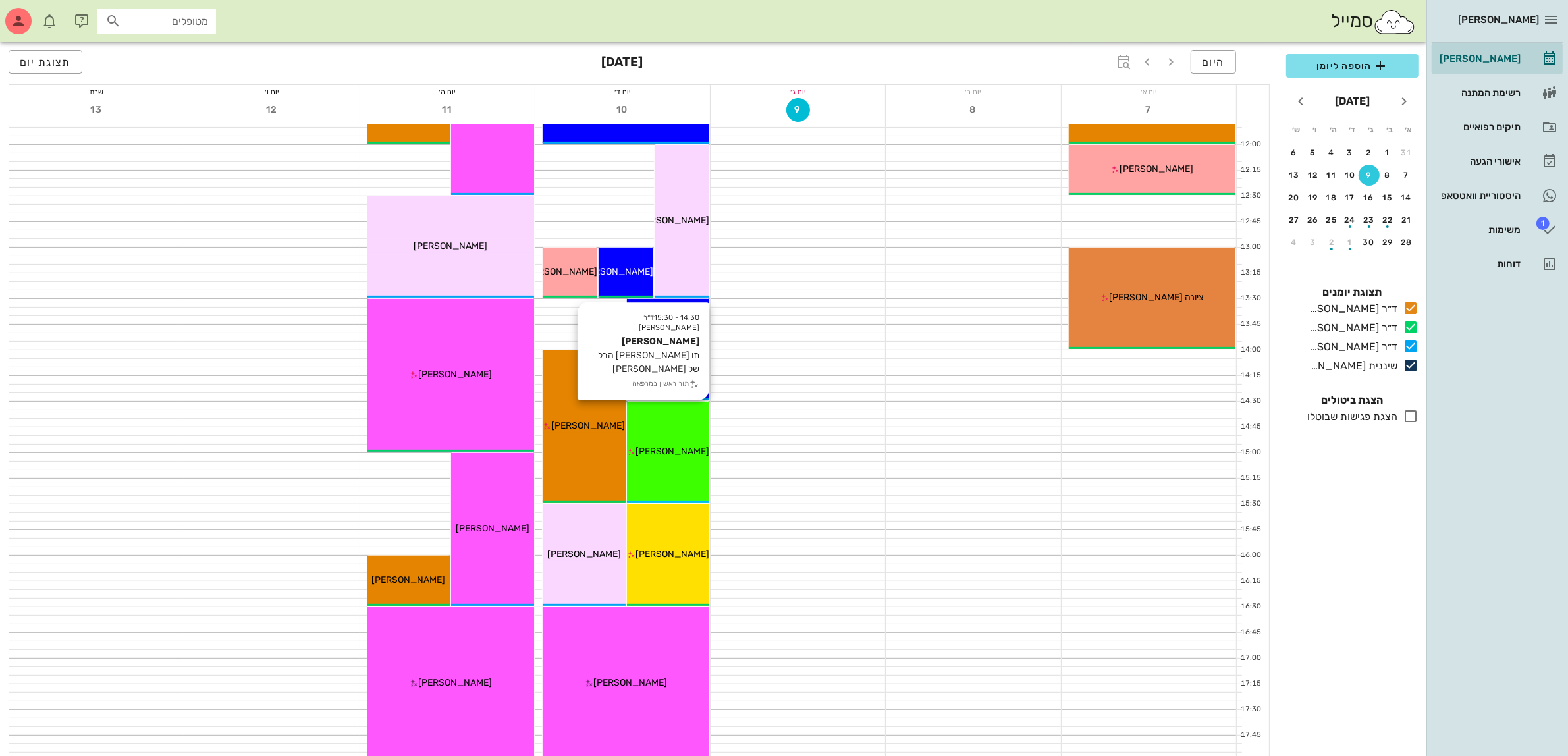
click at [665, 451] on span "[PERSON_NAME]" at bounding box center [672, 452] width 73 height 11
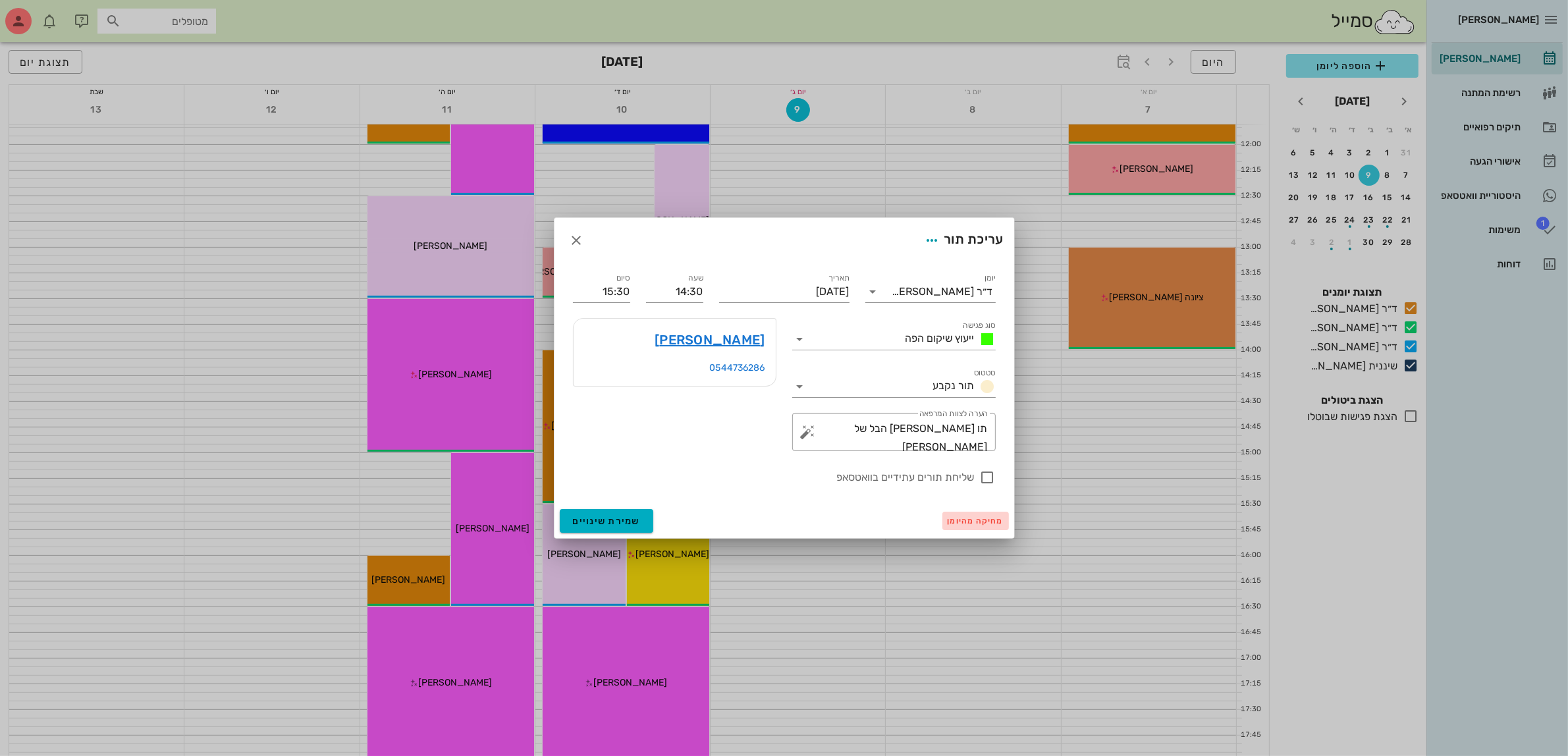
click at [979, 520] on span "מחיקה מהיומן" at bounding box center [976, 520] width 56 height 9
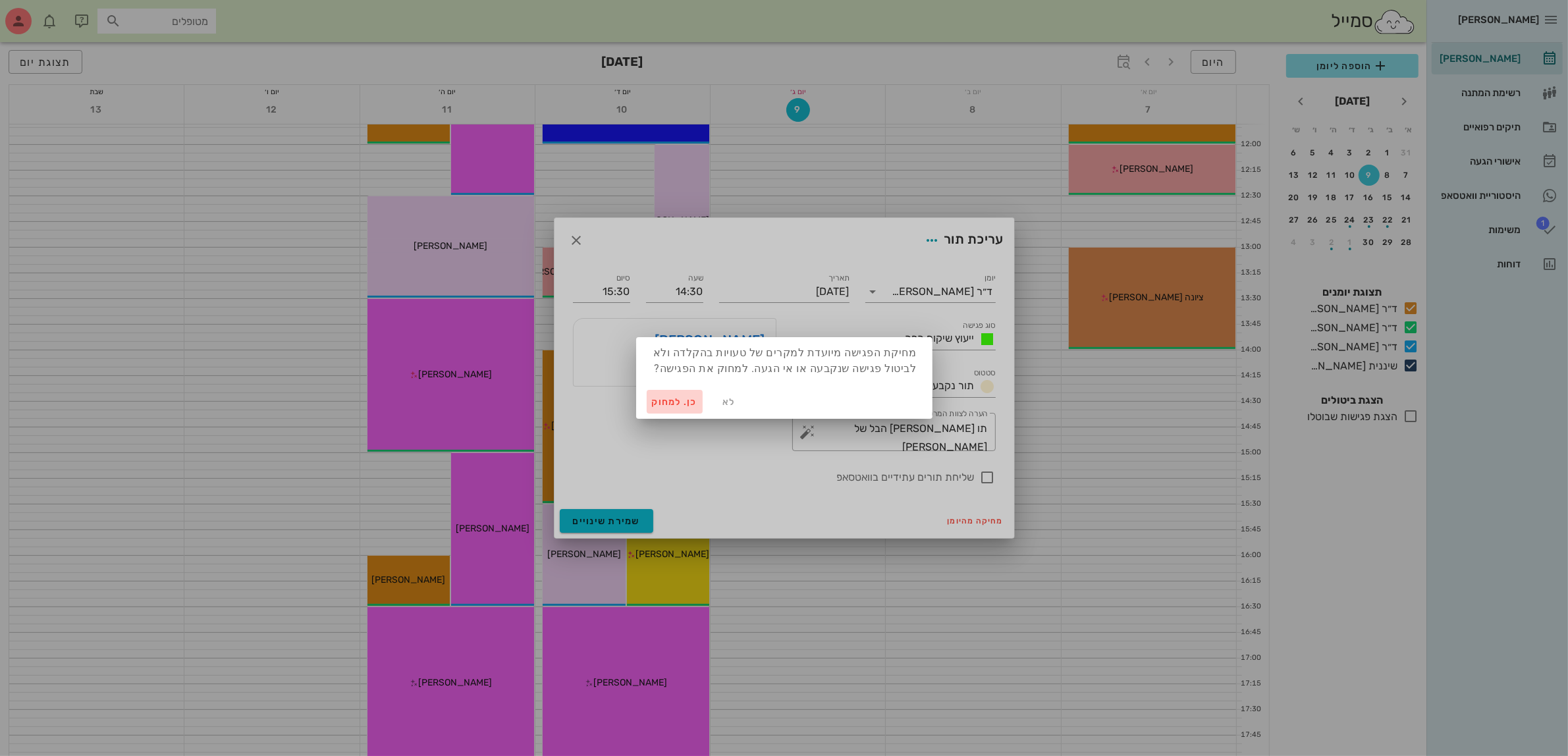
click at [665, 400] on span "כן. למחוק" at bounding box center [675, 402] width 47 height 11
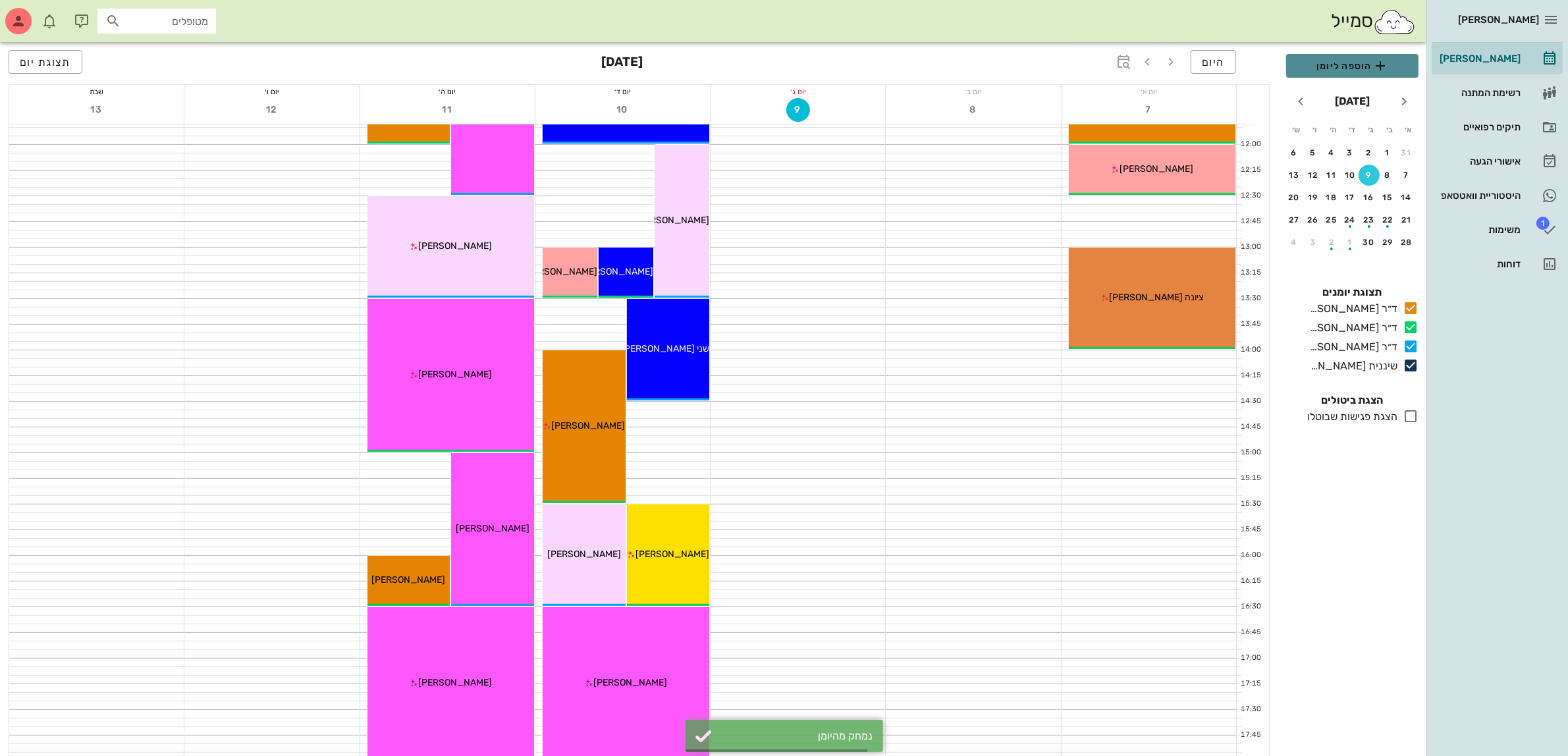
click at [1347, 60] on span "הוספה ליומן" at bounding box center [1353, 65] width 111 height 15
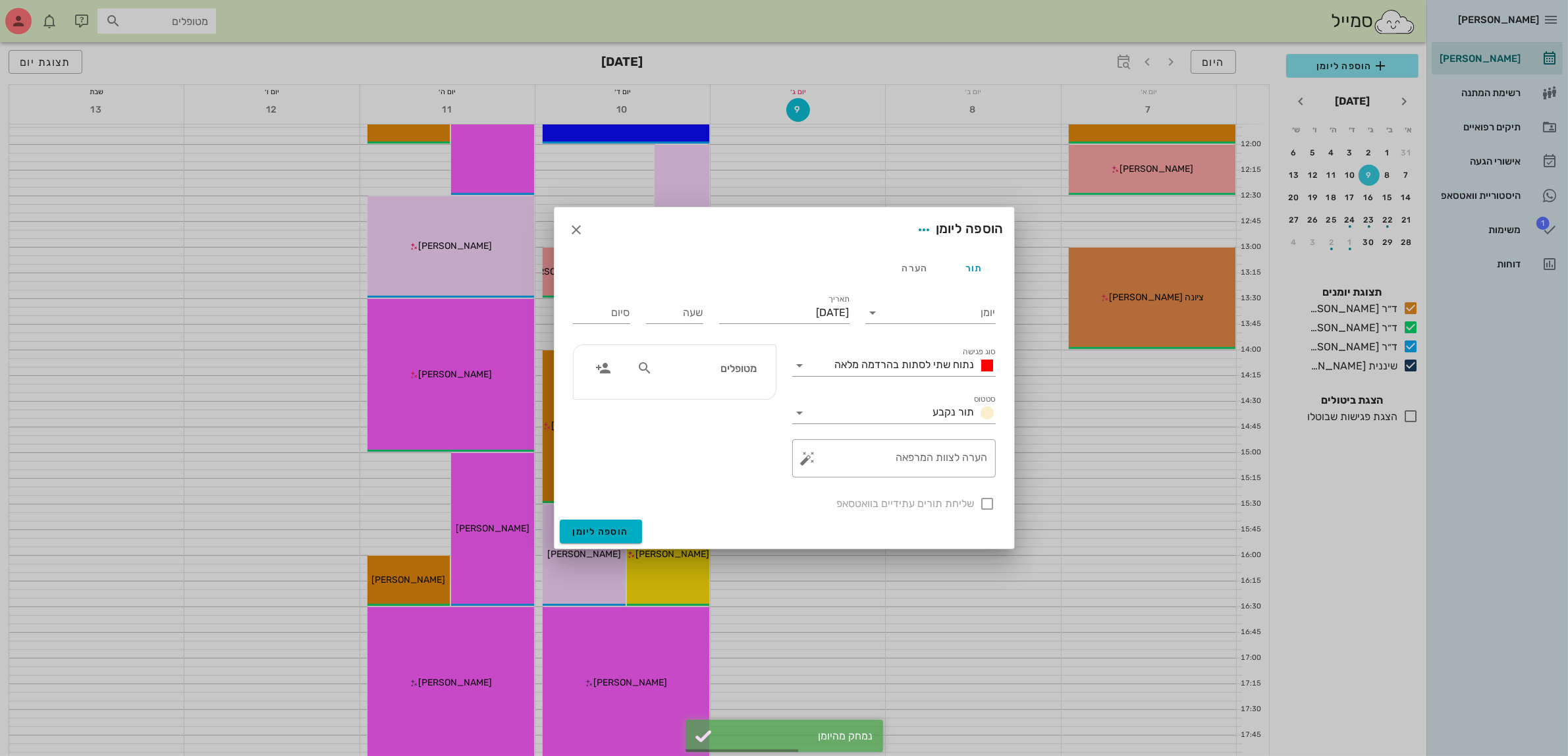
click at [700, 378] on div "מטופלים" at bounding box center [697, 368] width 135 height 25
type input "תו"
click at [733, 400] on div "תו קופל" at bounding box center [711, 397] width 141 height 11
click at [933, 364] on span "נתוח שתי לסתות בהרדמה מלאה" at bounding box center [905, 364] width 140 height 12
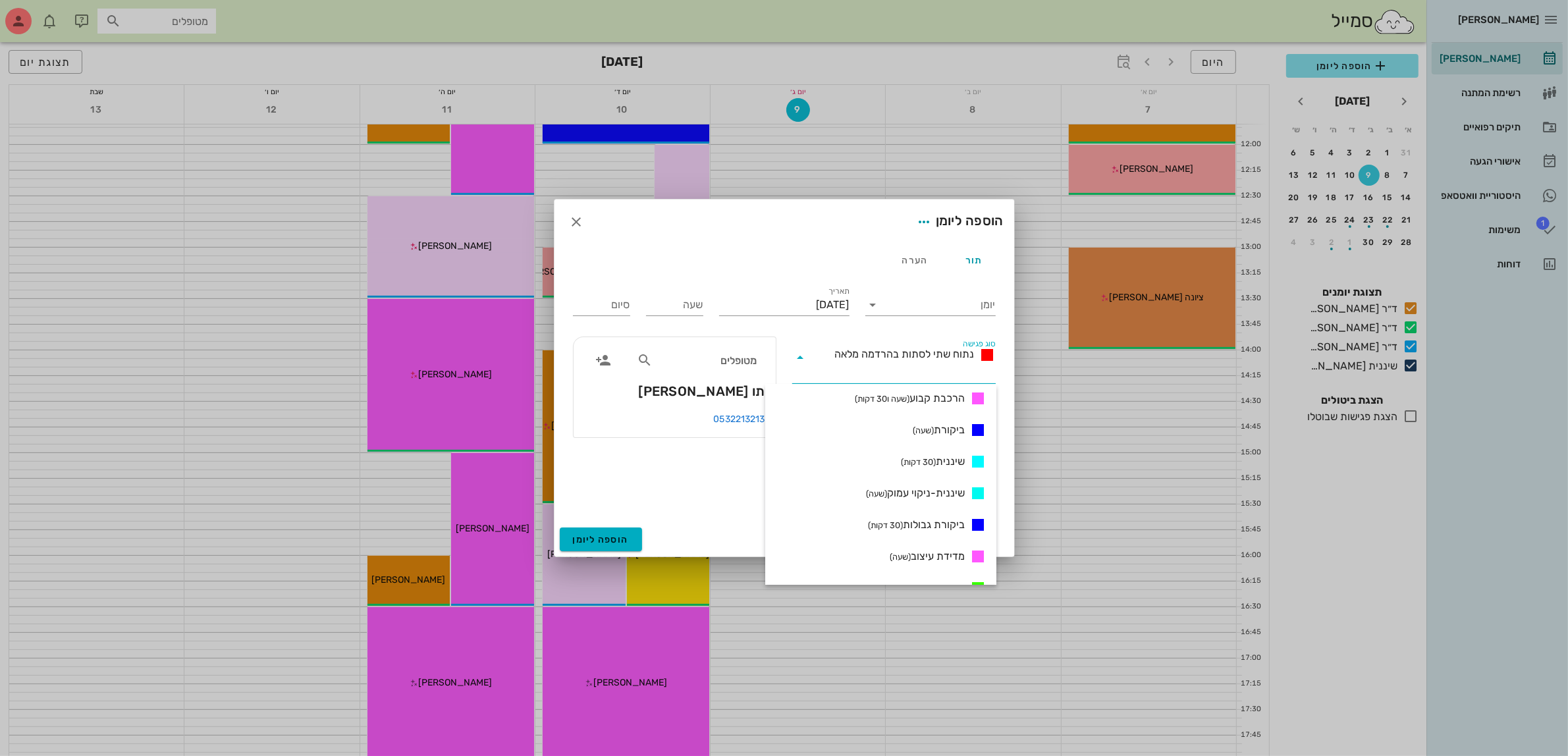
scroll to position [658, 0]
click at [917, 505] on span "ייעוץ שיקום הפה (שעה)" at bounding box center [919, 505] width 91 height 15
type input "01:00"
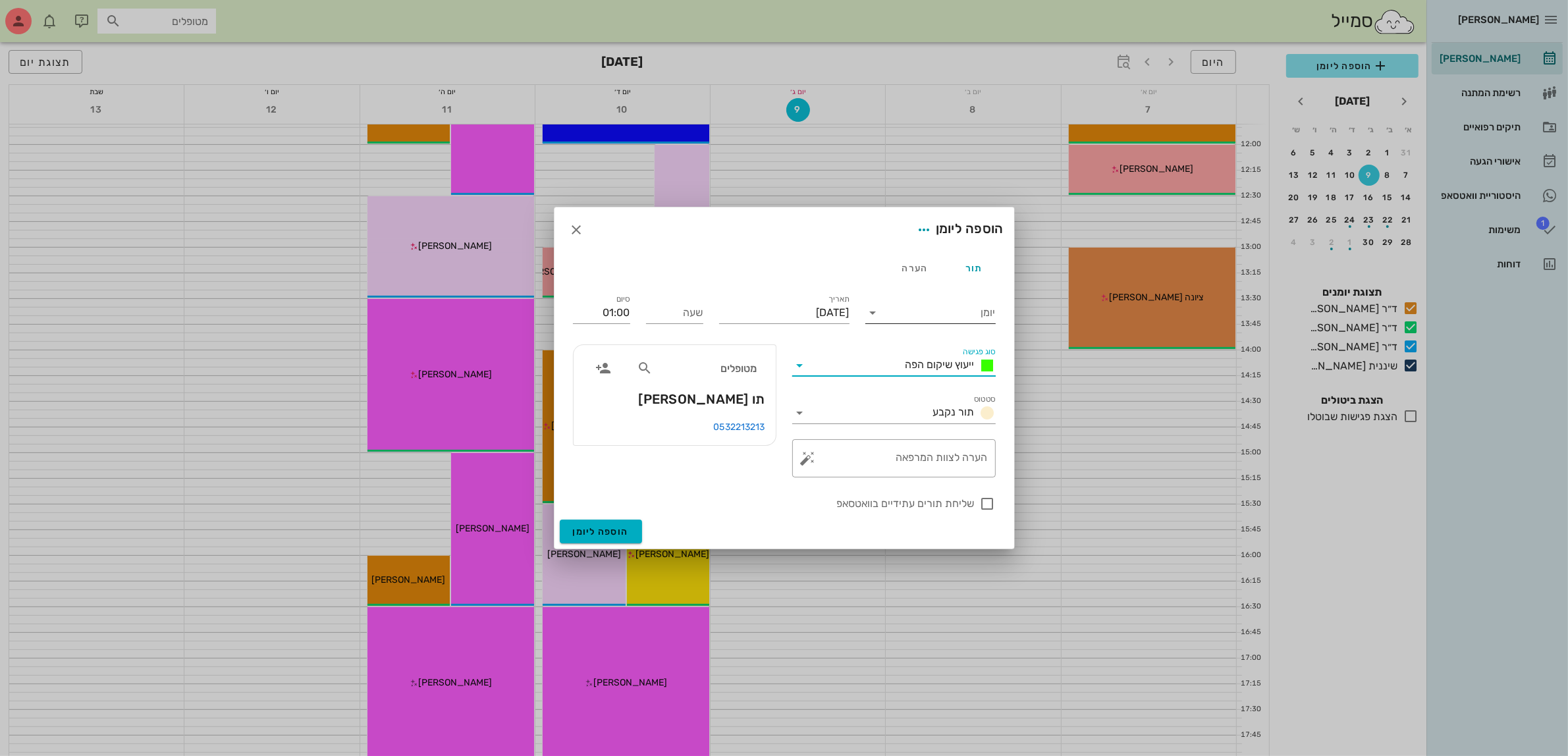
click at [929, 307] on input "יומן" at bounding box center [939, 313] width 112 height 21
click at [942, 388] on div "ד״ר [PERSON_NAME]" at bounding box center [934, 386] width 117 height 12
click at [807, 313] on input "יום שלישי, 9 בספטמבר 2025" at bounding box center [785, 313] width 131 height 21
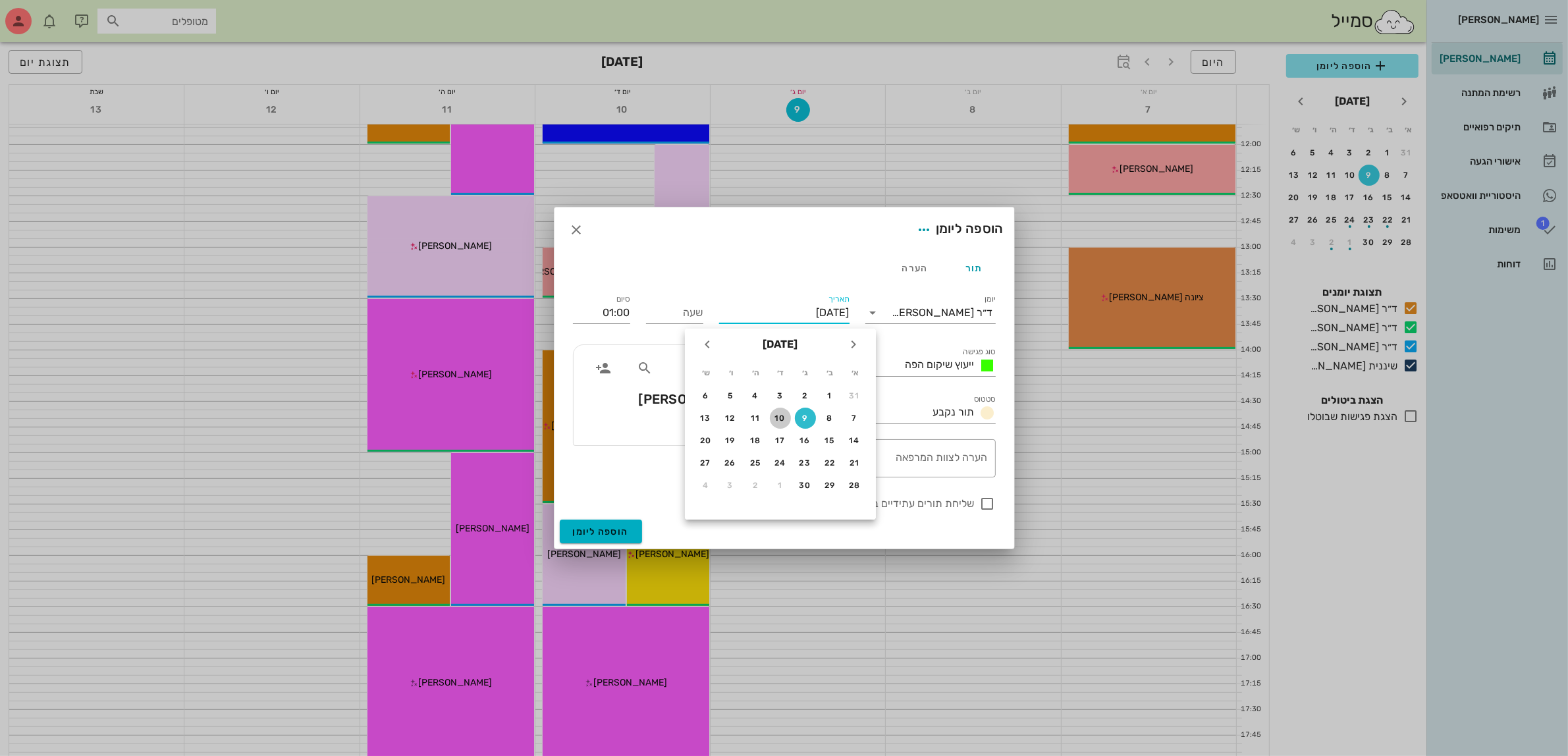
click at [777, 416] on div "10" at bounding box center [781, 418] width 21 height 9
type input "יום רביעי, 10 בספטמבר 2025"
click at [682, 317] on input "שעה" at bounding box center [675, 313] width 57 height 21
type input "14:30"
type input "15:30"
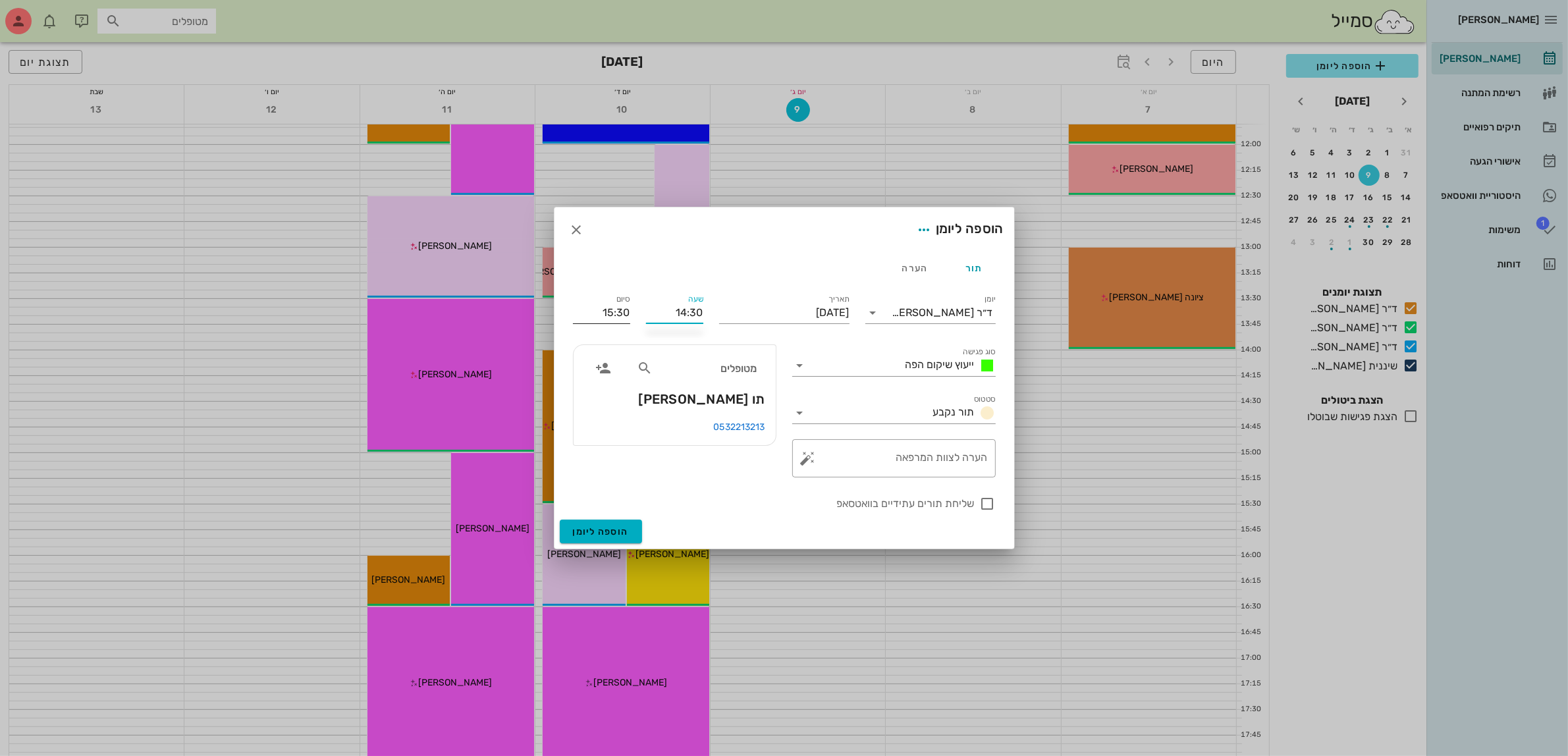
click at [604, 308] on input "15:30" at bounding box center [601, 313] width 57 height 21
click at [986, 509] on div at bounding box center [987, 503] width 22 height 22
click at [986, 504] on div at bounding box center [987, 503] width 22 height 22
checkbox input "false"
click at [607, 528] on span "הוספה ליומן" at bounding box center [600, 532] width 56 height 11
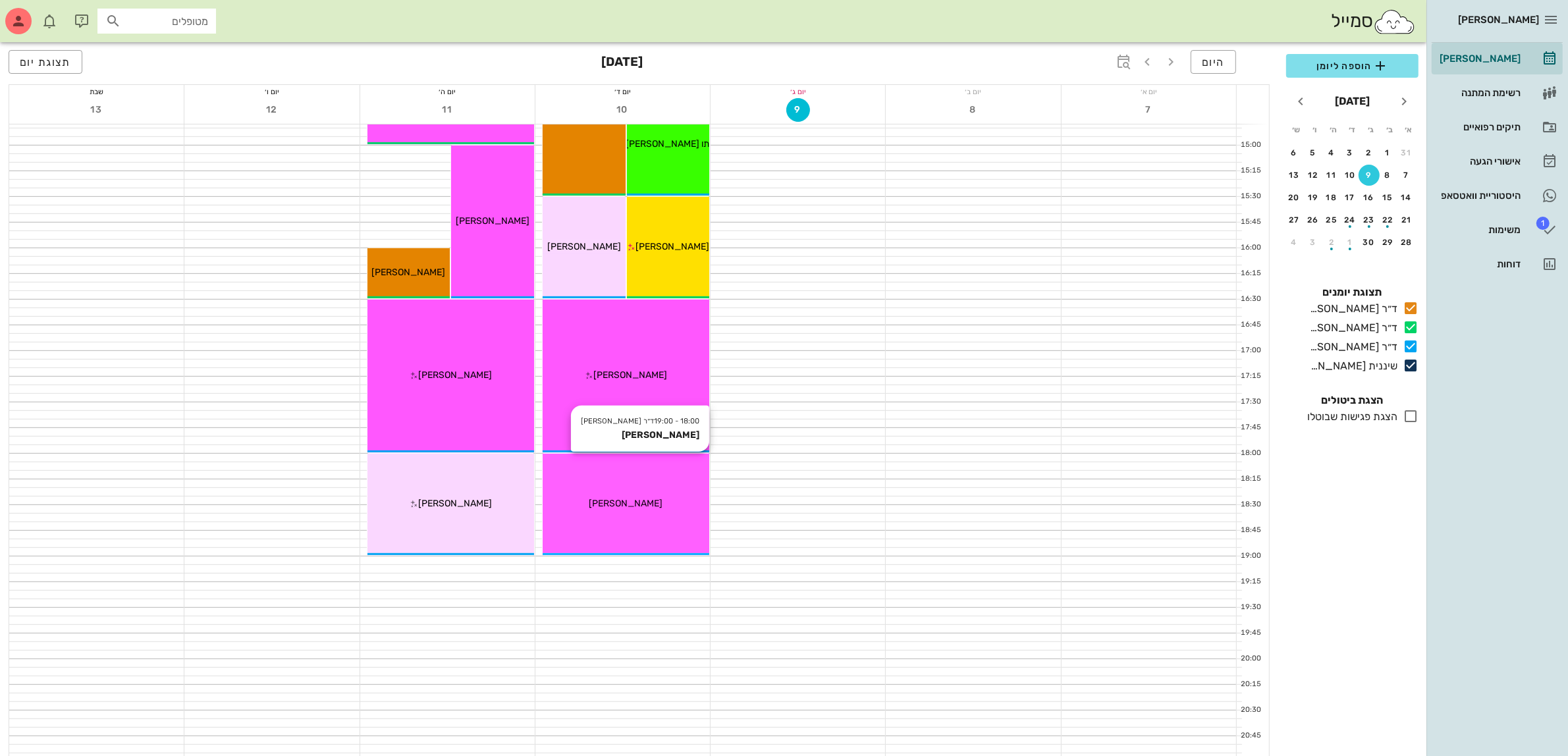
scroll to position [807, 0]
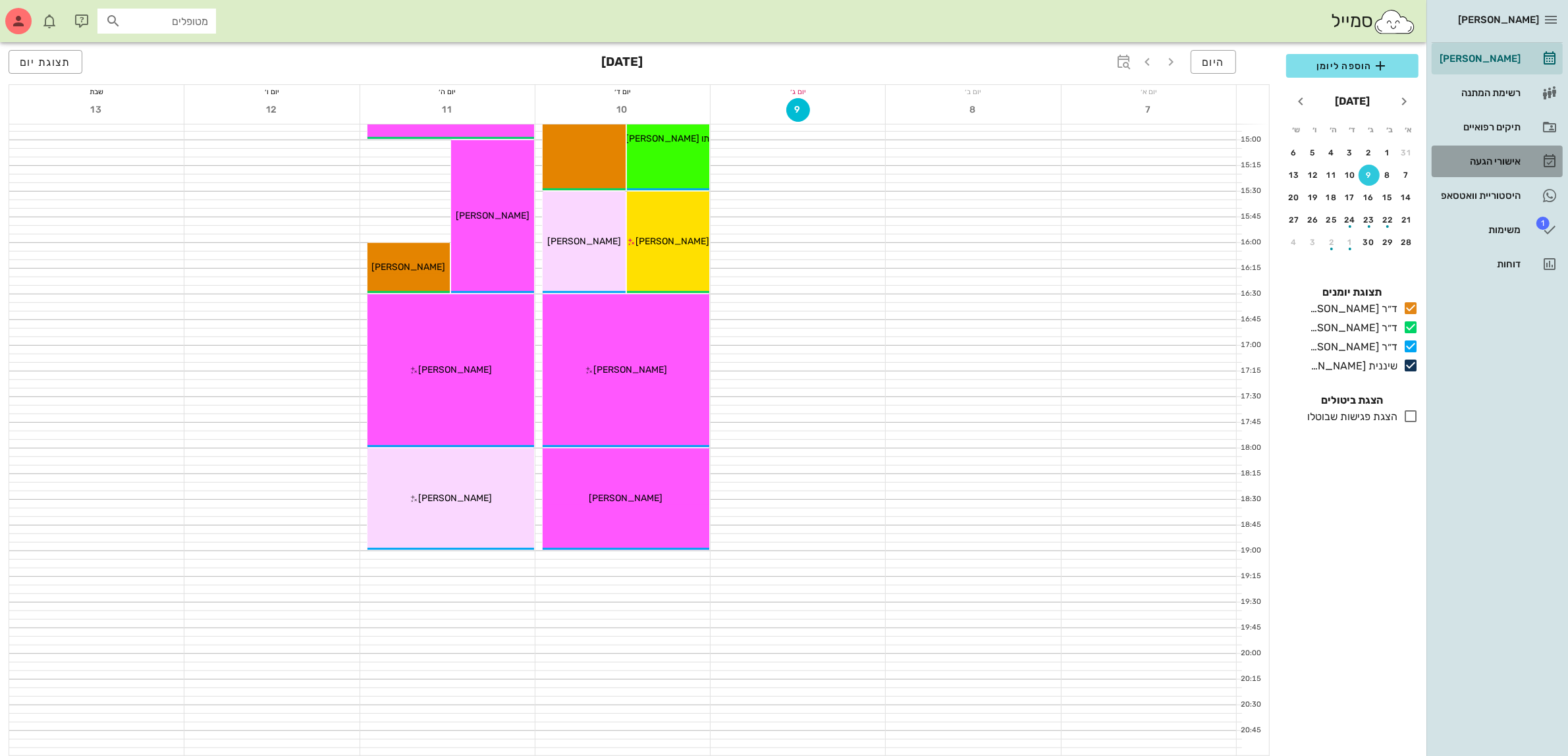
click at [1478, 148] on link "אישורי הגעה" at bounding box center [1497, 161] width 131 height 32
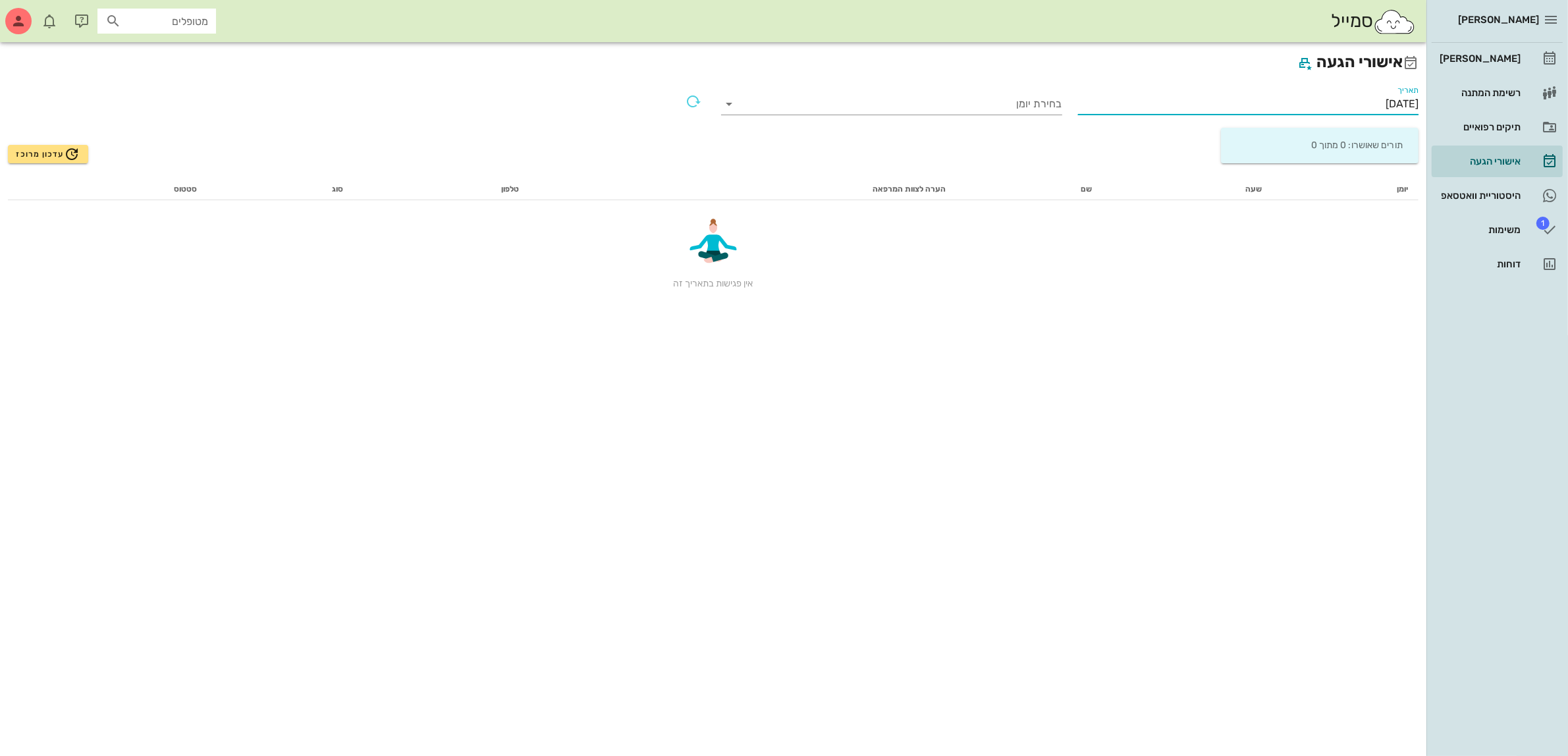
click at [1360, 95] on input "09/09/2025" at bounding box center [1249, 104] width 341 height 21
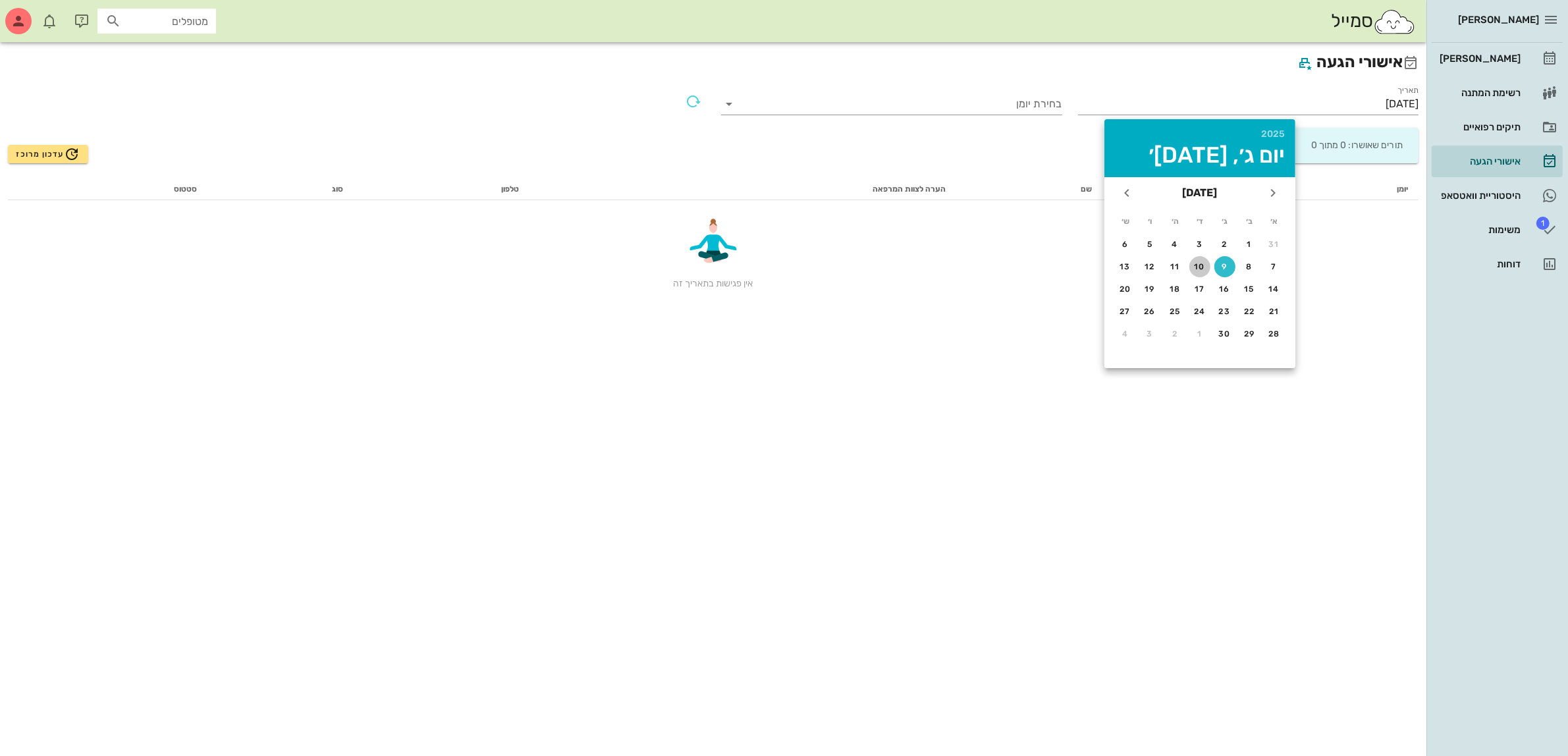
click at [1198, 262] on div "10" at bounding box center [1200, 266] width 21 height 9
type input "10/09/2025"
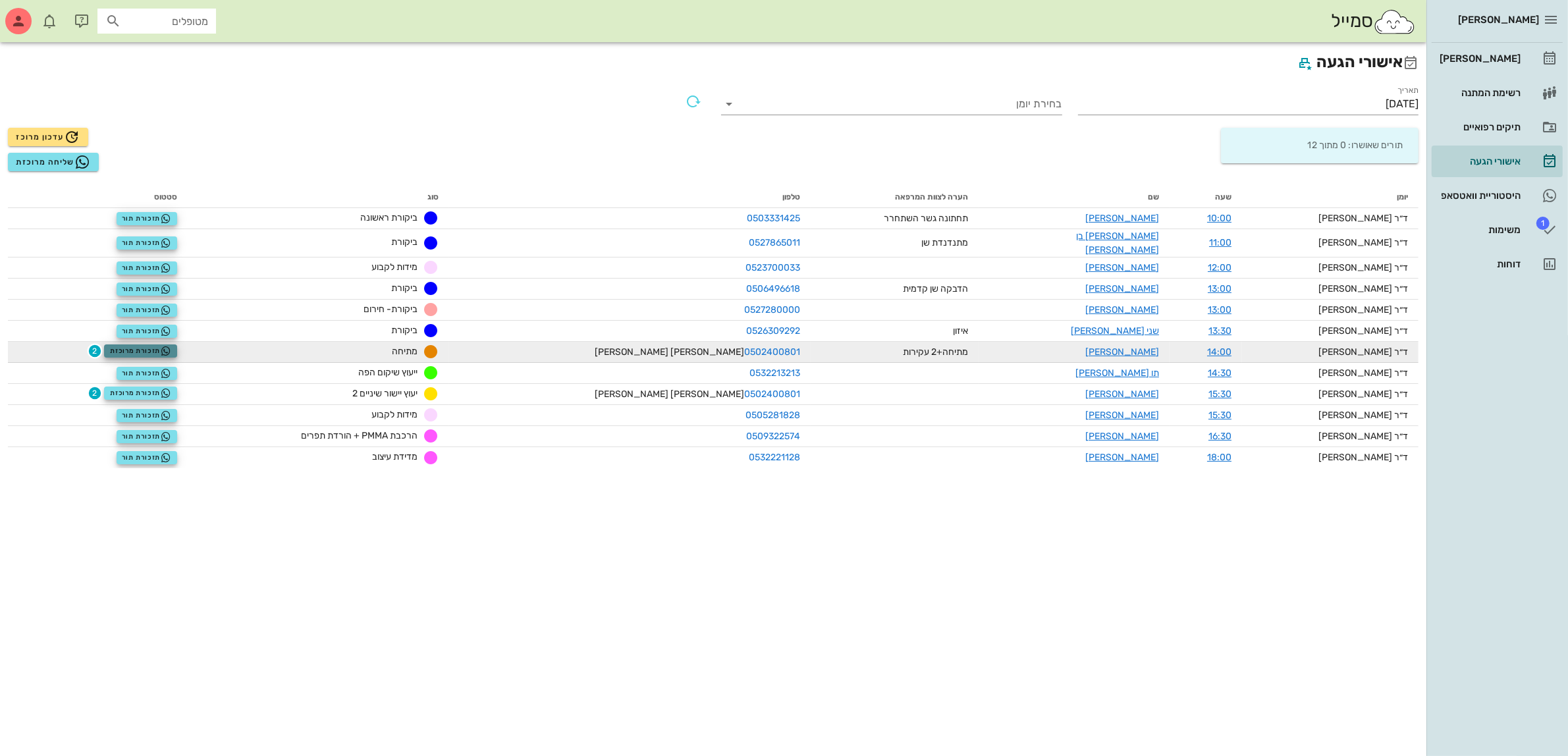
click at [172, 346] on span "תזכורת מרוכזת" at bounding box center [141, 351] width 62 height 11
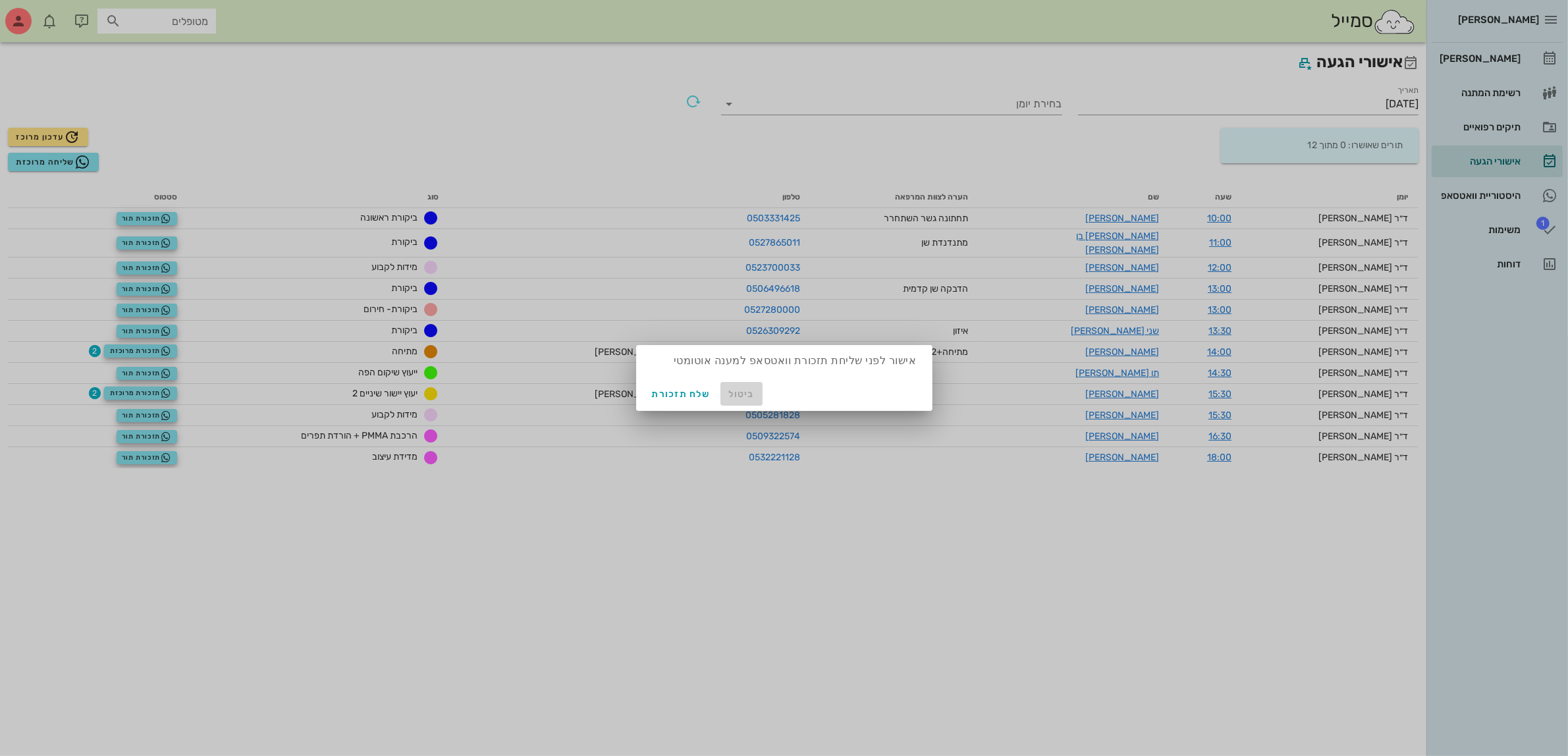
click at [742, 391] on span "ביטול" at bounding box center [742, 394] width 32 height 11
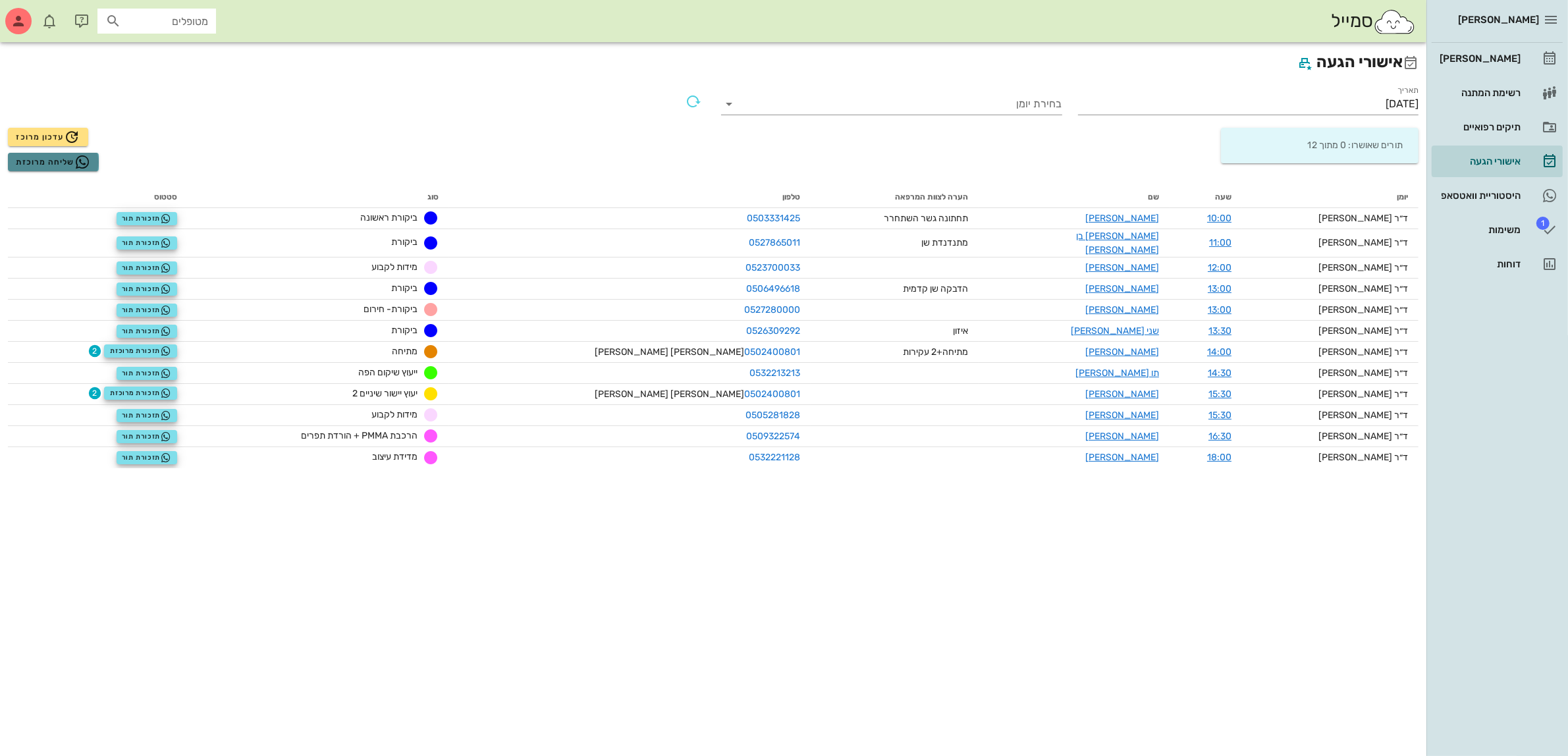
click at [56, 162] on span "שליחה מרוכזת" at bounding box center [52, 161] width 74 height 15
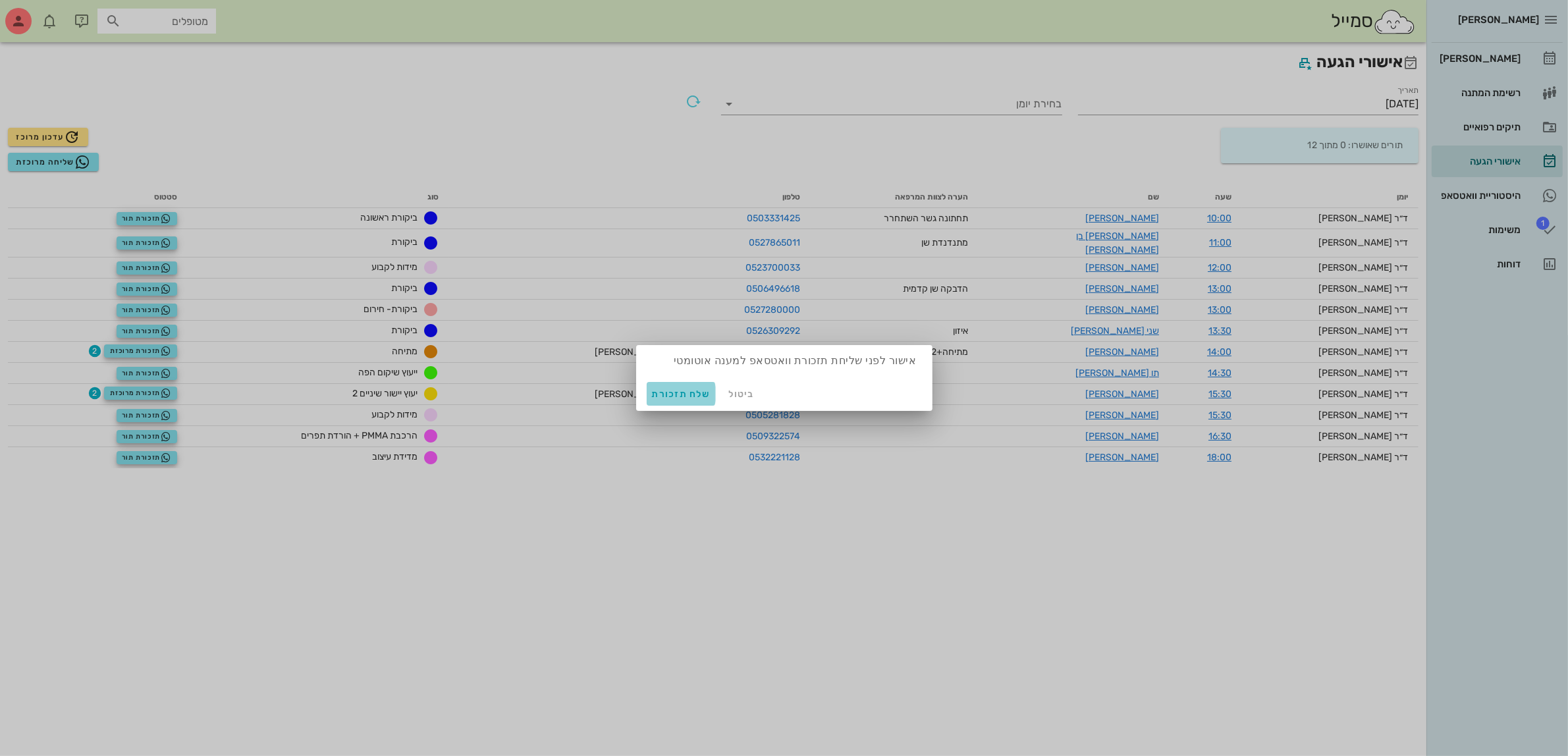
click at [660, 389] on span "שלח תזכורת" at bounding box center [681, 394] width 59 height 11
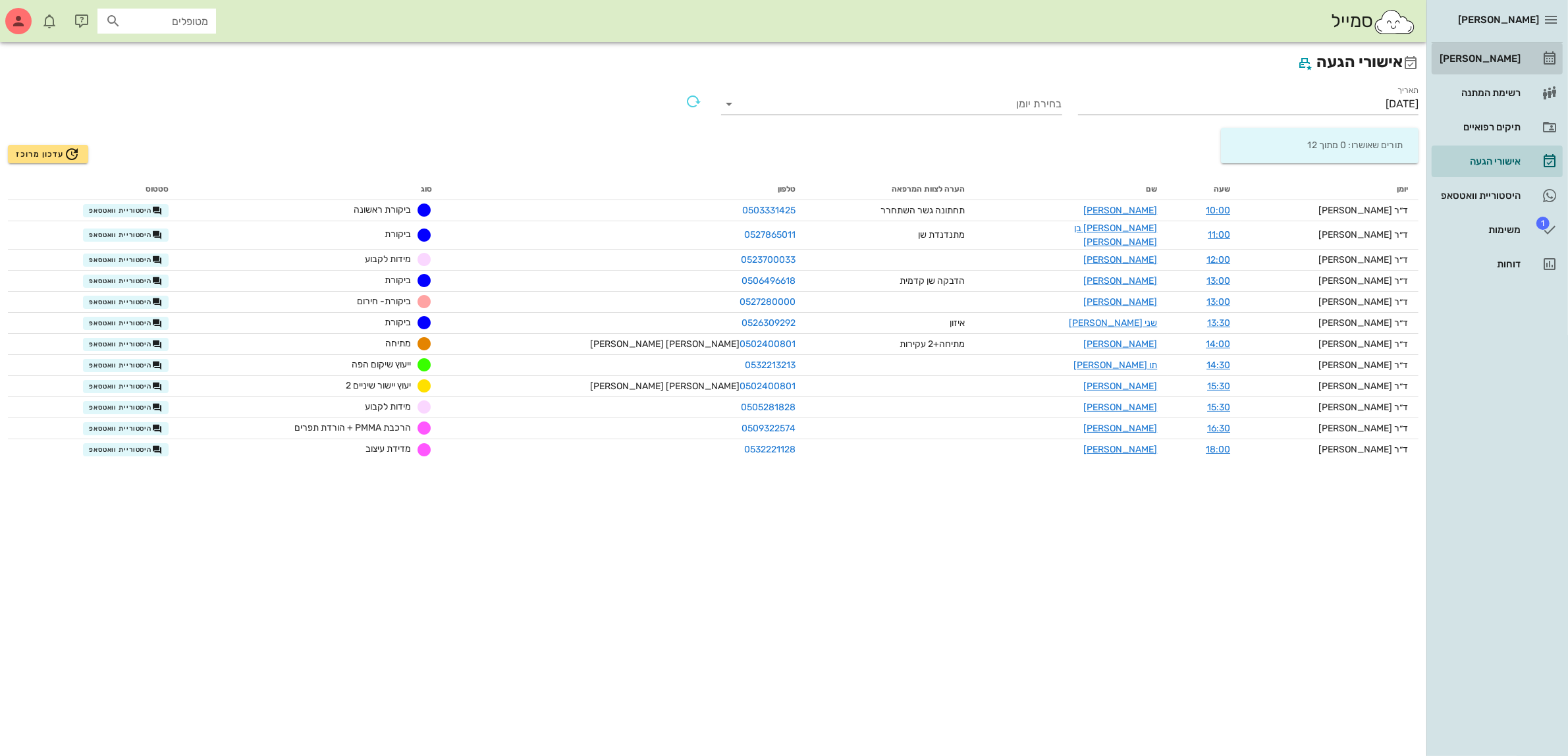
click at [1505, 58] on div "[PERSON_NAME]" at bounding box center [1479, 58] width 84 height 11
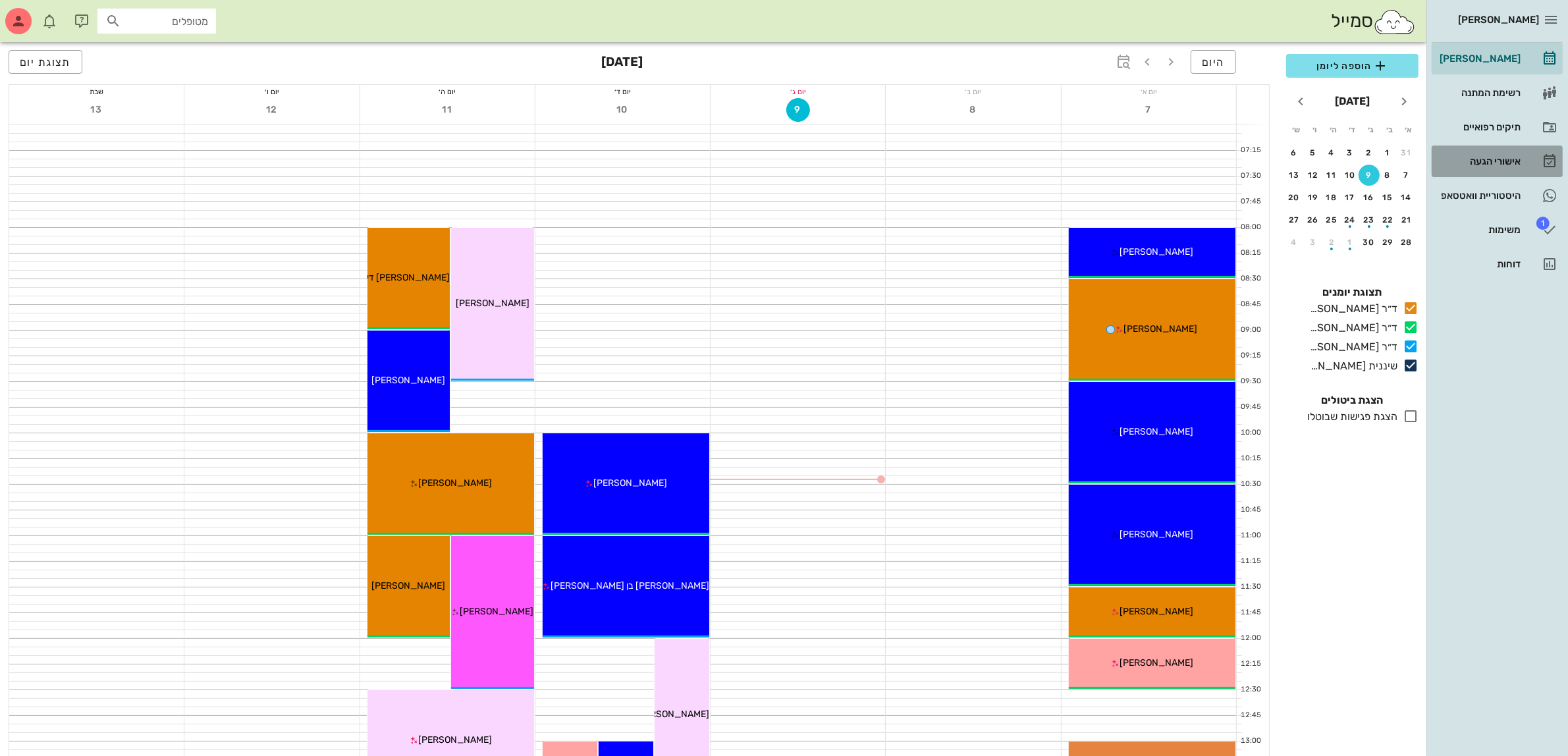
click at [1480, 158] on div "אישורי הגעה" at bounding box center [1479, 161] width 84 height 11
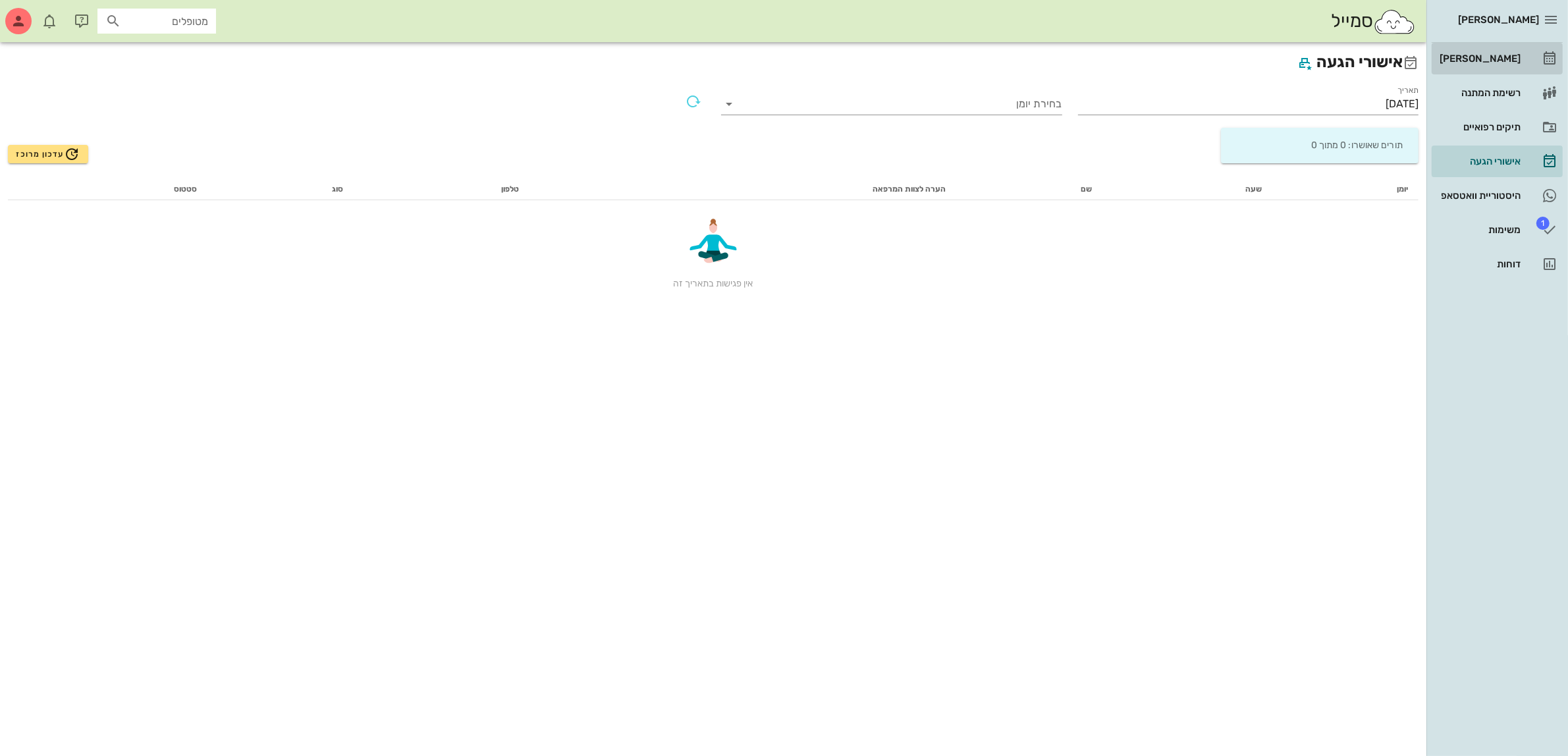
click at [1492, 55] on div "[PERSON_NAME]" at bounding box center [1479, 58] width 84 height 11
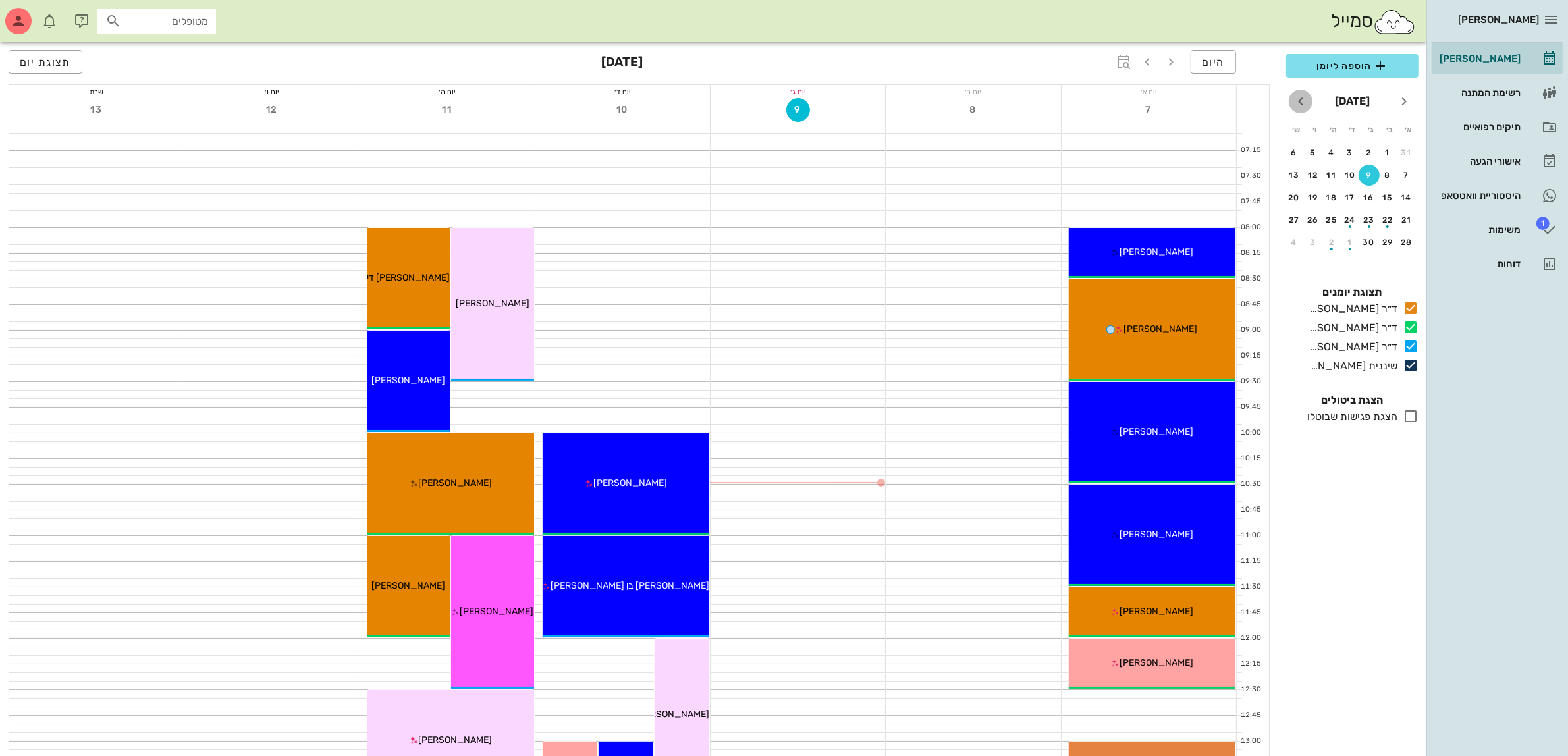
click at [1297, 99] on icon "חודש הבא" at bounding box center [1300, 101] width 16 height 15
click at [1402, 238] on div "26" at bounding box center [1406, 241] width 21 height 9
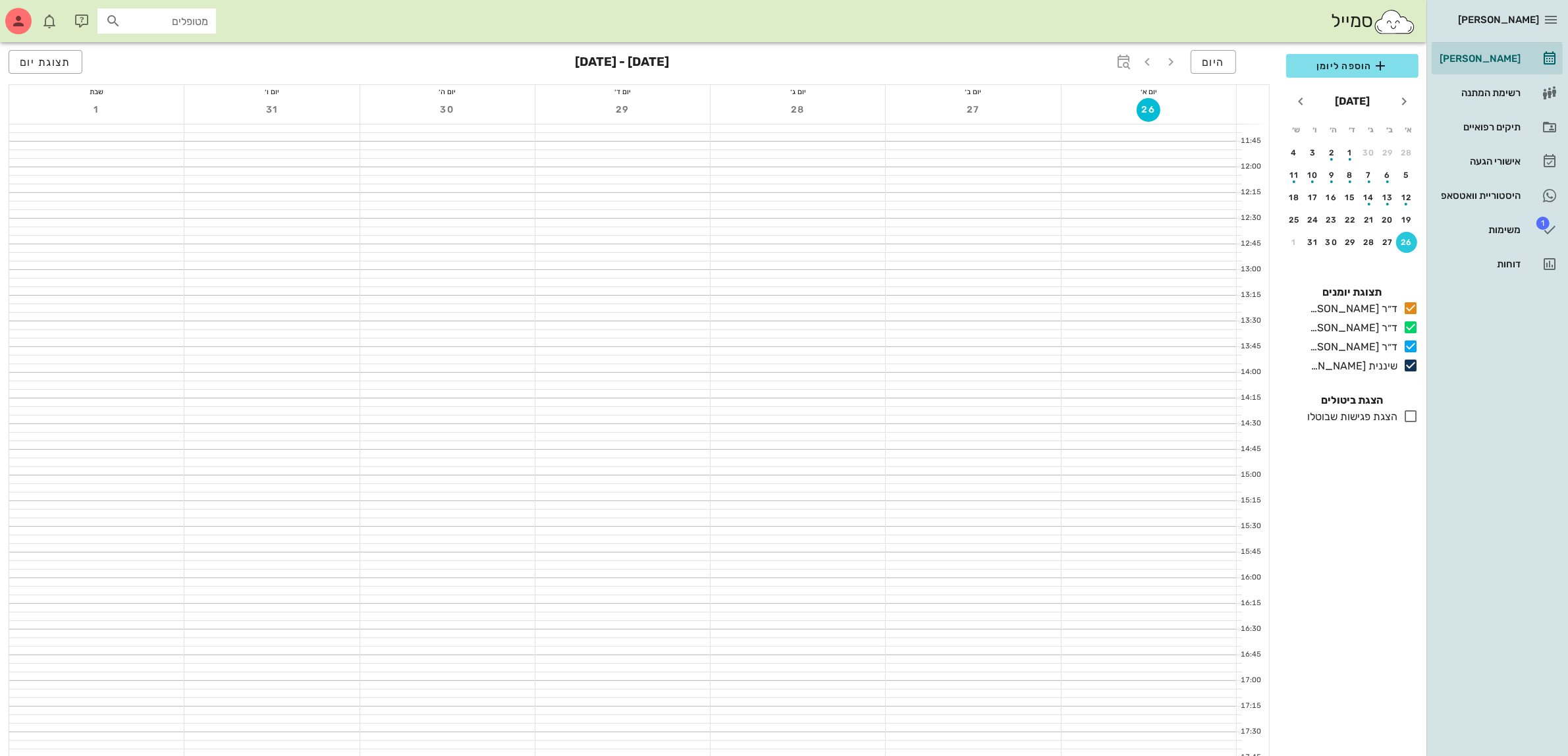
scroll to position [395, 0]
click at [1403, 215] on div "19" at bounding box center [1406, 219] width 21 height 9
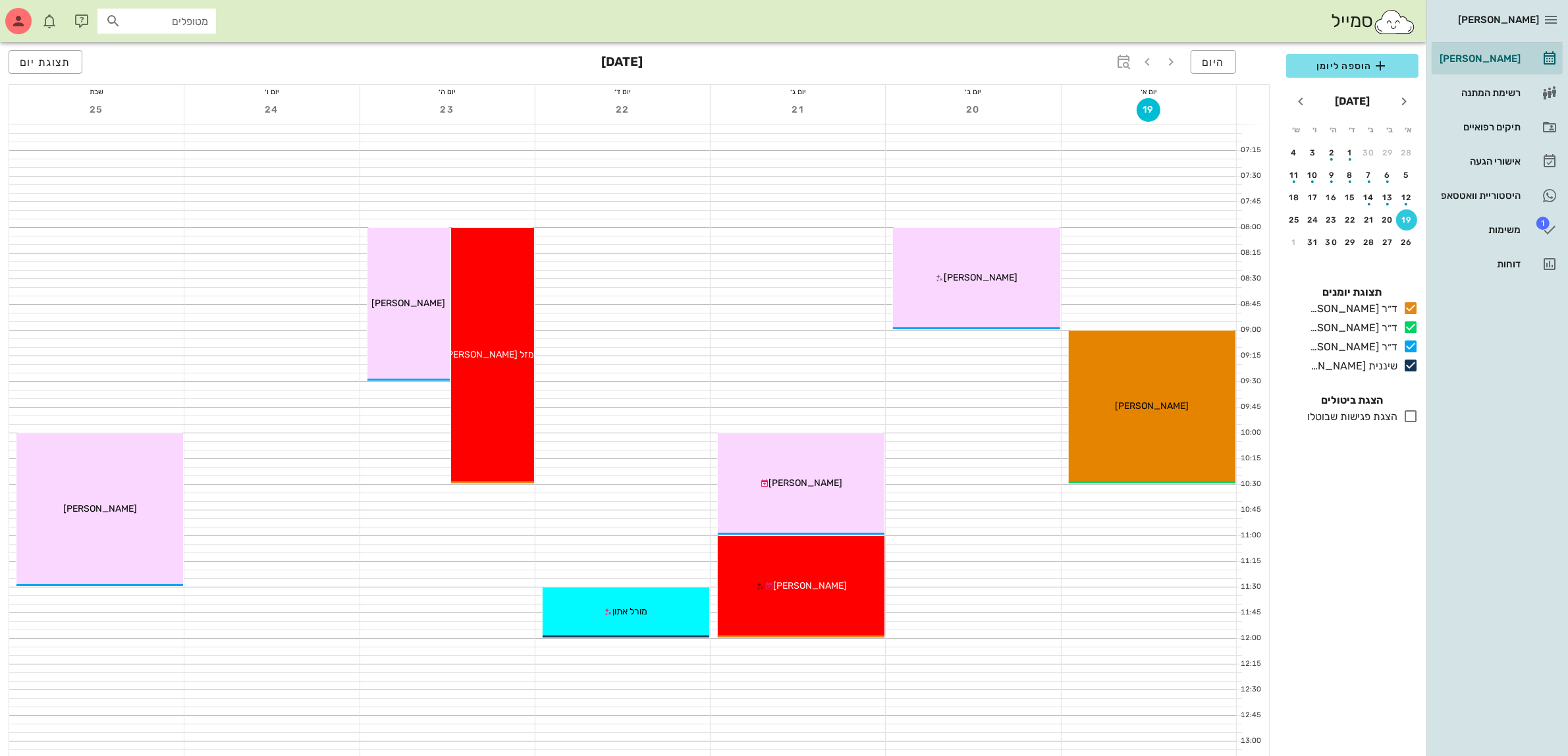
click at [142, 27] on input "מטופלים" at bounding box center [166, 20] width 84 height 17
type input "גבר"
click at [1345, 64] on span "הוספה ליומן" at bounding box center [1353, 65] width 111 height 15
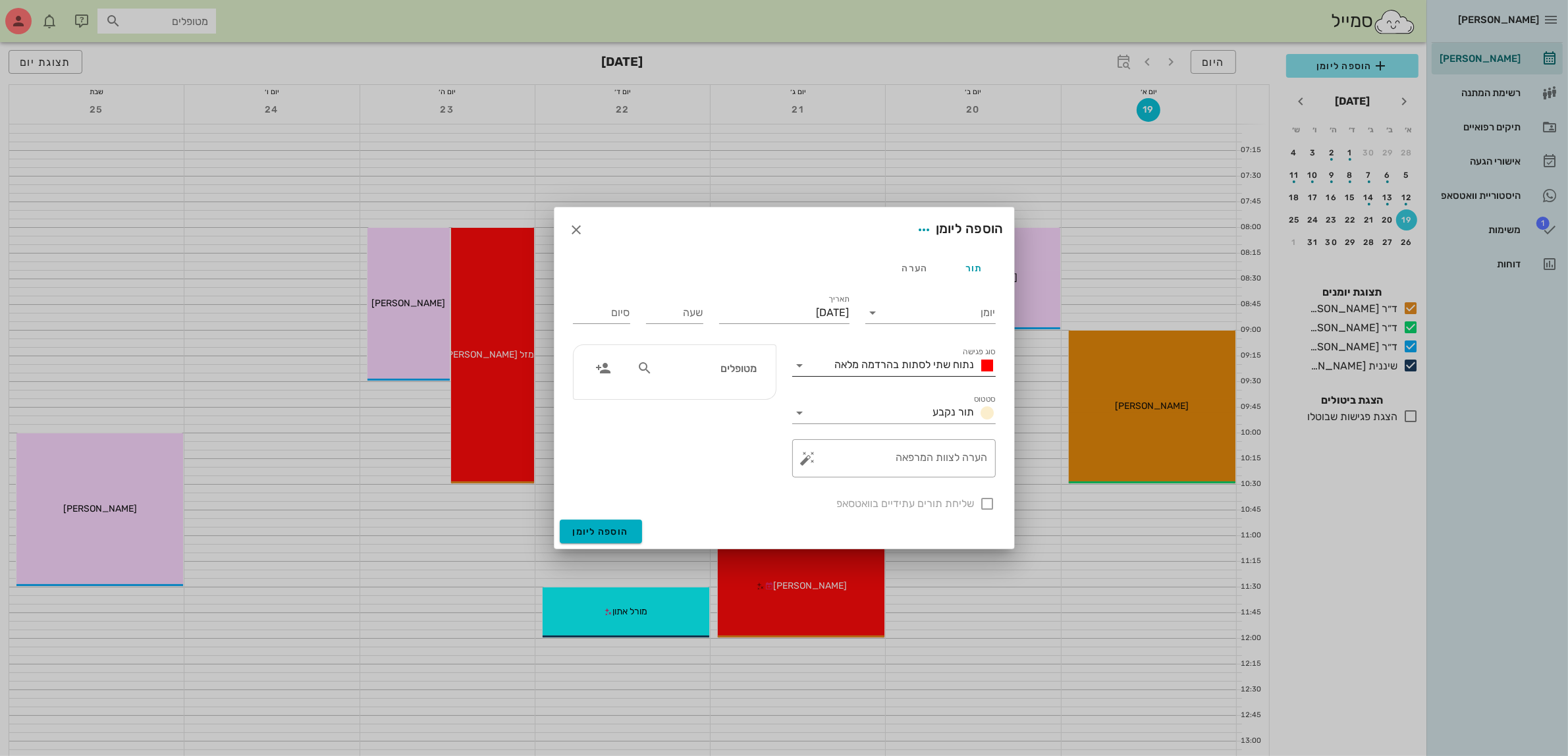
click at [915, 369] on span "נתוח שתי לסתות בהרדמה מלאה" at bounding box center [905, 364] width 140 height 12
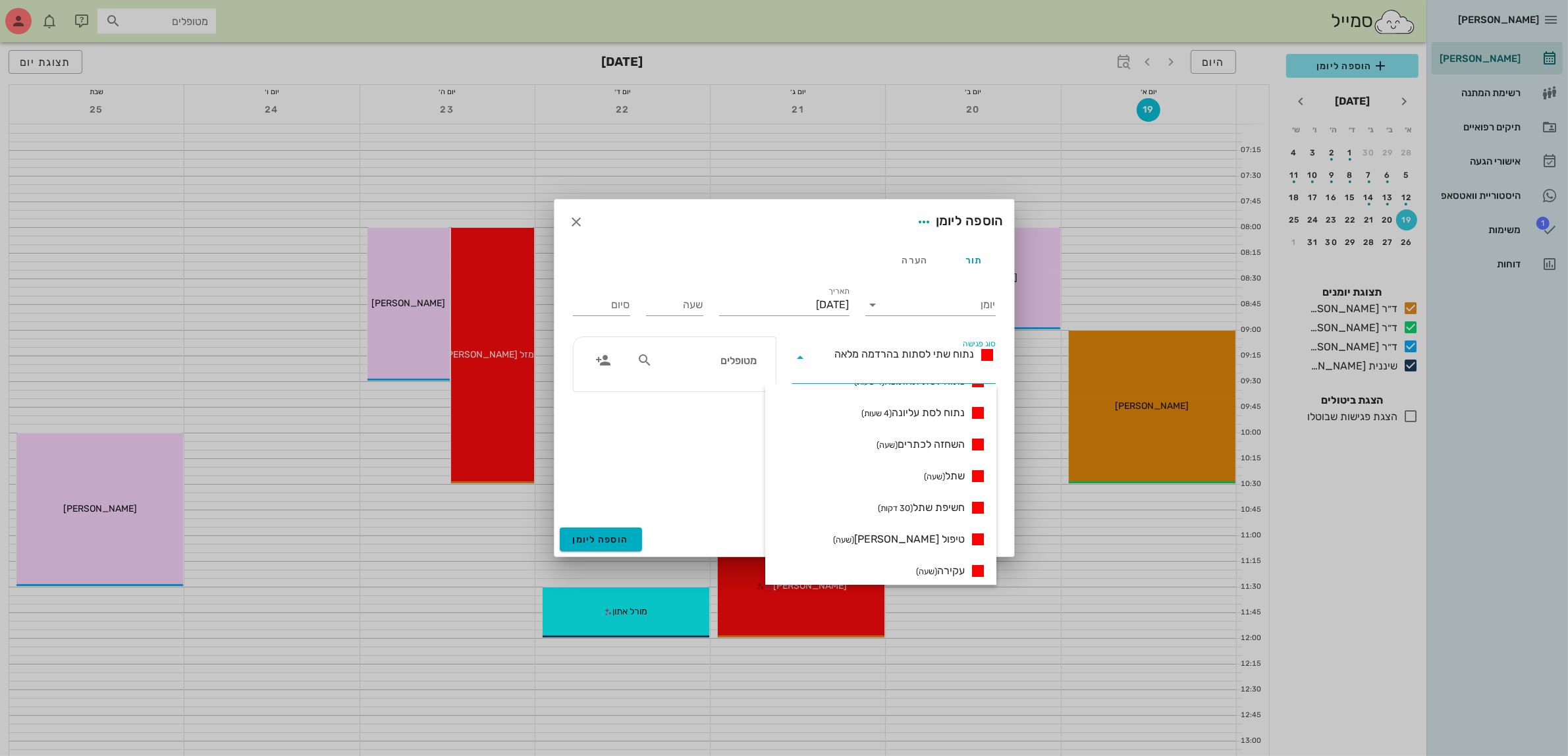
scroll to position [412, 0]
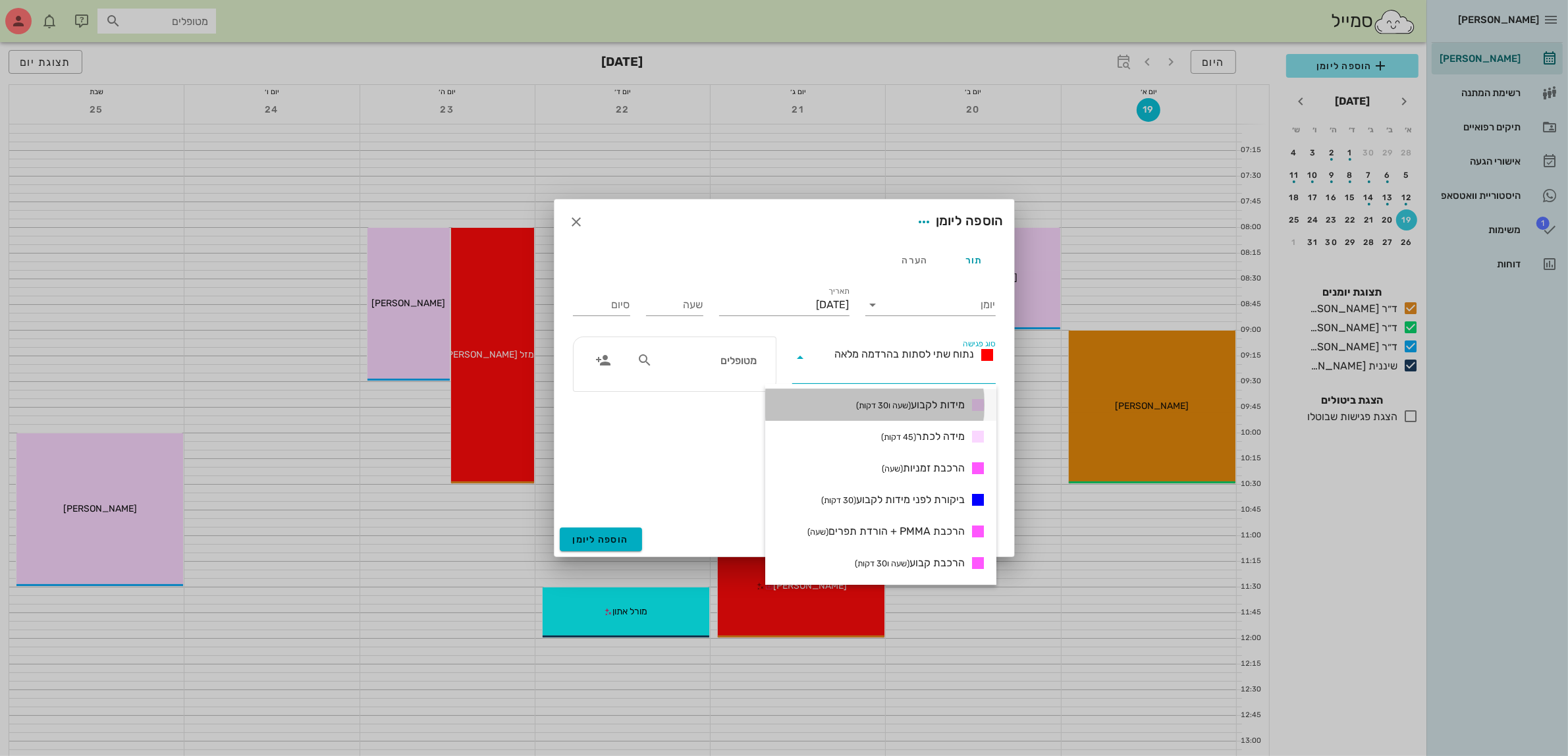
click at [928, 405] on span "מידות לקבוע (שעה ו30 דקות)" at bounding box center [910, 405] width 109 height 15
type input "01:30"
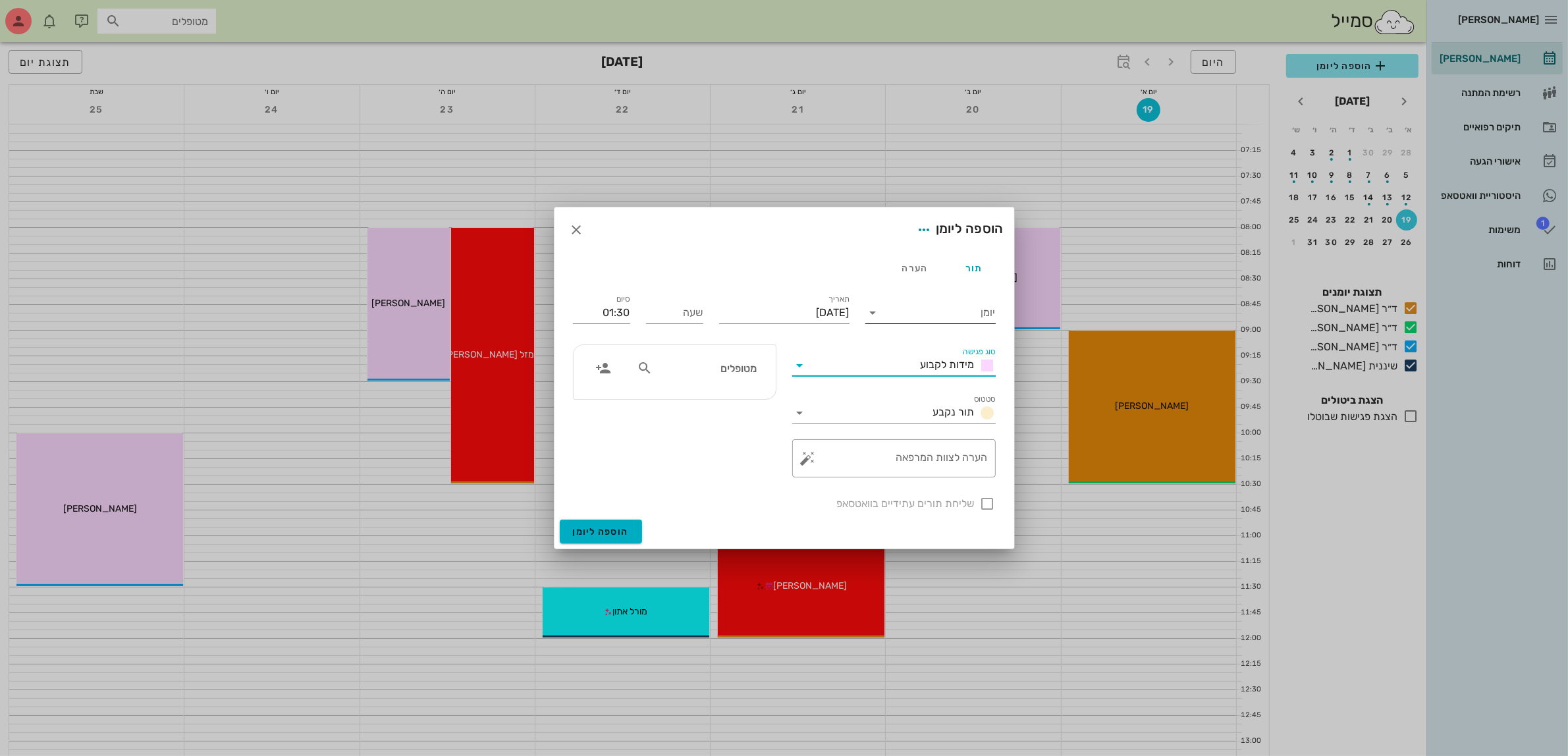
click at [939, 306] on input "יומן" at bounding box center [939, 313] width 112 height 21
drag, startPoint x: 949, startPoint y: 391, endPoint x: 906, endPoint y: 360, distance: 53.0
click at [947, 391] on div "ד״ר [PERSON_NAME]" at bounding box center [934, 386] width 117 height 12
click at [774, 311] on input "יום ראשון, 19 באוקטובר 2025" at bounding box center [785, 313] width 131 height 21
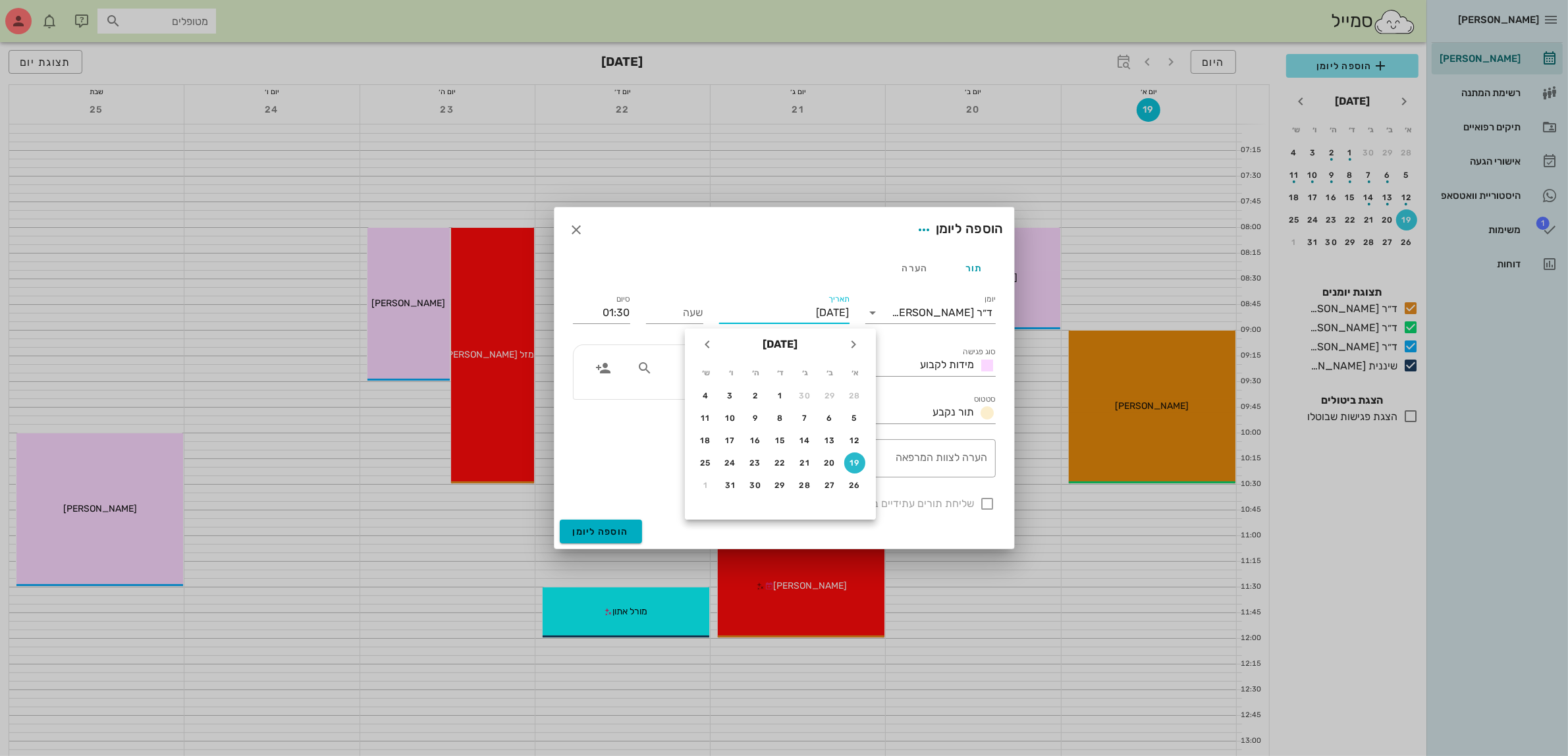
click at [851, 459] on div "19" at bounding box center [855, 462] width 21 height 9
click at [679, 316] on input "שעה" at bounding box center [675, 313] width 57 height 21
click at [624, 307] on input "01:30" at bounding box center [601, 313] width 57 height 21
type input "11:00"
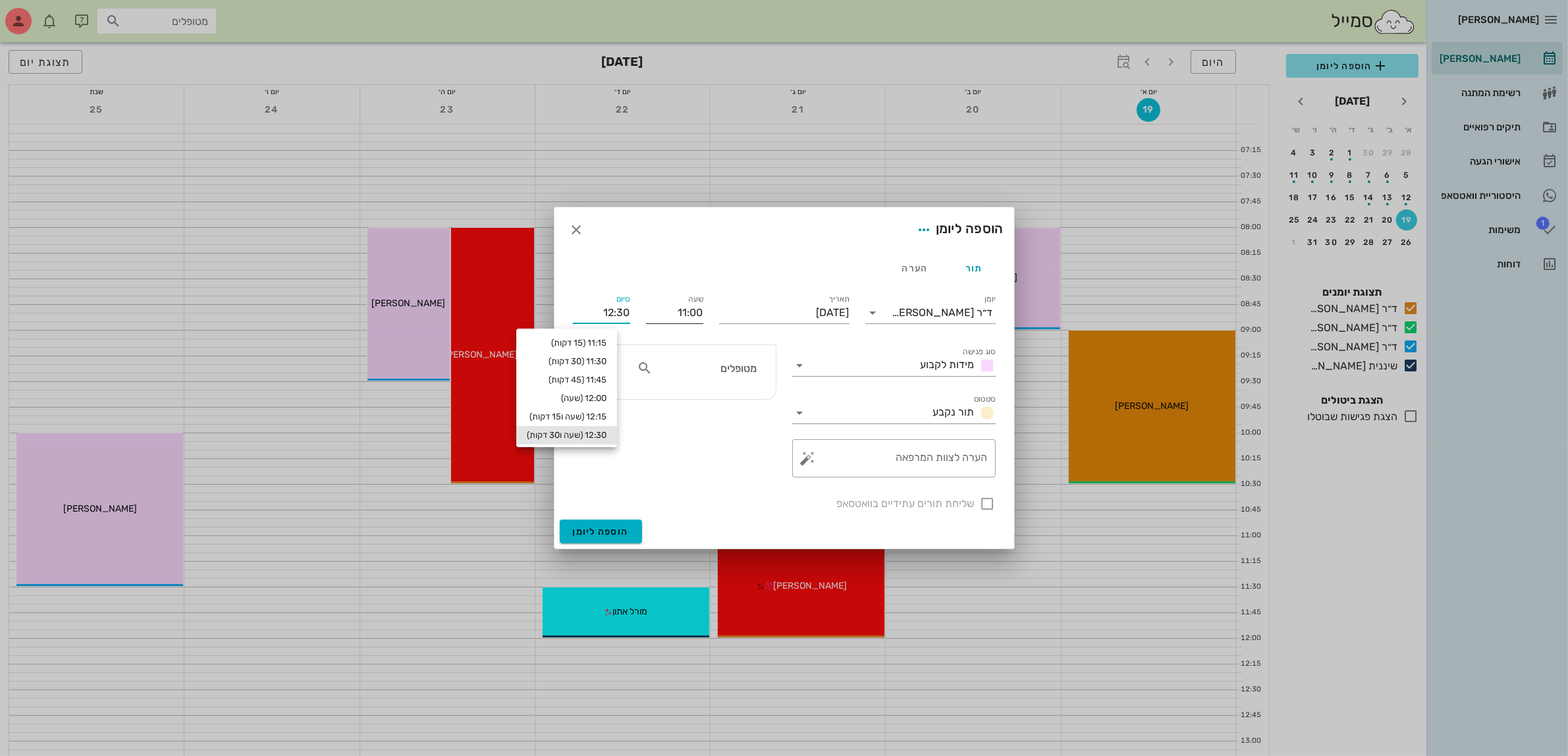
drag, startPoint x: 620, startPoint y: 310, endPoint x: 649, endPoint y: 308, distance: 29.1
click at [649, 308] on div "יומן ד״ר עמראן ביאדסה סוג פגישה מידות לקבוע סטטוס תור נקבע תאריך יום ראשון, 19 …" at bounding box center [785, 401] width 439 height 236
type input "12:00"
click at [696, 374] on input "מטופלים" at bounding box center [706, 368] width 101 height 17
type input "גבר"
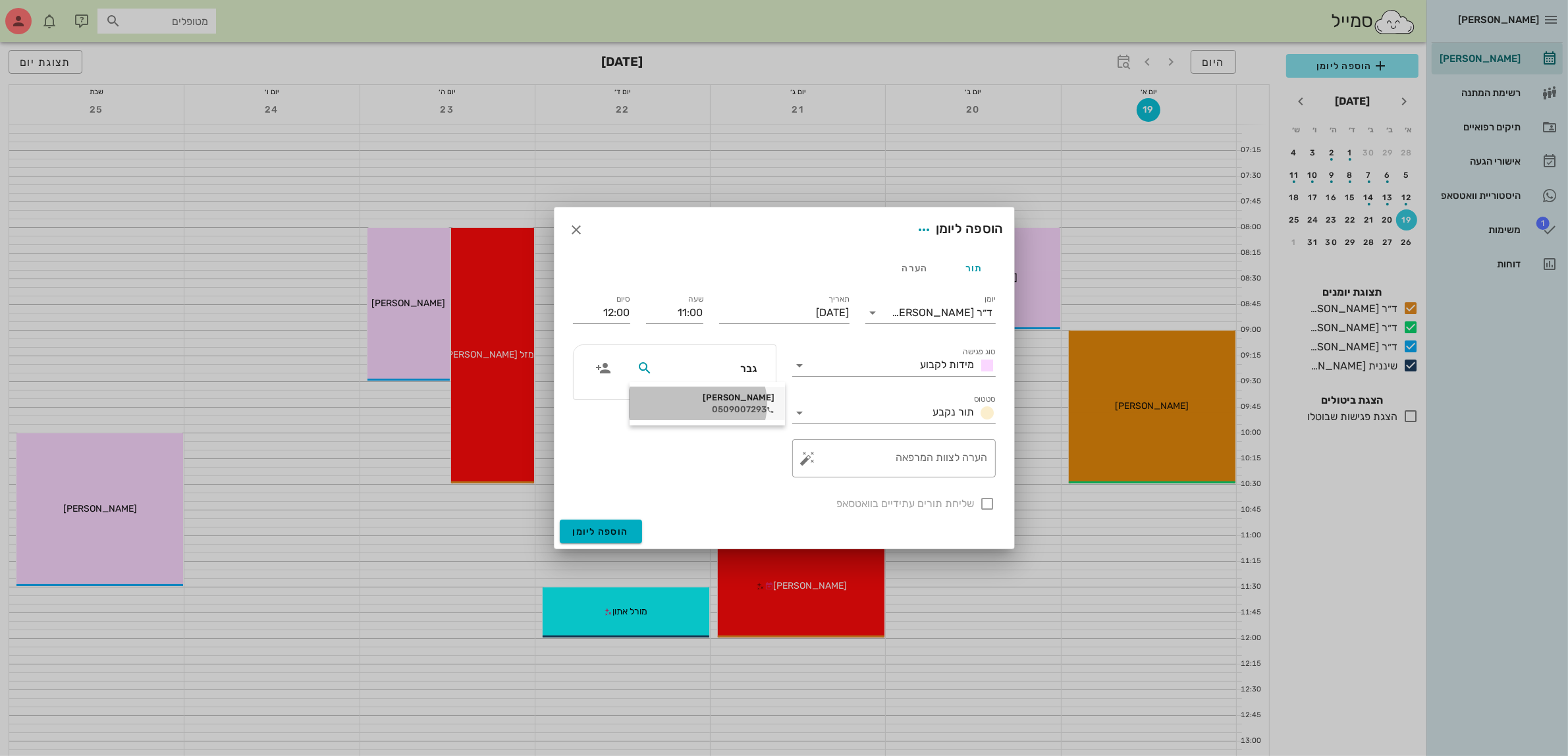
click at [729, 407] on div "0509007293" at bounding box center [707, 409] width 135 height 11
click at [988, 502] on div at bounding box center [987, 503] width 22 height 22
checkbox input "true"
click at [593, 534] on span "הוספה ליומן" at bounding box center [600, 532] width 56 height 11
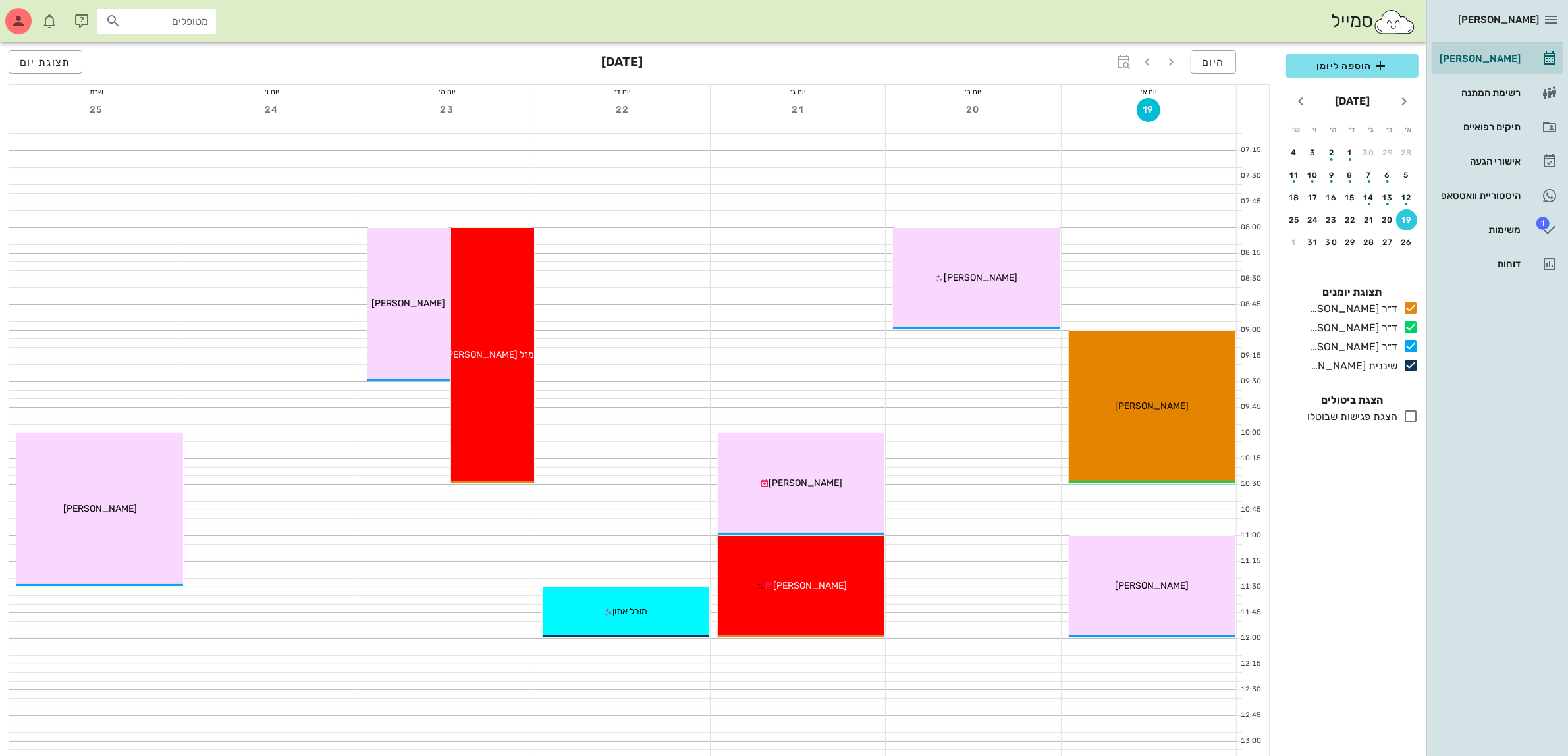
click at [179, 28] on input "מטופלים" at bounding box center [166, 20] width 84 height 17
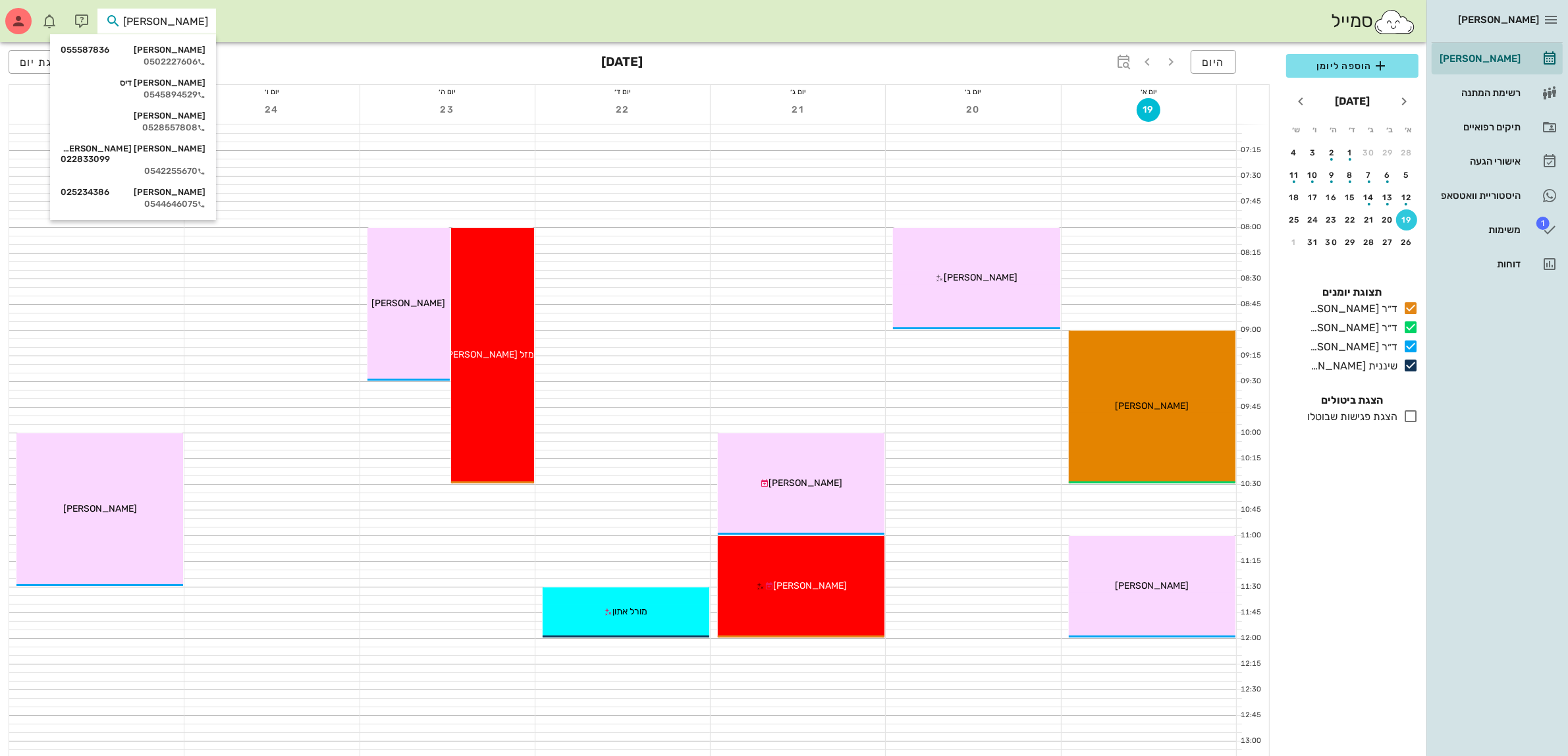
type input "אילני"
click at [173, 54] on div "אילנית לוי 055587836" at bounding box center [133, 50] width 145 height 11
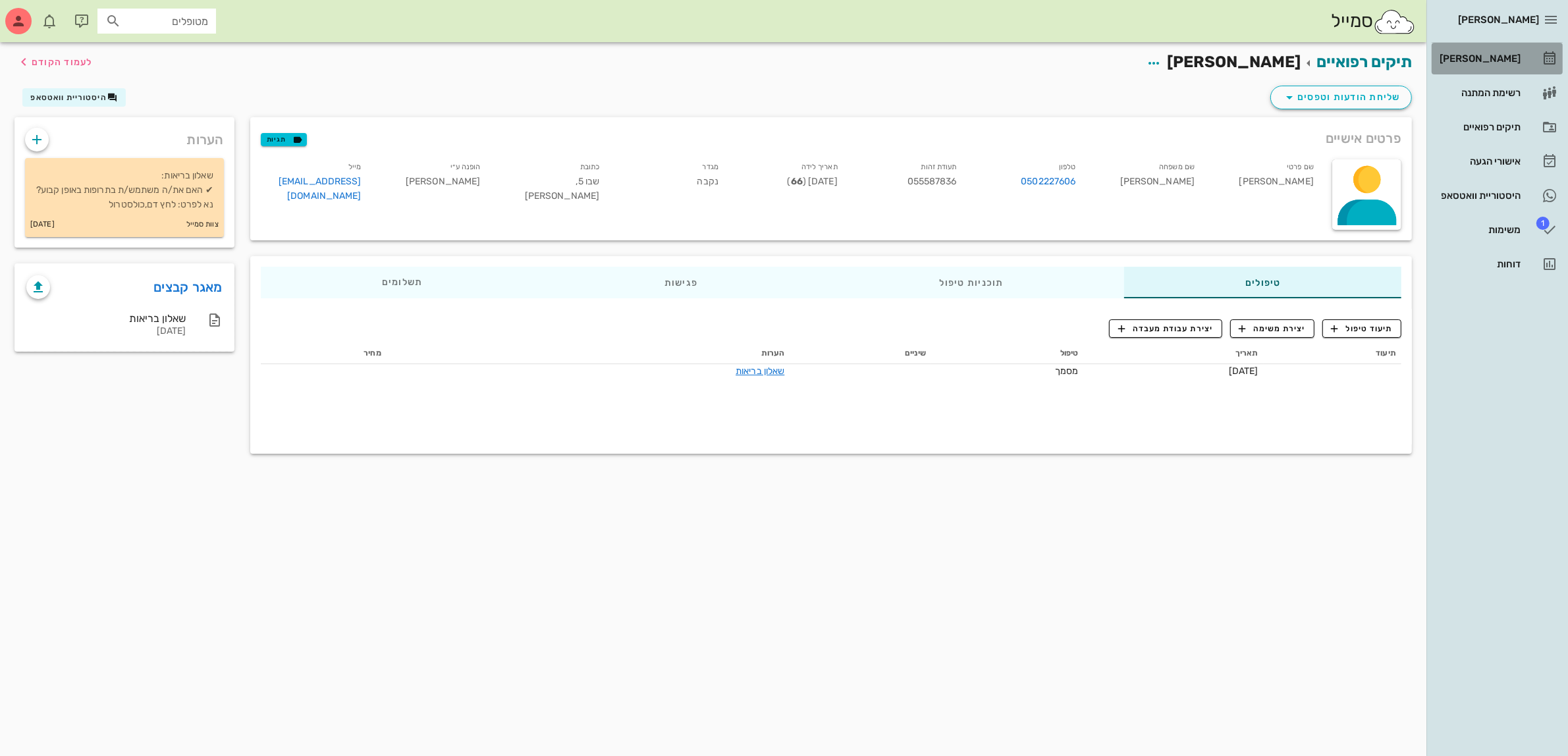
click at [1493, 58] on div "[PERSON_NAME]" at bounding box center [1479, 58] width 84 height 11
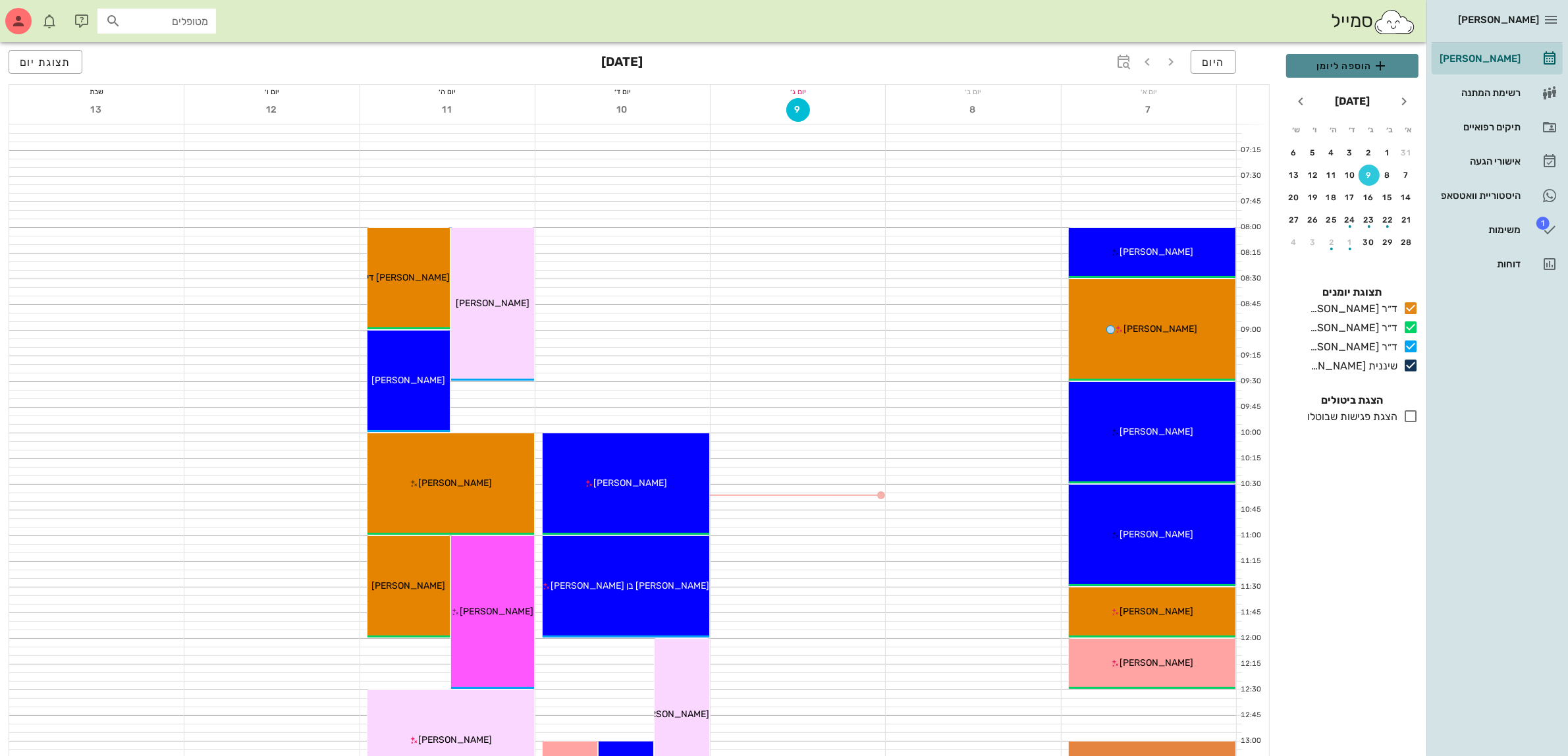
click at [1332, 68] on span "הוספה ליומן" at bounding box center [1353, 65] width 111 height 15
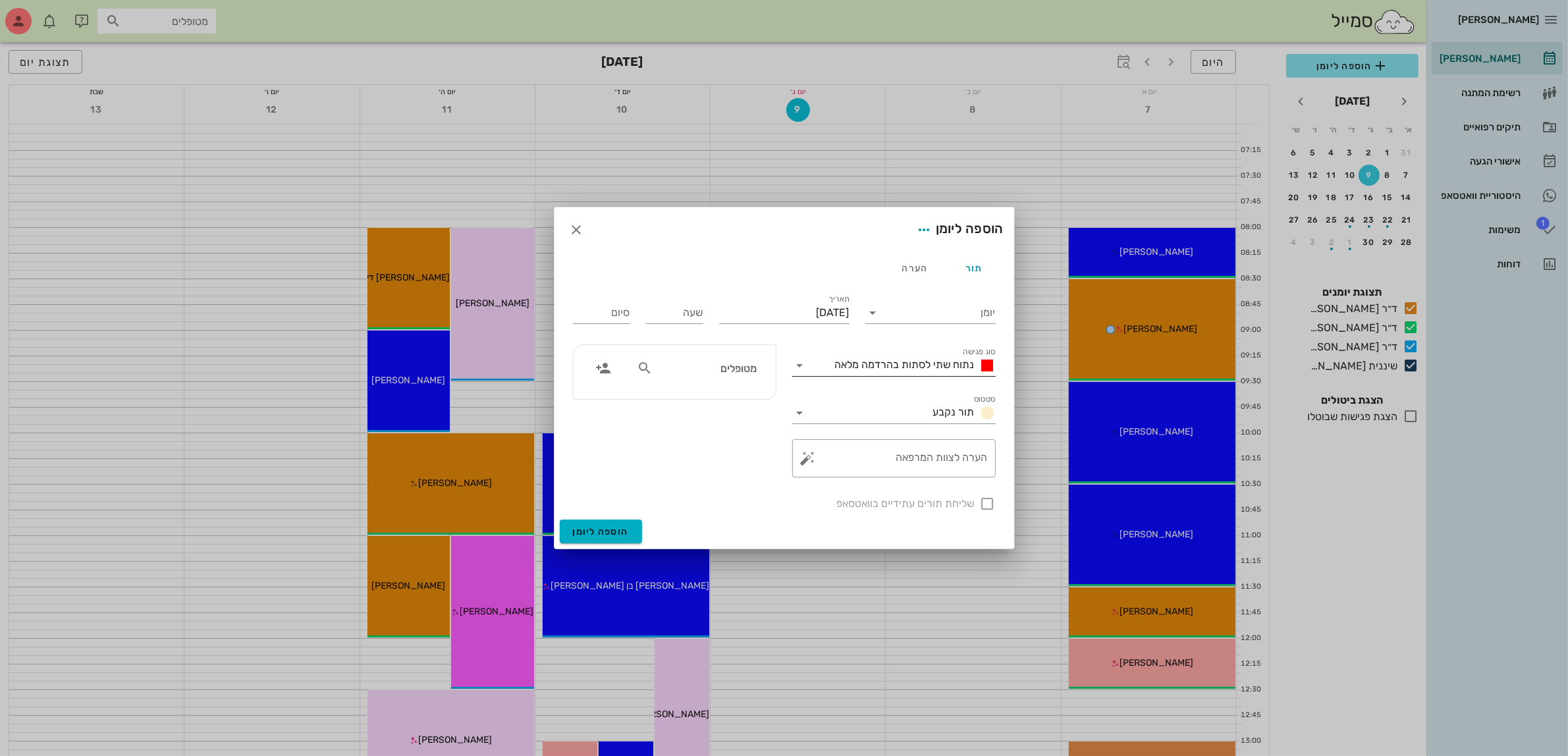
click at [926, 356] on div "נתוח שתי לסתות בהרדמה מלאה" at bounding box center [903, 365] width 185 height 21
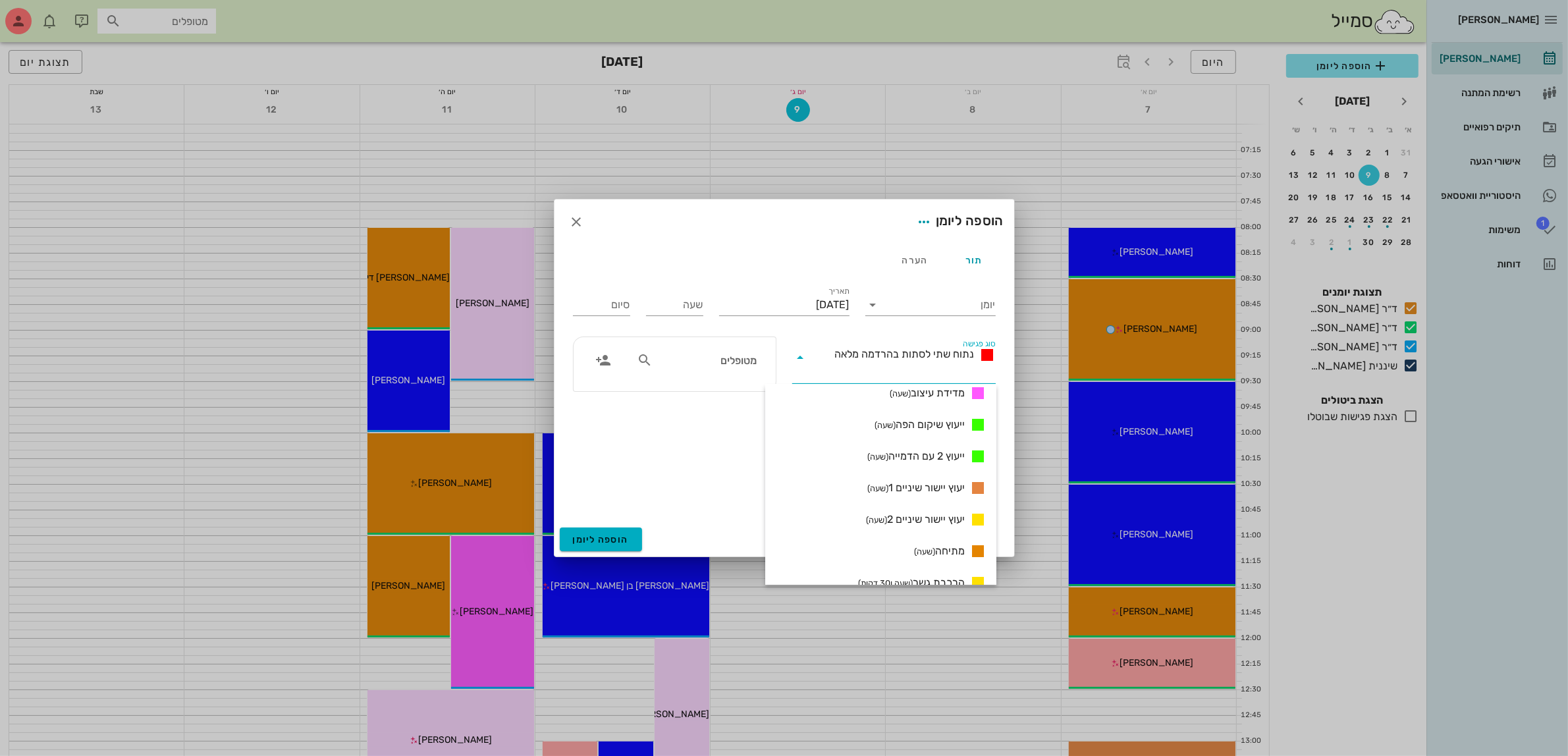
scroll to position [741, 0]
click at [933, 419] on span "ייעוץ שיקום הפה (שעה)" at bounding box center [919, 422] width 91 height 15
type input "01:00"
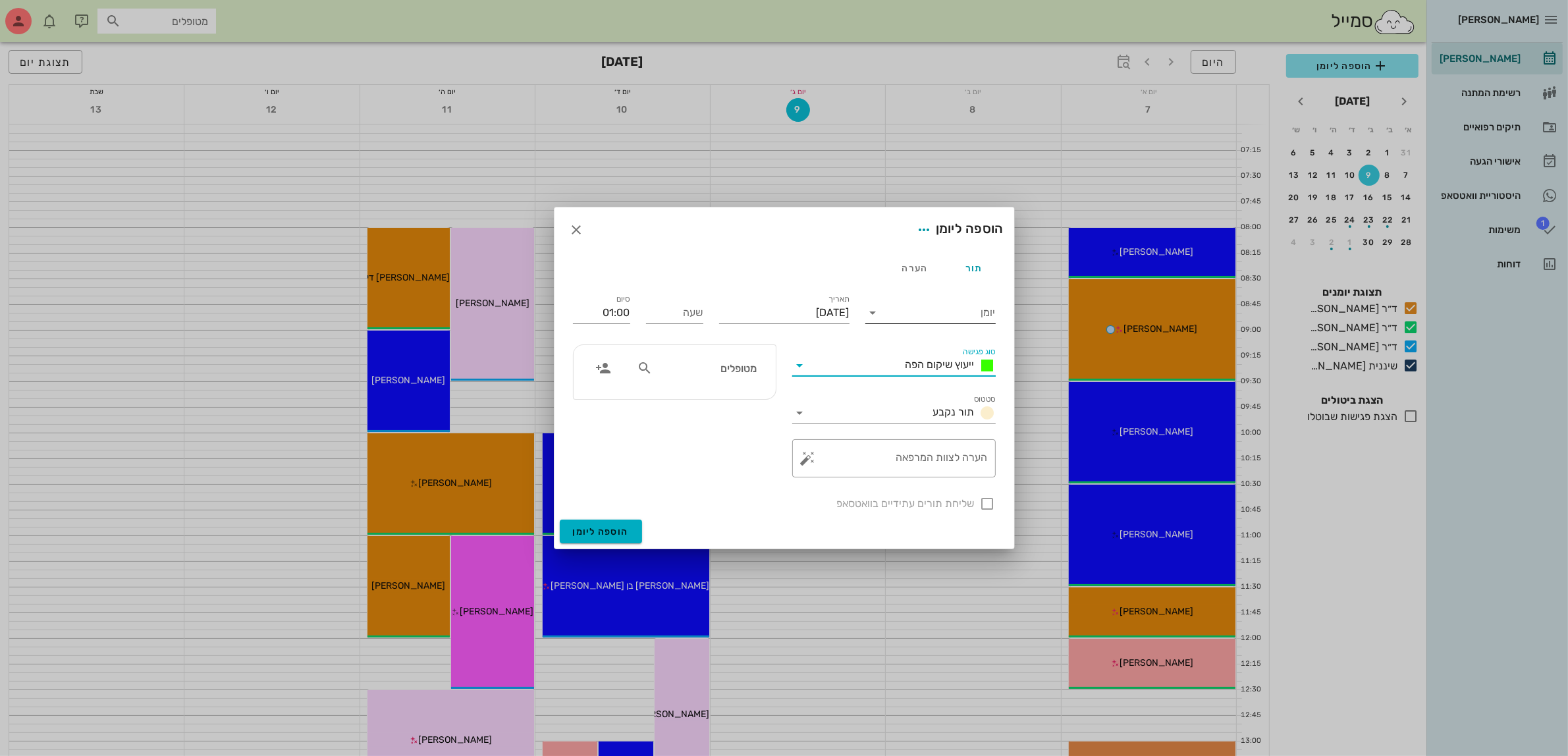
click at [941, 306] on input "יומן" at bounding box center [939, 313] width 112 height 21
click at [926, 385] on div "ד״ר [PERSON_NAME]" at bounding box center [934, 386] width 117 height 12
click at [791, 307] on input "יום שלישי, 9 בספטמבר 2025" at bounding box center [785, 313] width 131 height 21
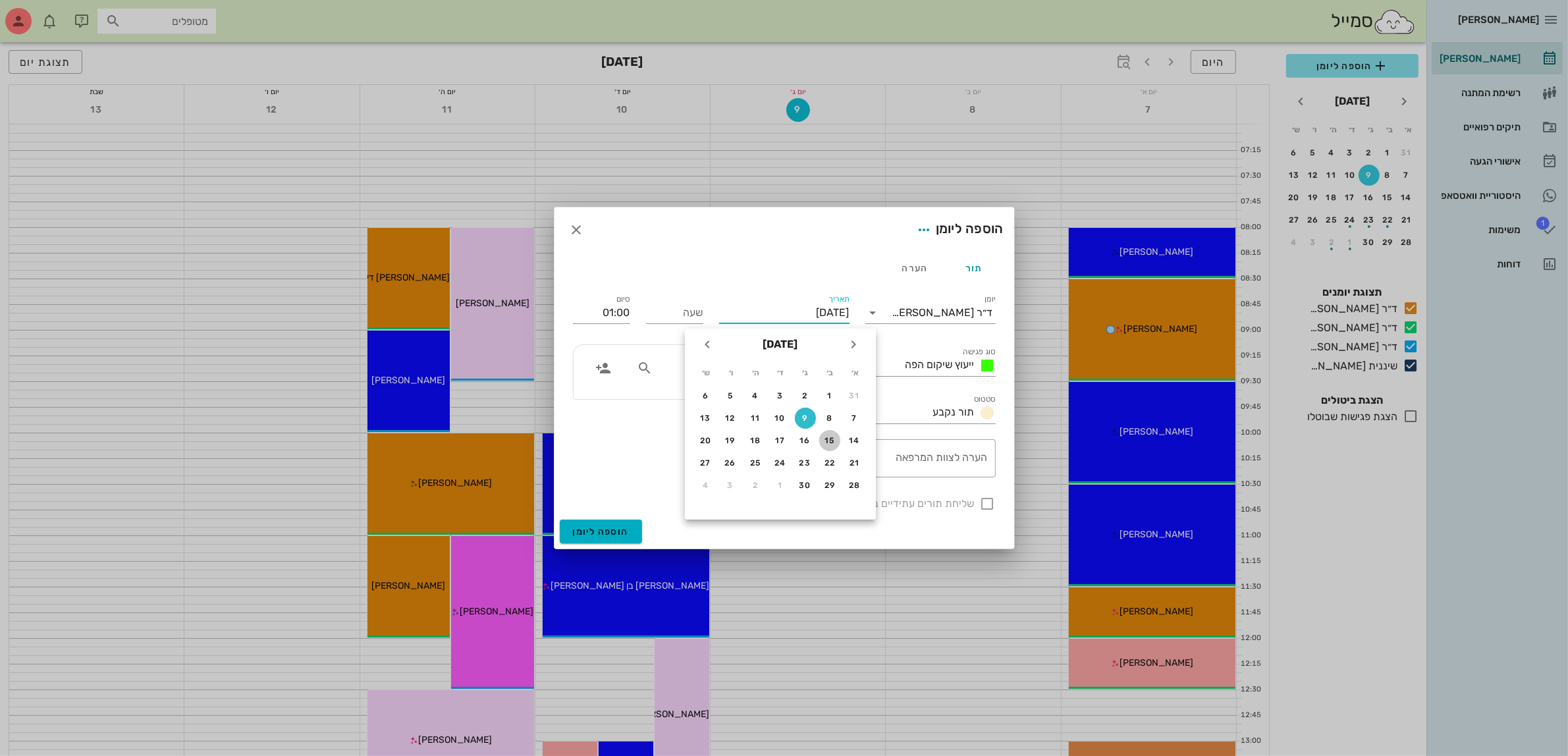
click at [829, 436] on div "15" at bounding box center [830, 440] width 21 height 9
type input "יום שני, 15 בספטמבר 2025"
click at [684, 310] on input "שעה" at bounding box center [675, 313] width 57 height 21
type input "13:00"
type input "14:00"
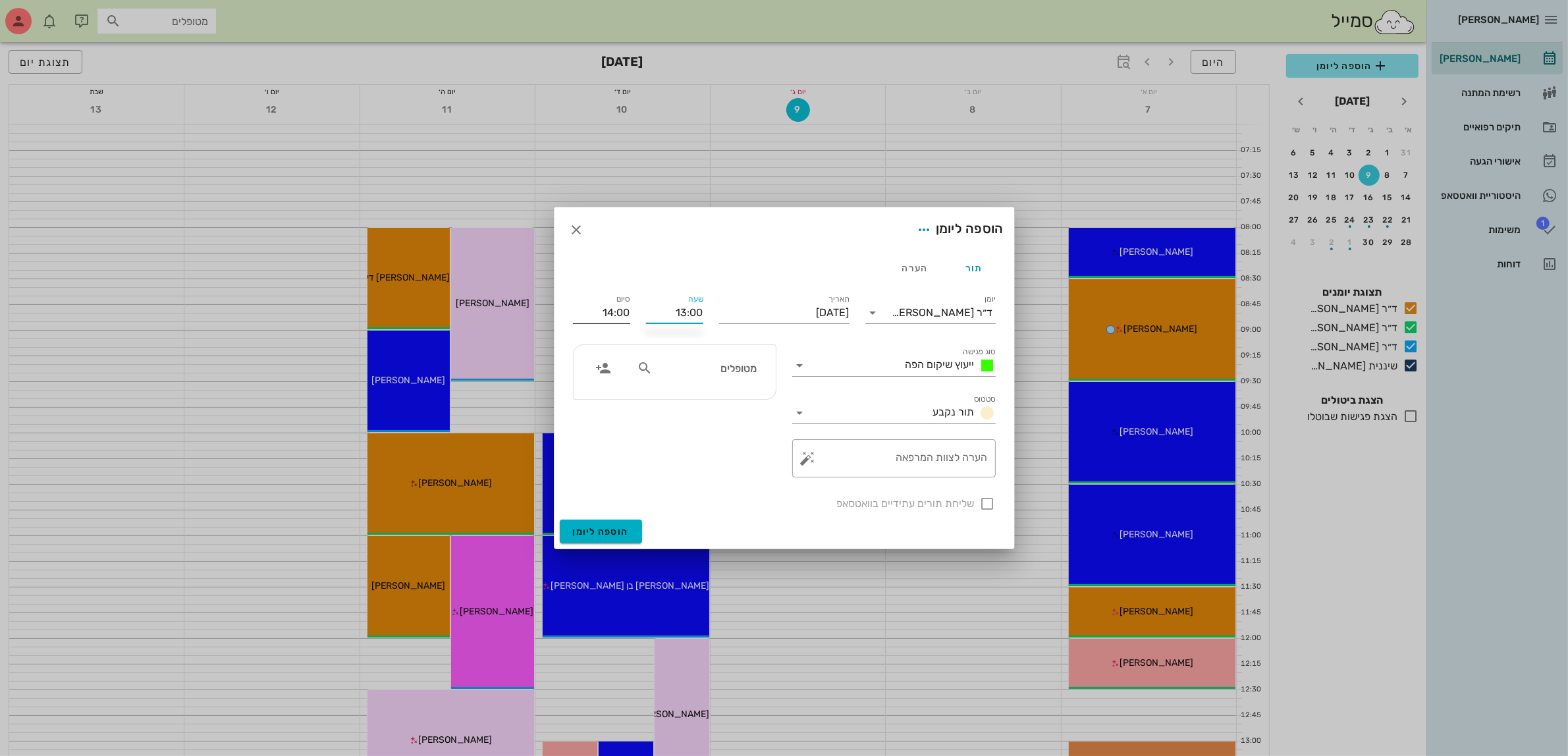
click at [621, 314] on input "14:00" at bounding box center [601, 313] width 57 height 21
click at [712, 367] on input "מטופלים" at bounding box center [706, 368] width 101 height 17
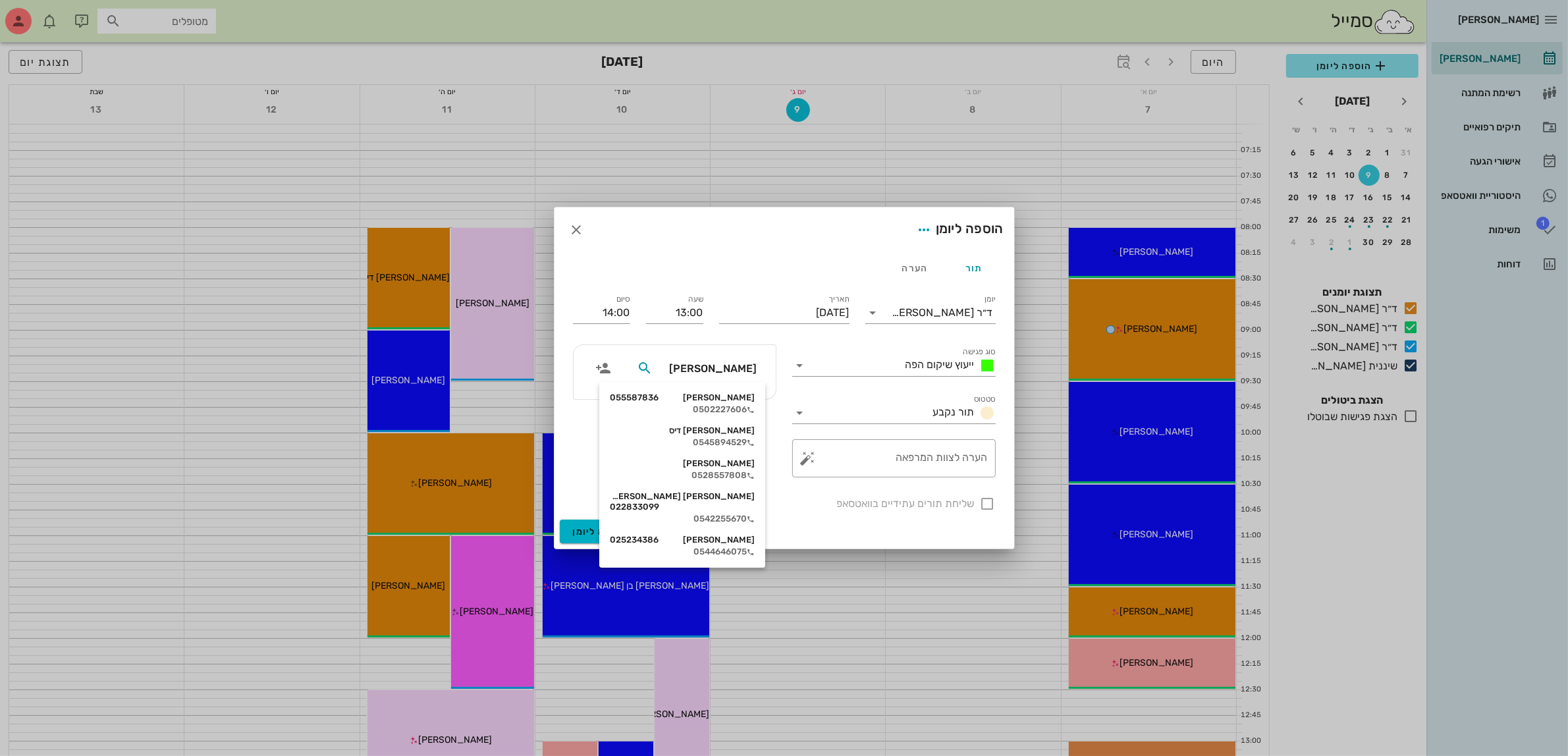
type input "אילני"
click at [723, 405] on div "0502227606" at bounding box center [683, 409] width 145 height 11
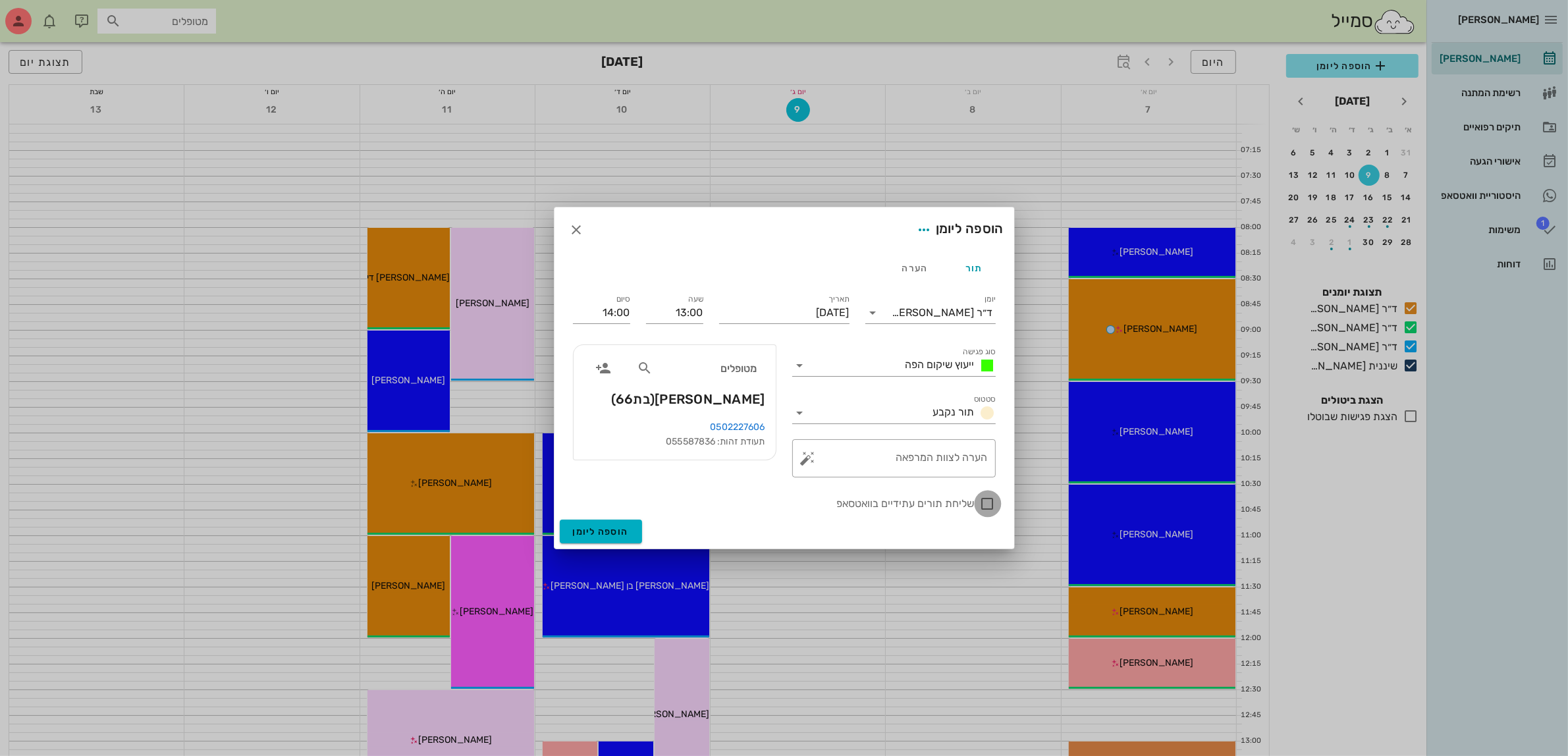
click at [988, 505] on div at bounding box center [987, 503] width 22 height 22
checkbox input "true"
click at [591, 531] on span "הוספה ליומן" at bounding box center [600, 532] width 56 height 11
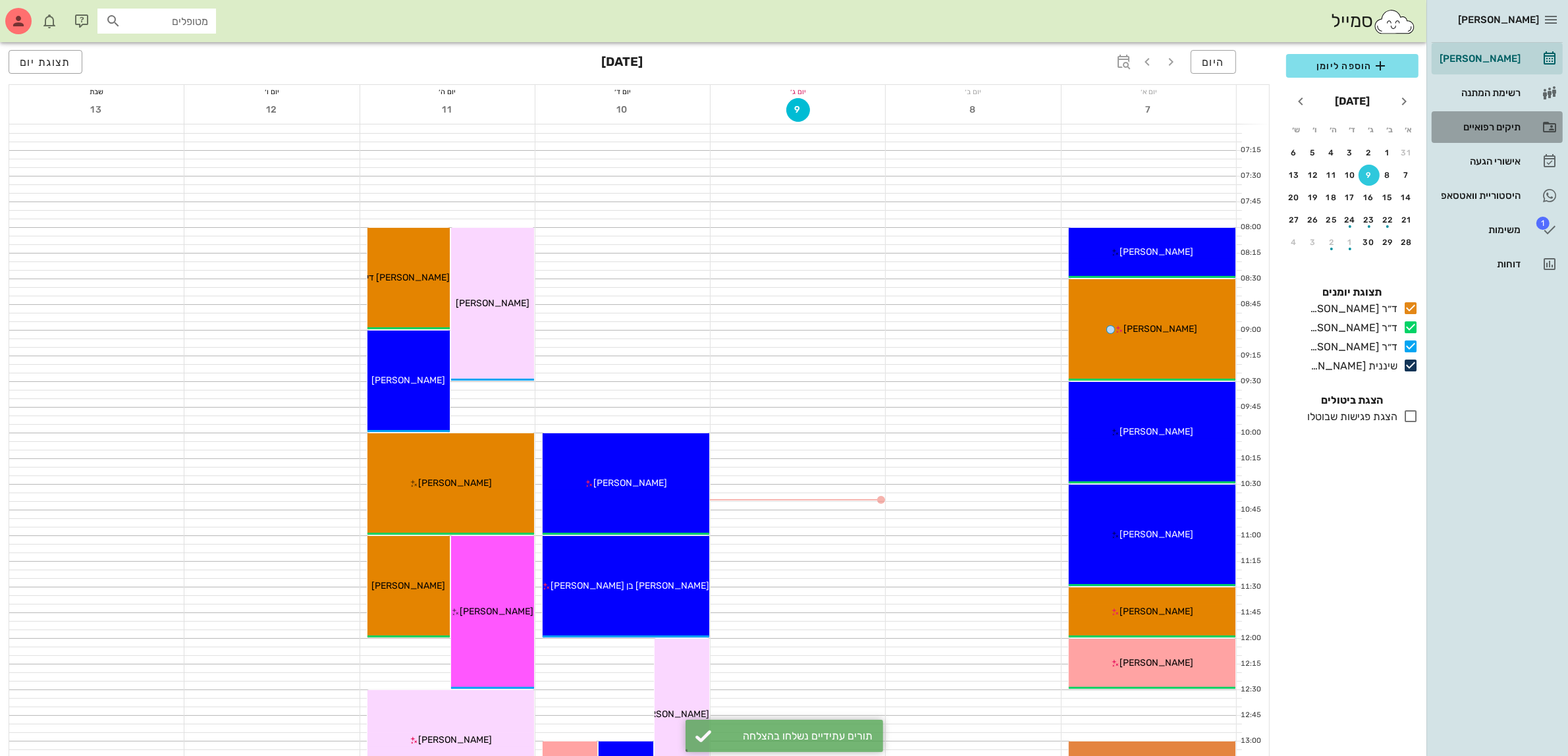
click at [1488, 127] on div "תיקים רפואיים" at bounding box center [1479, 126] width 84 height 11
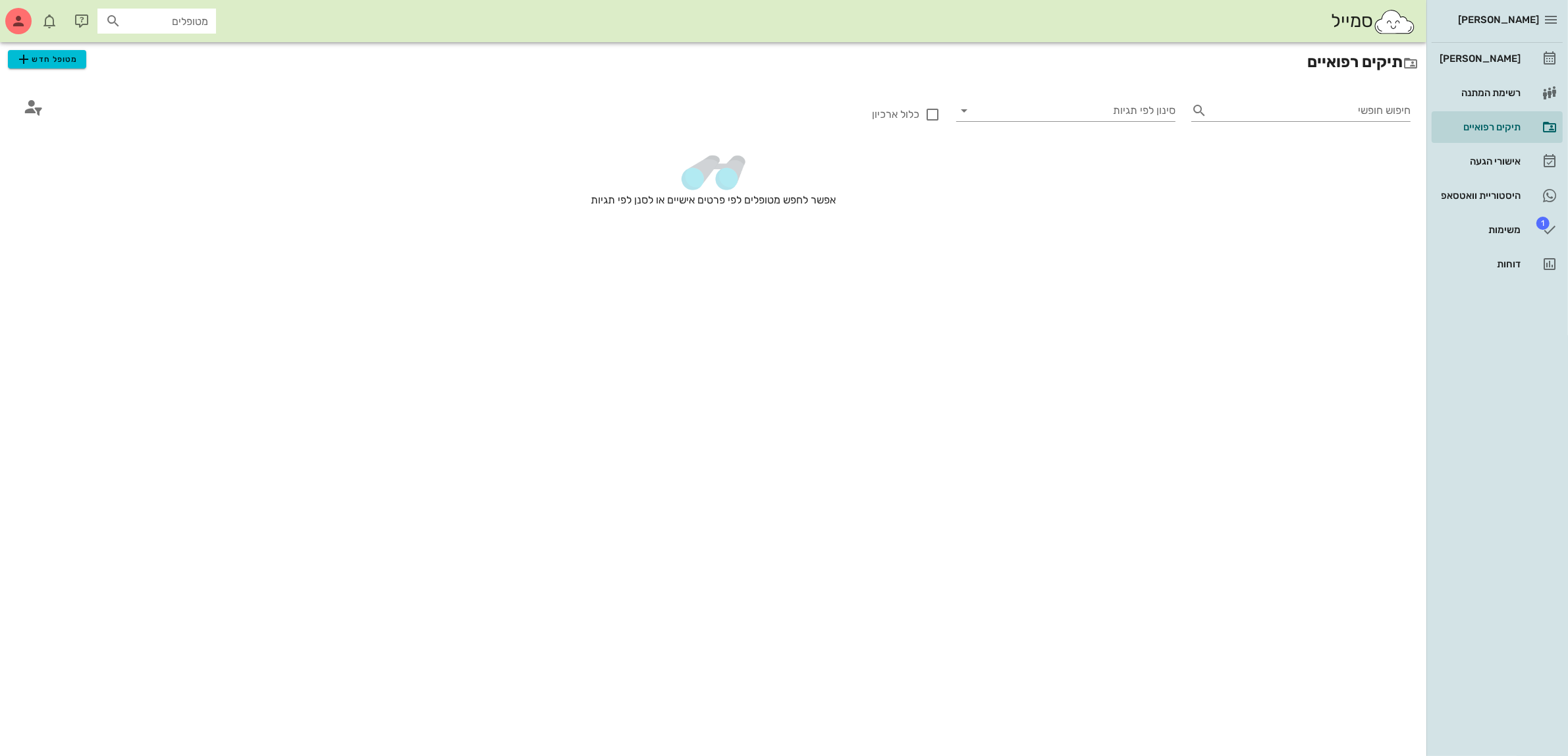
click at [139, 17] on input "מטופלים" at bounding box center [166, 20] width 84 height 17
type input "אייל"
click at [165, 90] on div "0525901774" at bounding box center [133, 95] width 145 height 11
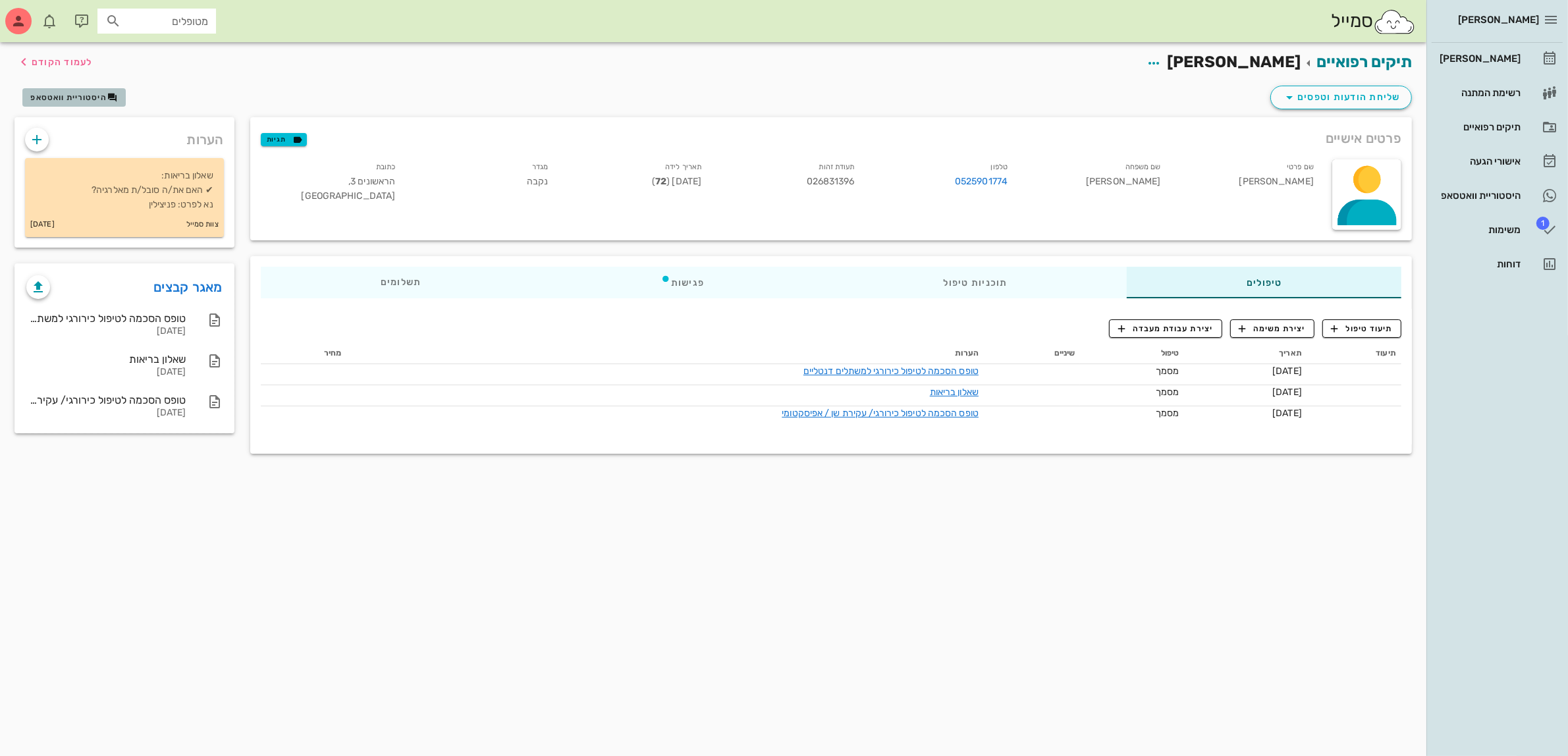
click at [87, 100] on span "היסטוריית וואטסאפ" at bounding box center [69, 97] width 77 height 9
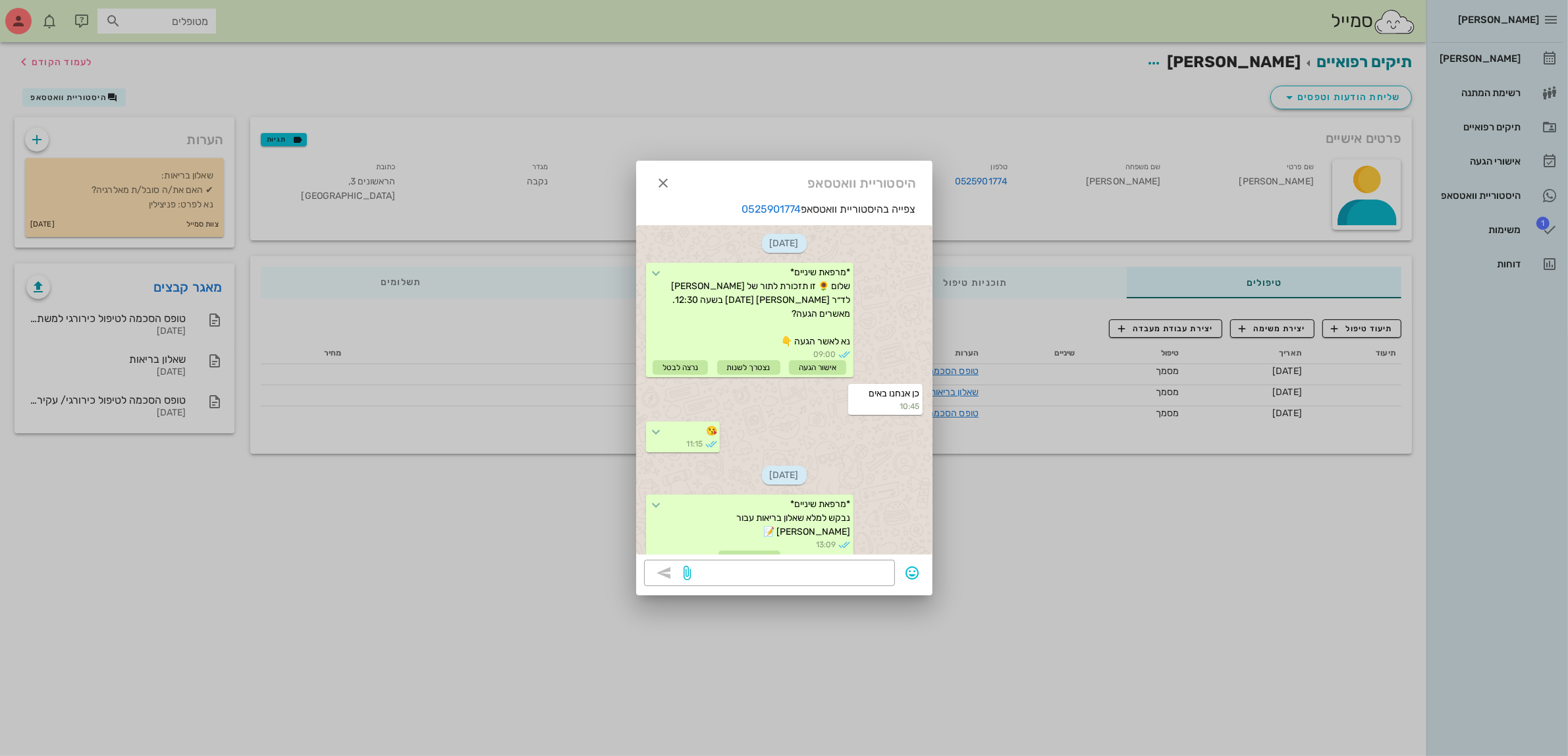
scroll to position [685, 0]
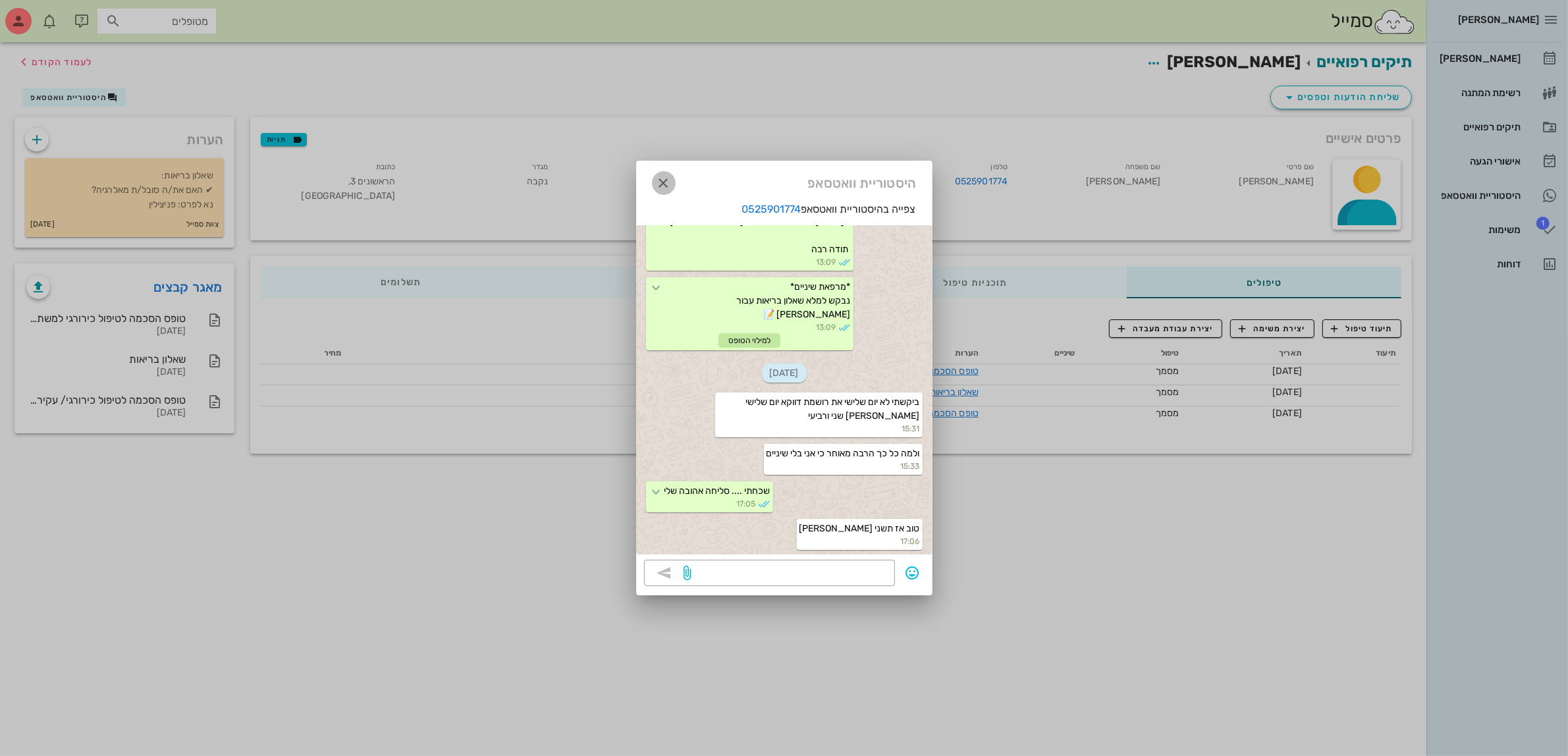
click at [666, 183] on icon "button" at bounding box center [663, 183] width 16 height 15
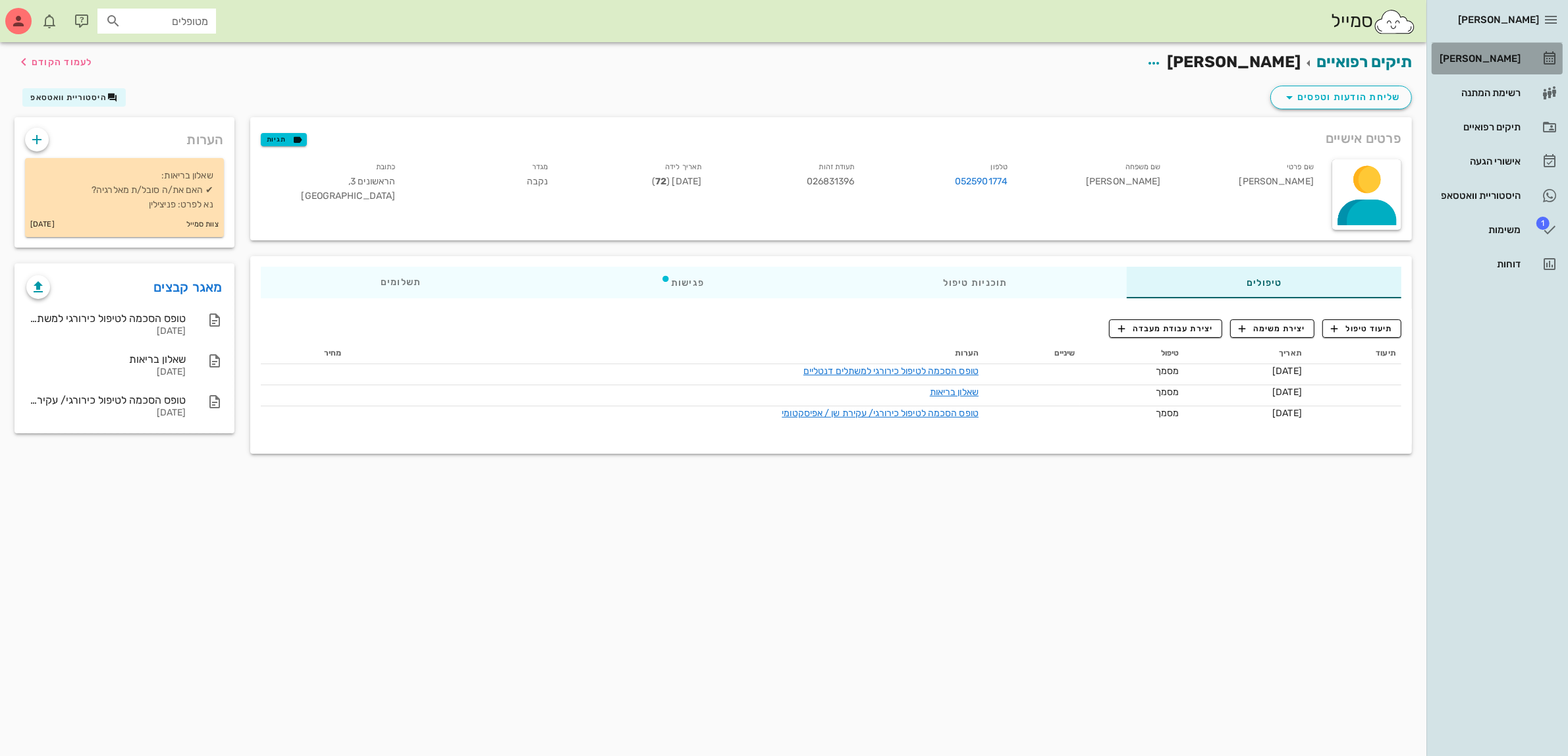
click at [1490, 60] on div "[PERSON_NAME]" at bounding box center [1479, 58] width 84 height 11
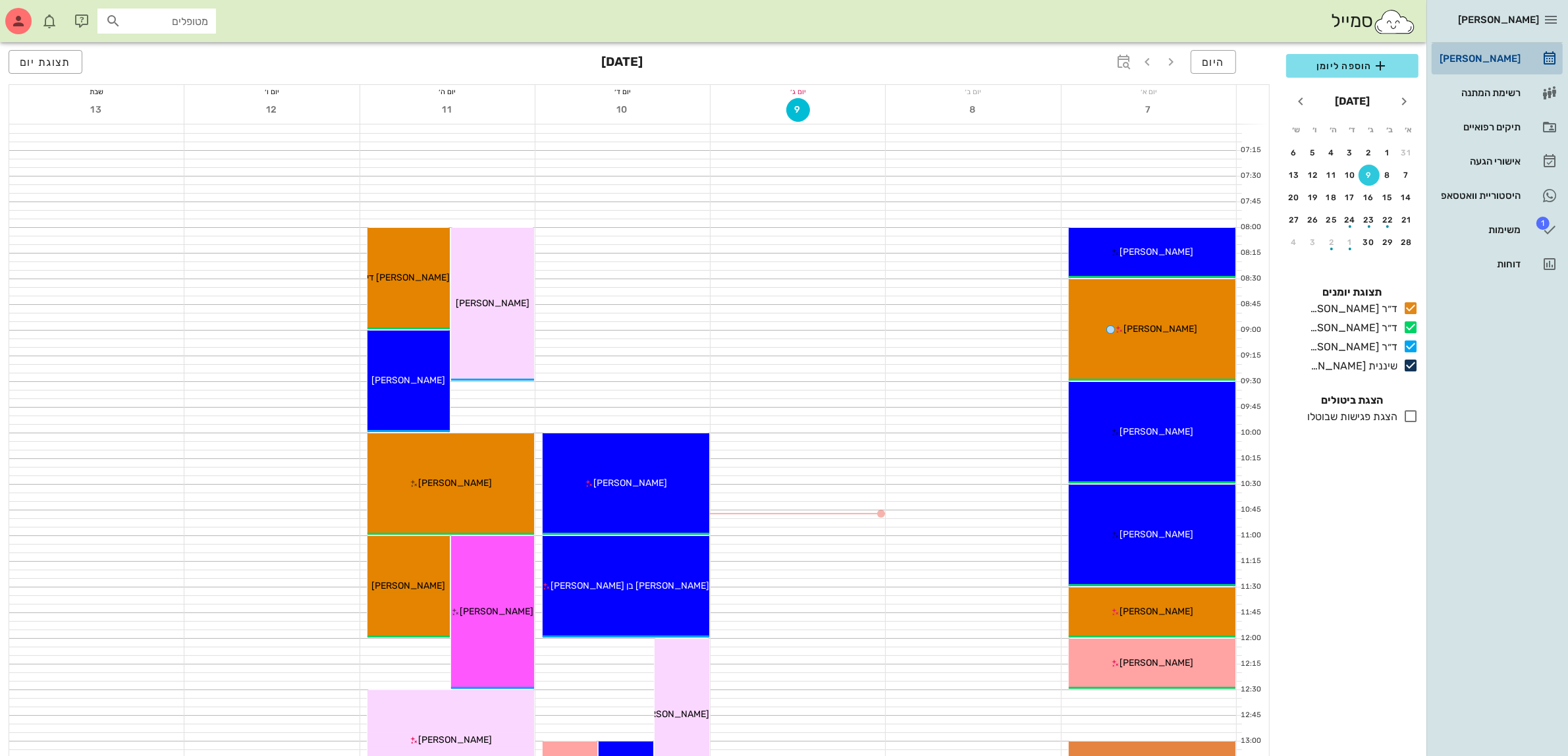
click at [1487, 54] on div "[PERSON_NAME]" at bounding box center [1479, 58] width 84 height 11
click at [1337, 64] on span "הוספה ליומן" at bounding box center [1353, 65] width 111 height 15
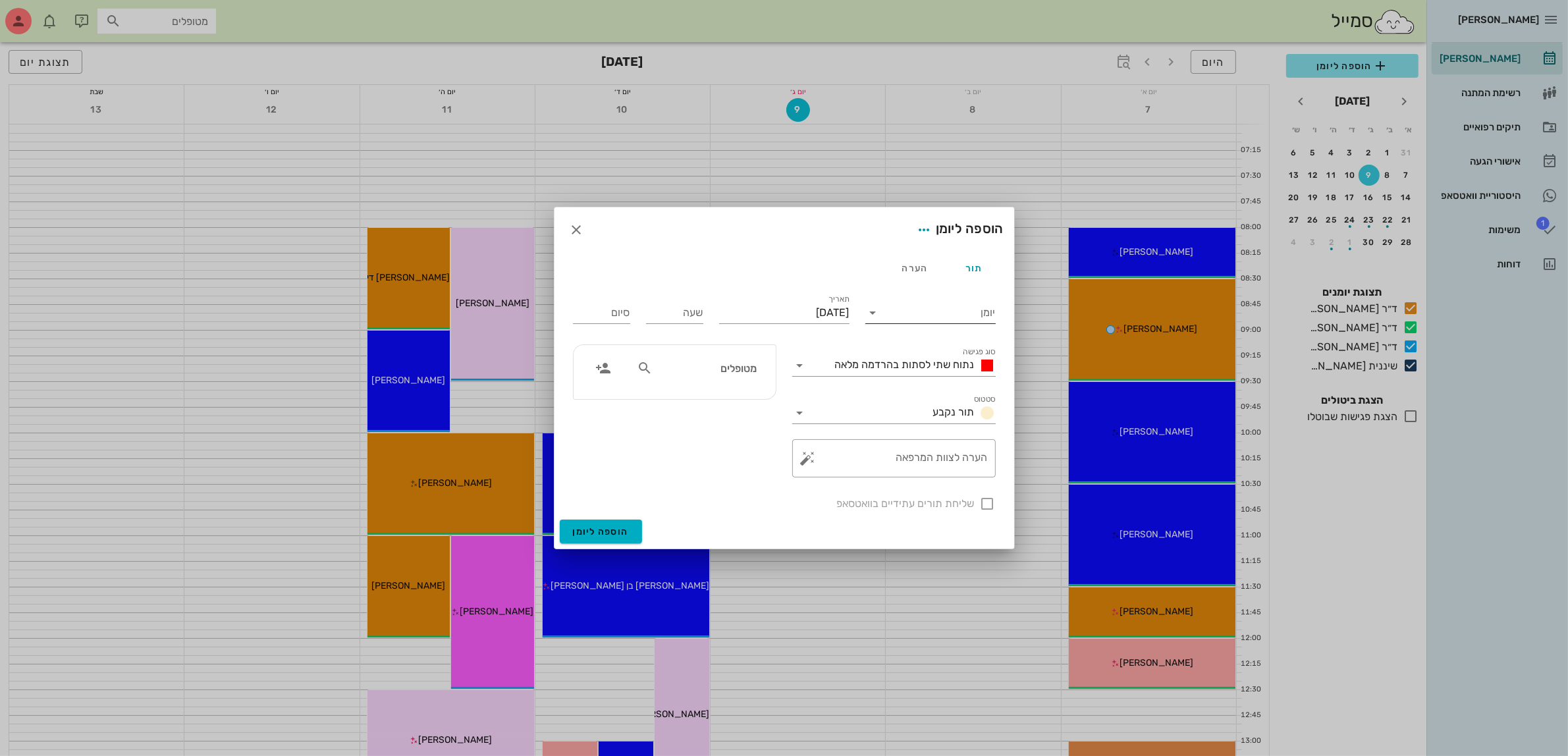
click at [917, 312] on input "יומן" at bounding box center [939, 313] width 112 height 21
click at [923, 390] on div "ד״ר [PERSON_NAME]" at bounding box center [934, 386] width 117 height 12
click at [914, 366] on span "נתוח שתי לסתות בהרדמה מלאה" at bounding box center [905, 364] width 140 height 12
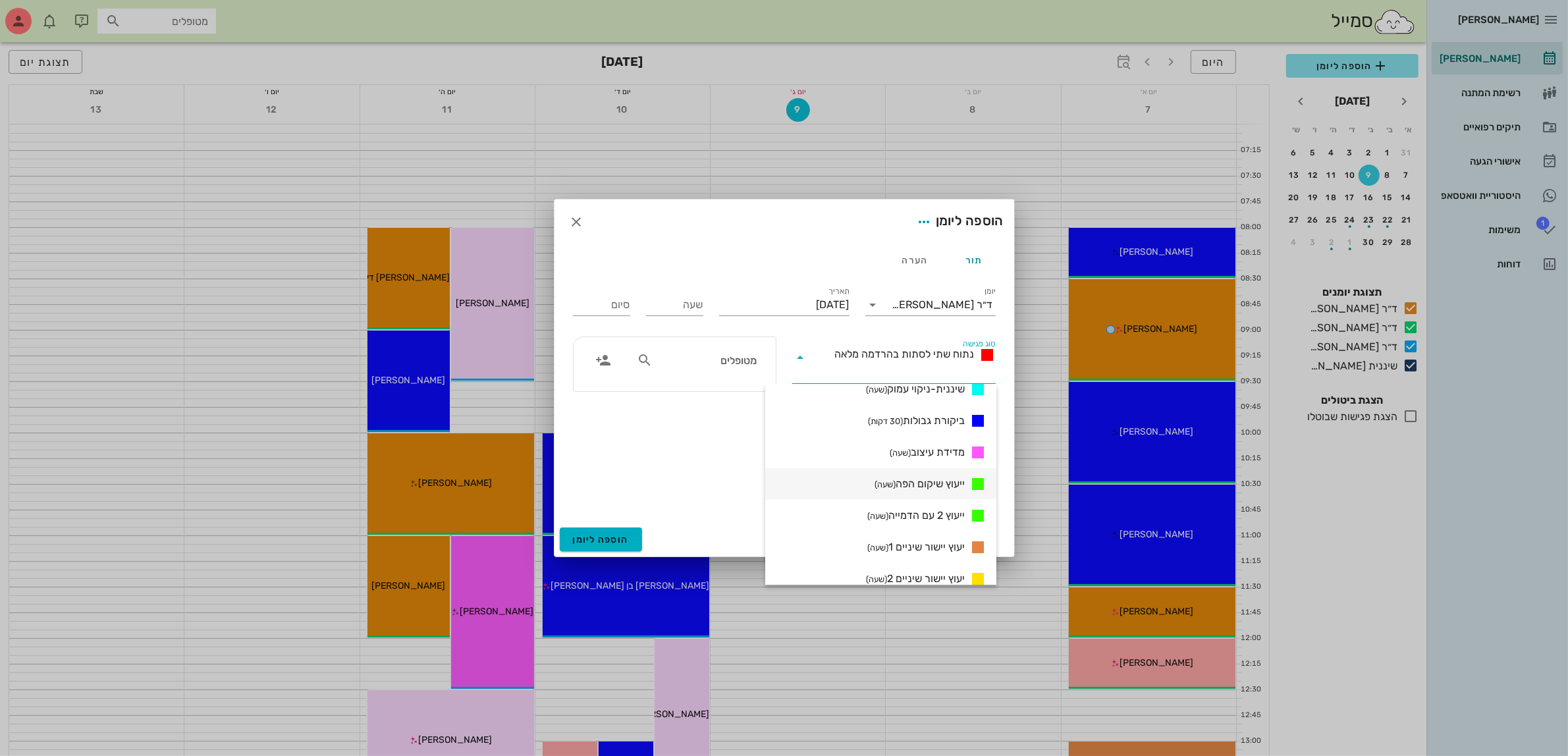
scroll to position [689, 0]
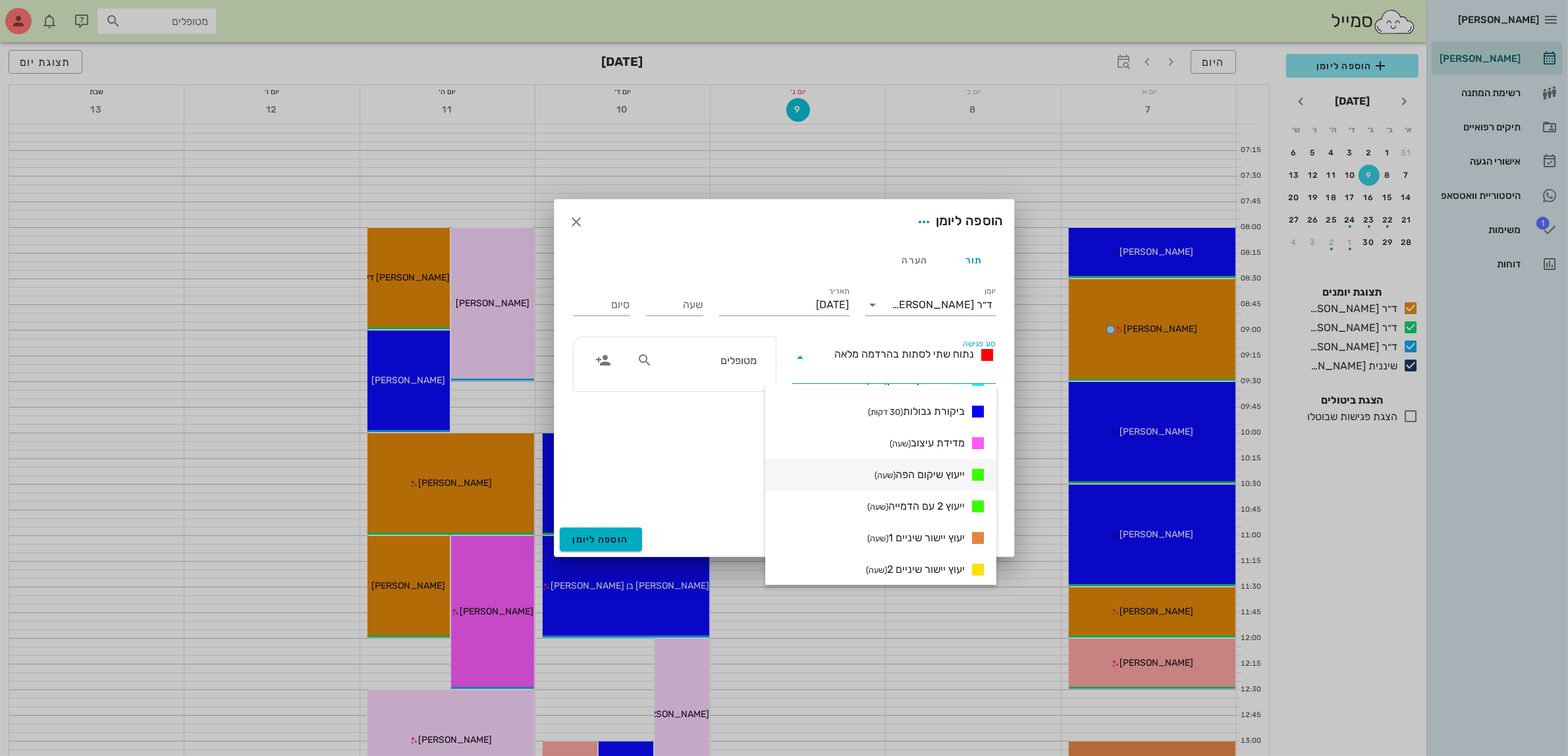
click at [932, 472] on span "ייעוץ שיקום הפה (שעה)" at bounding box center [919, 474] width 91 height 15
type input "01:00"
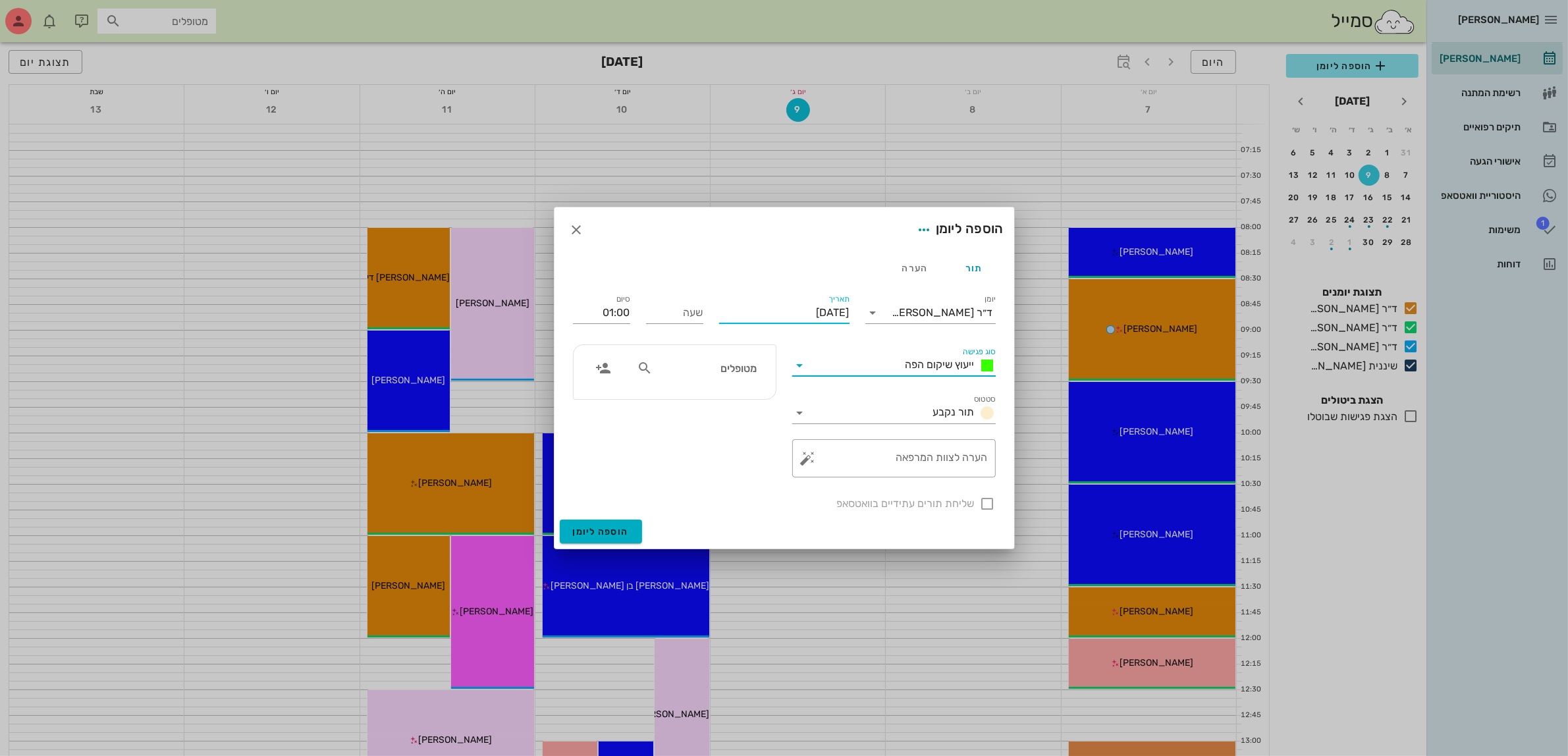
click at [788, 304] on input "יום שלישי, 9 בספטמבר 2025" at bounding box center [785, 313] width 131 height 21
click at [778, 416] on div "10" at bounding box center [781, 418] width 21 height 9
type input "יום רביעי, 10 בספטמבר 2025"
click at [675, 311] on input "שעה" at bounding box center [675, 313] width 57 height 21
click at [629, 305] on div "תור הערה יומן ד״ר עמראן ביאדסה סוג פגישה ייעוץ שיקום הפה סטטוס תור נקבע תאריך י…" at bounding box center [784, 386] width 459 height 267
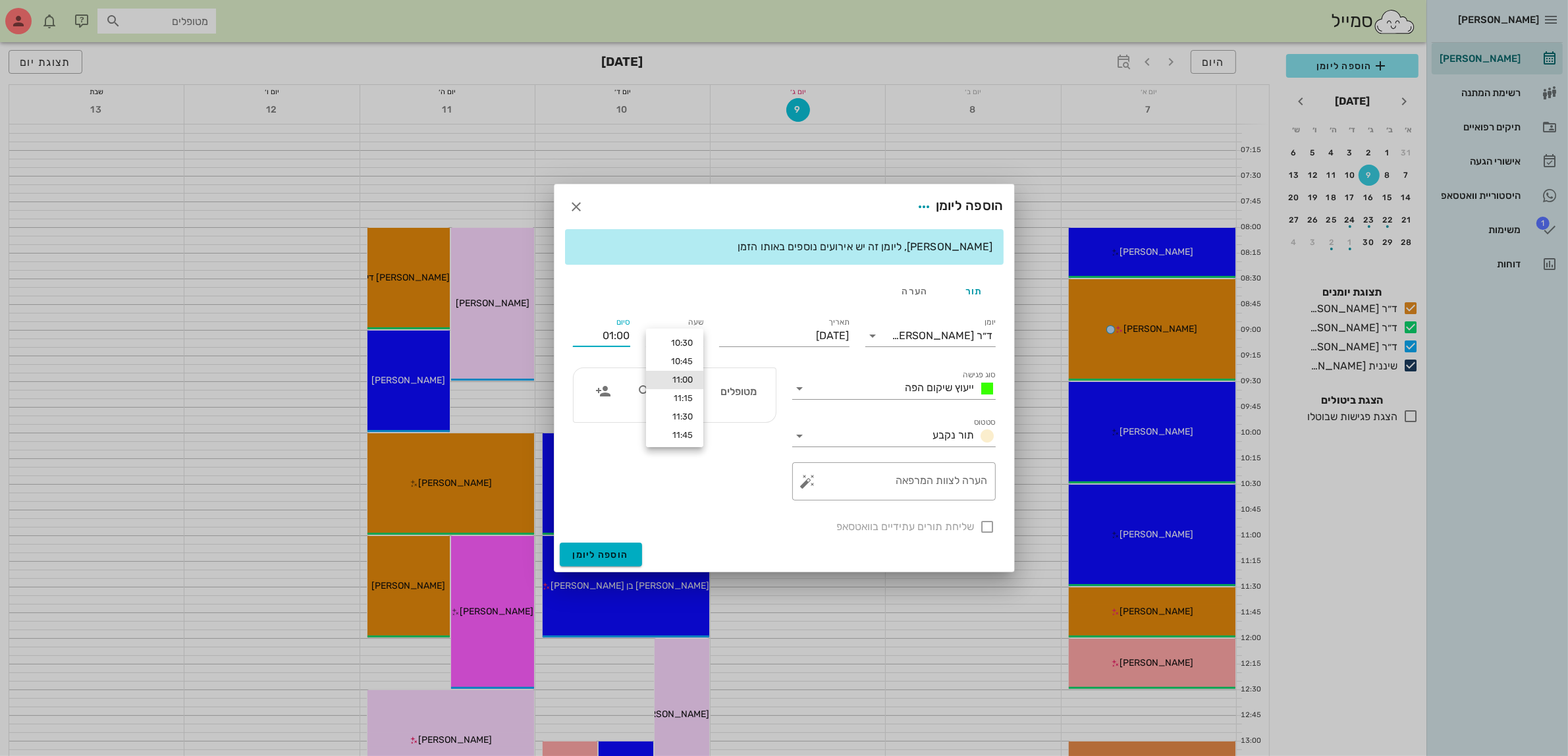
type input "11:00"
type input "12:00"
click at [703, 396] on input "text" at bounding box center [706, 391] width 101 height 17
type input "ויקי"
click at [723, 416] on div "ויקי מתתוף" at bounding box center [706, 420] width 133 height 11
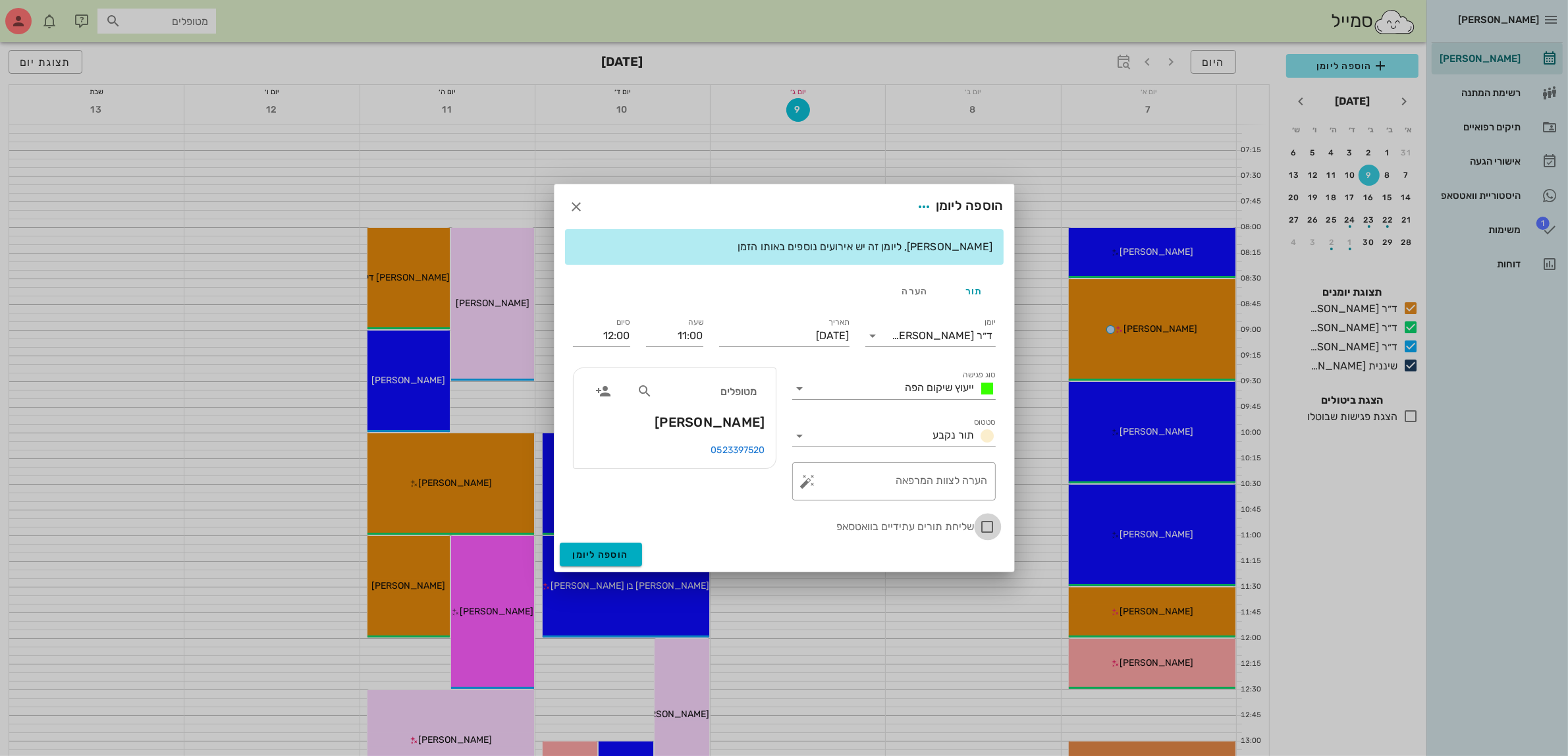
click at [982, 527] on div at bounding box center [987, 526] width 22 height 22
checkbox input "true"
click at [595, 548] on button "הוספה ליומן" at bounding box center [600, 554] width 82 height 24
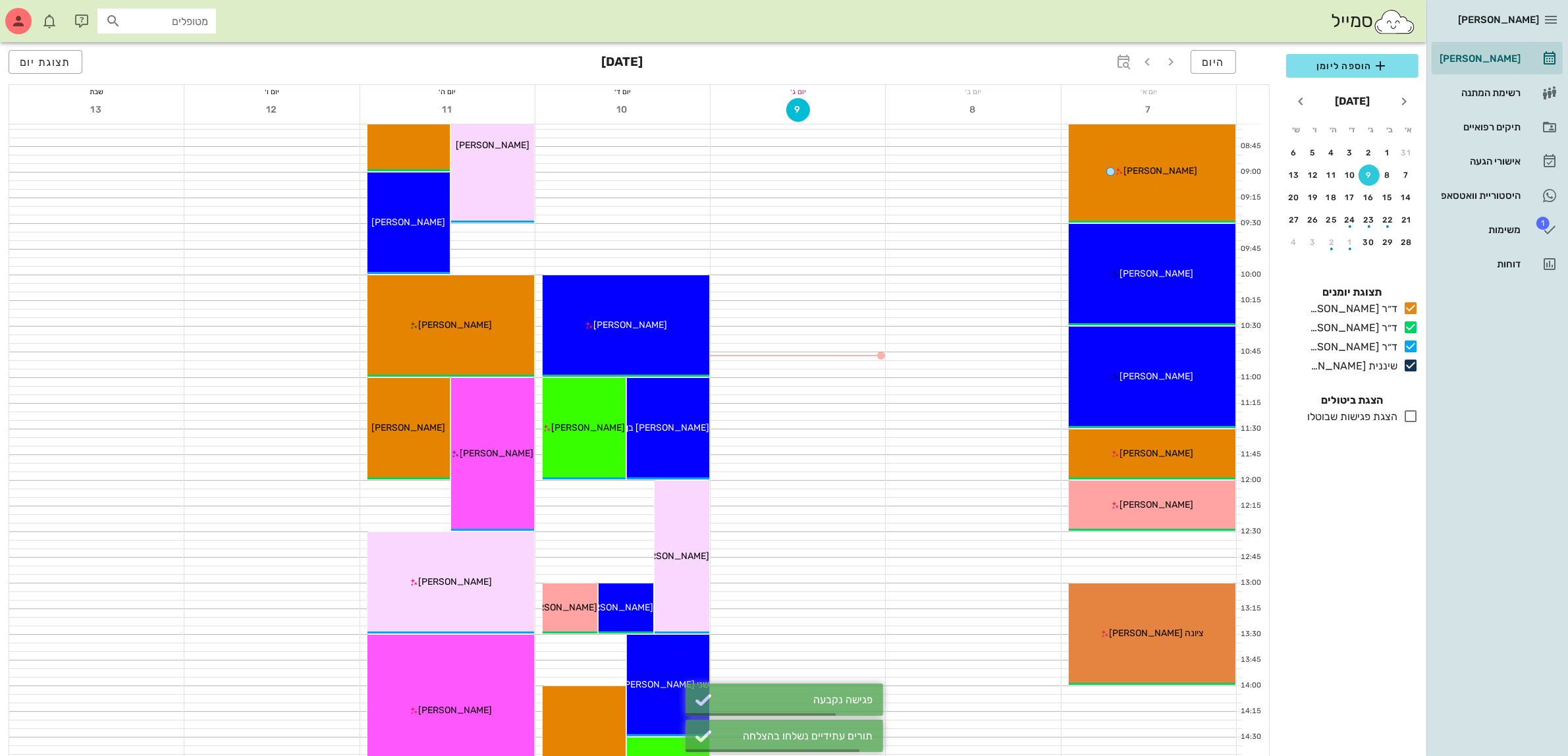
scroll to position [165, 0]
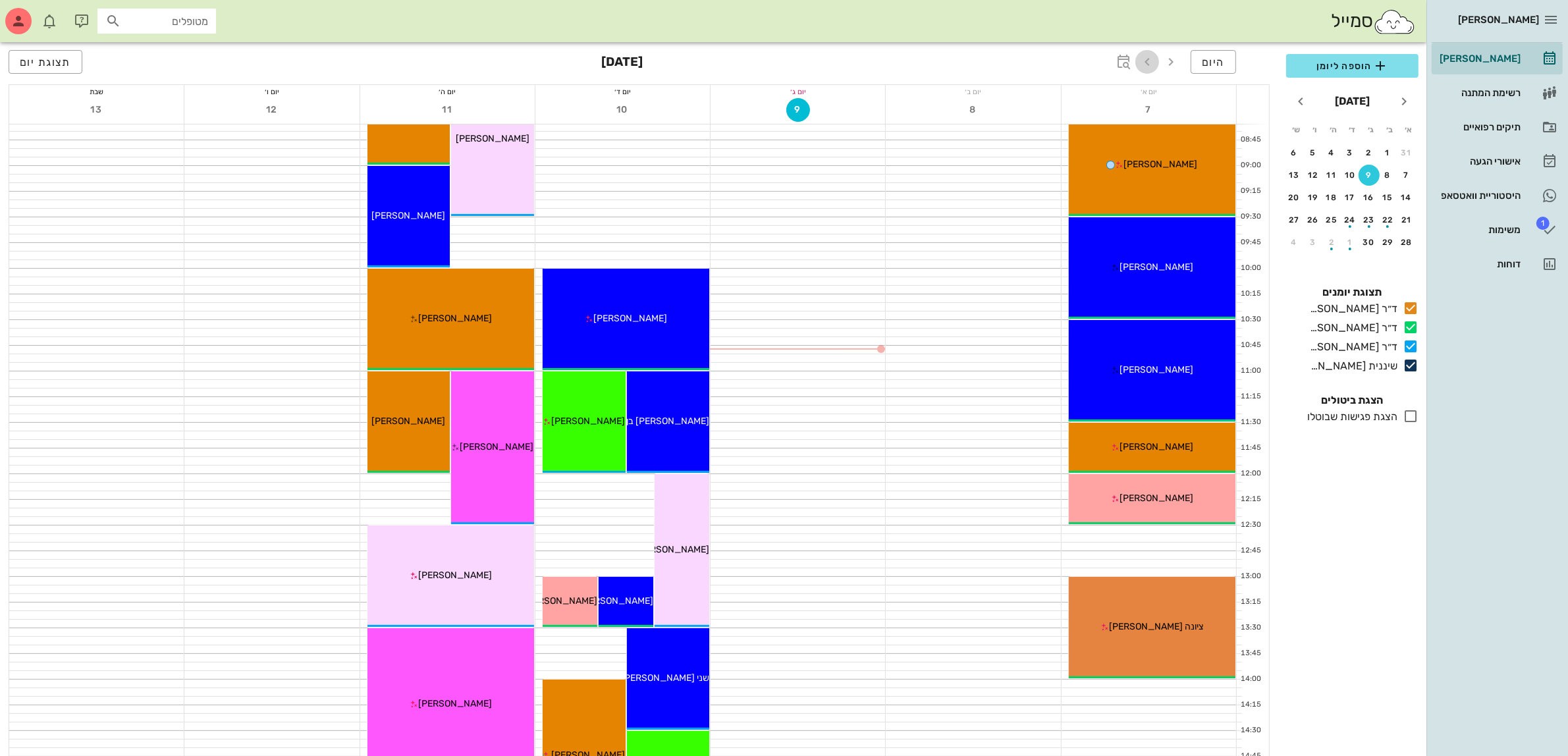
click at [1154, 60] on icon "button" at bounding box center [1147, 61] width 16 height 15
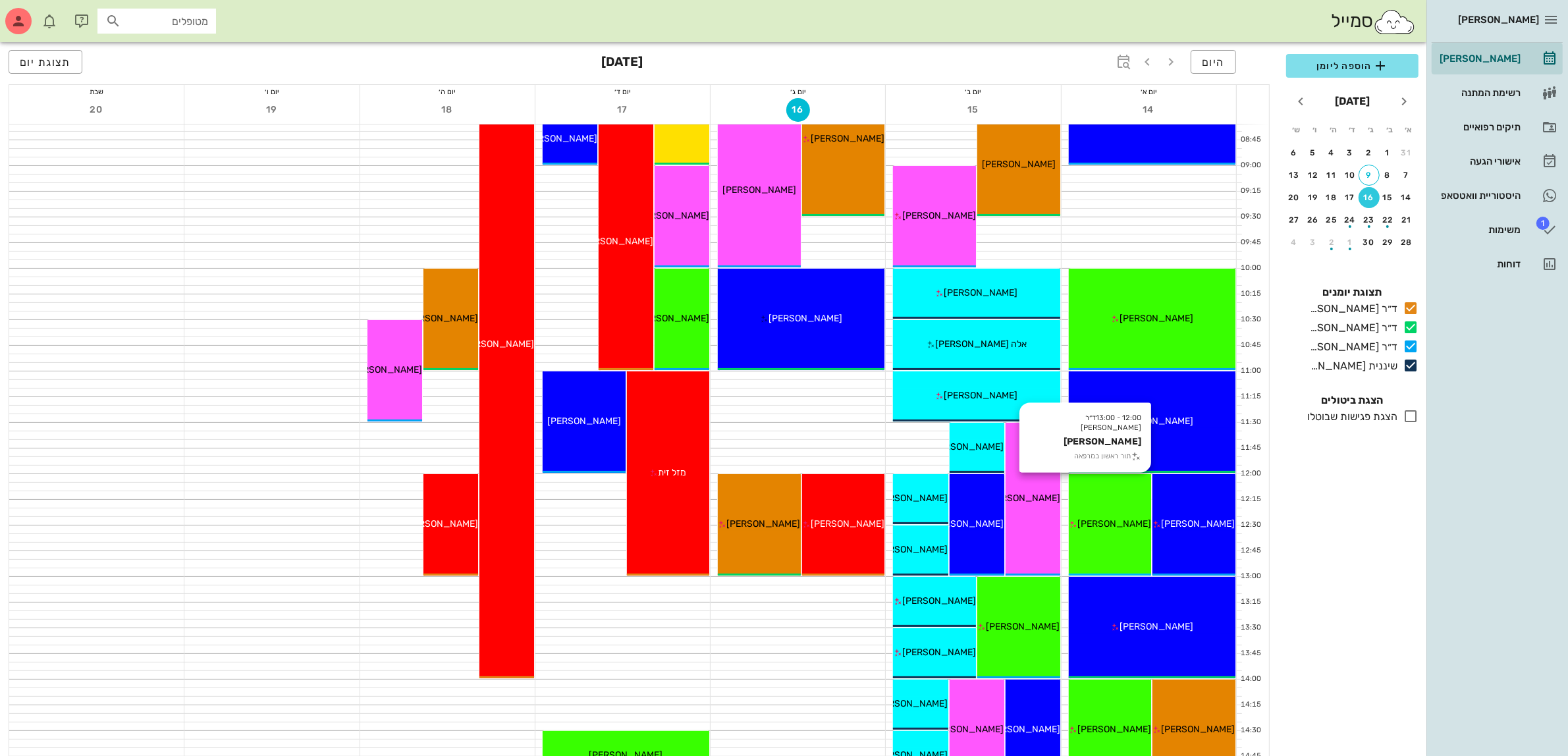
click at [1111, 530] on div "[PERSON_NAME]" at bounding box center [1110, 524] width 83 height 14
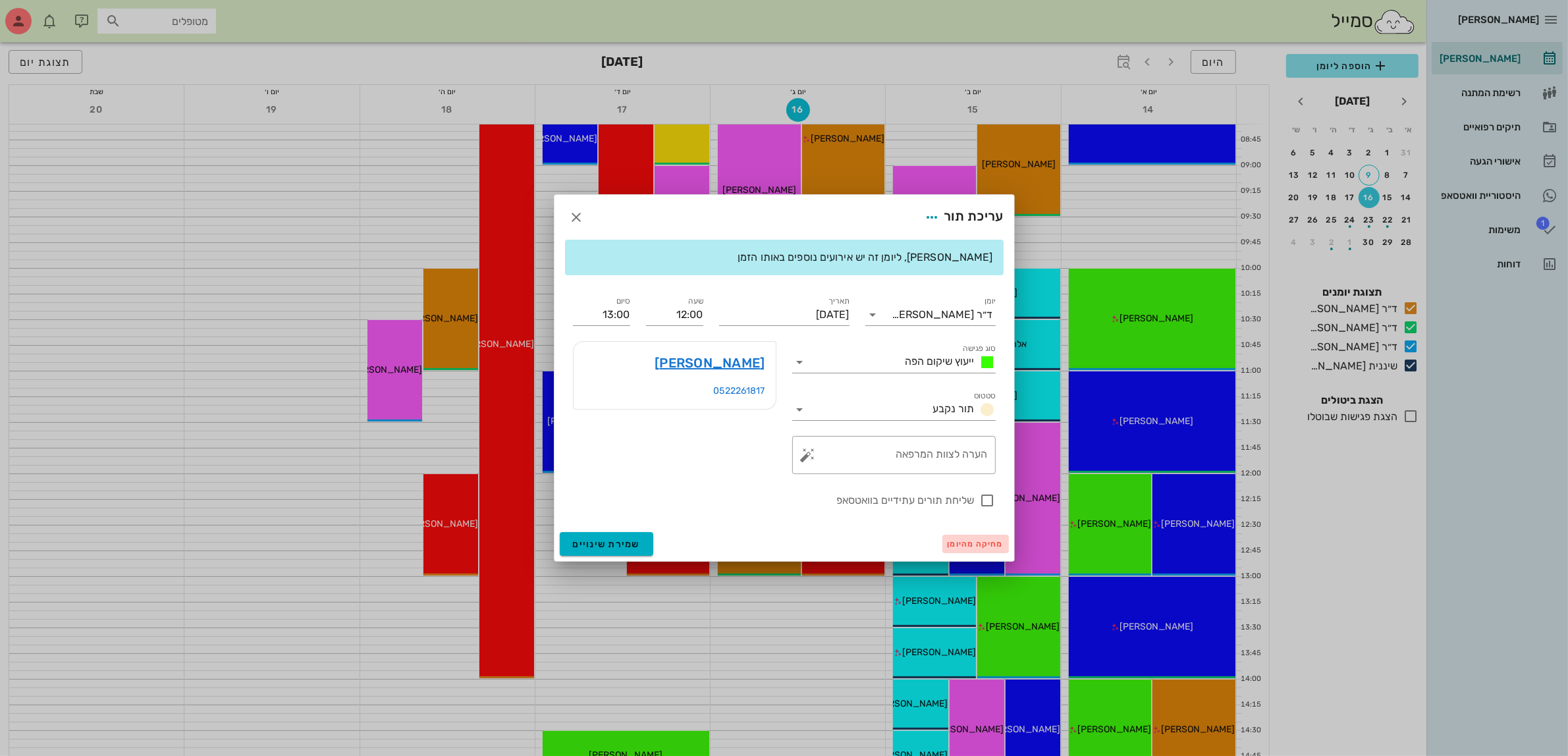
click at [982, 545] on span "מחיקה מהיומן" at bounding box center [976, 543] width 56 height 9
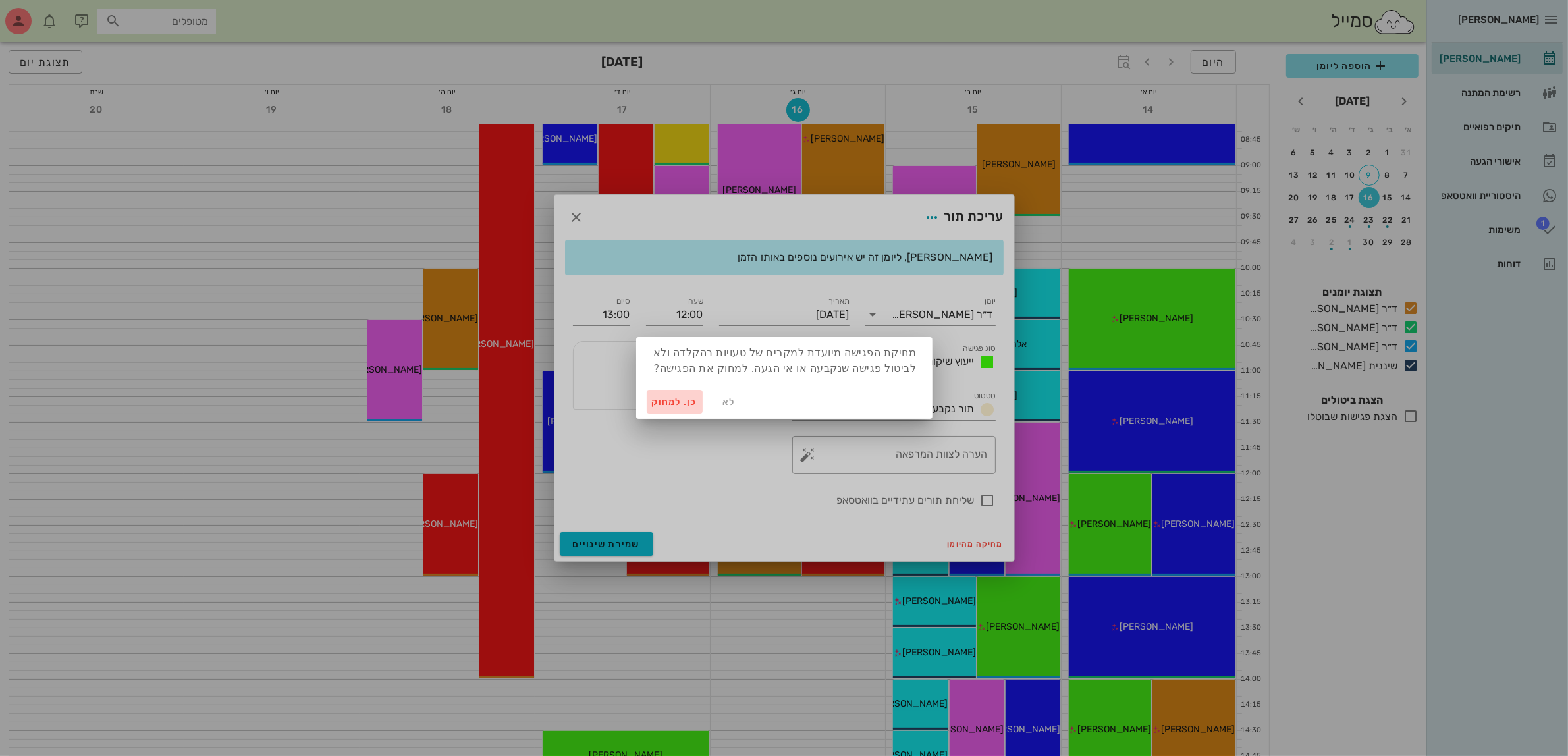
click at [677, 405] on span "כן. למחוק" at bounding box center [675, 402] width 47 height 11
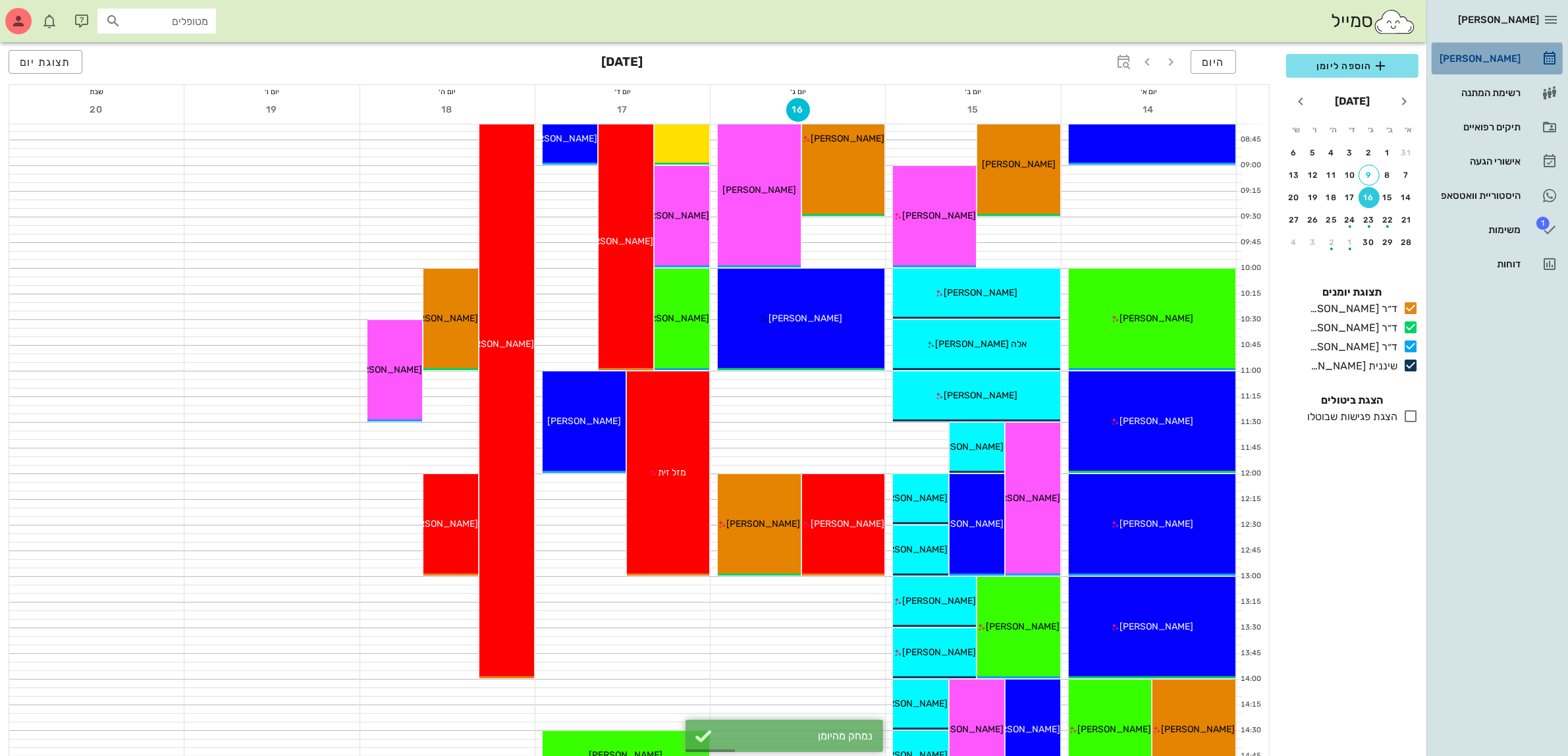
click at [1477, 61] on div "[PERSON_NAME]" at bounding box center [1479, 58] width 84 height 11
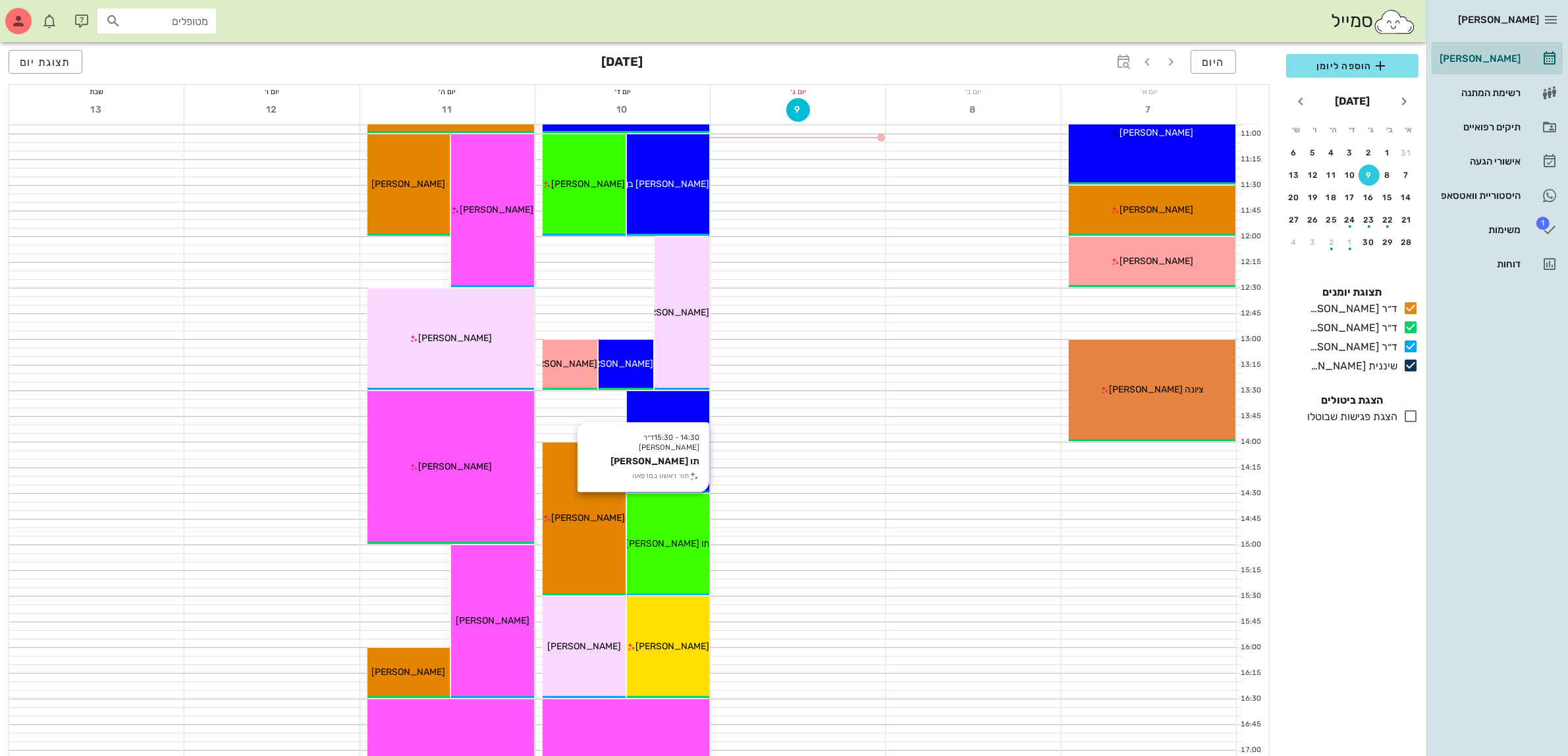
scroll to position [412, 0]
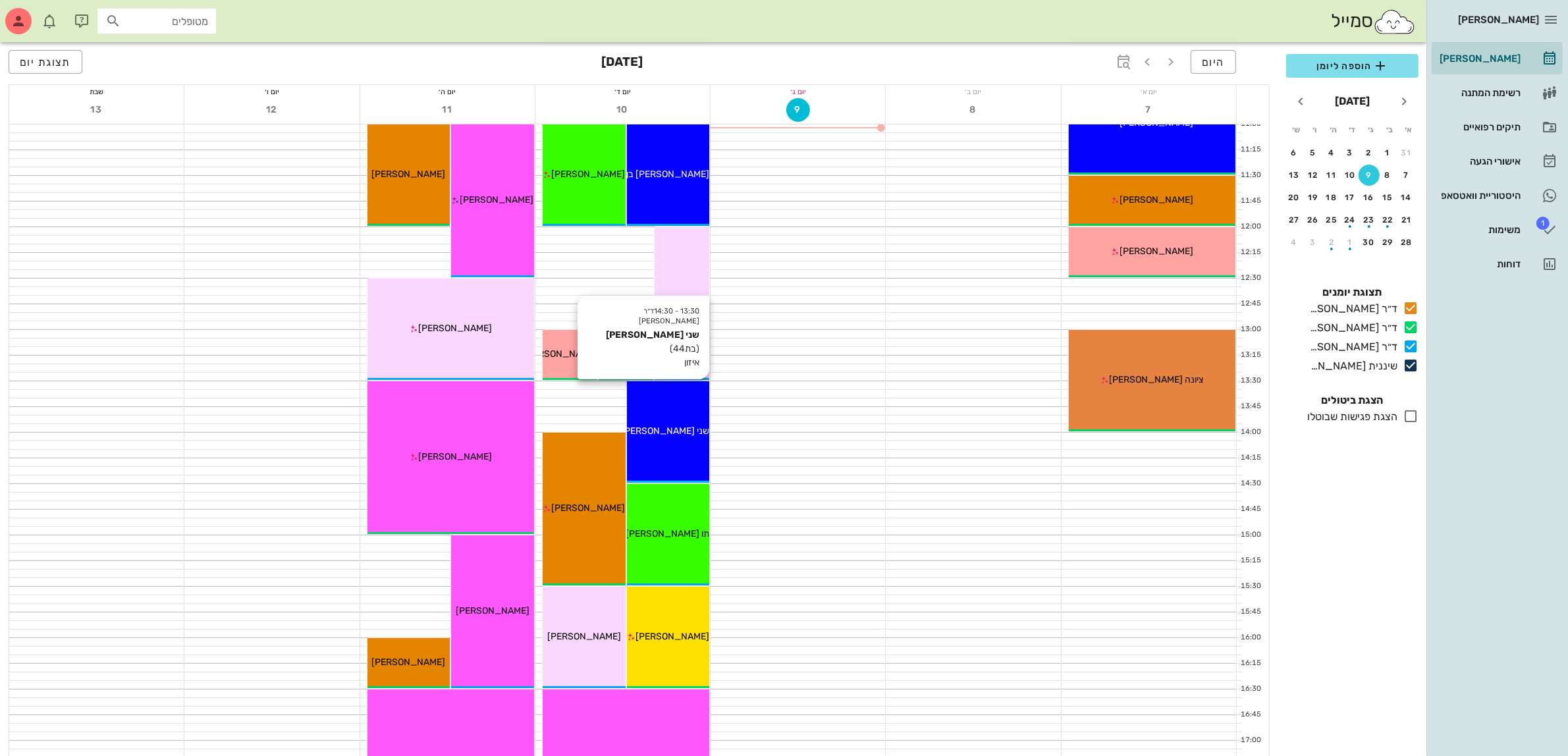
click at [682, 430] on span "שני [PERSON_NAME]" at bounding box center [665, 431] width 88 height 11
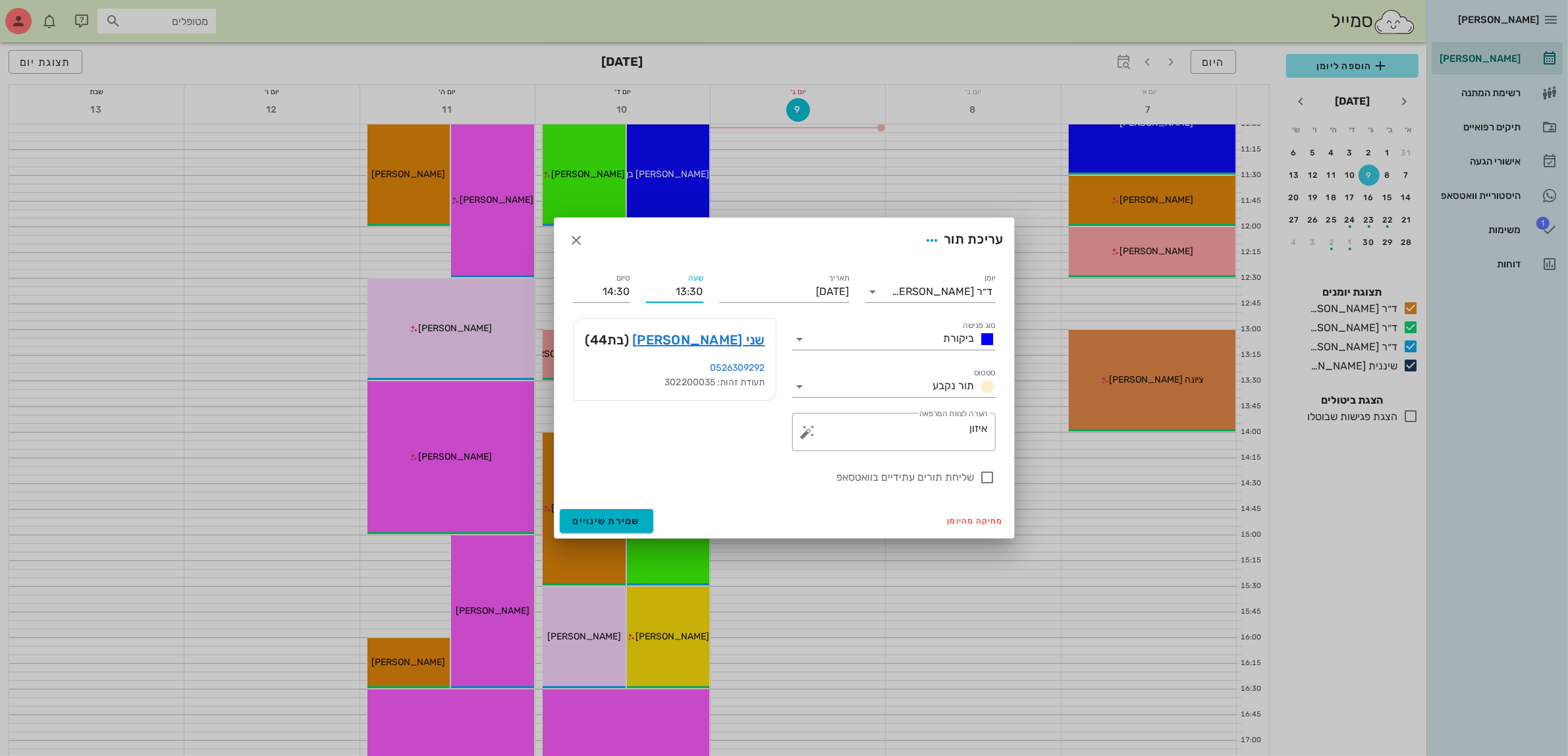
drag, startPoint x: 664, startPoint y: 288, endPoint x: 798, endPoint y: 255, distance: 138.0
click at [798, 255] on form "עריכת תור יומן ד״ר עמראן ביאדסה סוג פגישה ביקורת סטטוס תור נקבע תאריך יום רביעי…" at bounding box center [784, 378] width 459 height 320
type input "14:30"
type input "15:30"
click at [630, 289] on div "סיום 15:30" at bounding box center [602, 286] width 73 height 47
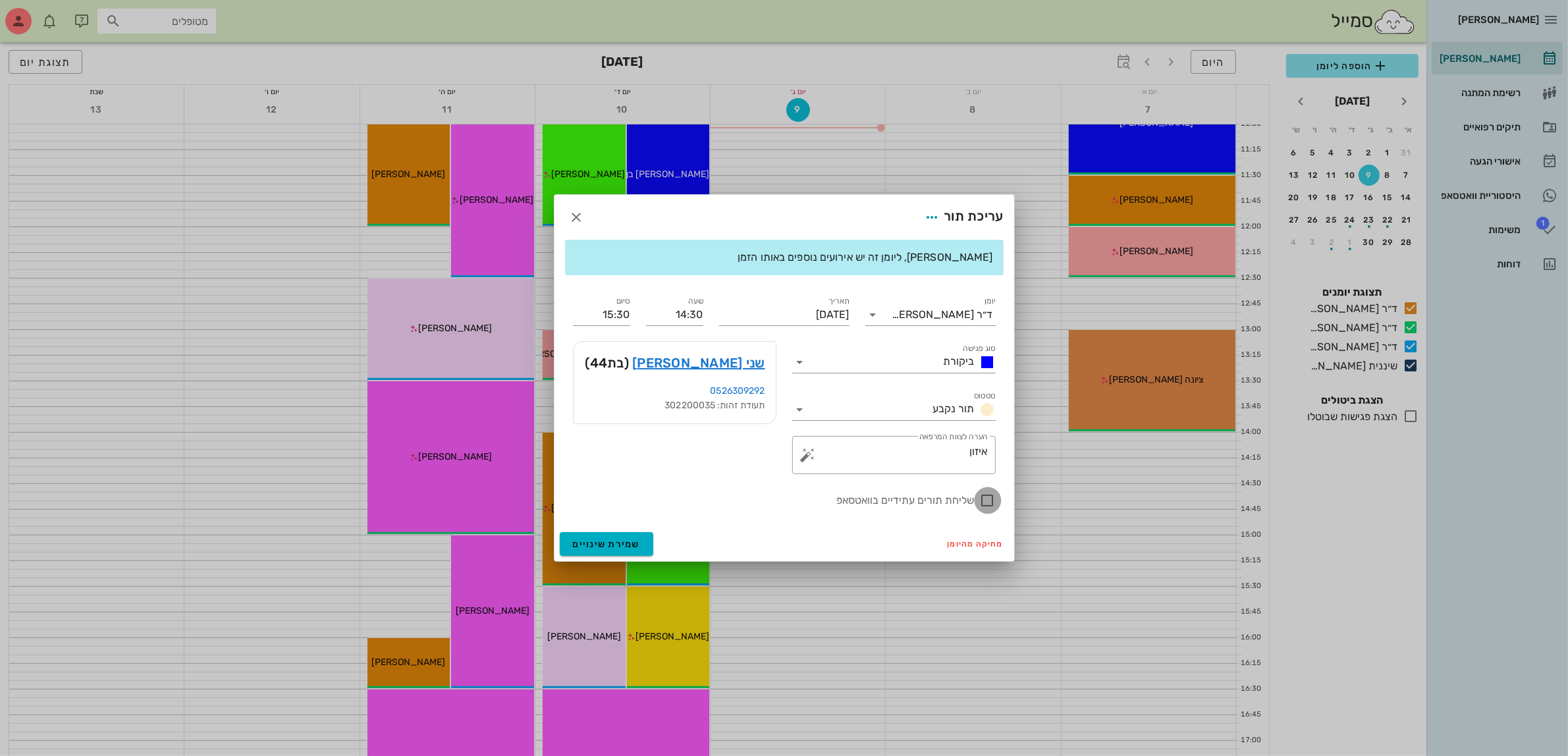
click at [990, 496] on div at bounding box center [987, 500] width 22 height 22
checkbox input "true"
click at [584, 550] on button "שמירת שינויים" at bounding box center [606, 543] width 94 height 24
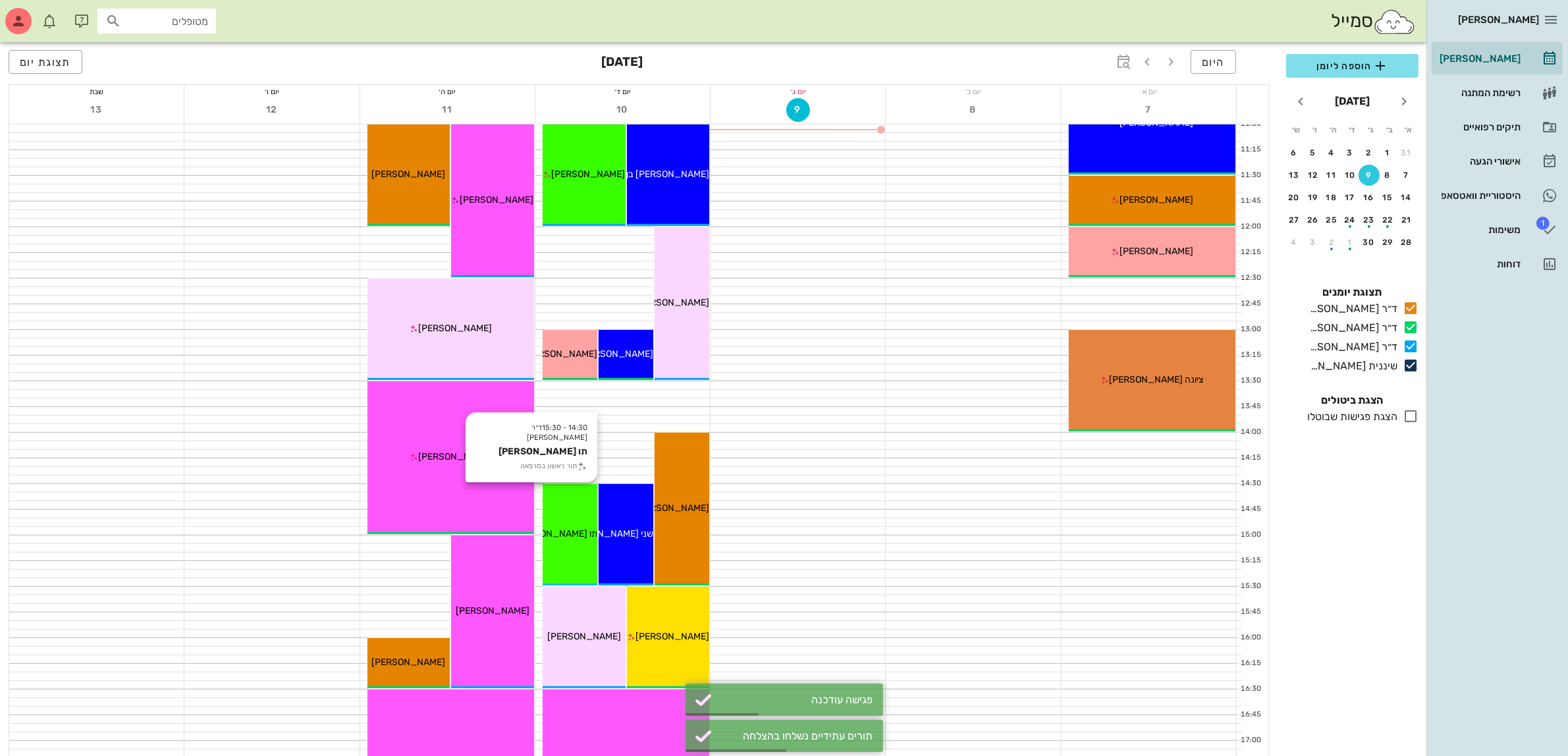
click at [574, 531] on span "תו קופל" at bounding box center [556, 533] width 84 height 11
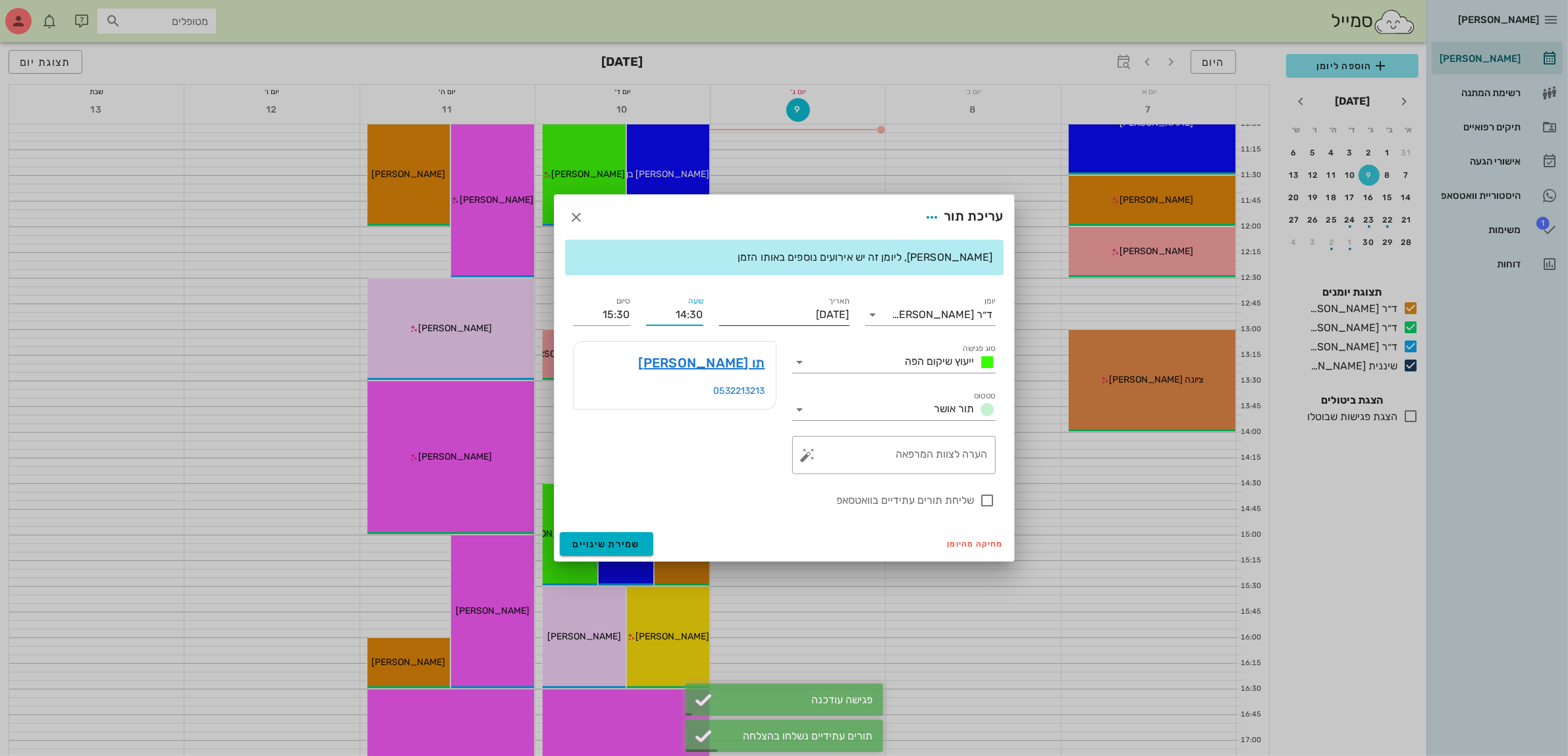
drag, startPoint x: 658, startPoint y: 312, endPoint x: 801, endPoint y: 296, distance: 143.9
click at [801, 296] on div "יומן ד״ר עמראן ביאדסה סוג פגישה ייעוץ שיקום הפה סטטוס תור אושר תאריך יום רביעי,…" at bounding box center [785, 400] width 439 height 231
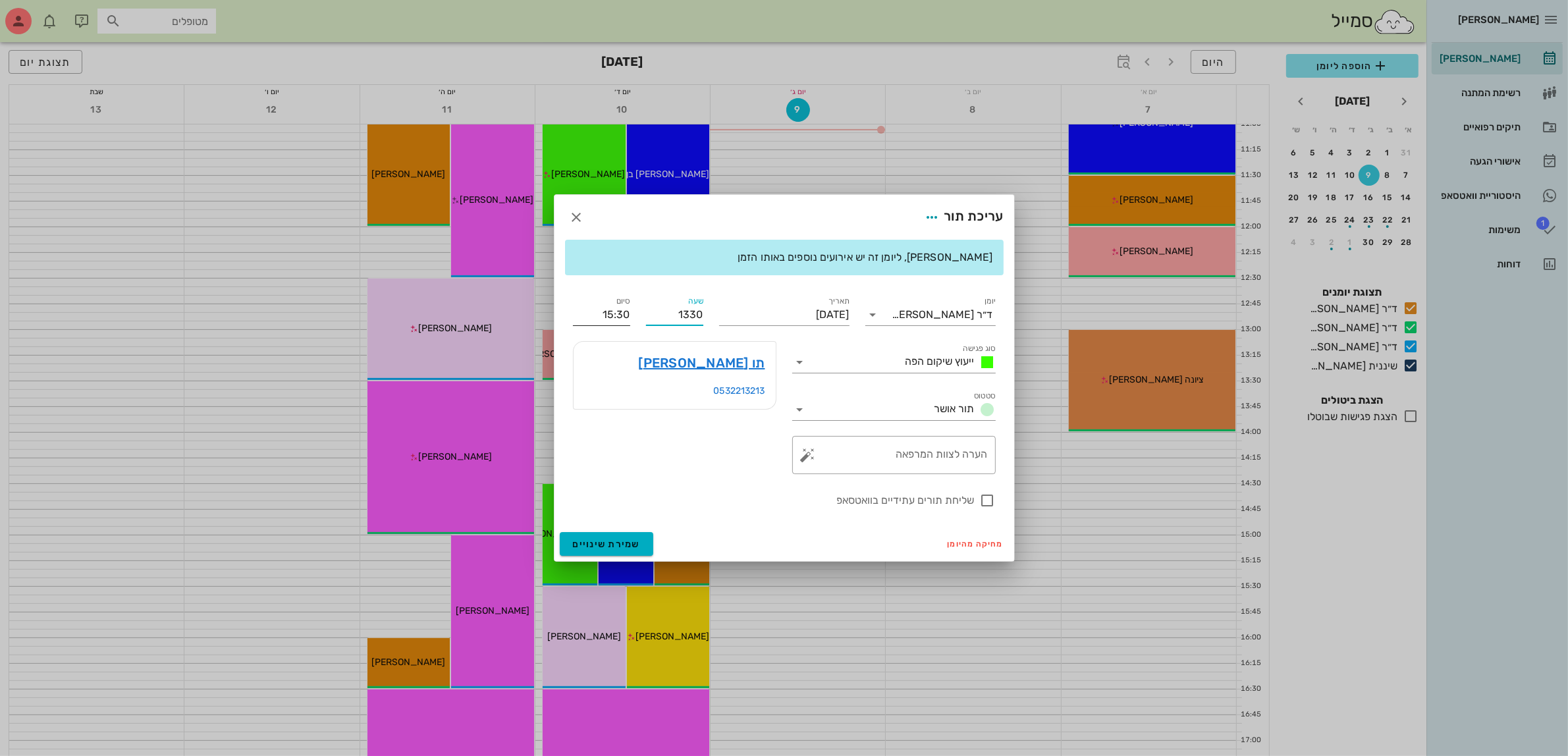
type input "13:30"
type input "14:30"
click at [617, 313] on div "יומן ד״ר עמראן ביאדסה סוג פגישה ייעוץ שיקום הפה סטטוס תור אושר תאריך יום רביעי,…" at bounding box center [785, 400] width 439 height 231
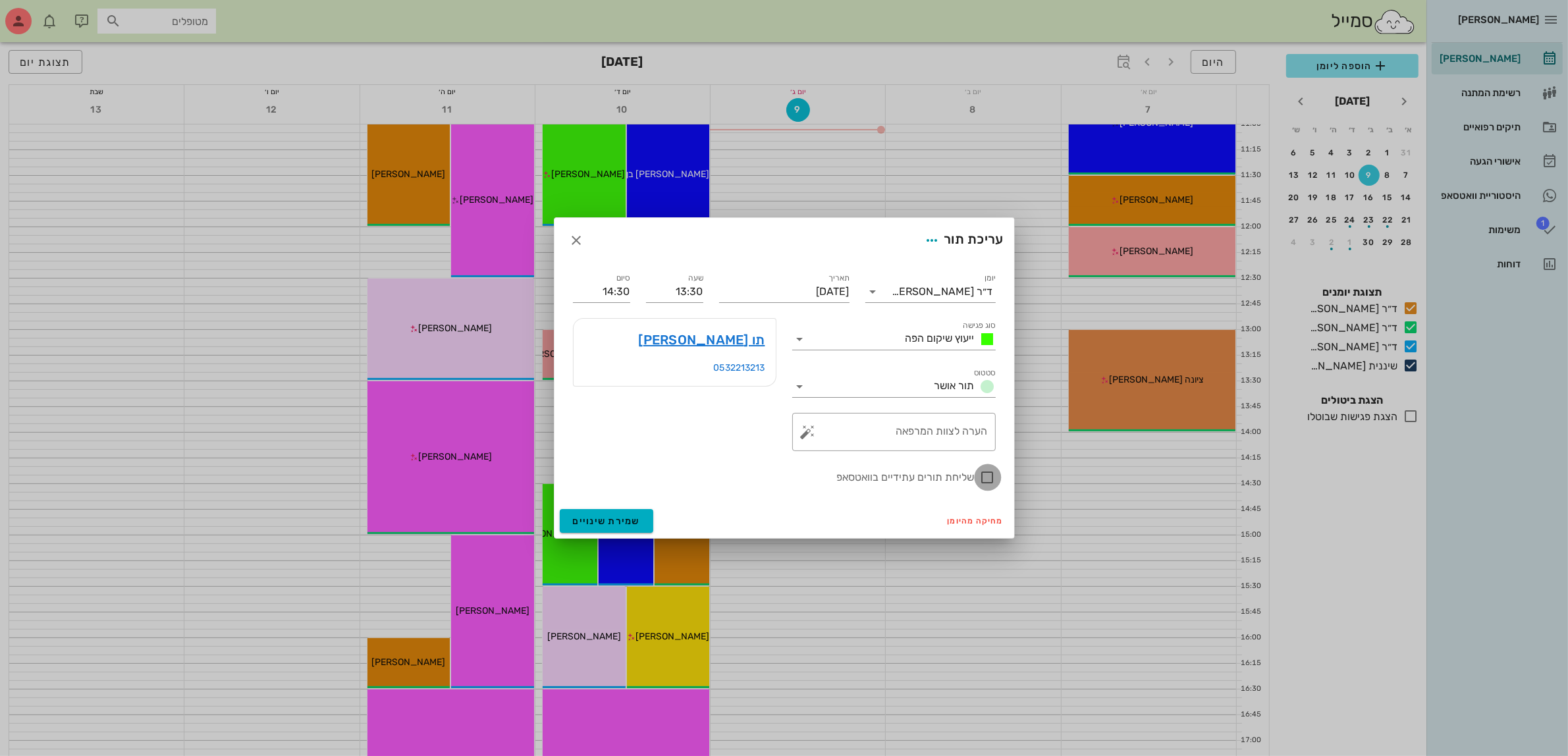
click at [991, 475] on div at bounding box center [987, 477] width 22 height 22
checkbox input "true"
click at [610, 521] on span "שמירת שינויים" at bounding box center [606, 521] width 68 height 11
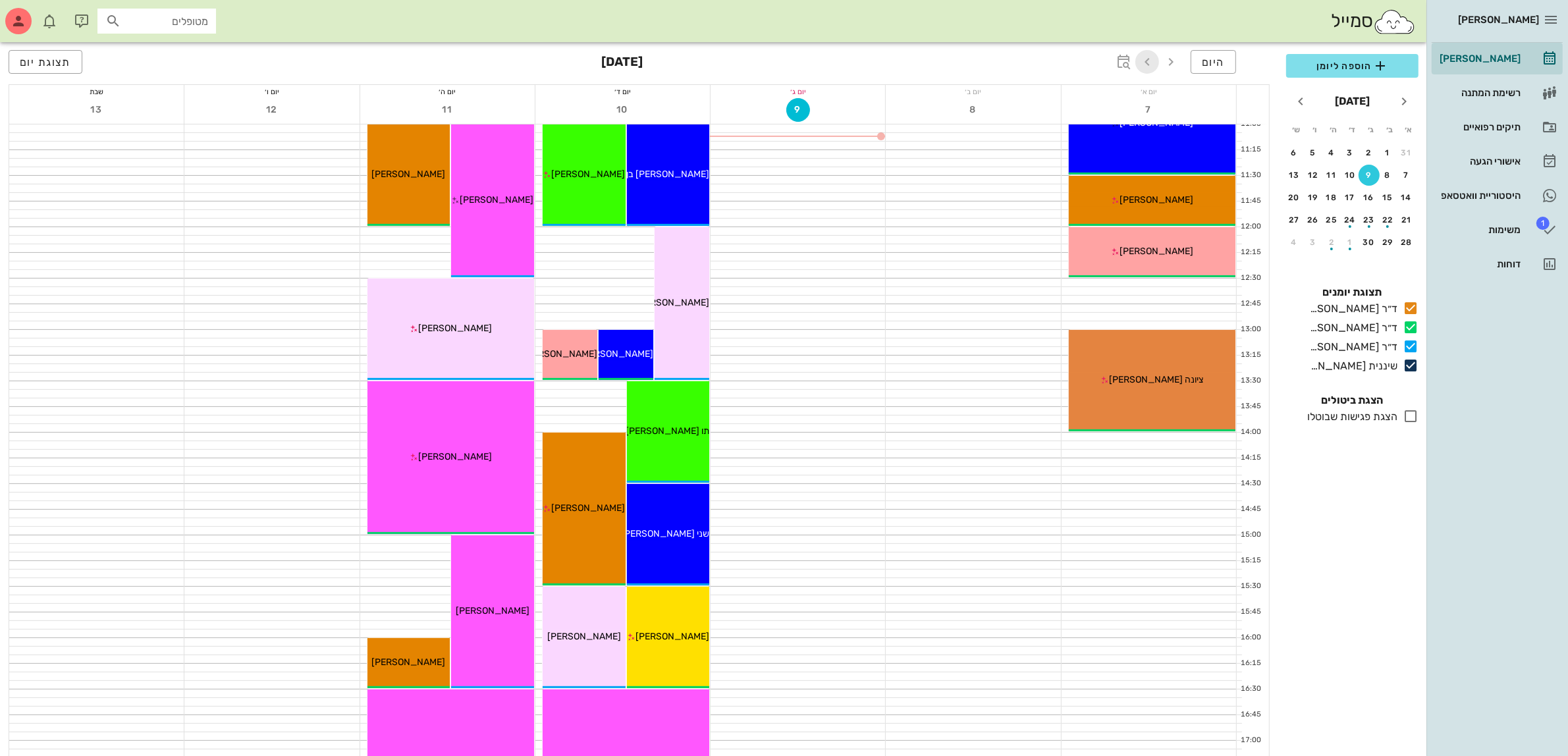
click at [1146, 67] on icon "button" at bounding box center [1147, 61] width 16 height 15
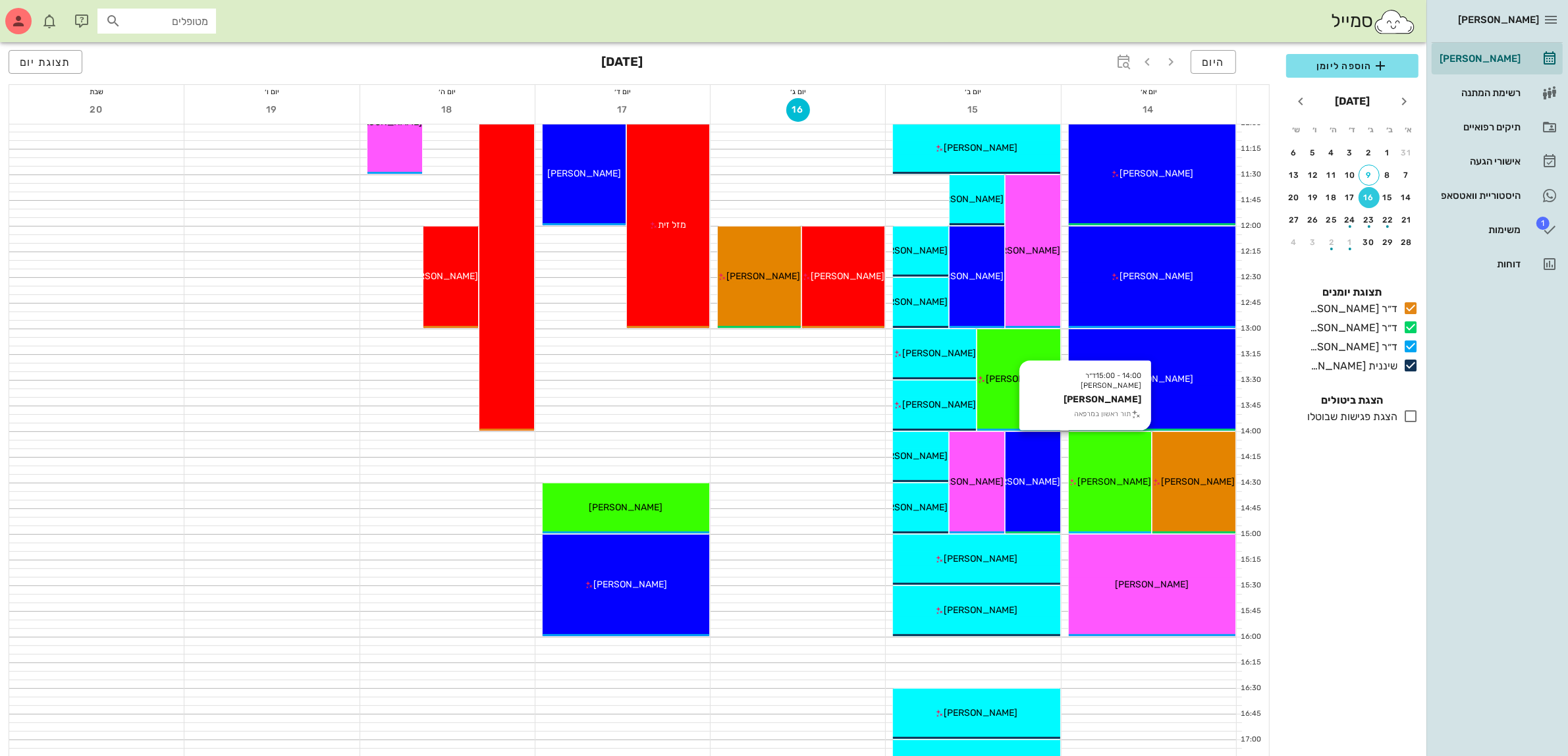
scroll to position [412, 0]
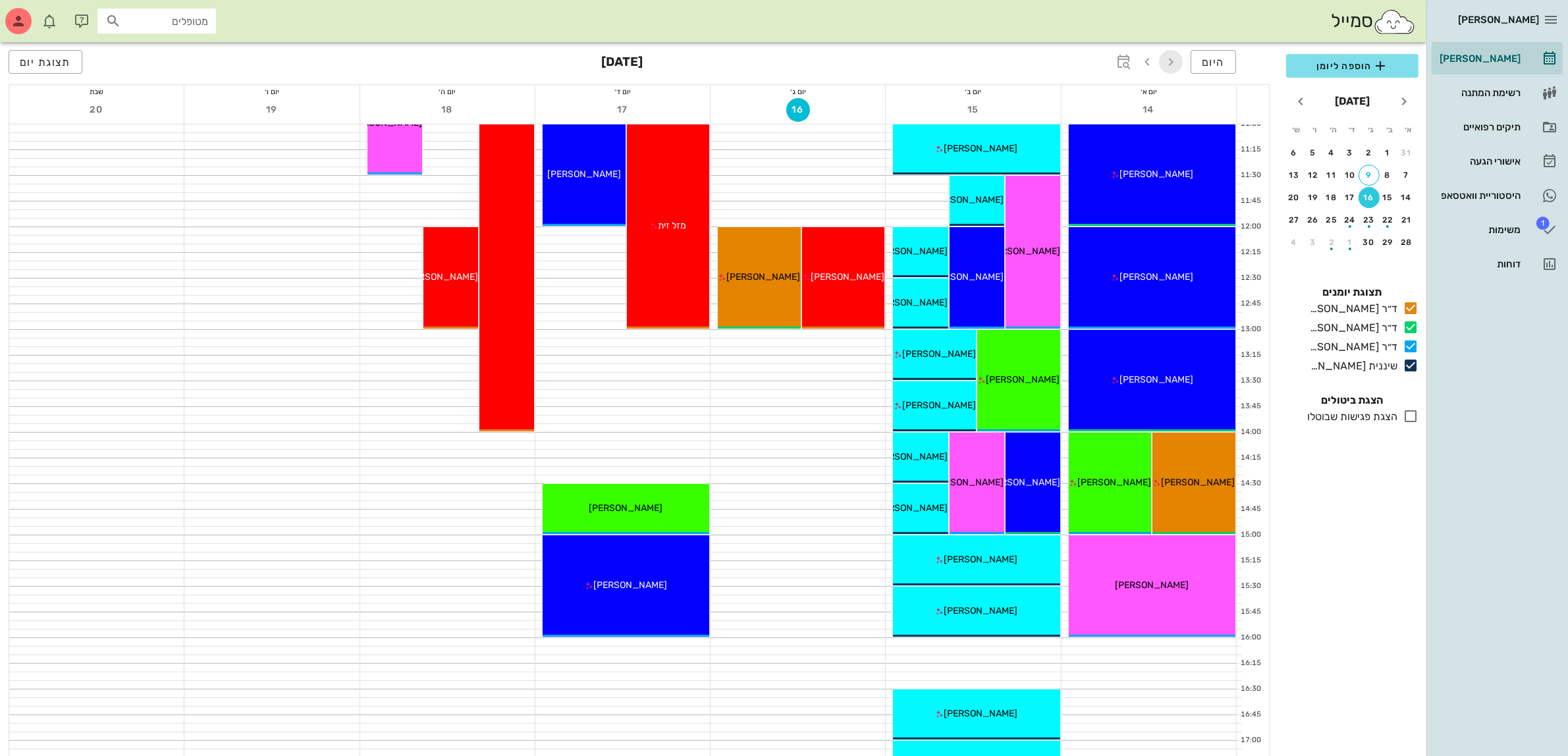
click at [1174, 64] on icon "button" at bounding box center [1171, 61] width 16 height 15
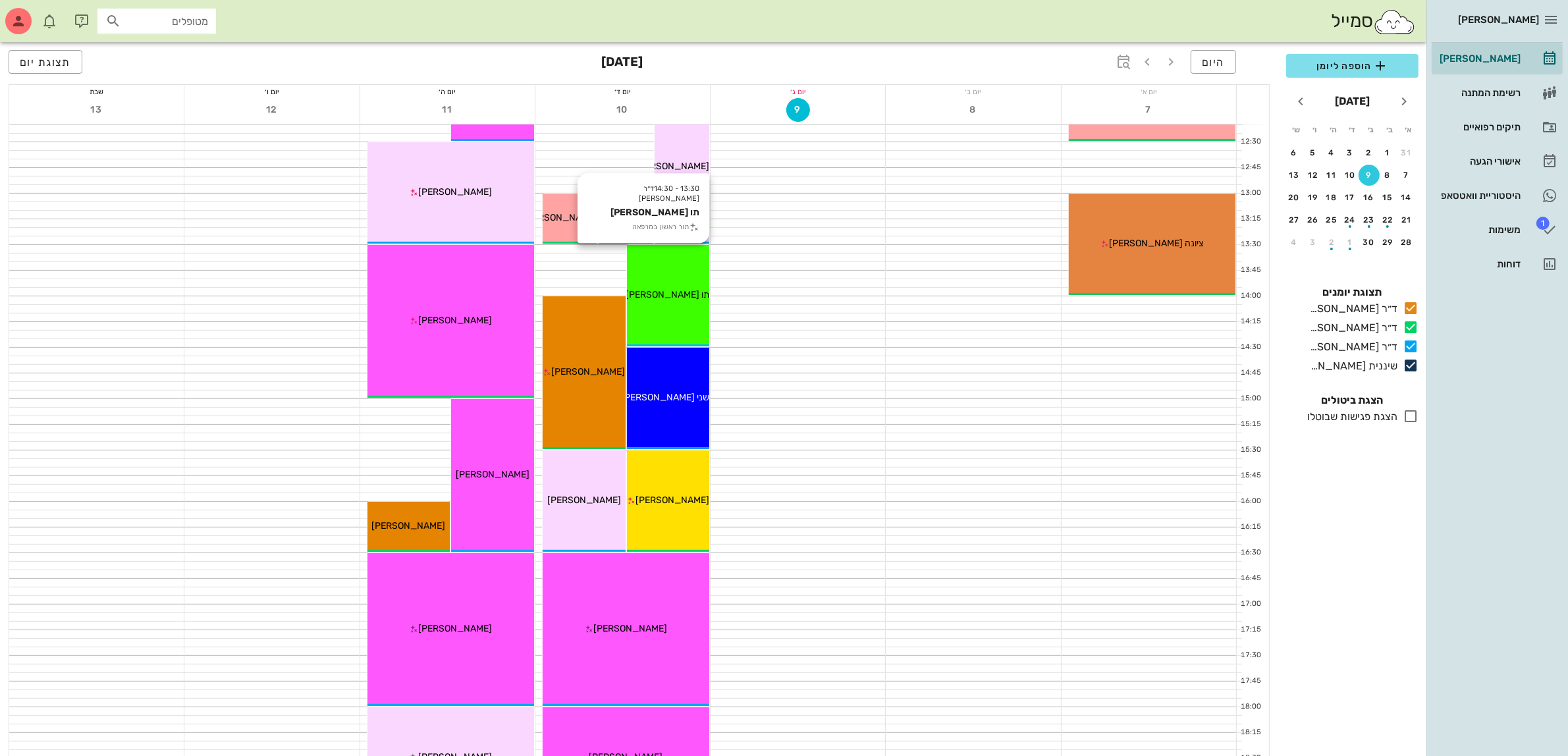
scroll to position [576, 0]
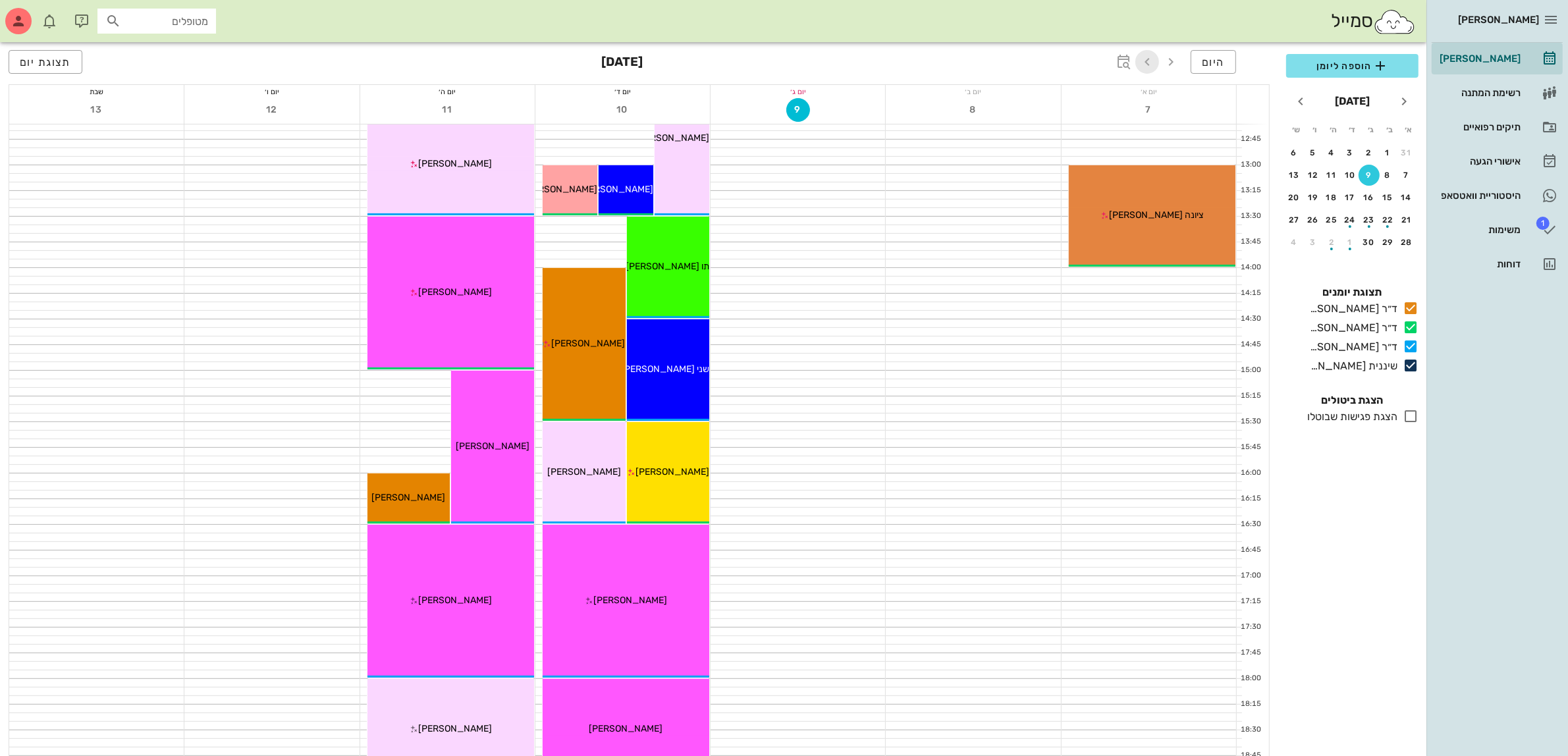
click at [1147, 64] on icon "button" at bounding box center [1147, 61] width 16 height 15
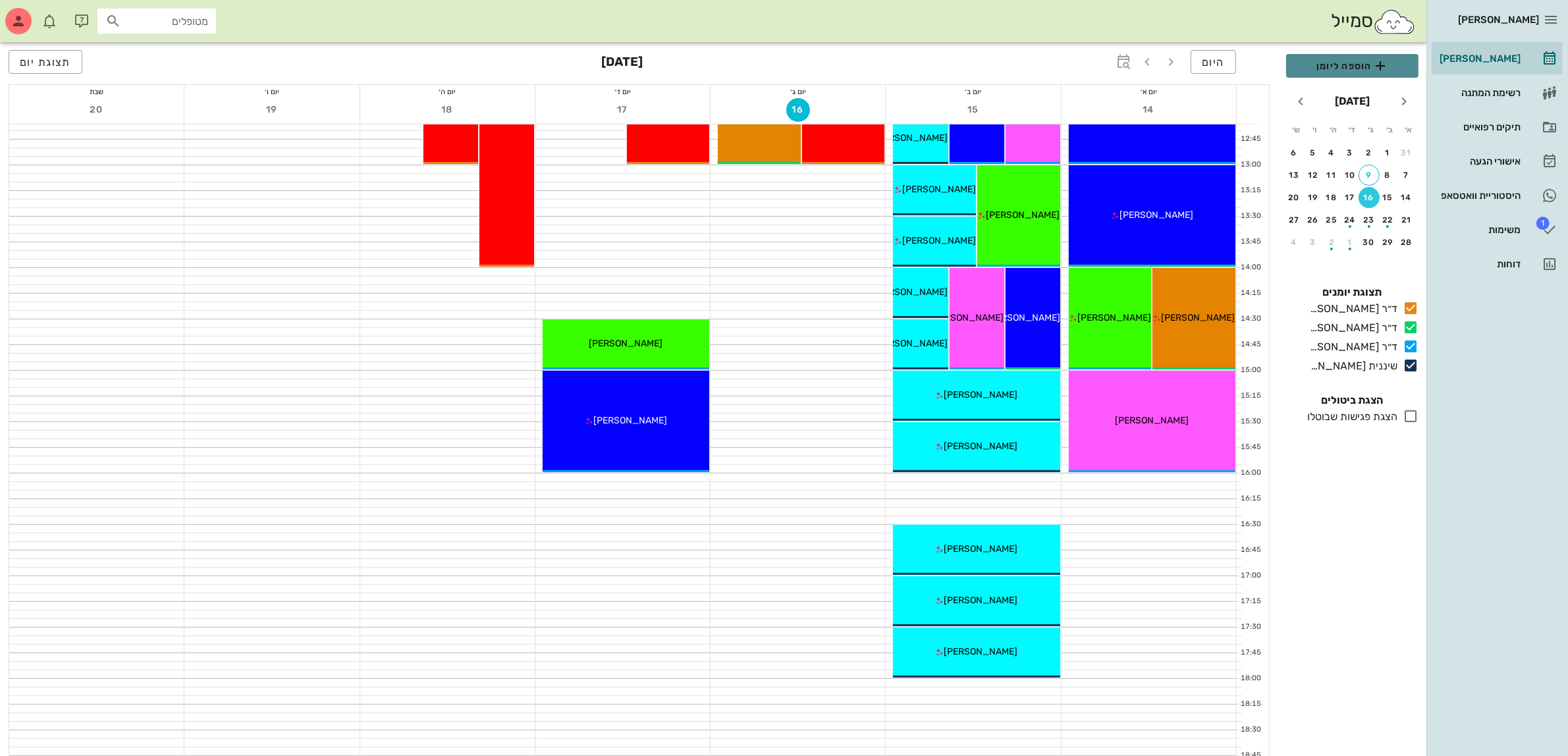
click at [1358, 68] on span "הוספה ליומן" at bounding box center [1353, 65] width 111 height 15
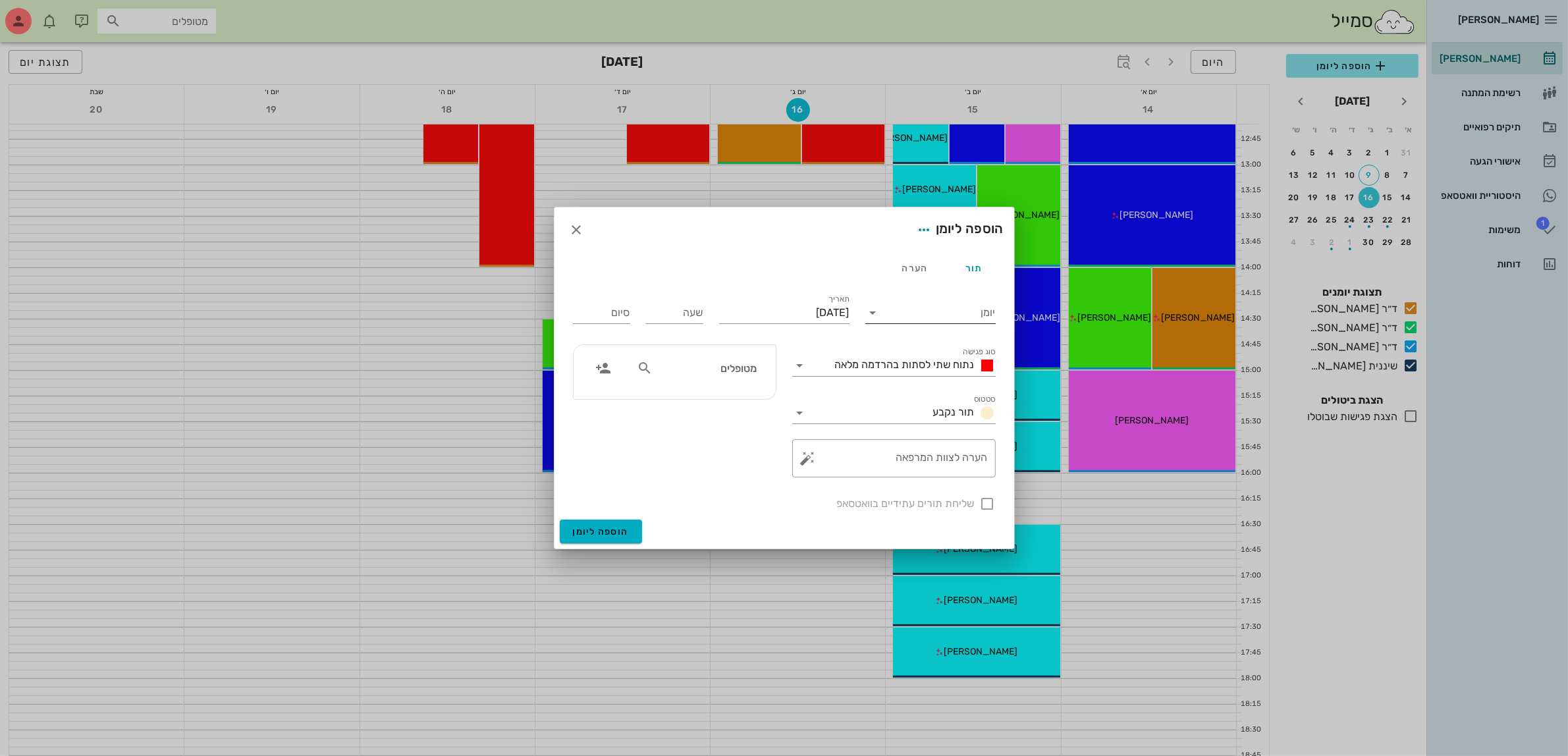
click at [903, 308] on input "יומן" at bounding box center [939, 313] width 112 height 21
click at [920, 350] on div "ד״ר [PERSON_NAME]" at bounding box center [934, 354] width 117 height 12
click at [920, 360] on span "נתוח שתי לסתות בהרדמה מלאה" at bounding box center [905, 364] width 140 height 12
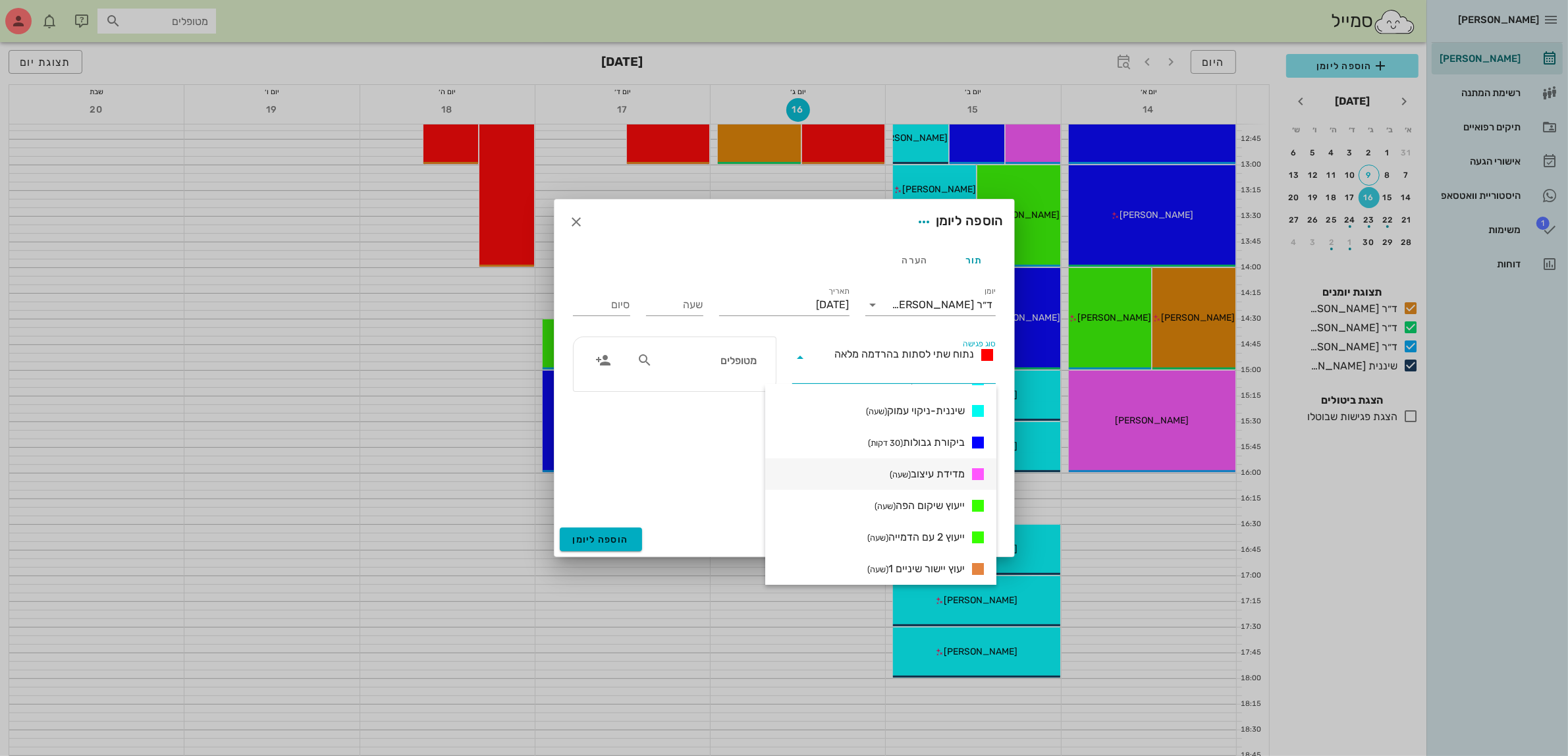
scroll to position [741, 0]
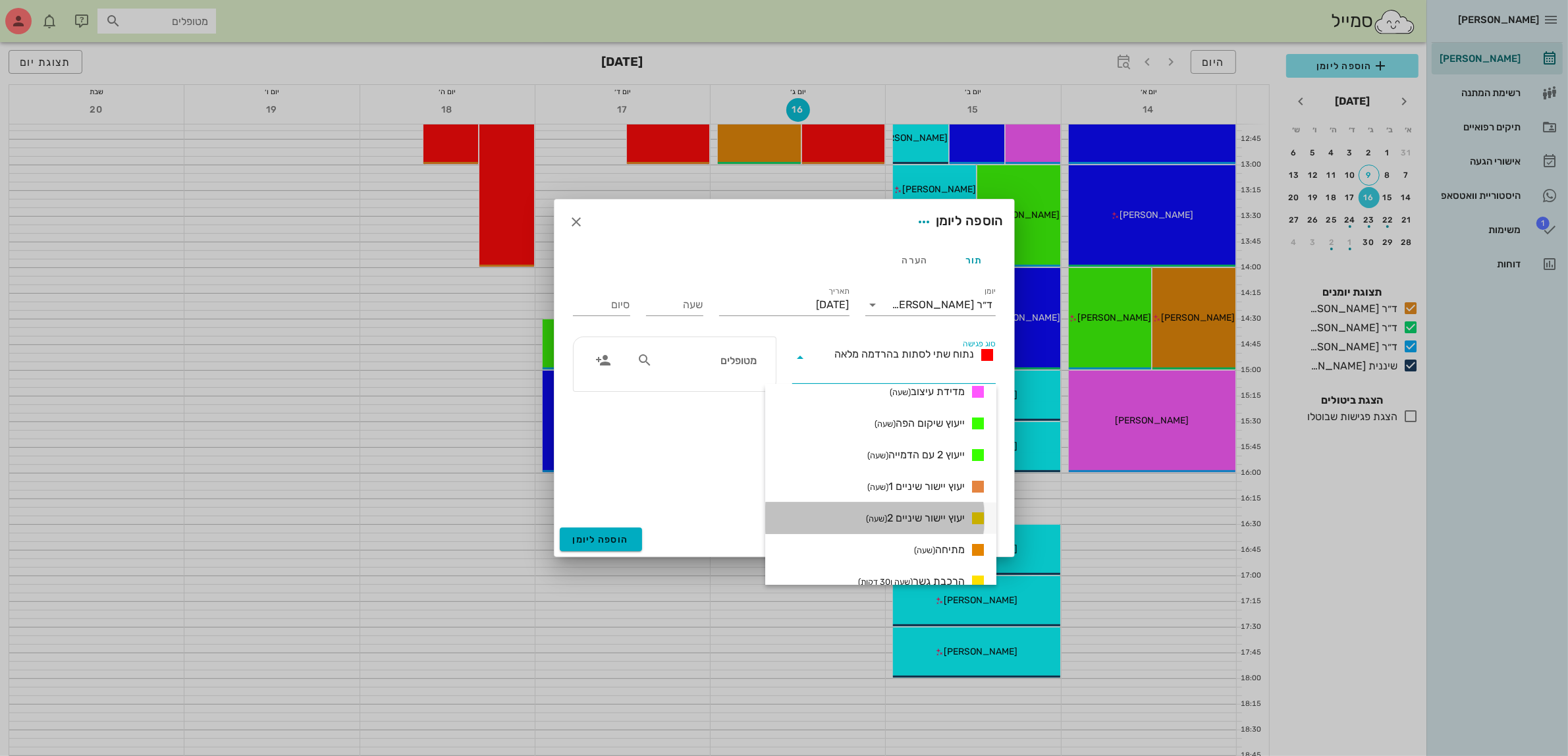
click at [920, 511] on span "יעוץ יישור שיניים 2 (שעה)" at bounding box center [915, 518] width 99 height 15
type input "01:00"
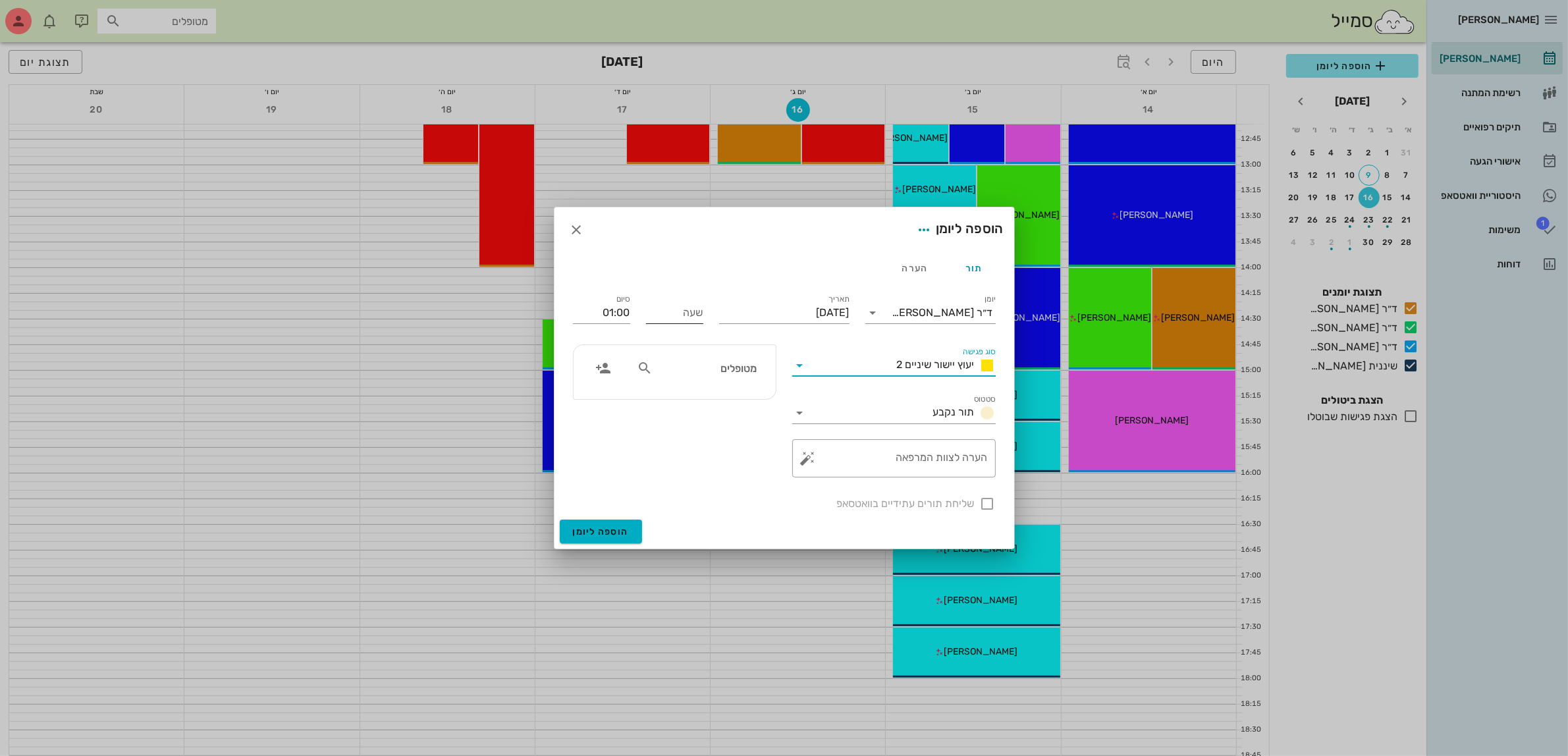
click at [693, 304] on div "שעה" at bounding box center [675, 313] width 57 height 21
type input "15:00"
type input "16:00"
click at [631, 309] on div "סיום 16:00" at bounding box center [602, 310] width 73 height 53
click at [713, 376] on input "מטופלים" at bounding box center [706, 368] width 101 height 17
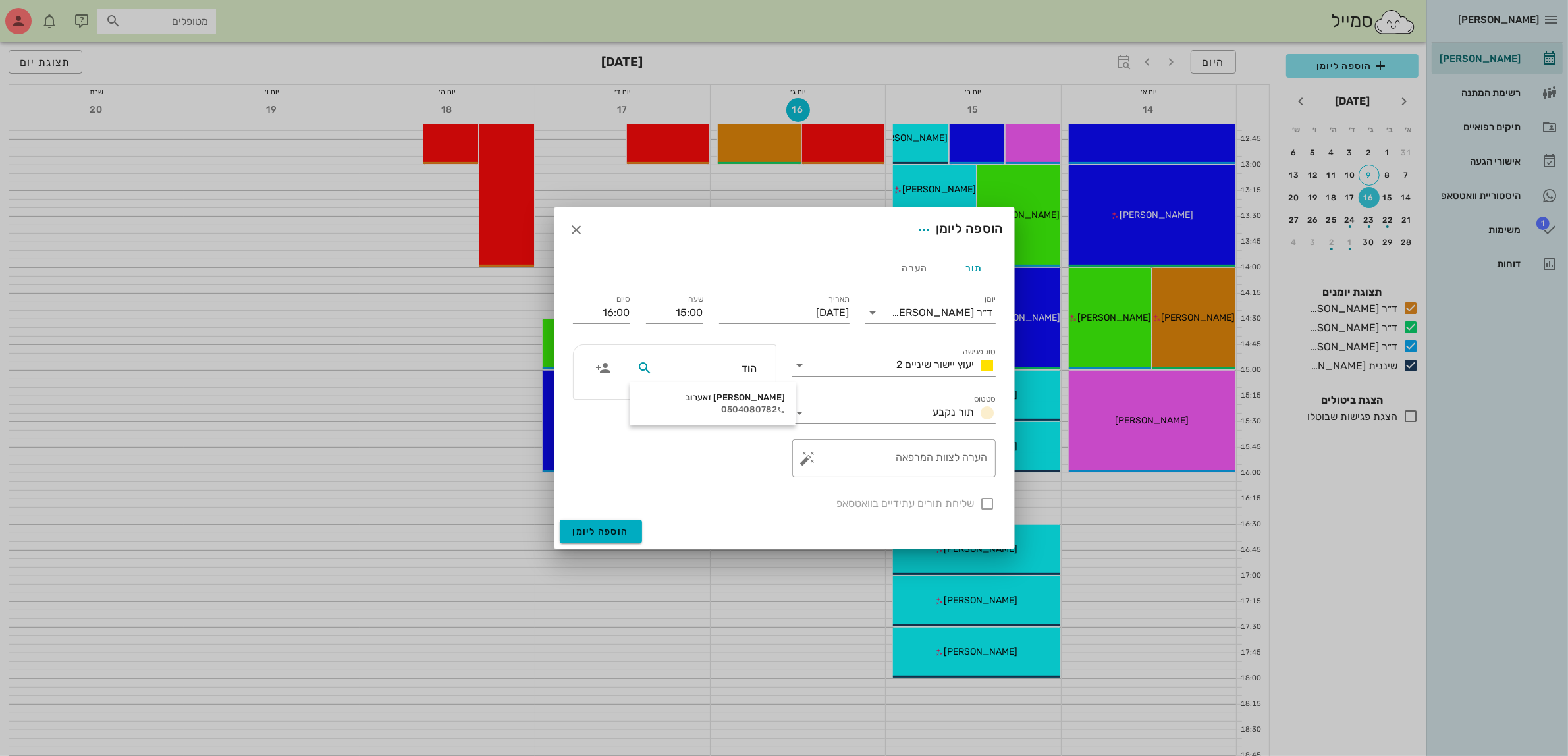
type input "הודי"
click at [712, 405] on div "0504080782" at bounding box center [713, 409] width 145 height 11
click at [986, 504] on div at bounding box center [987, 503] width 22 height 22
checkbox input "true"
click at [784, 306] on input "יום שלישי, 16 בספטמבר 2025" at bounding box center [785, 313] width 131 height 21
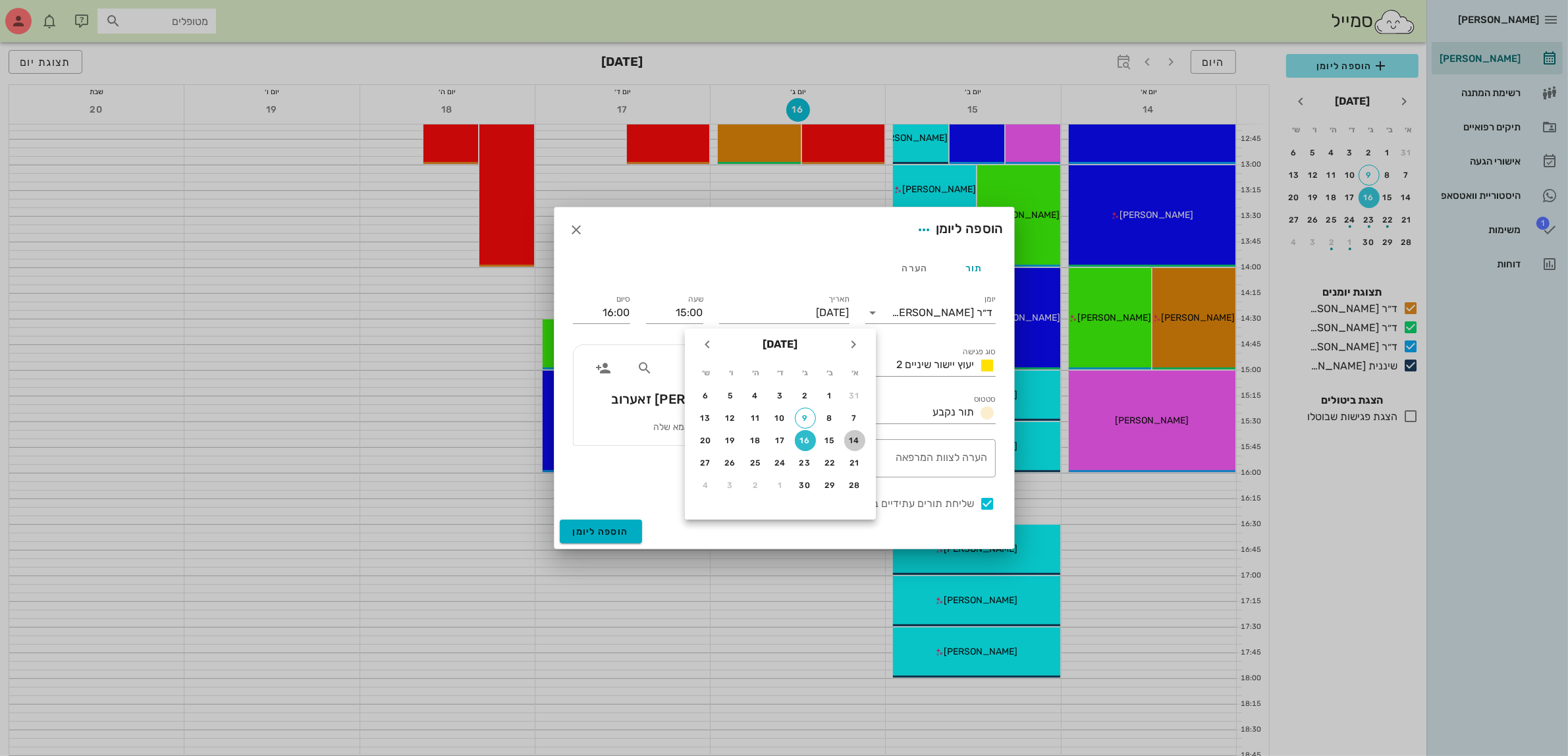
click at [853, 439] on div "14" at bounding box center [855, 440] width 21 height 9
type input "יום ראשון, 14 בספטמבר 2025"
click at [613, 532] on span "הוספה ליומן" at bounding box center [600, 532] width 56 height 11
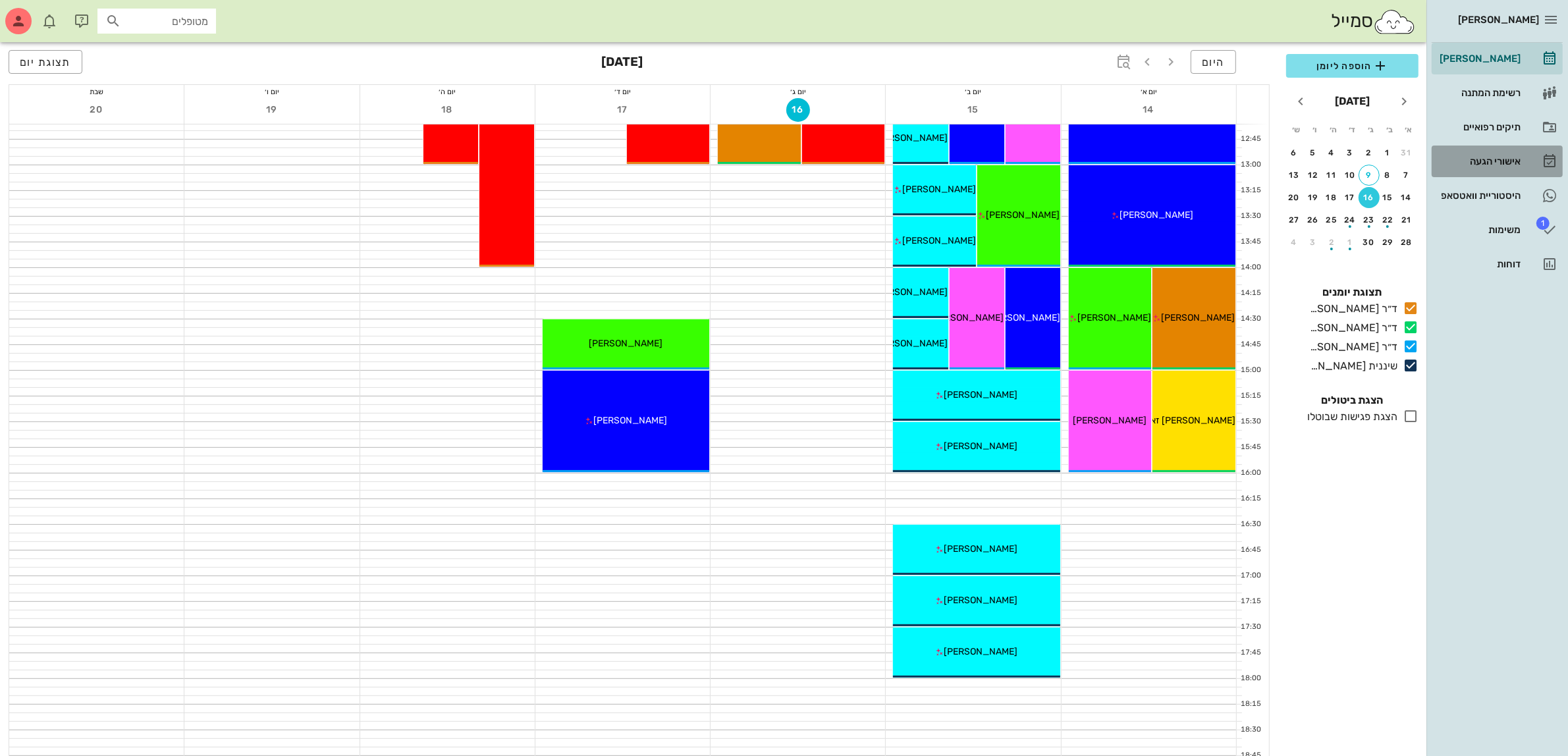
click at [1477, 155] on div "אישורי הגעה" at bounding box center [1479, 161] width 84 height 21
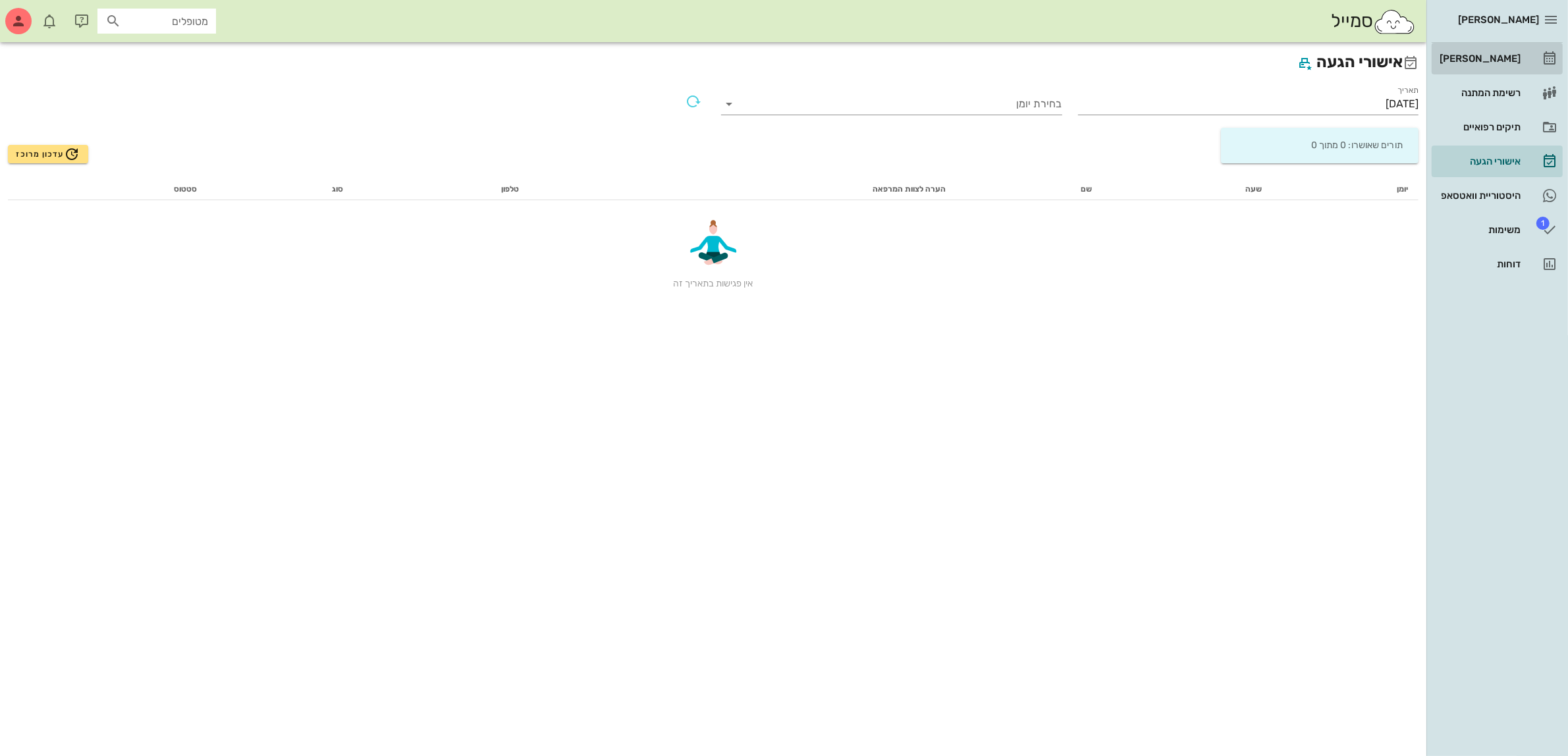
click at [1495, 57] on div "[PERSON_NAME]" at bounding box center [1479, 58] width 84 height 11
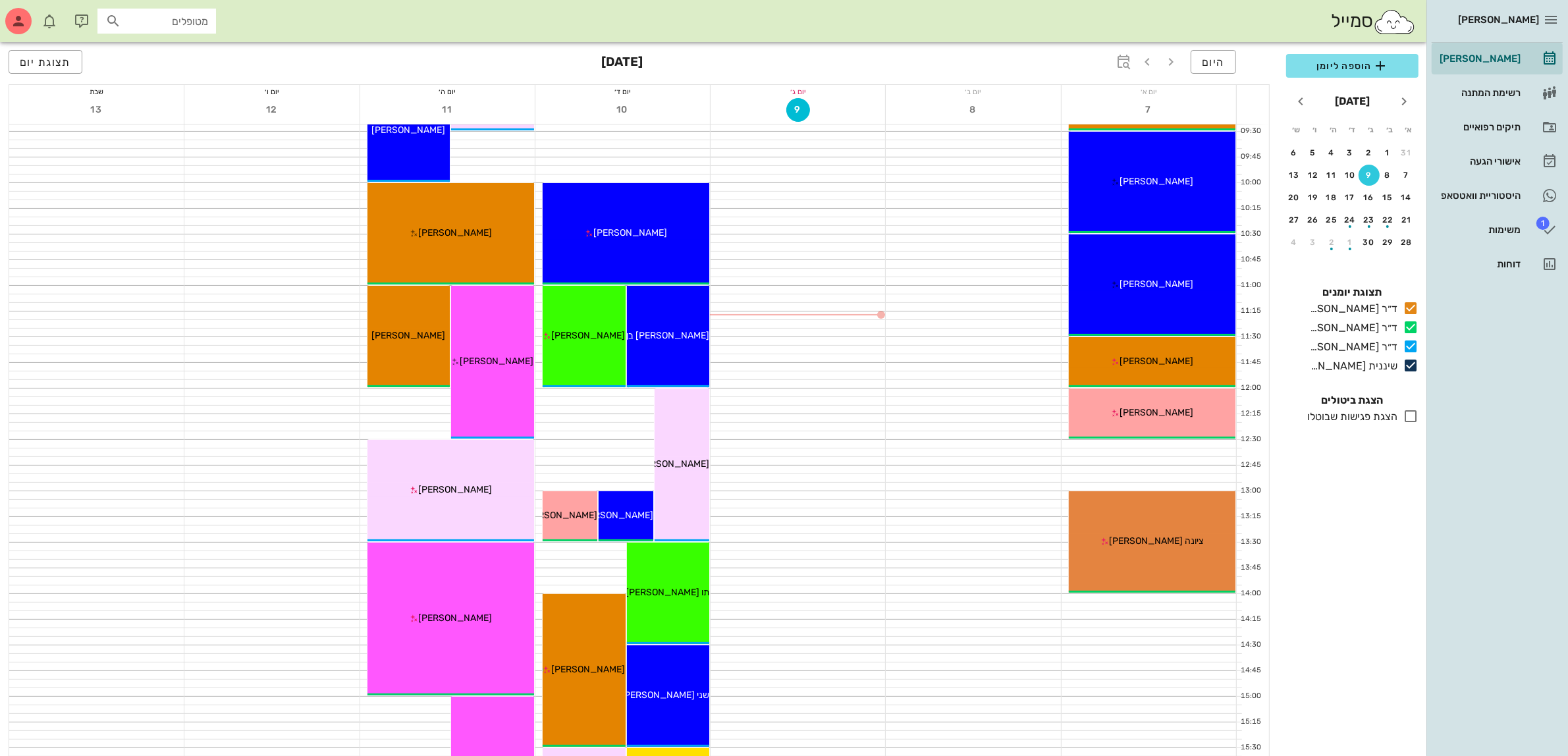
scroll to position [247, 0]
